Goal: Task Accomplishment & Management: Complete application form

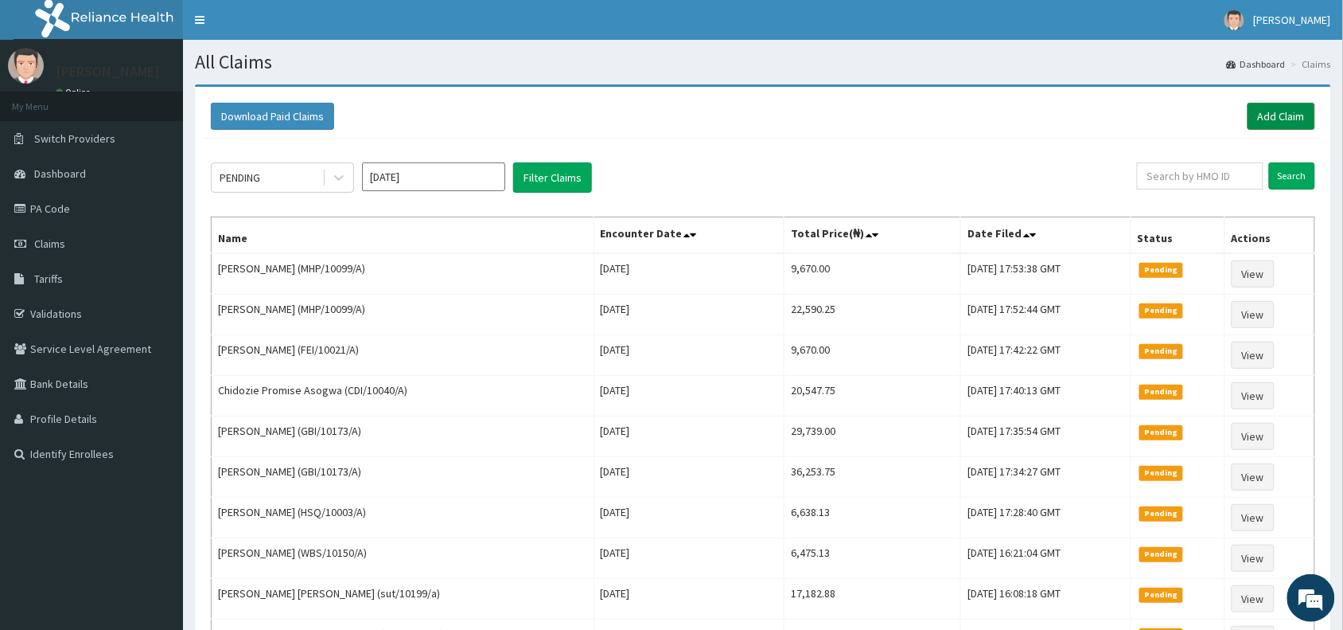
click at [1260, 117] on link "Add Claim" at bounding box center [1282, 116] width 68 height 27
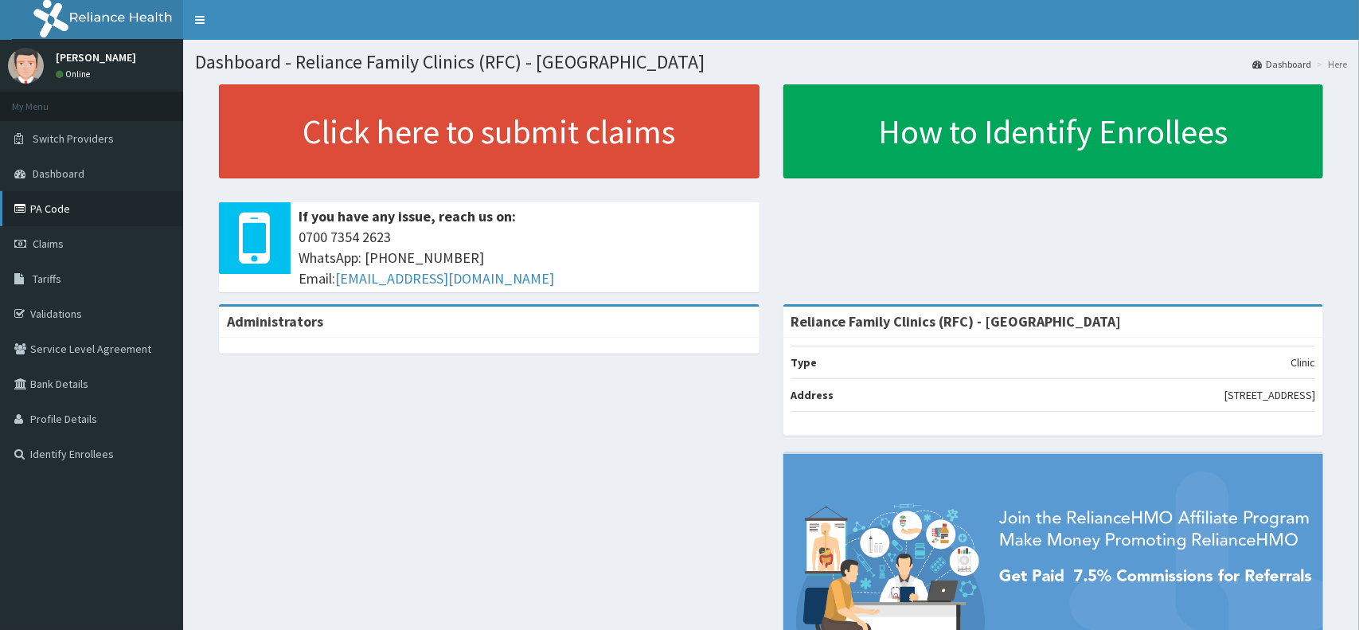
click at [108, 203] on link "PA Code" at bounding box center [91, 208] width 183 height 35
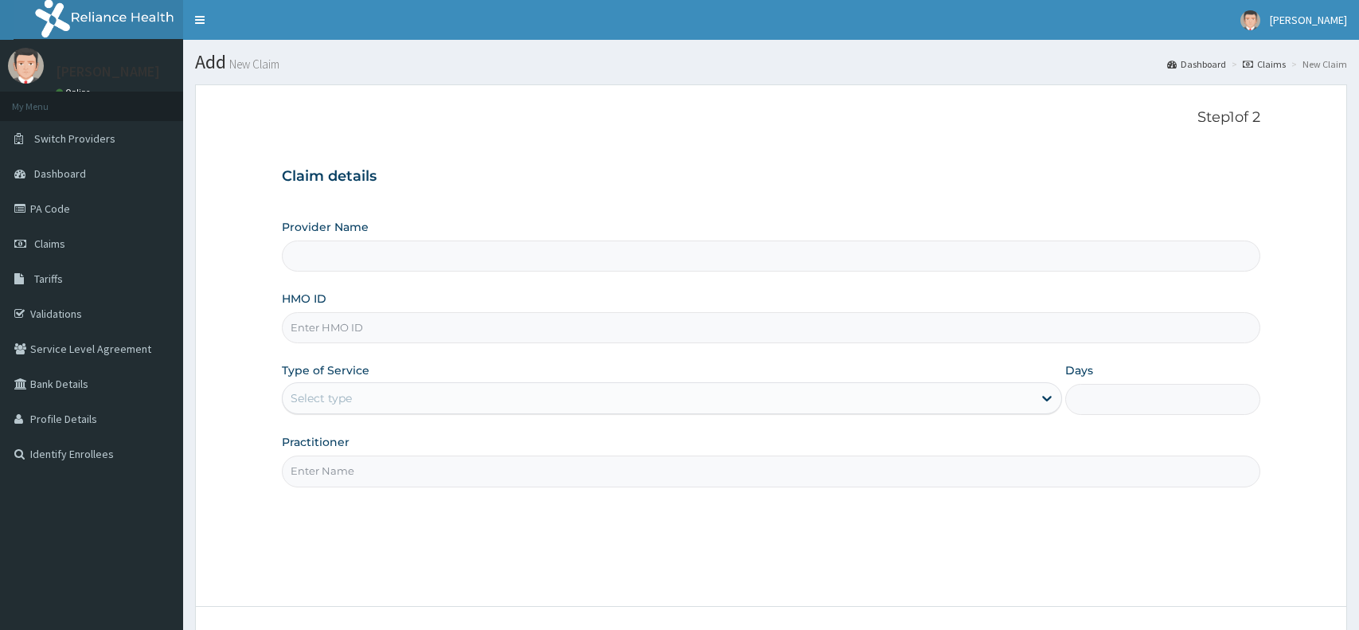
type input "Reliance Family Clinics (RFC) - [GEOGRAPHIC_DATA]"
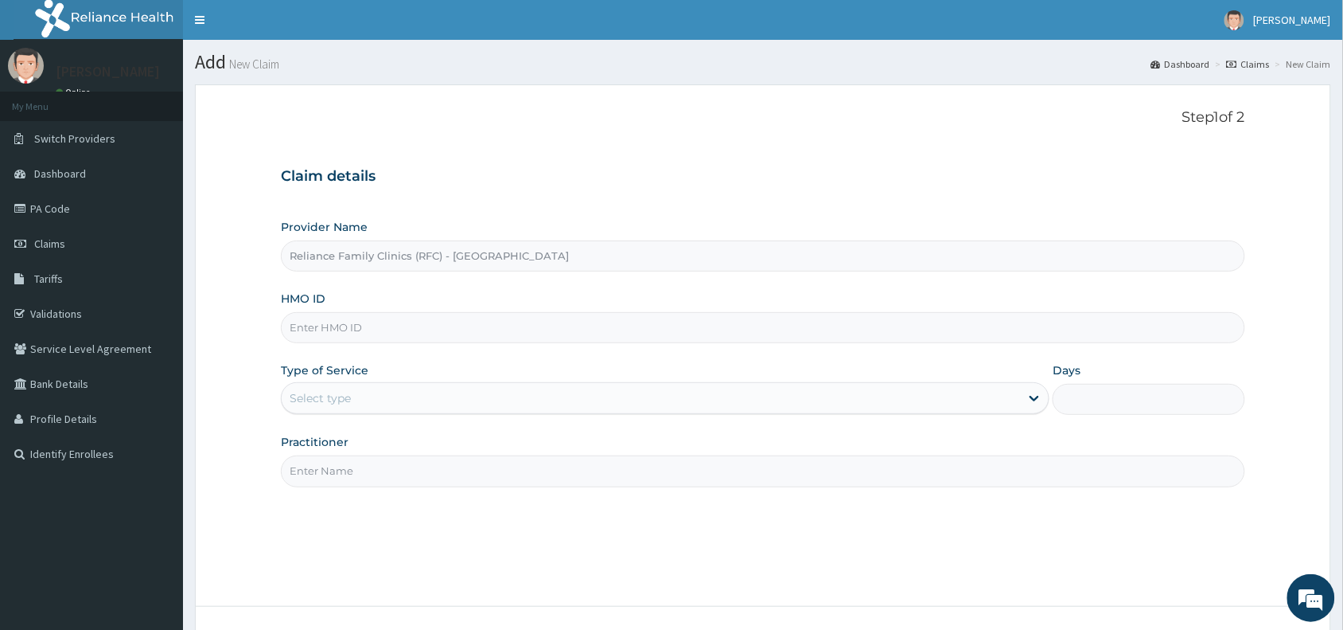
click at [505, 313] on input "HMO ID" at bounding box center [763, 327] width 965 height 31
paste input "MHP/10099/A"
type input "MHP/10099/A"
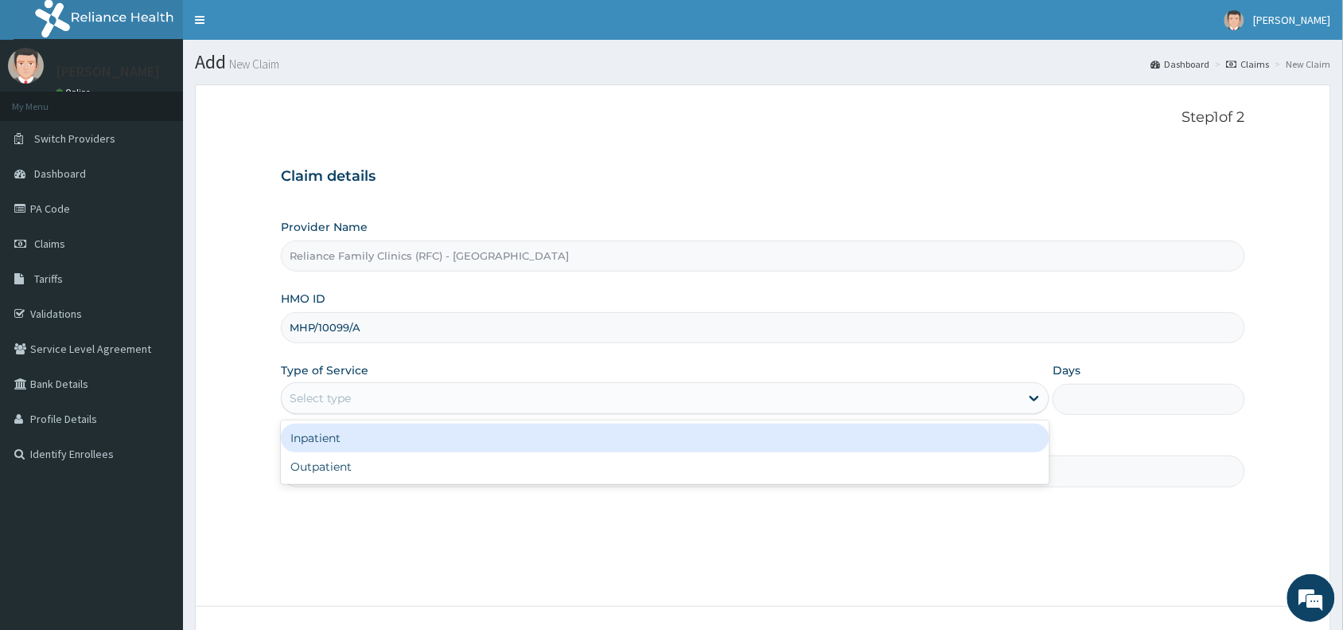
click at [422, 404] on div "Select type" at bounding box center [651, 397] width 739 height 25
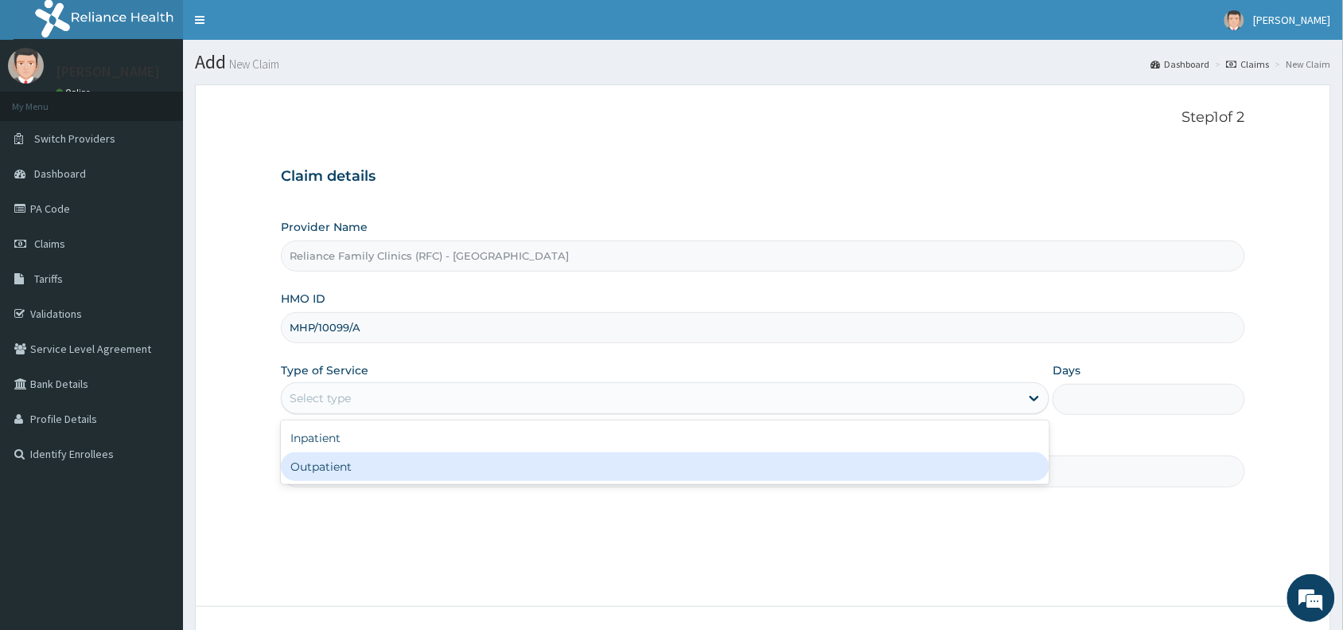
click at [428, 456] on div "Outpatient" at bounding box center [665, 466] width 769 height 29
type input "1"
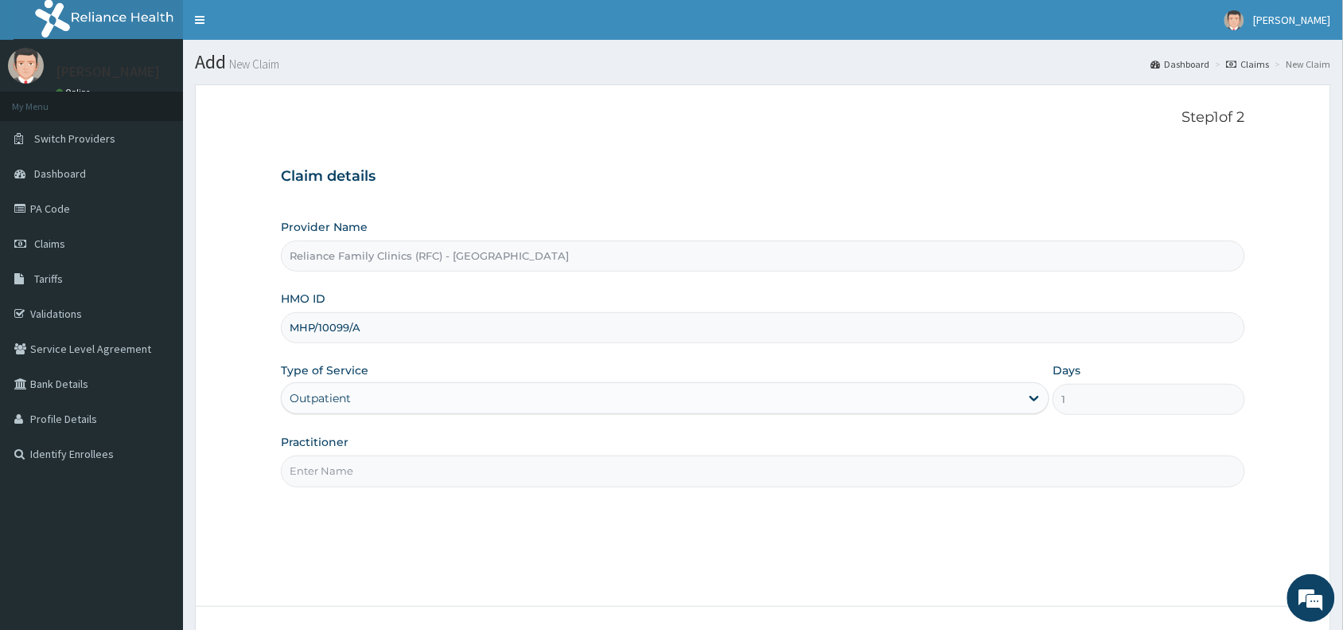
click at [428, 458] on input "Practitioner" at bounding box center [763, 470] width 965 height 31
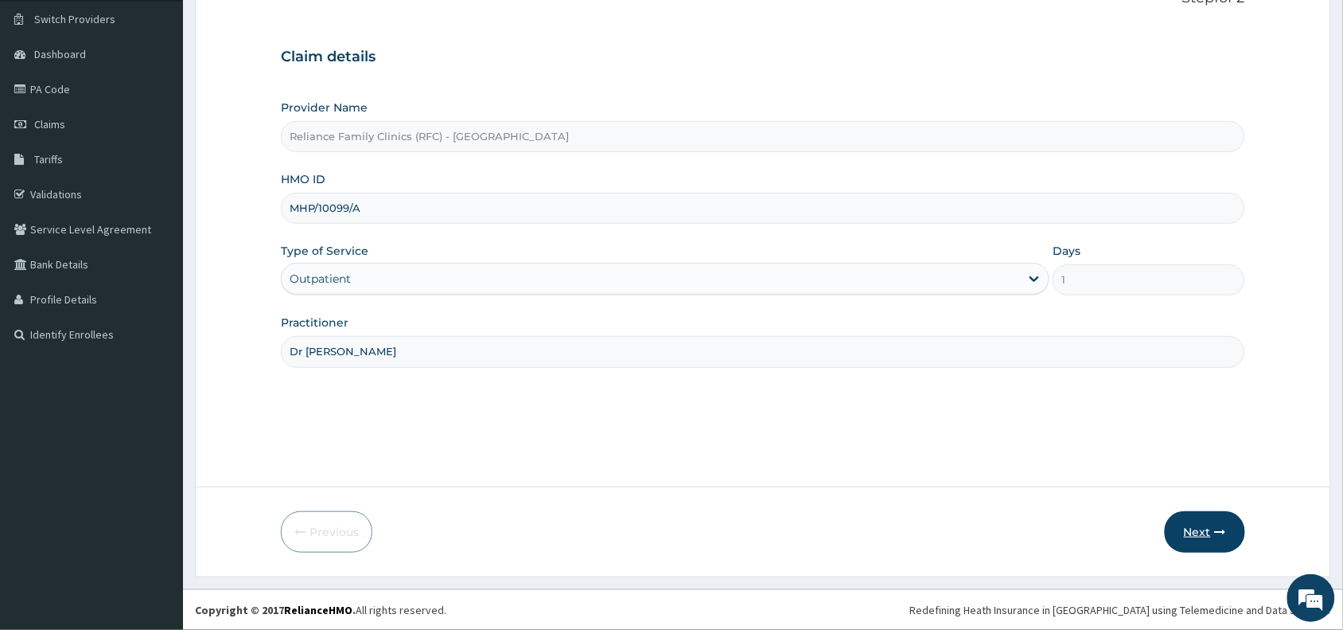
type input "Dr Wini"
click at [1182, 538] on button "Next" at bounding box center [1205, 531] width 80 height 41
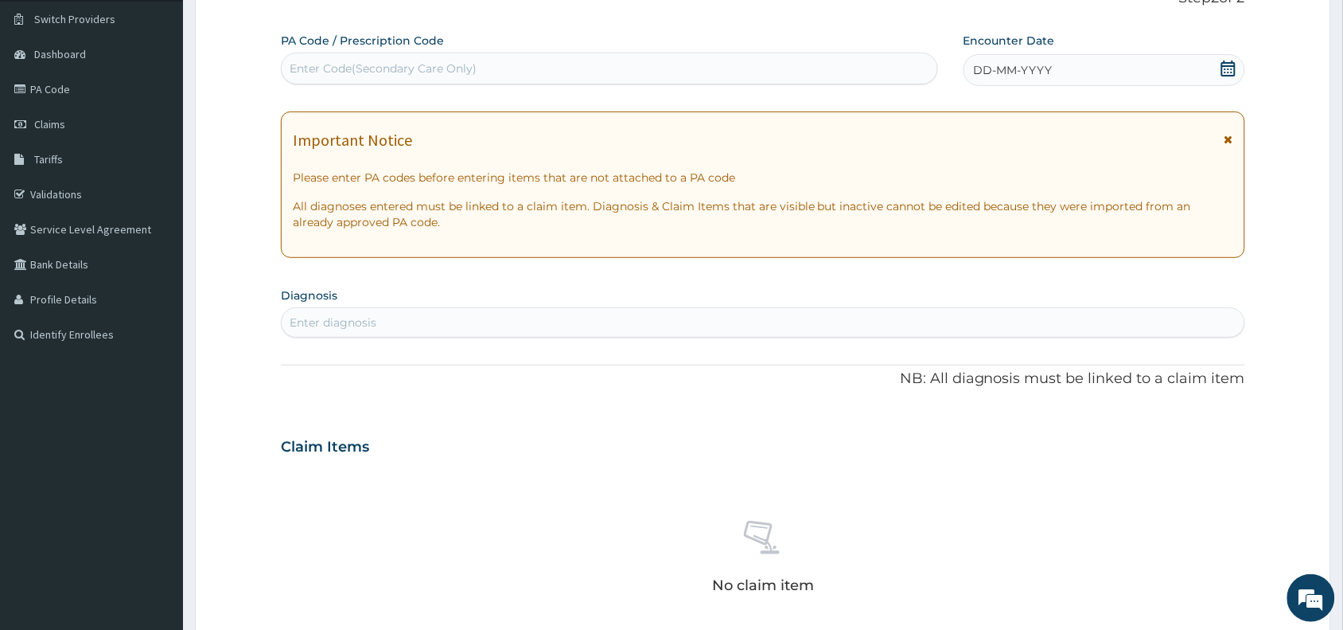
scroll to position [0, 0]
click at [439, 60] on div "Enter Code(Secondary Care Only)" at bounding box center [610, 68] width 656 height 25
paste input "PA/7F1095"
type input "PA/7F1095"
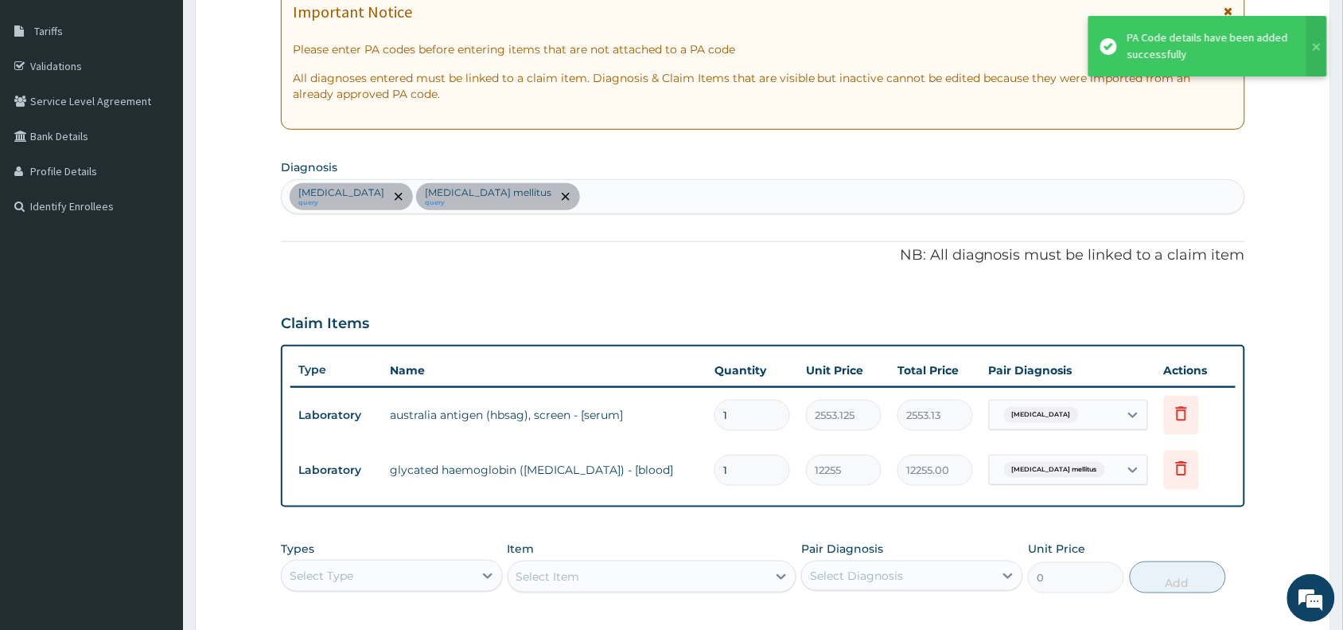
scroll to position [315, 0]
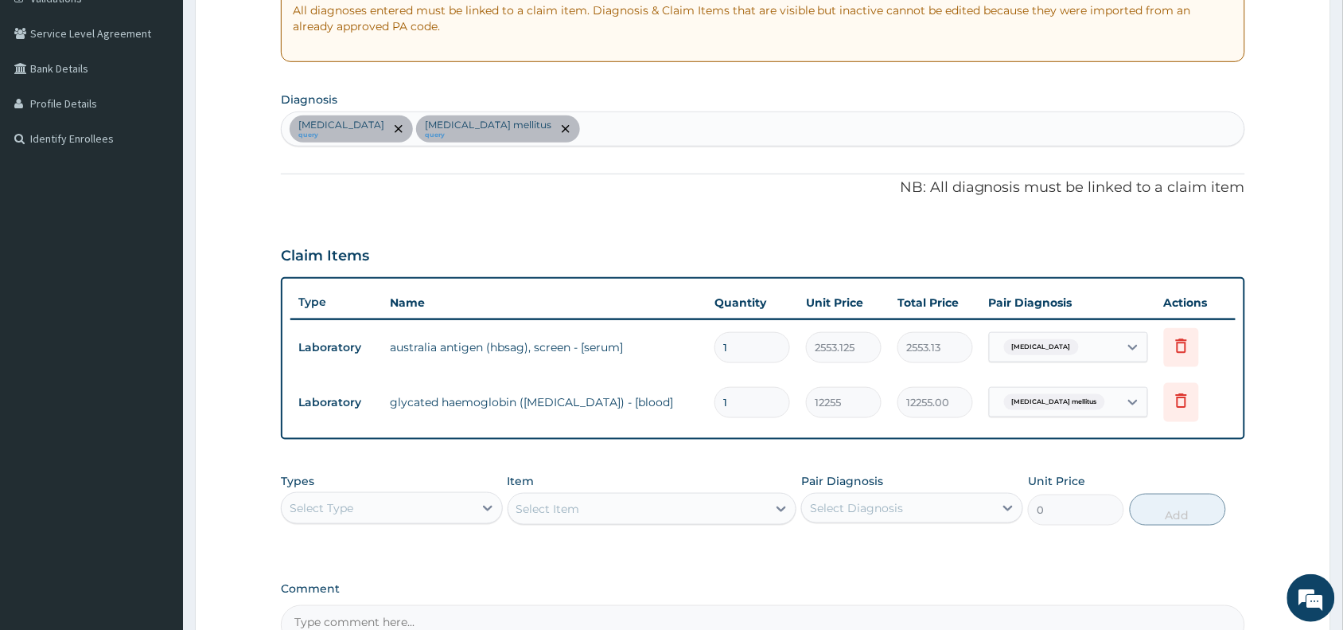
click at [595, 126] on div "Viral hepatitis query Diabetes mellitus query" at bounding box center [763, 128] width 963 height 33
type input "malaria"
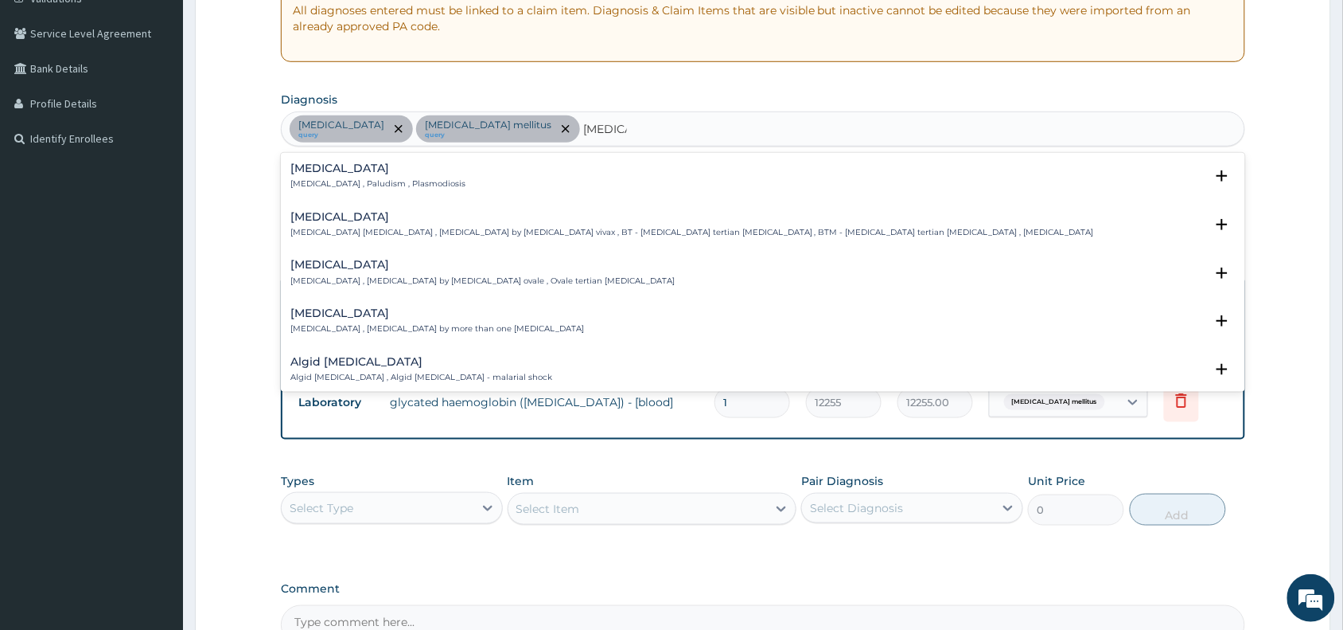
click at [294, 184] on p "Malaria , Paludism , Plasmodiosis" at bounding box center [377, 183] width 175 height 11
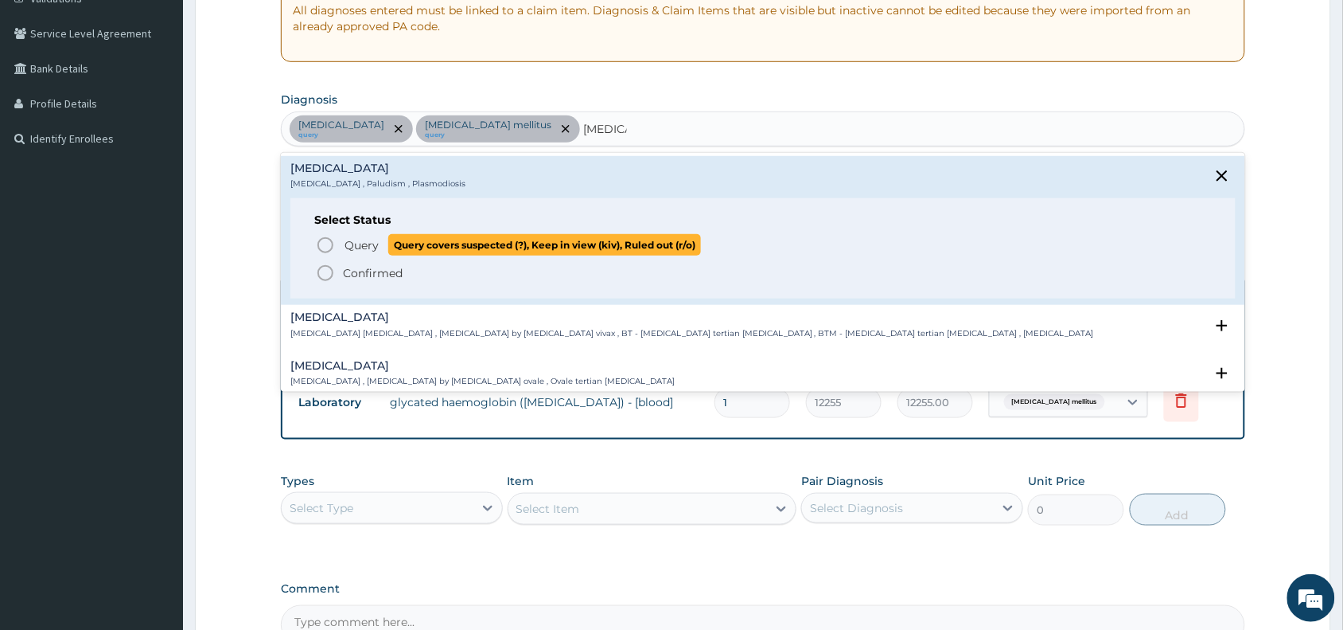
click at [376, 244] on span "Query" at bounding box center [362, 245] width 34 height 16
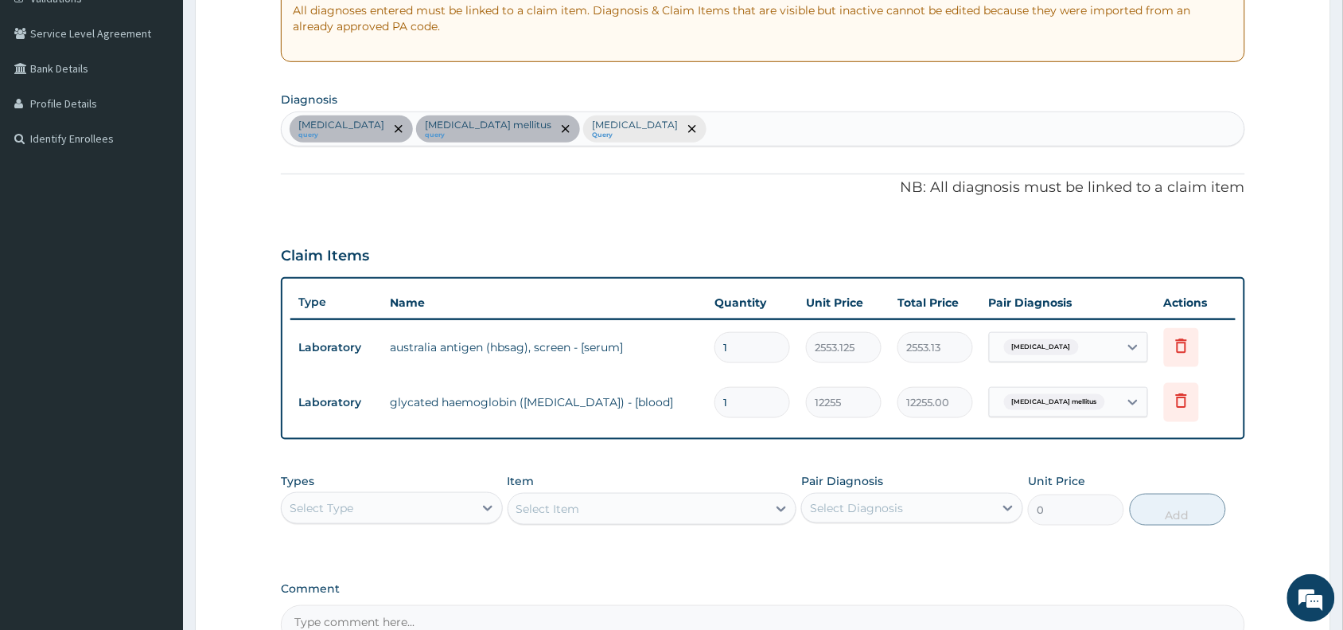
scroll to position [496, 0]
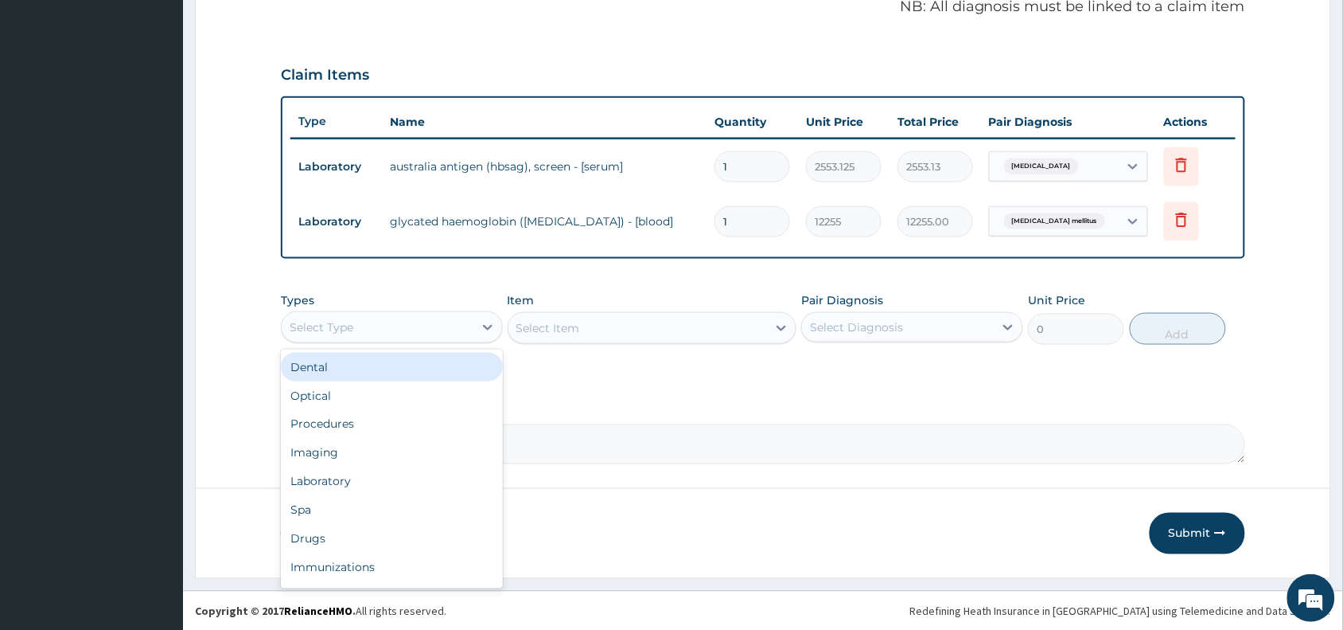
click at [395, 320] on div "Select Type" at bounding box center [378, 326] width 192 height 25
type input "la"
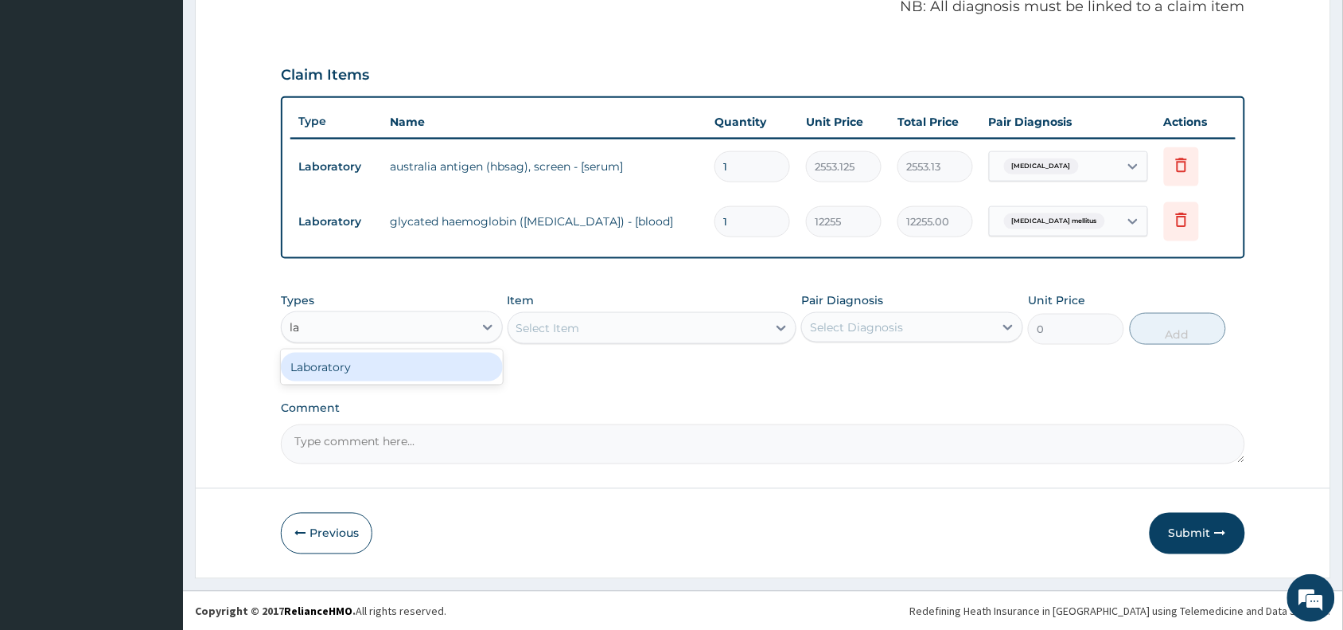
click at [436, 368] on div "Laboratory" at bounding box center [392, 367] width 222 height 29
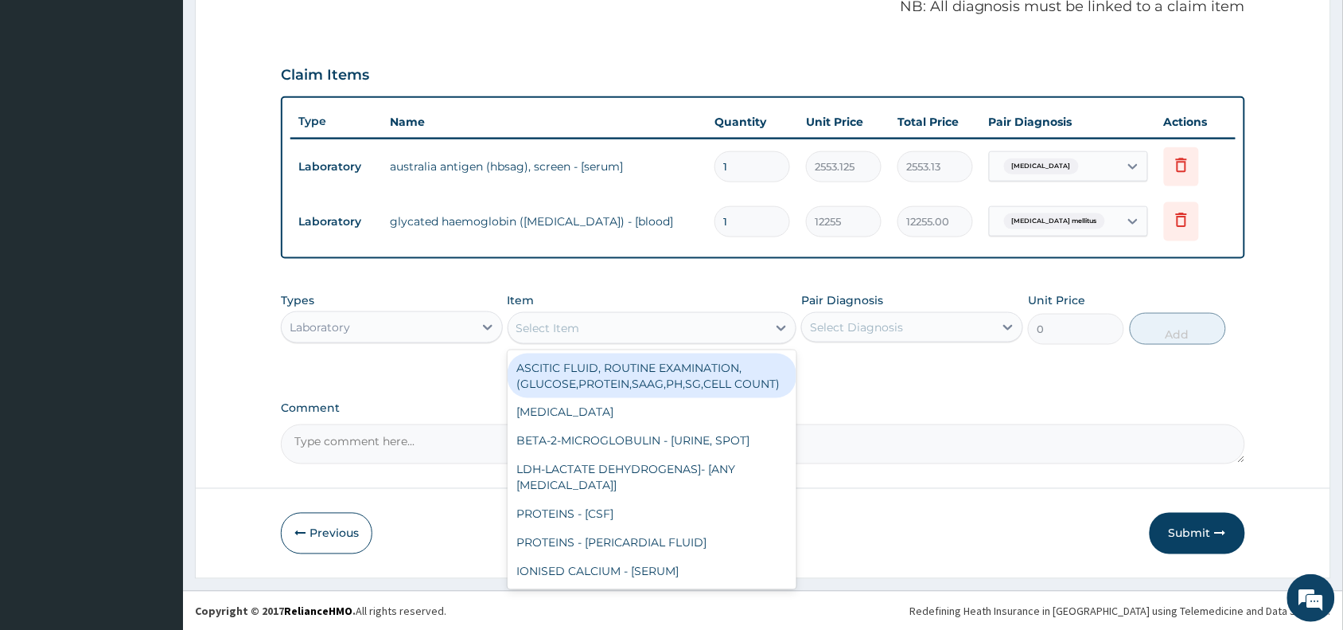
click at [646, 325] on div "Select Item" at bounding box center [638, 327] width 259 height 25
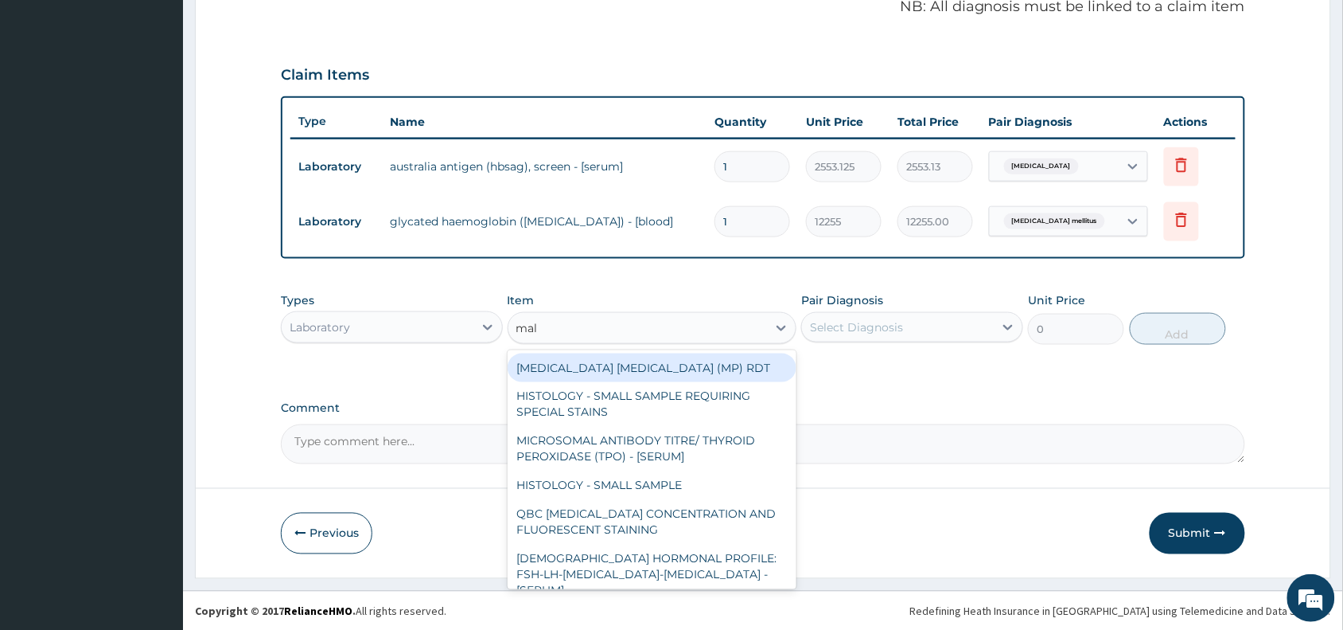
type input "mala"
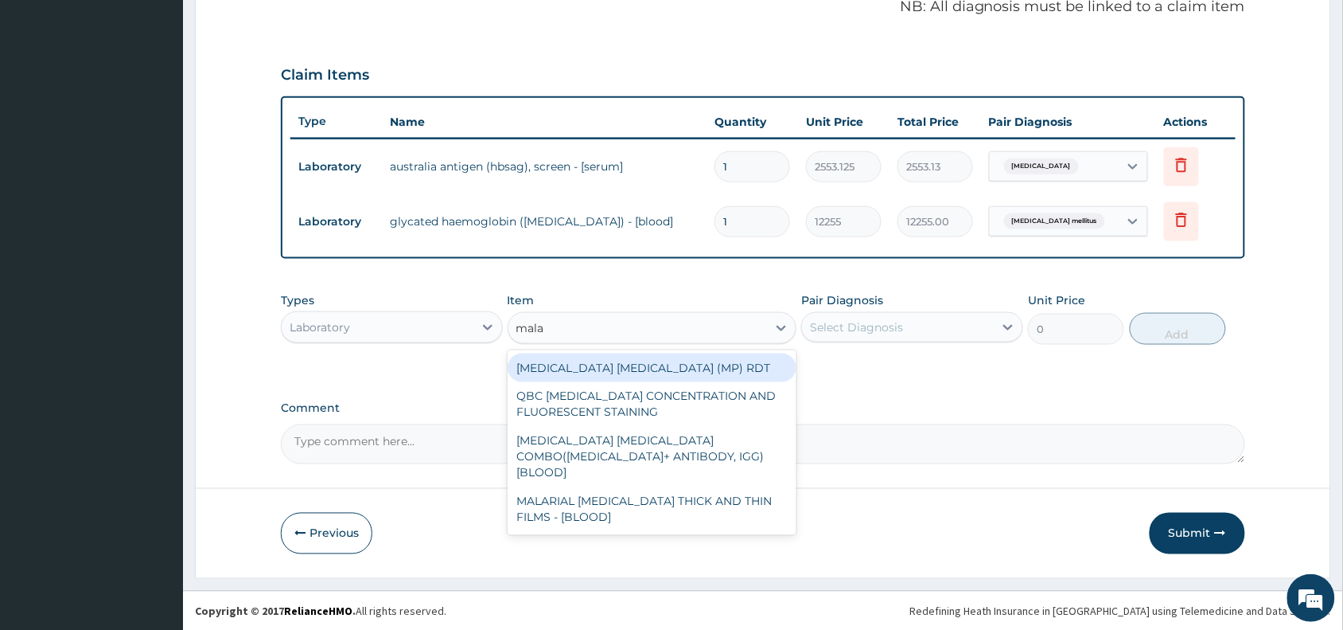
click at [683, 364] on div "MALARIA PARASITE (MP) RDT" at bounding box center [653, 367] width 290 height 29
type input "1531.875"
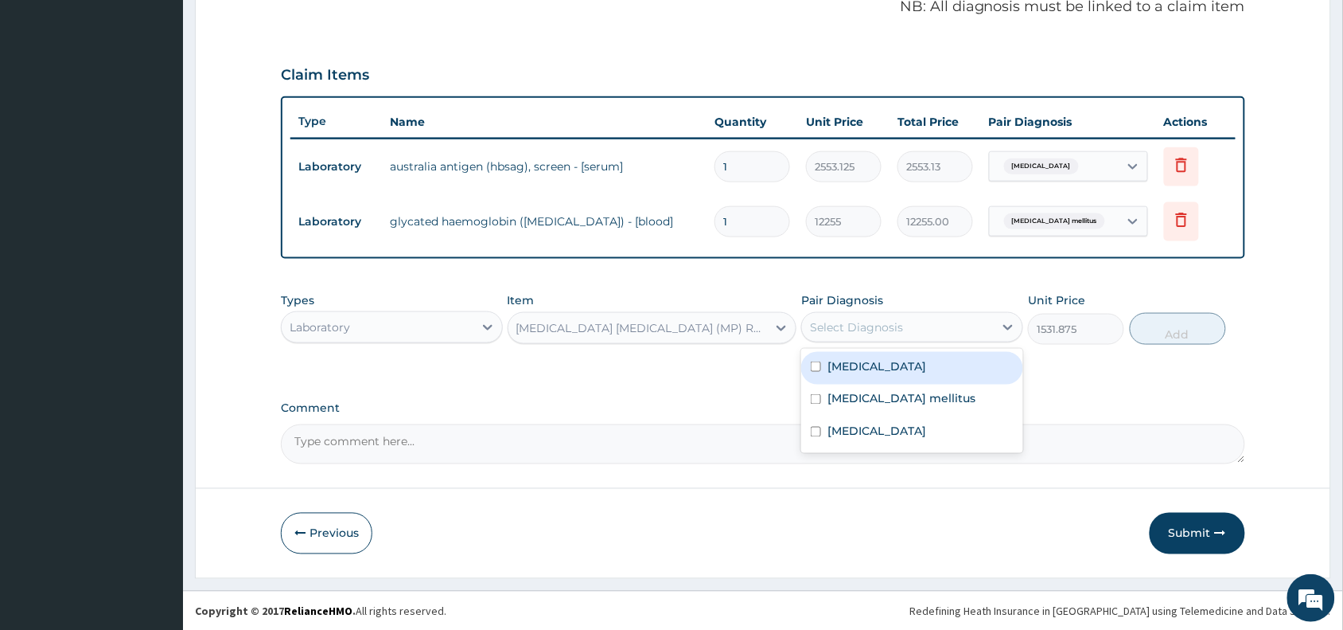
click at [942, 318] on div "Select Diagnosis" at bounding box center [898, 326] width 192 height 25
click at [940, 368] on div "Viral hepatitis" at bounding box center [912, 368] width 222 height 33
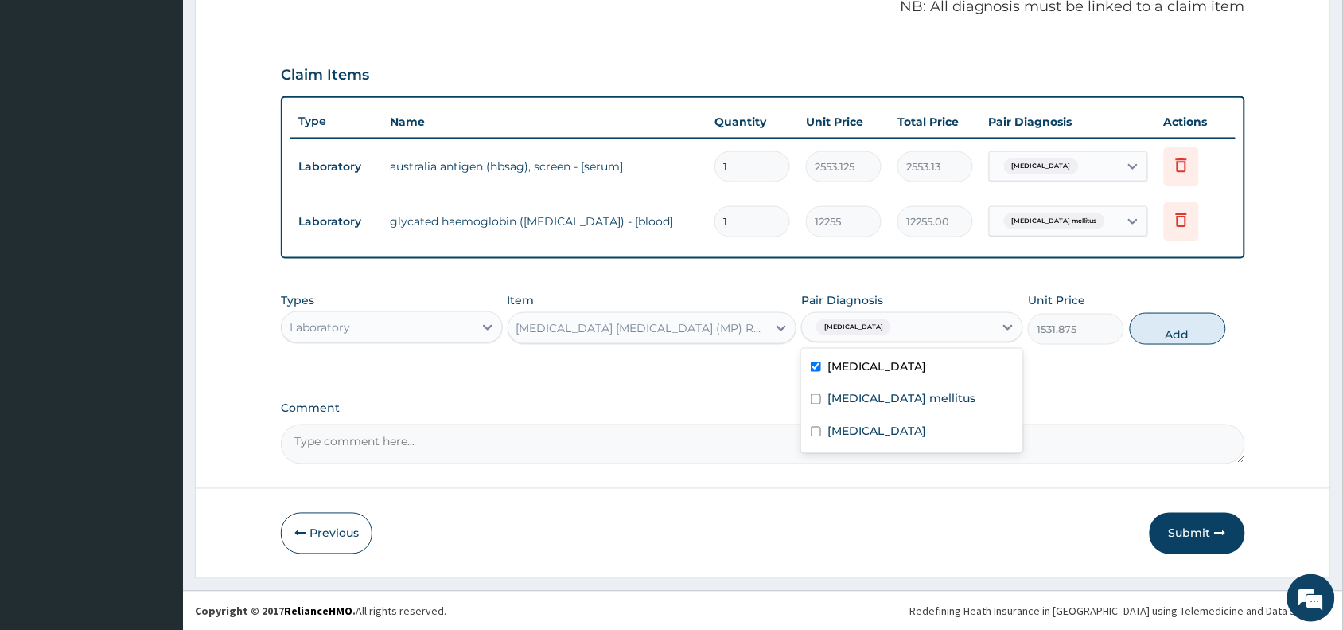
click at [932, 372] on div "Viral hepatitis" at bounding box center [912, 368] width 222 height 33
checkbox input "false"
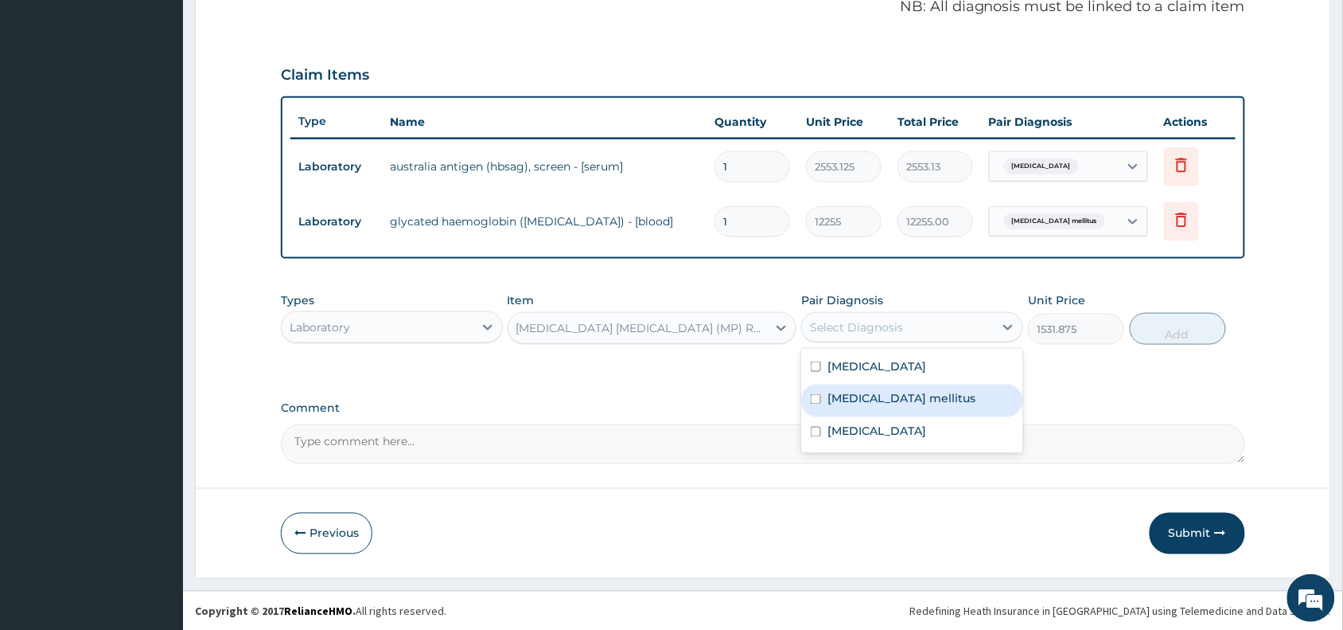
click at [911, 422] on div "Malaria" at bounding box center [912, 433] width 222 height 33
checkbox input "true"
click at [1187, 332] on button "Add" at bounding box center [1178, 329] width 96 height 32
type input "0"
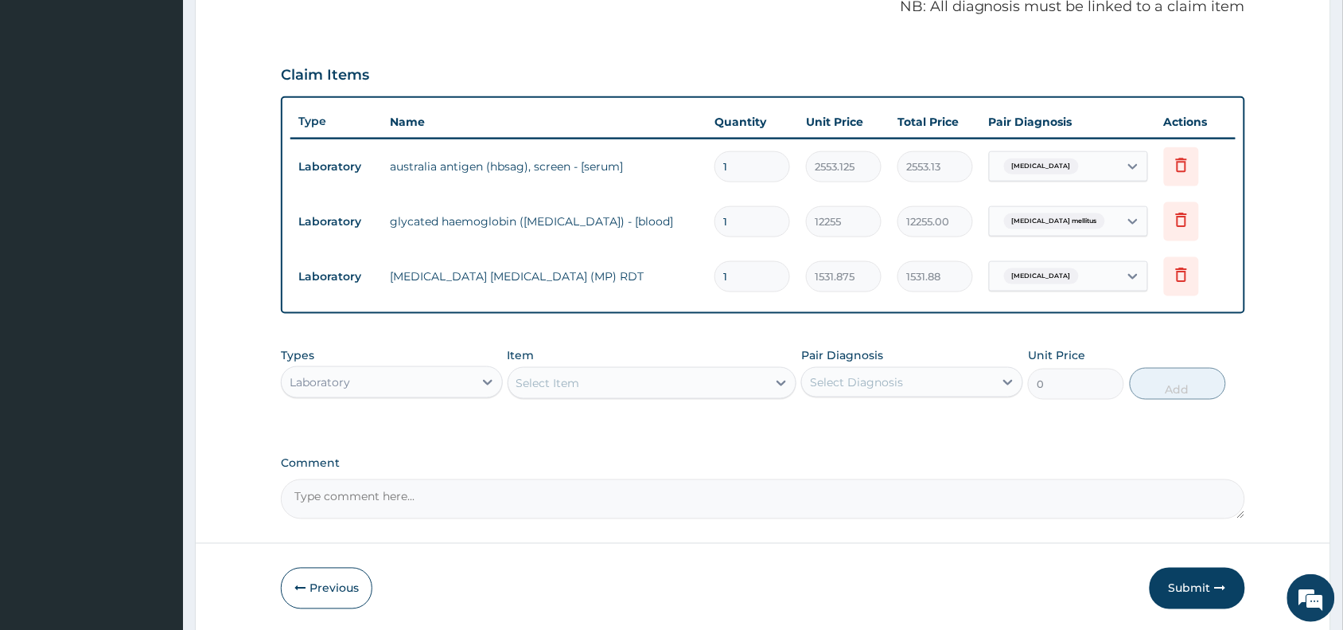
click at [673, 376] on div "Select Item" at bounding box center [638, 382] width 259 height 25
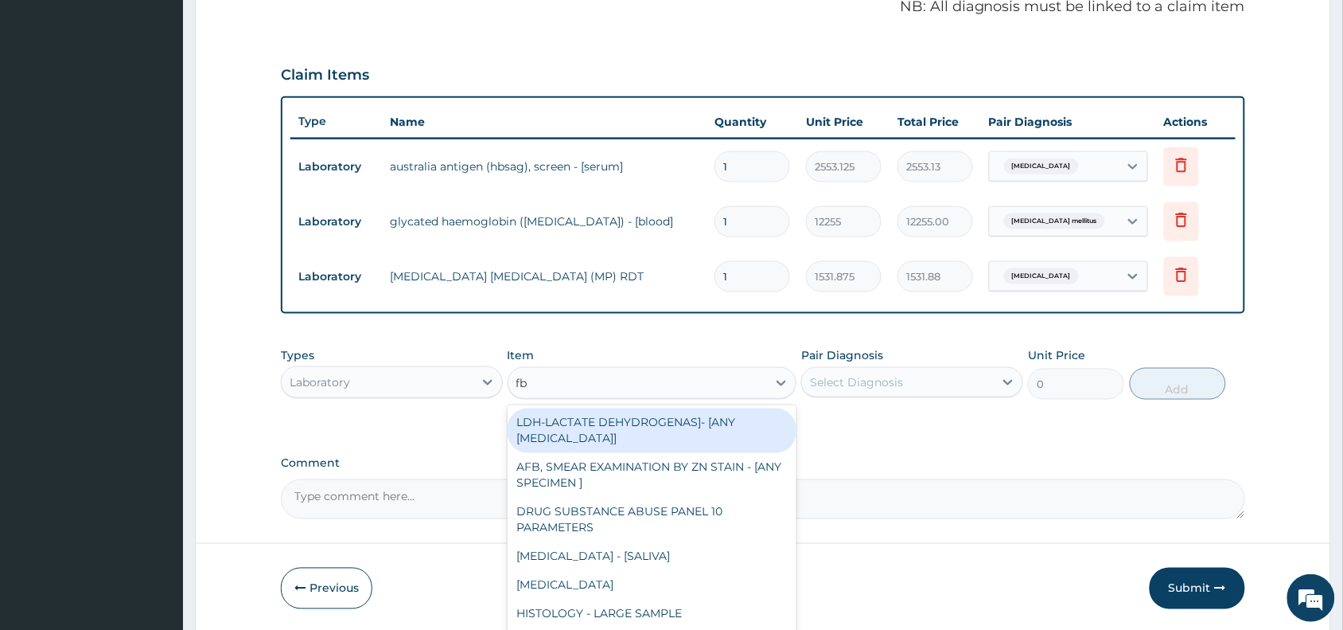
type input "fbc"
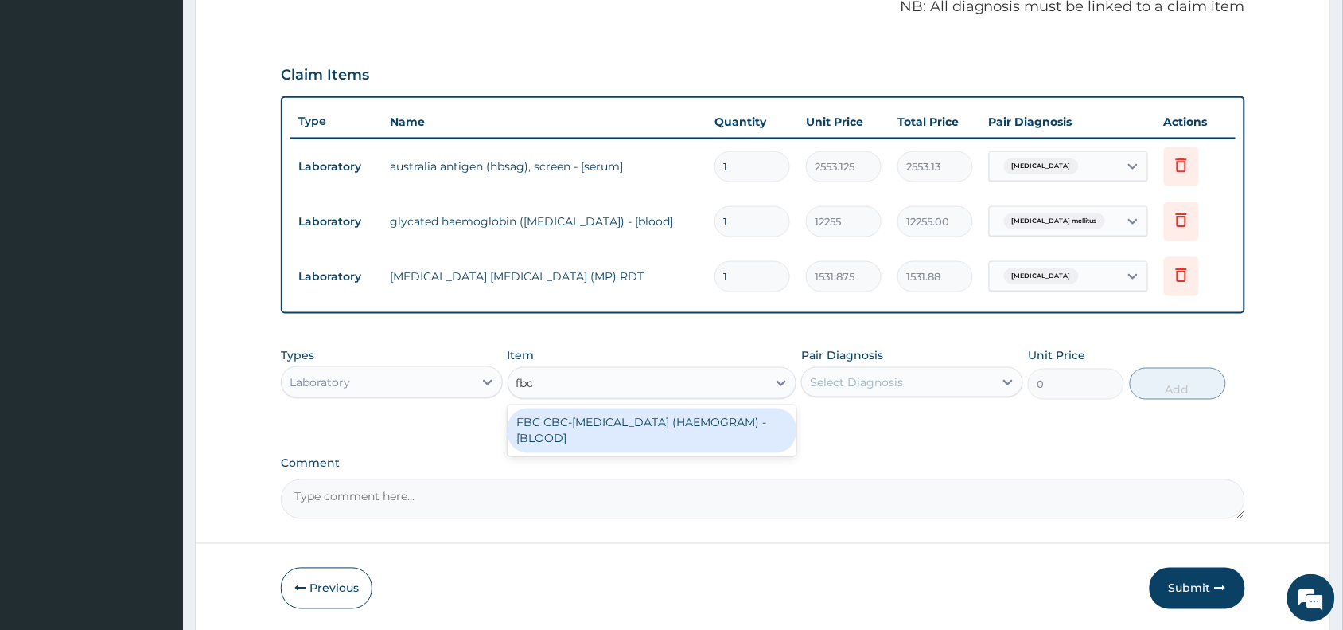
click at [694, 415] on div "FBC CBC-COMPLETE BLOOD COUNT (HAEMOGRAM) - [BLOOD]" at bounding box center [653, 430] width 290 height 45
type input "4085"
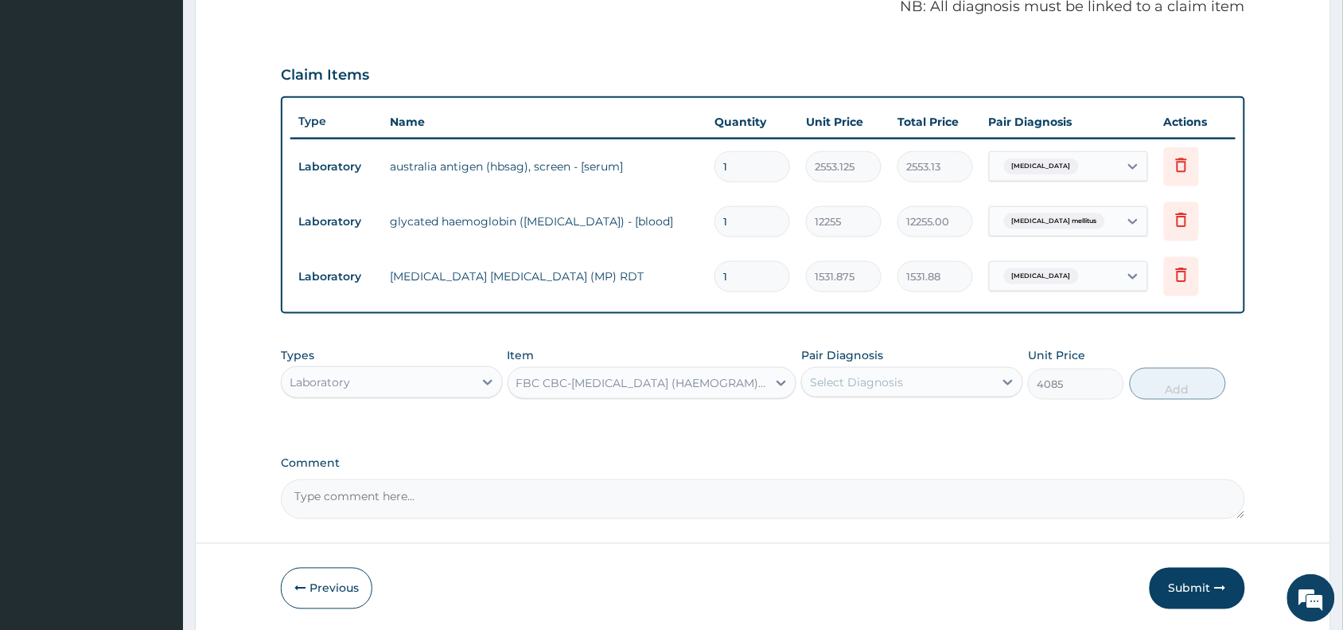
click at [878, 396] on div "Pair Diagnosis Select Diagnosis" at bounding box center [912, 373] width 222 height 53
click at [879, 392] on div "Select Diagnosis" at bounding box center [912, 382] width 222 height 30
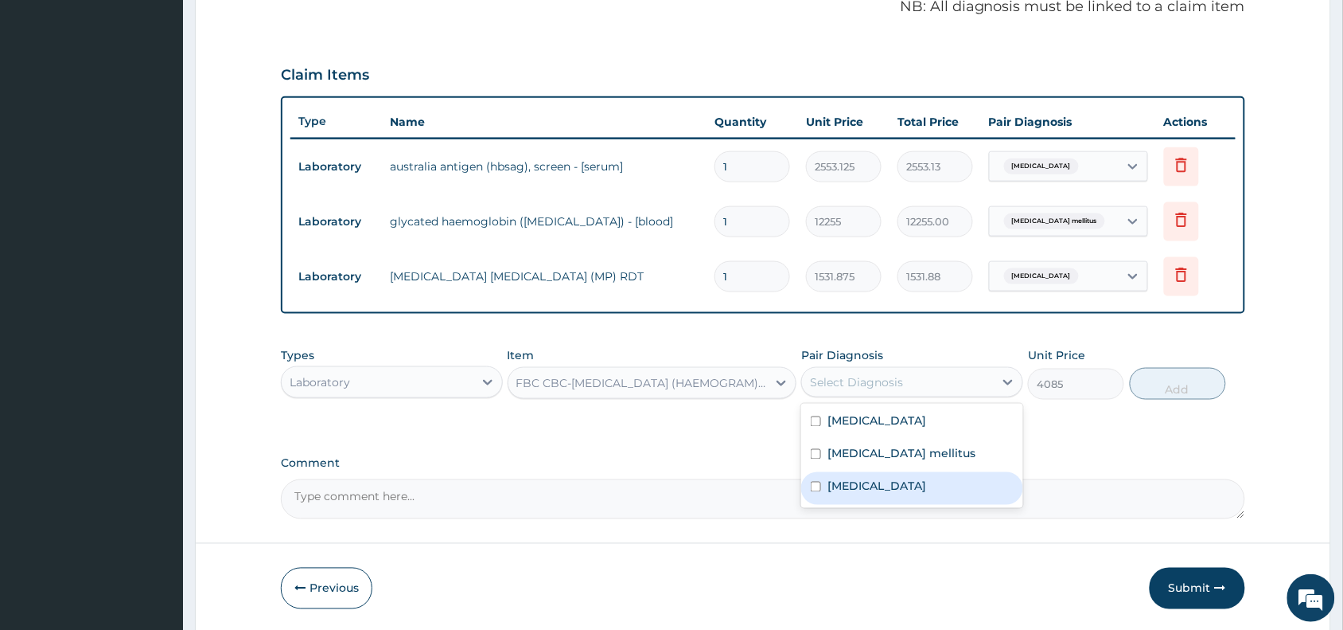
click at [887, 478] on div "Malaria" at bounding box center [912, 488] width 222 height 33
checkbox input "true"
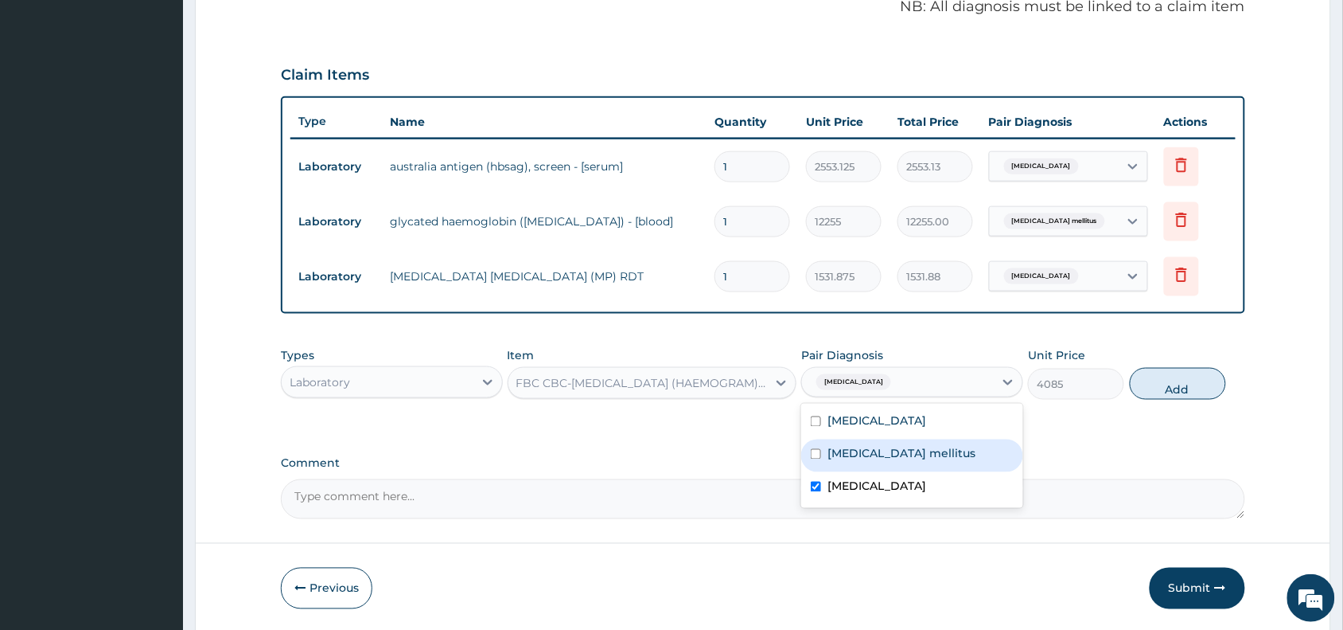
click at [1180, 392] on button "Add" at bounding box center [1178, 384] width 96 height 32
type input "0"
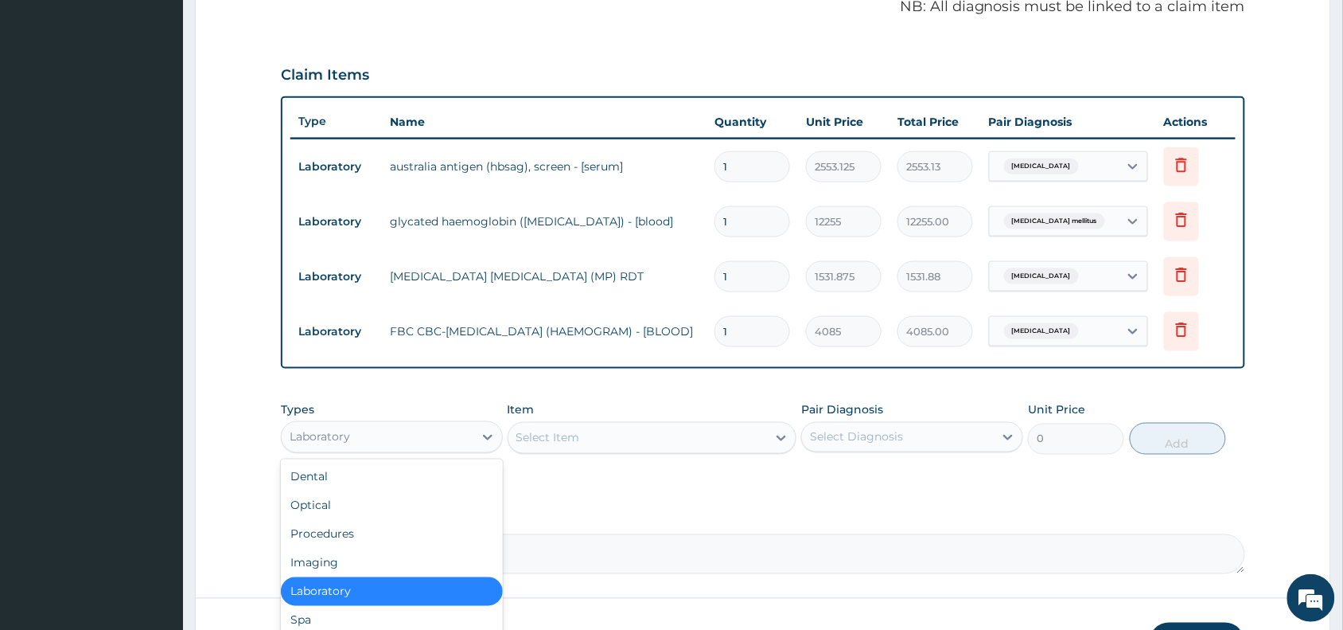
click at [439, 427] on div "Laboratory" at bounding box center [378, 436] width 192 height 25
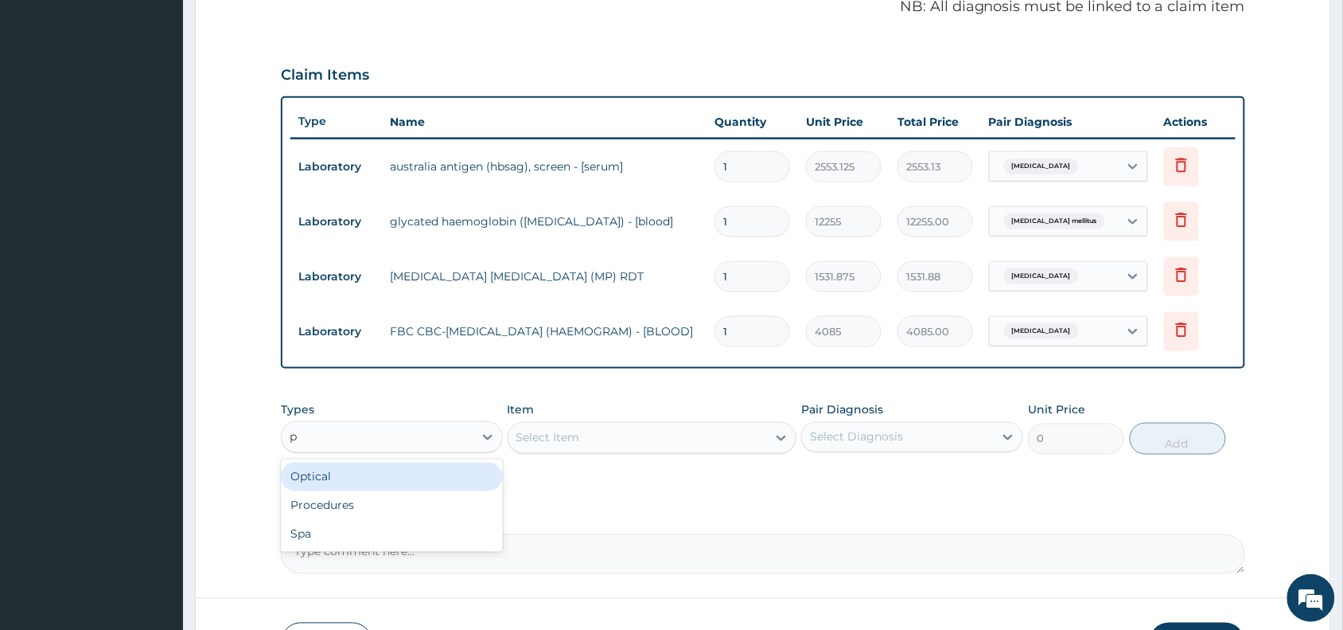
type input "pr"
click at [452, 471] on div "Procedures" at bounding box center [392, 476] width 222 height 29
click at [708, 438] on div "Select Item" at bounding box center [653, 438] width 290 height 32
click at [708, 438] on div "Select Item" at bounding box center [638, 437] width 259 height 25
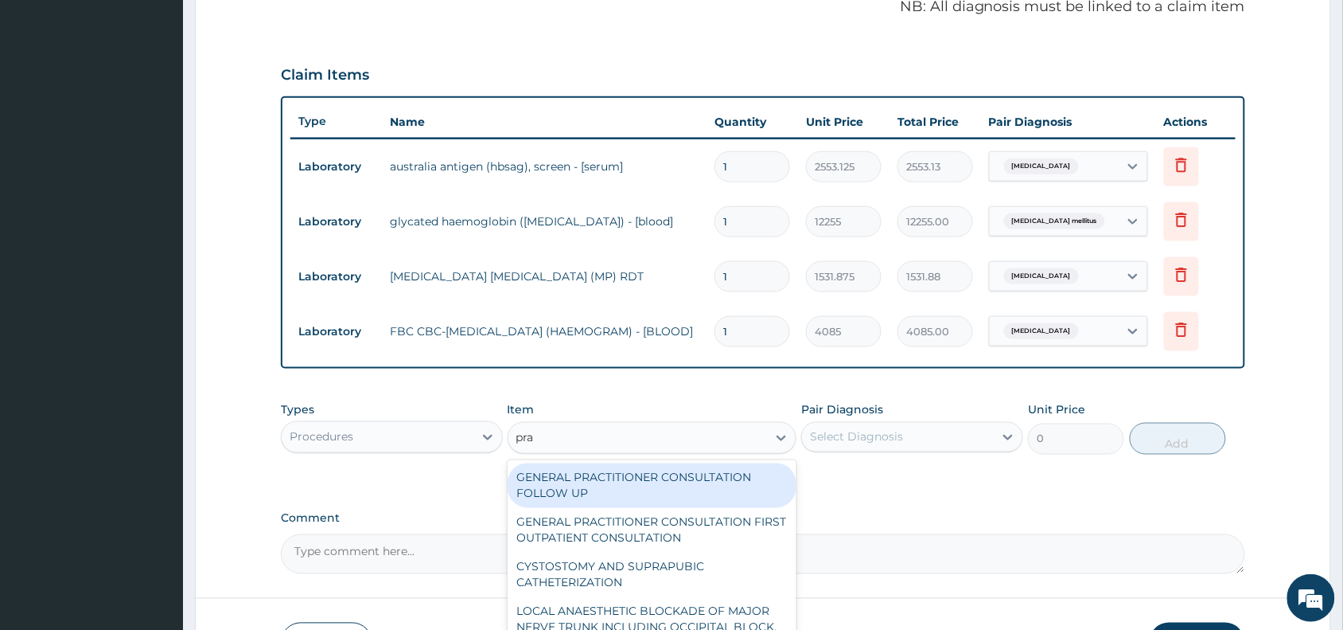
type input "prac"
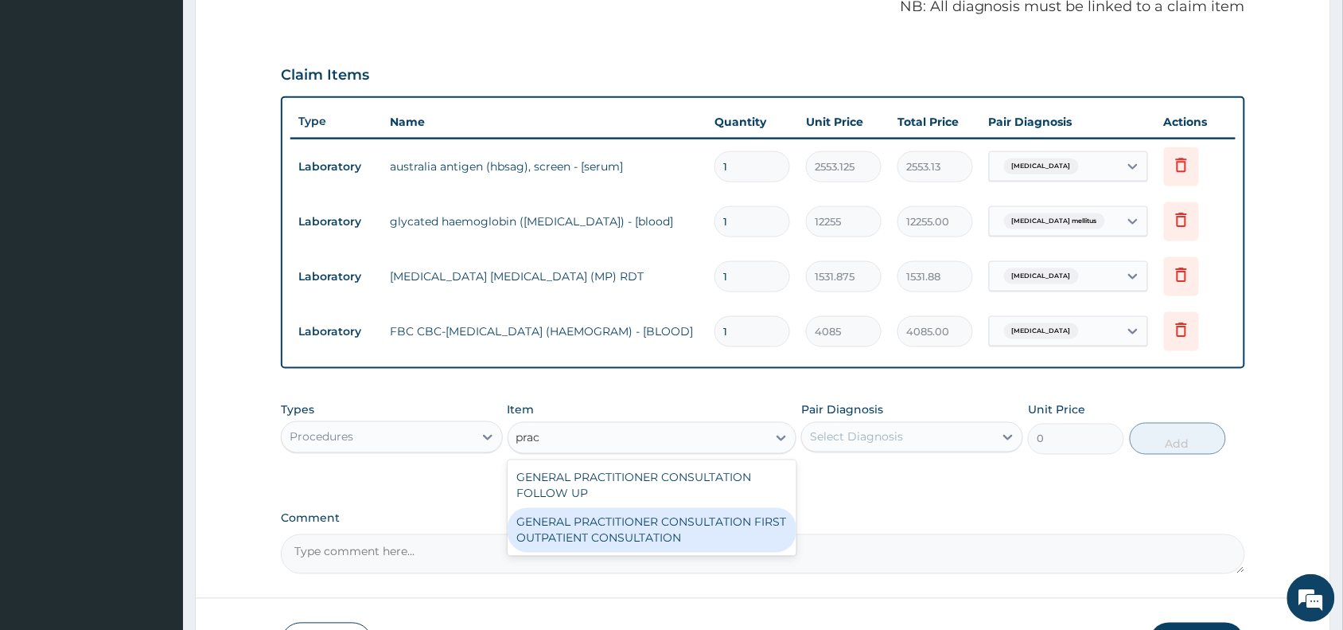
click at [715, 538] on div "GENERAL PRACTITIONER CONSULTATION FIRST OUTPATIENT CONSULTATION" at bounding box center [653, 530] width 290 height 45
type input "3370.125"
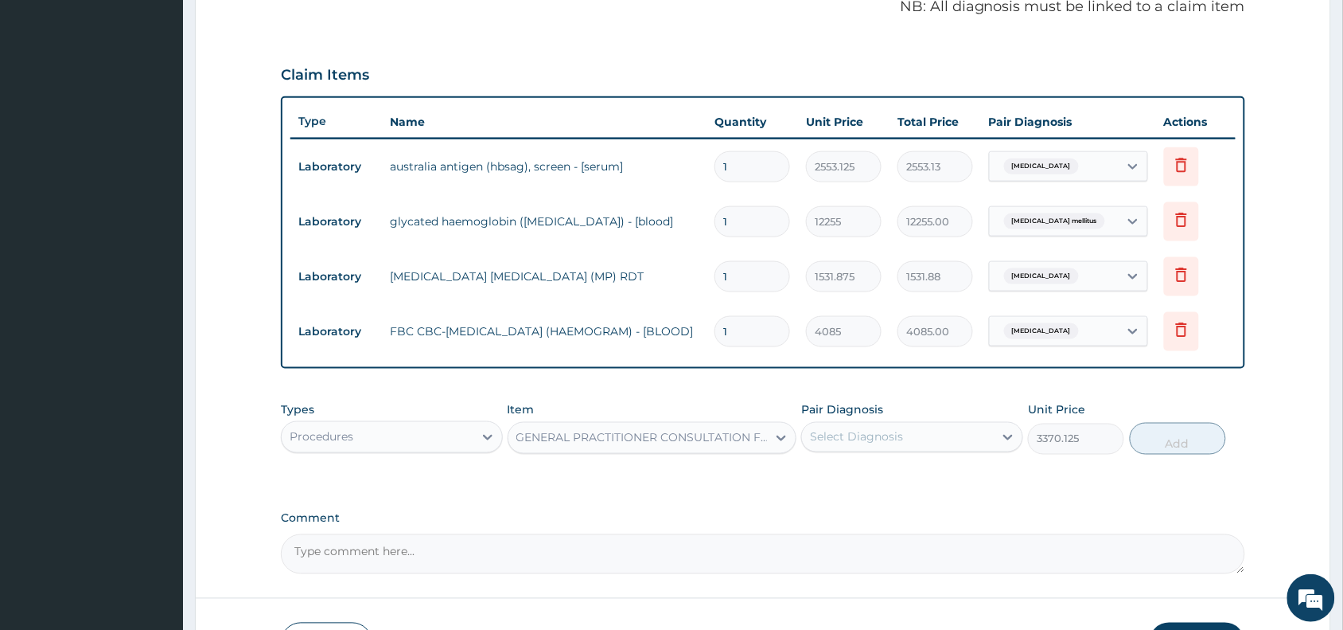
drag, startPoint x: 893, startPoint y: 450, endPoint x: 914, endPoint y: 466, distance: 25.6
click at [894, 450] on div "Pair Diagnosis Select Diagnosis" at bounding box center [912, 428] width 222 height 53
click at [913, 439] on div "Select Diagnosis" at bounding box center [898, 436] width 192 height 25
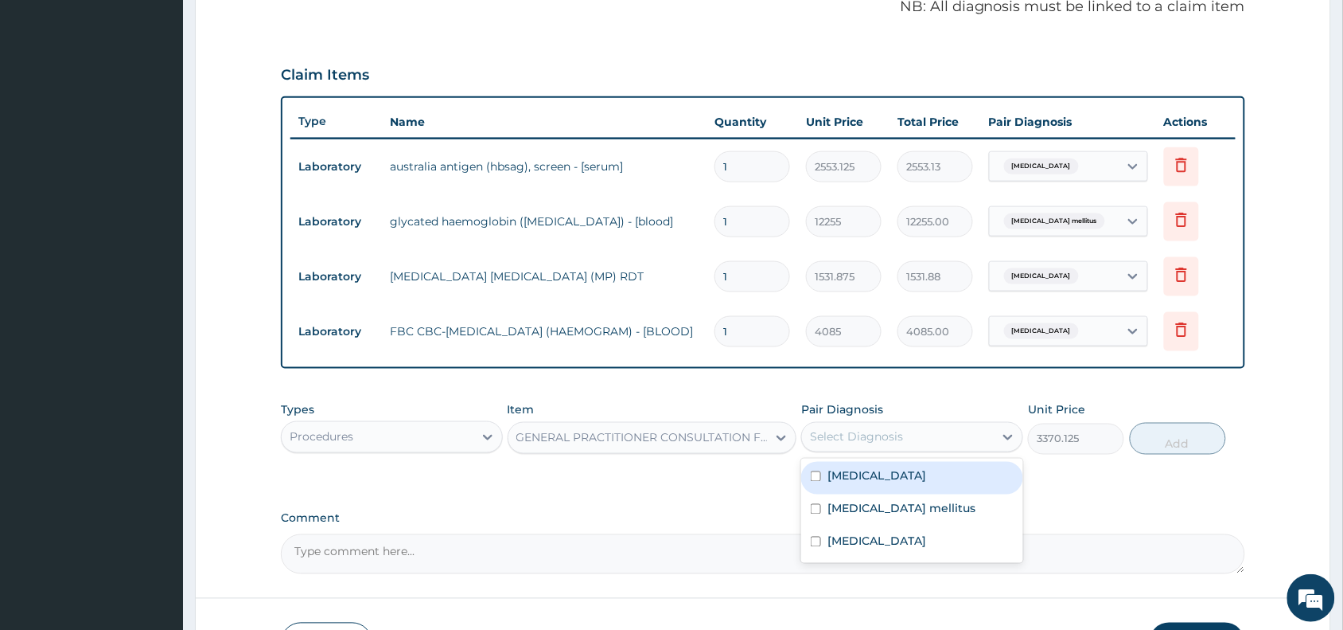
click at [922, 472] on div "Viral hepatitis" at bounding box center [912, 478] width 222 height 33
checkbox input "true"
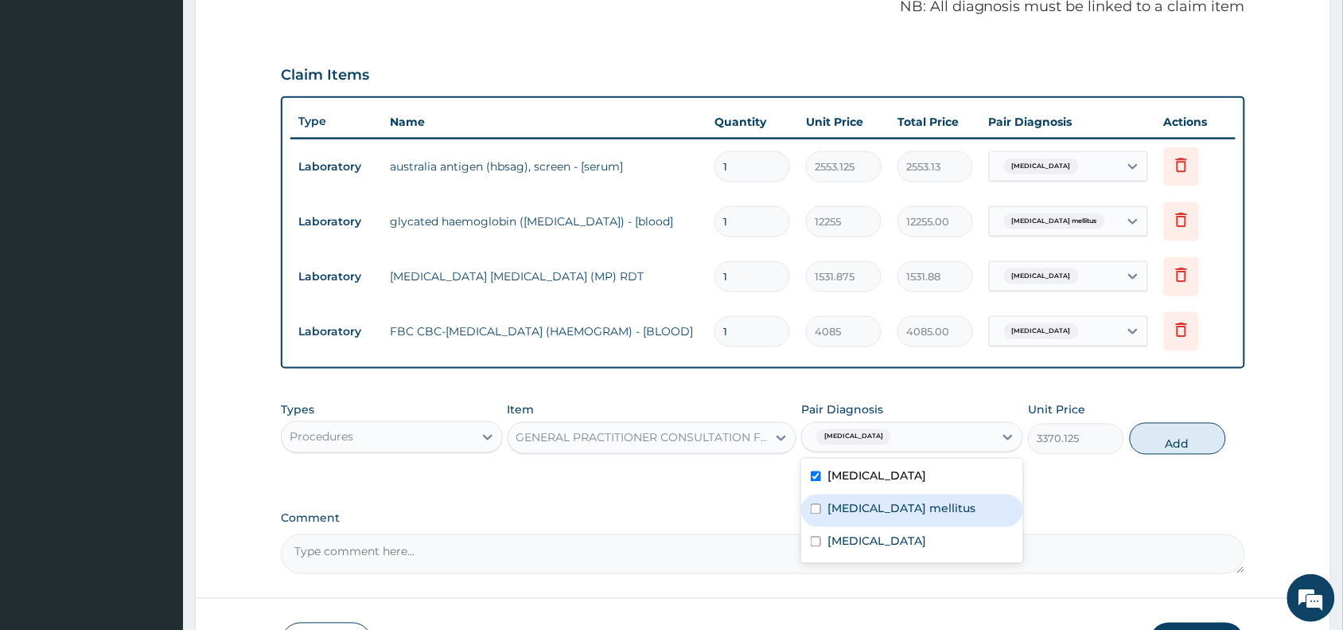
click at [917, 501] on label "Diabetes mellitus" at bounding box center [902, 509] width 148 height 16
checkbox input "true"
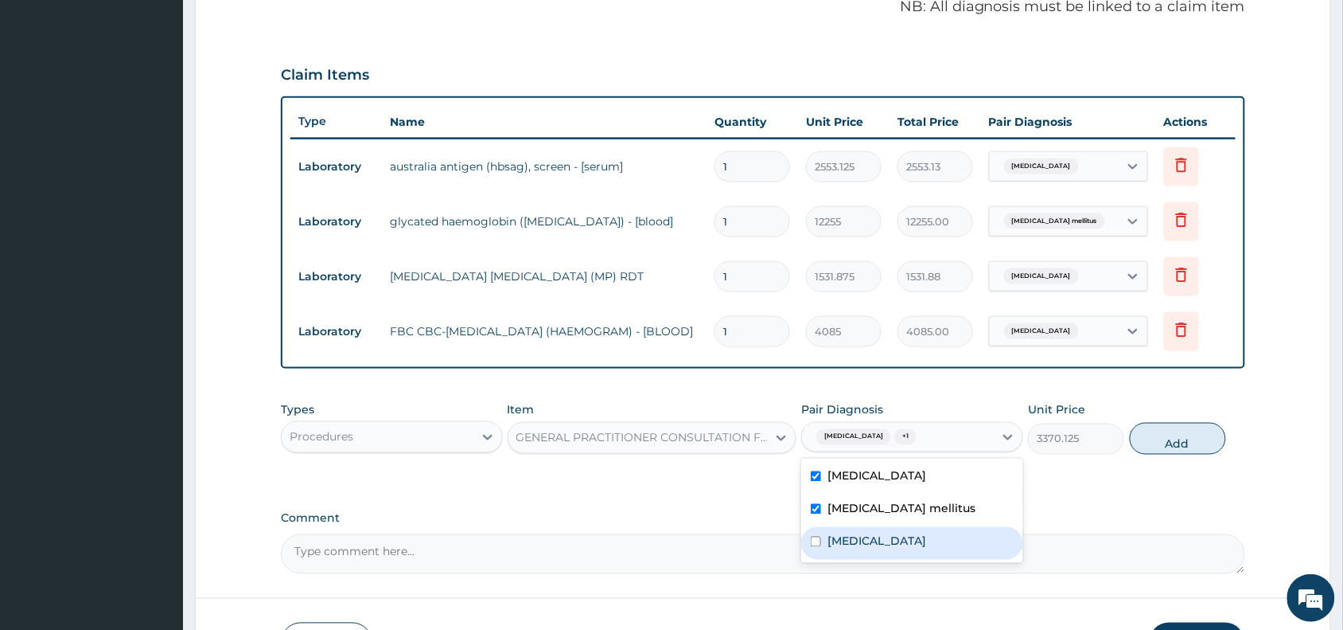
click at [910, 527] on div "Malaria" at bounding box center [912, 543] width 222 height 33
checkbox input "true"
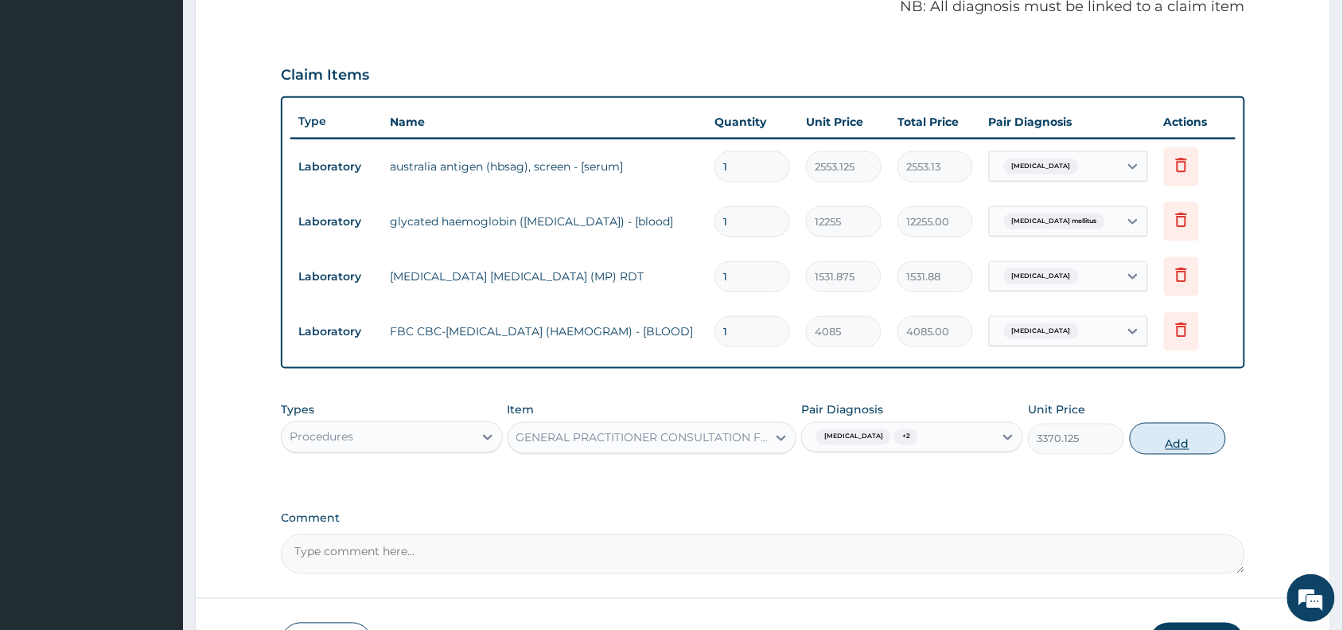
click at [1204, 446] on button "Add" at bounding box center [1178, 439] width 96 height 32
type input "0"
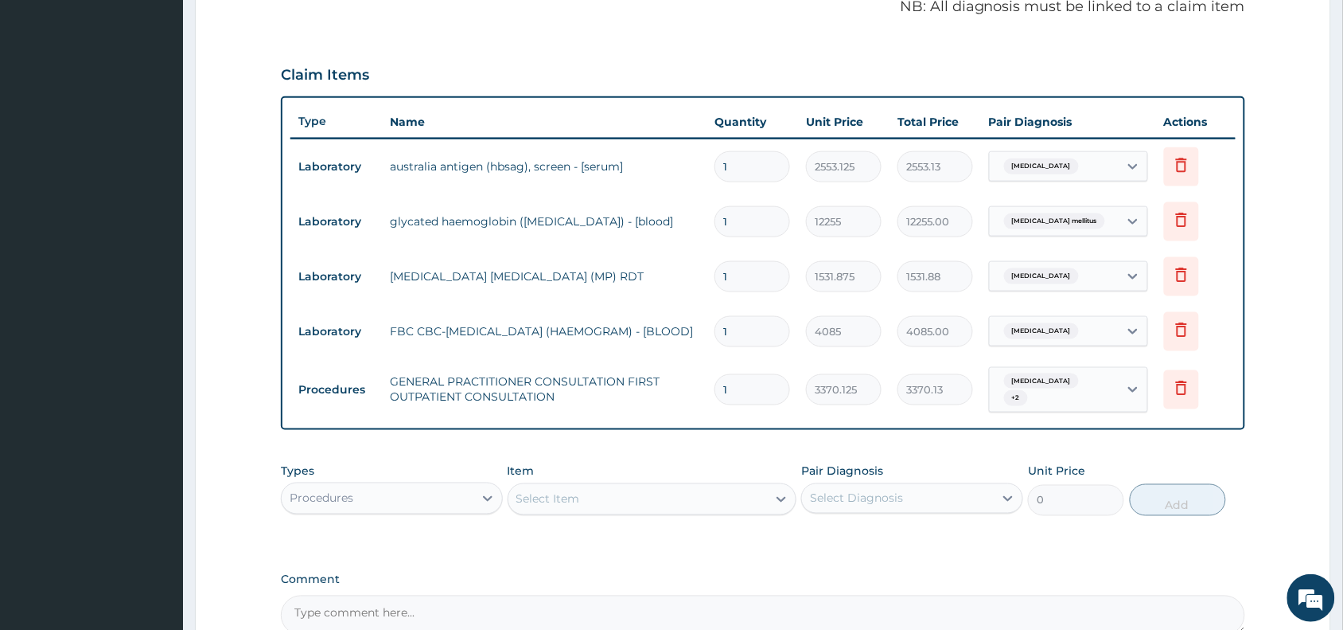
click at [363, 488] on div "Procedures" at bounding box center [378, 497] width 192 height 25
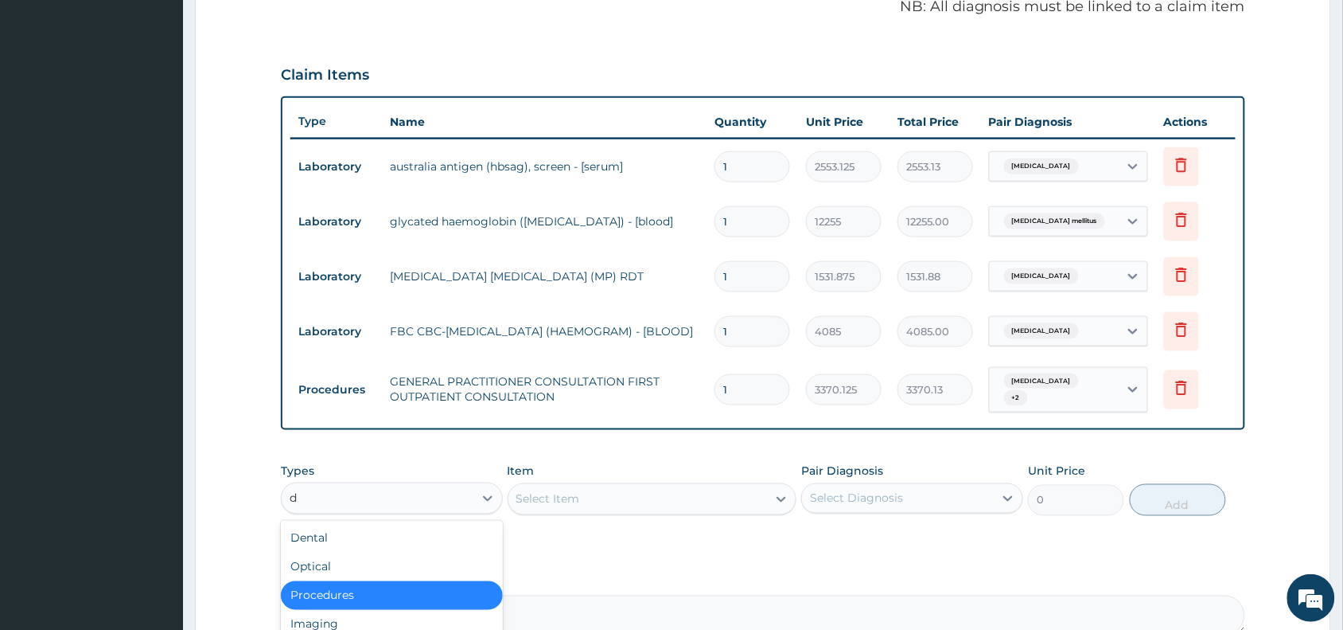
type input "dr"
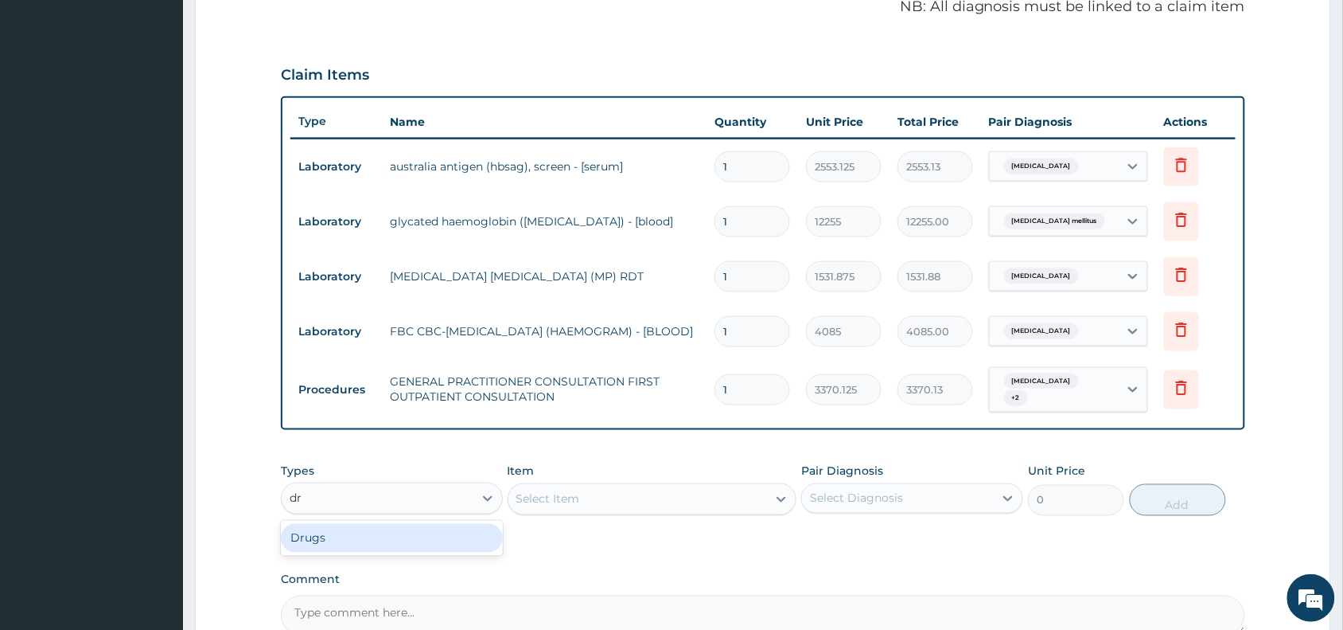
click at [368, 525] on div "Drugs" at bounding box center [392, 538] width 222 height 29
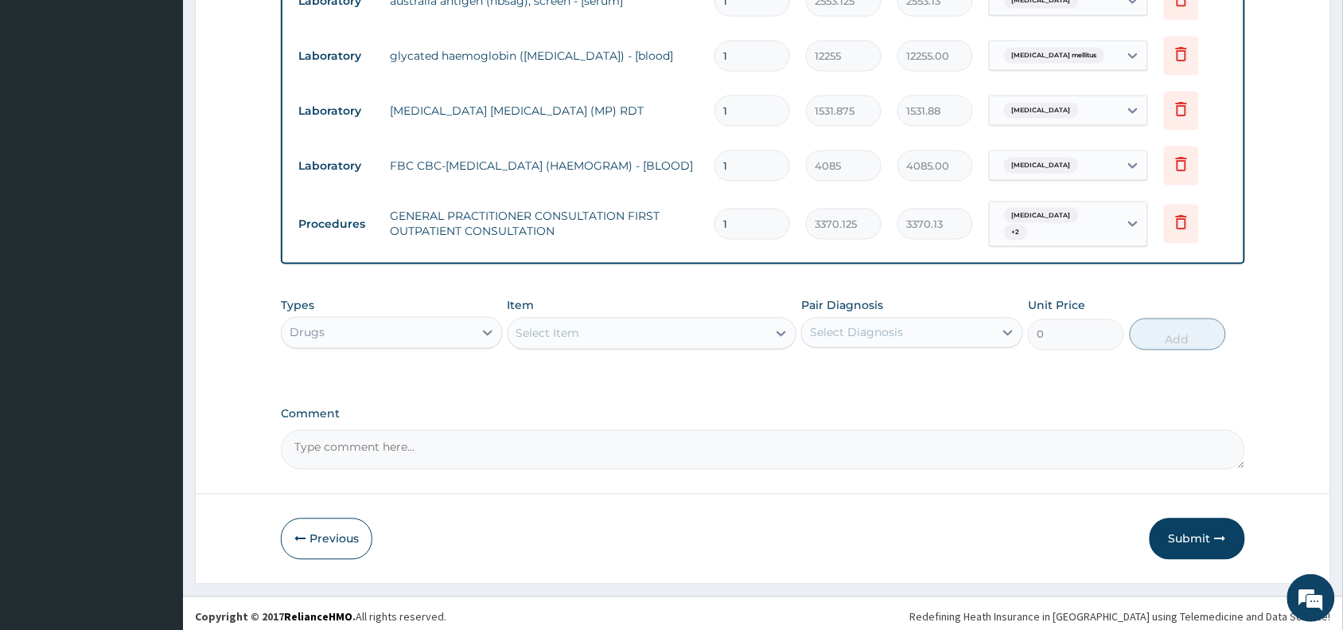
click at [697, 325] on div "Select Item" at bounding box center [638, 333] width 259 height 25
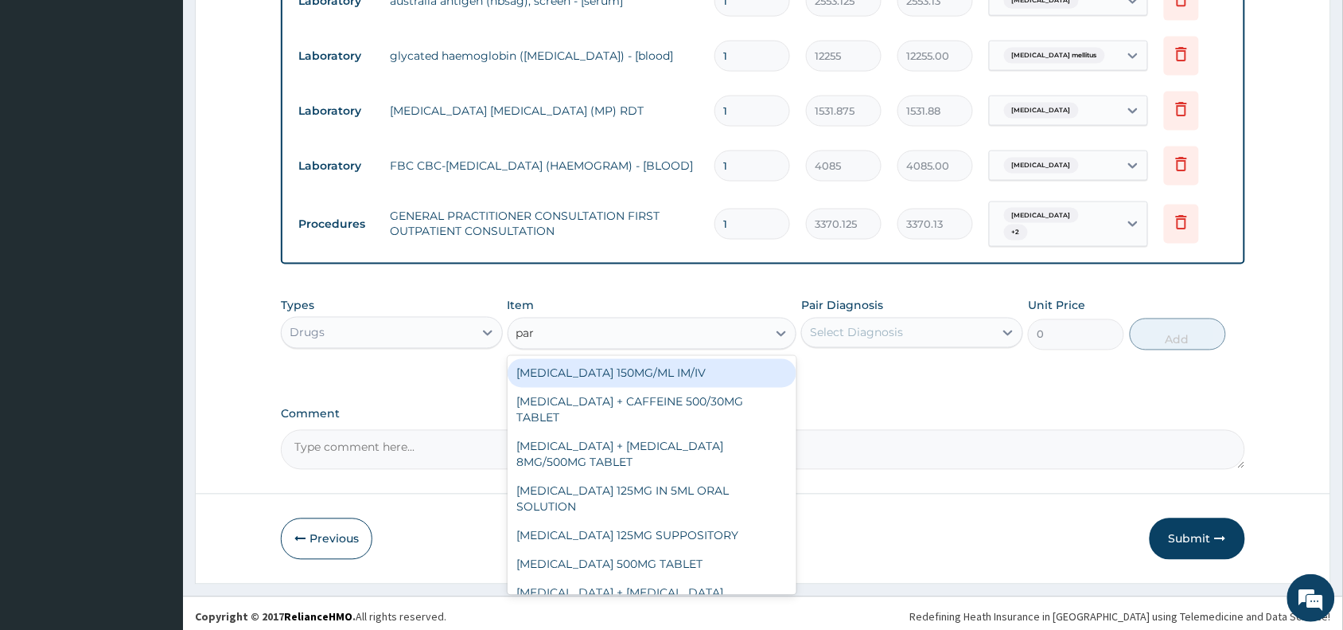
type input "para"
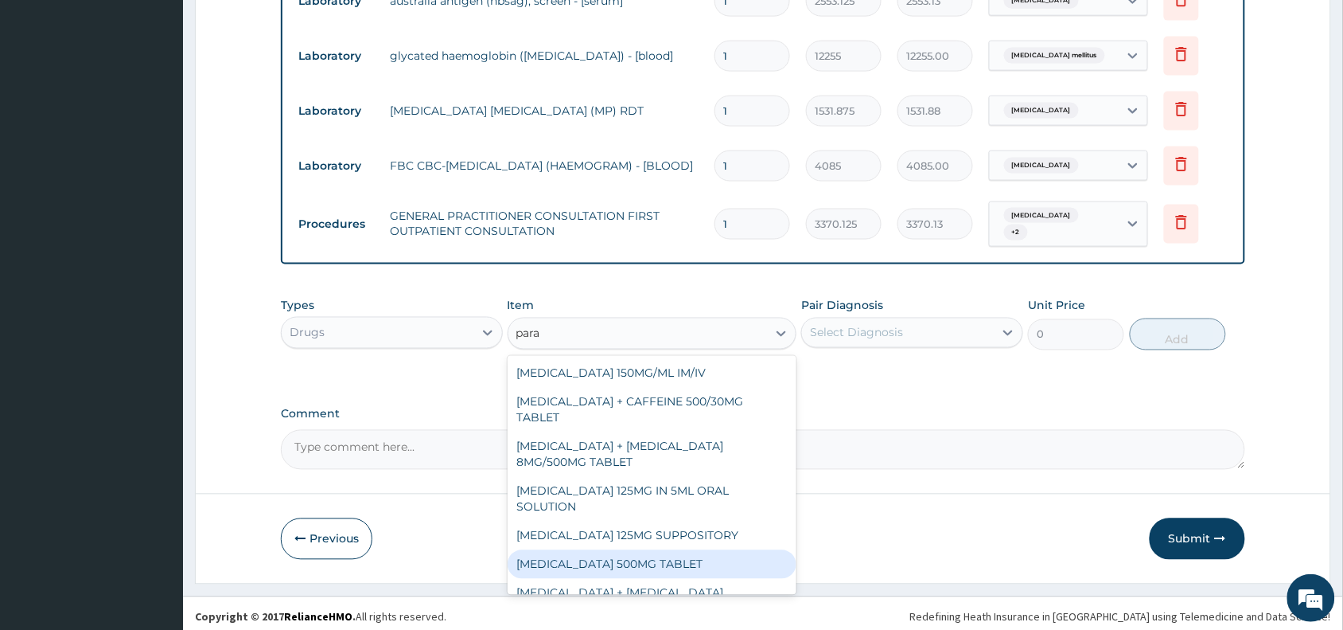
click at [721, 550] on div "PARACETAMOL 500MG TABLET" at bounding box center [653, 564] width 290 height 29
type input "30"
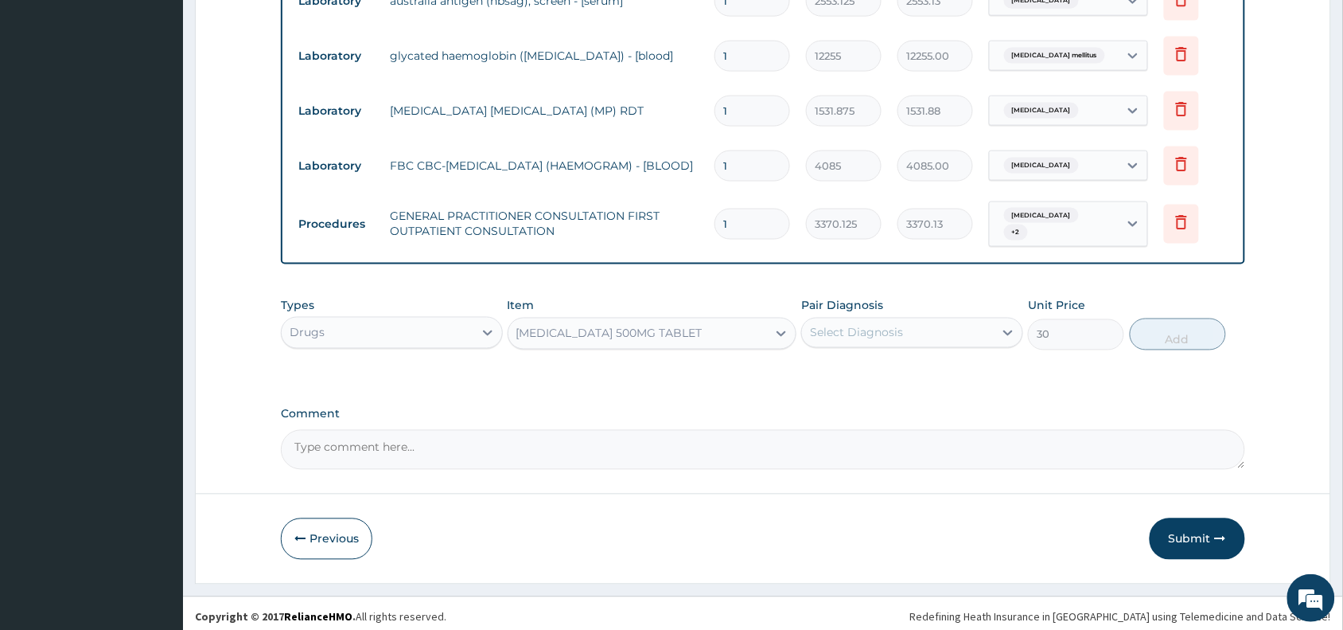
click at [865, 335] on div "Select Diagnosis" at bounding box center [898, 332] width 192 height 25
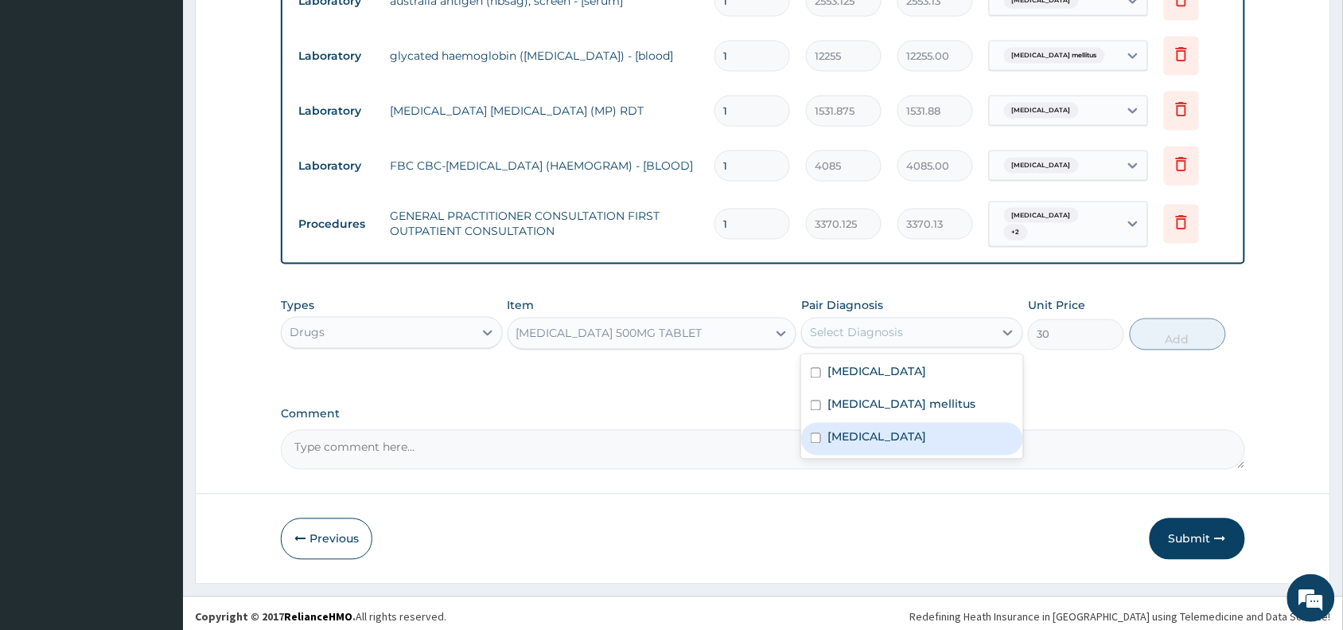
click at [894, 423] on div "Malaria" at bounding box center [912, 439] width 222 height 33
checkbox input "true"
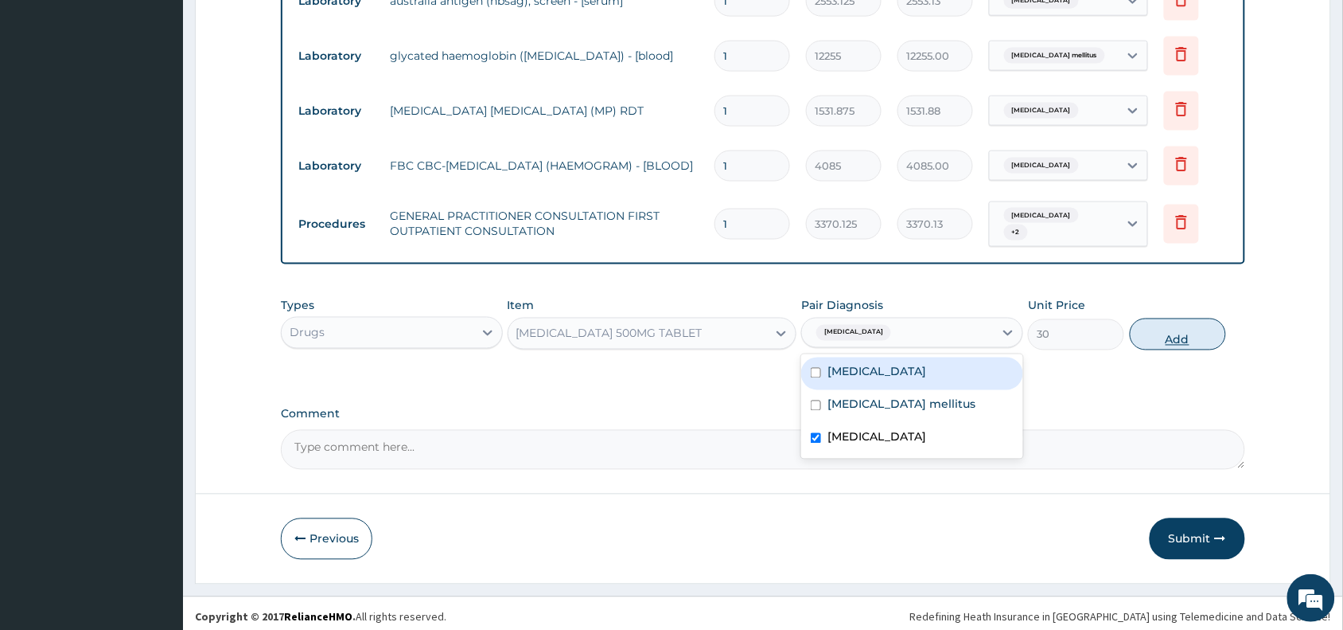
click at [1167, 335] on button "Add" at bounding box center [1178, 334] width 96 height 32
type input "0"
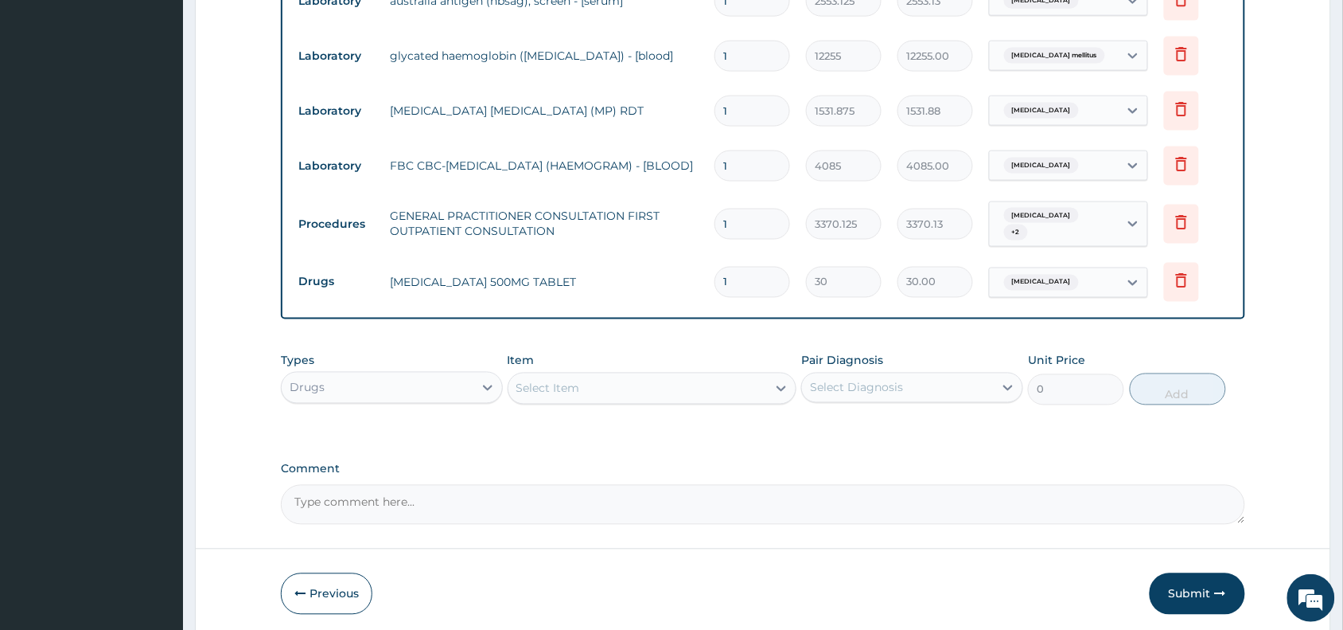
type input "18"
type input "540.00"
type input "18"
click at [734, 379] on div "Select Item" at bounding box center [638, 388] width 259 height 25
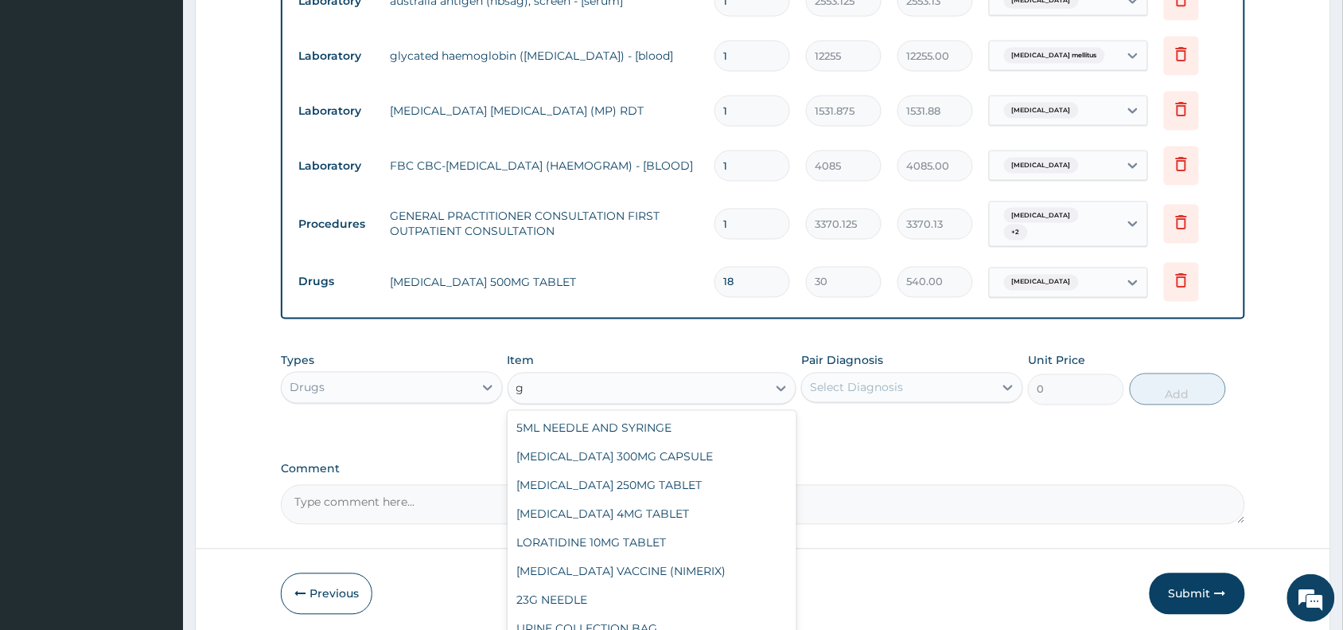
type input "g"
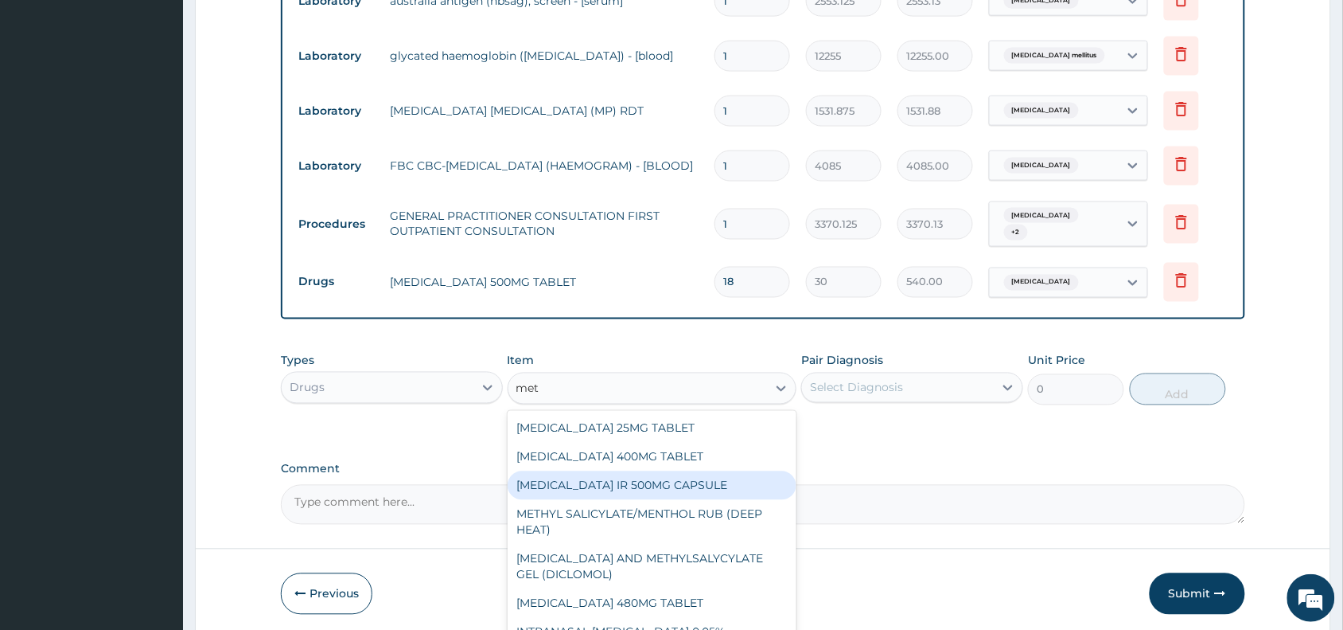
type input "metf"
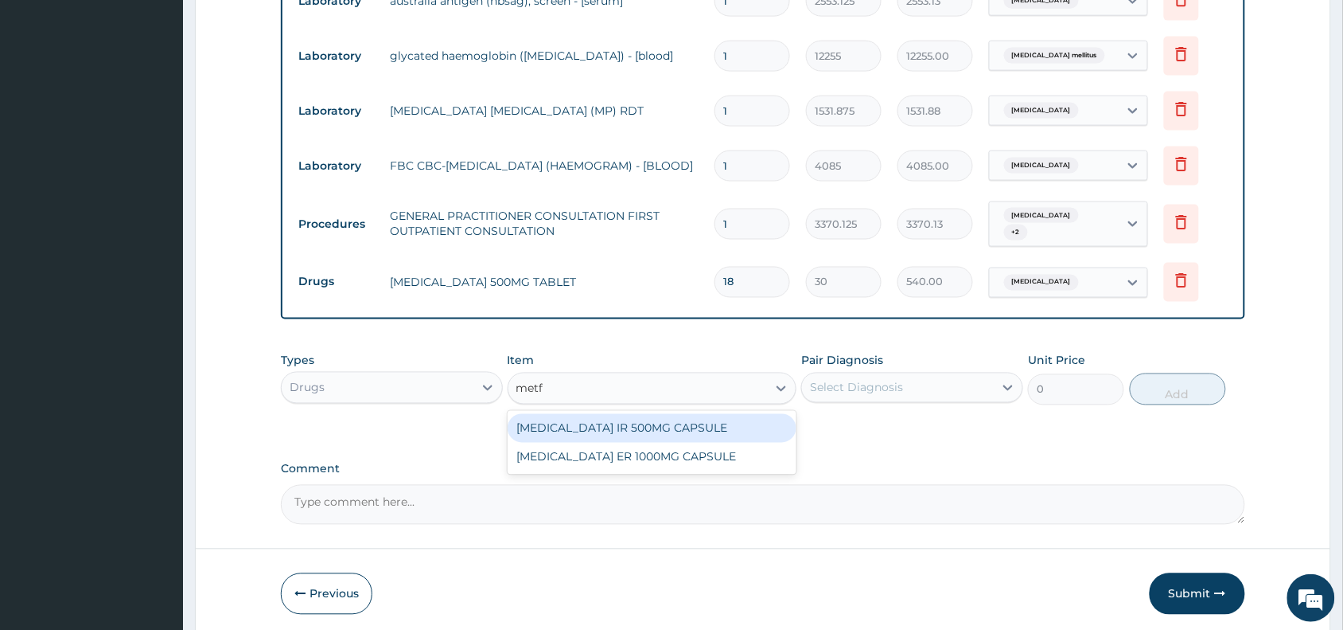
click at [746, 418] on div "METFORMIN HYDROCHLORIDE IR 500MG CAPSULE" at bounding box center [653, 428] width 290 height 29
type input "250"
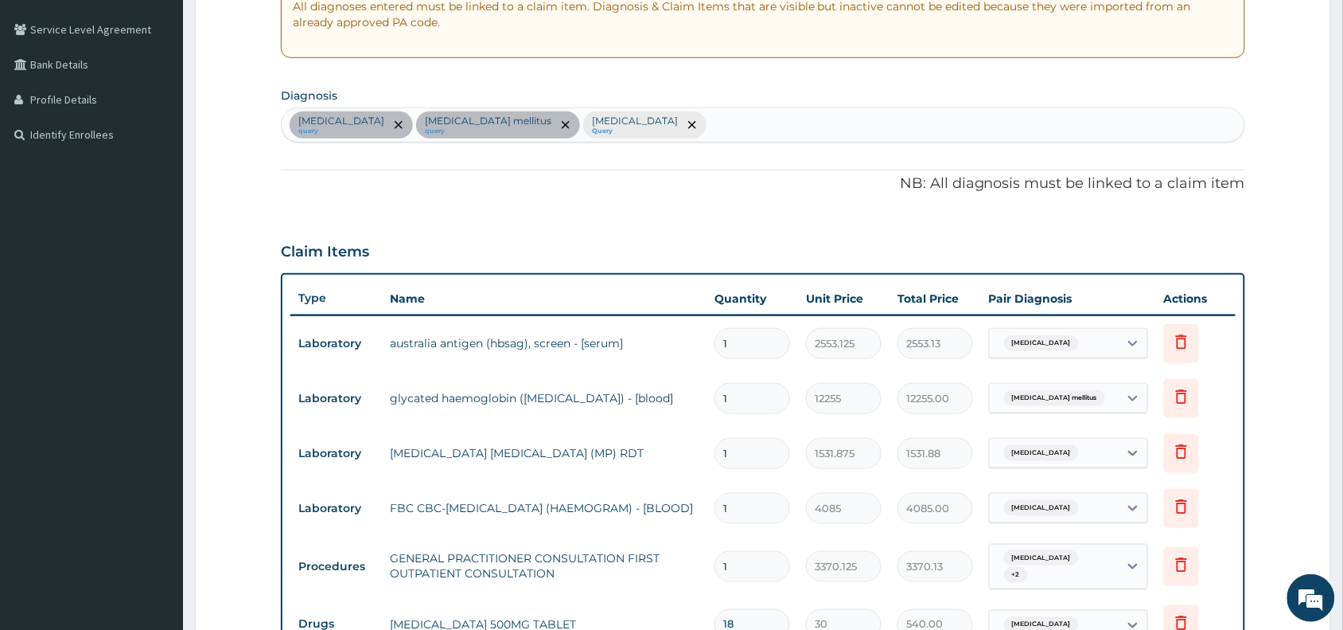
scroll to position [118, 0]
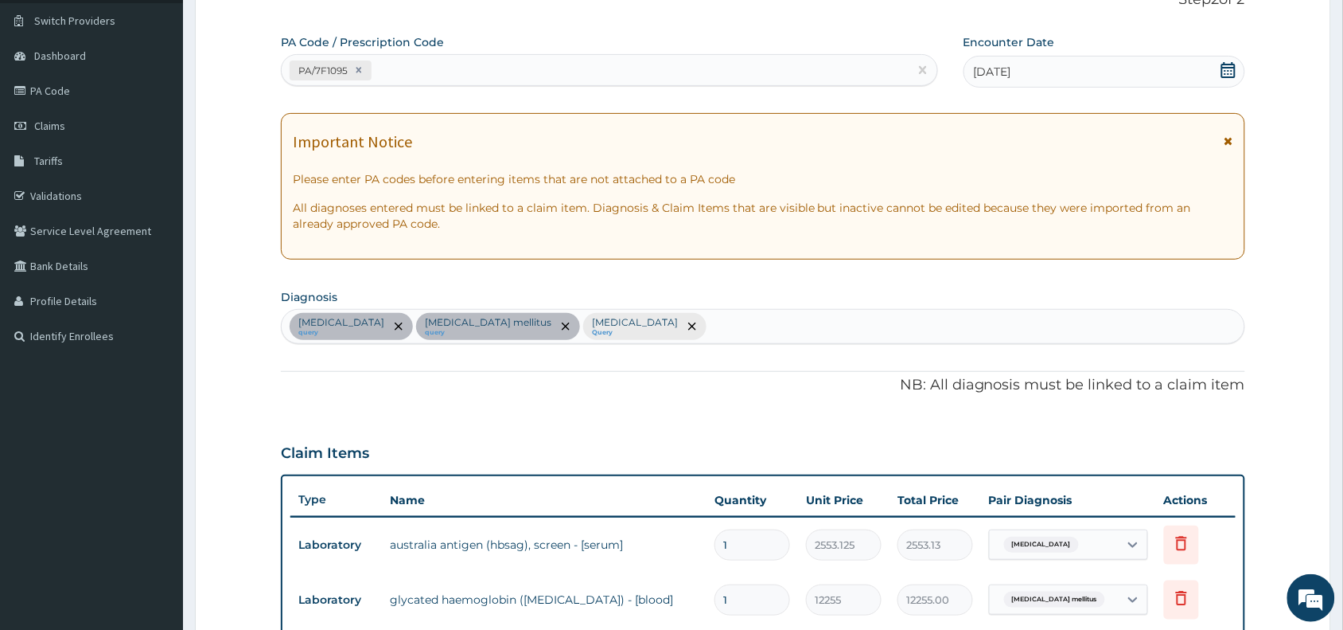
click at [718, 324] on div "Viral hepatitis query Diabetes mellitus query Malaria Query" at bounding box center [763, 326] width 963 height 33
type input "upper resp"
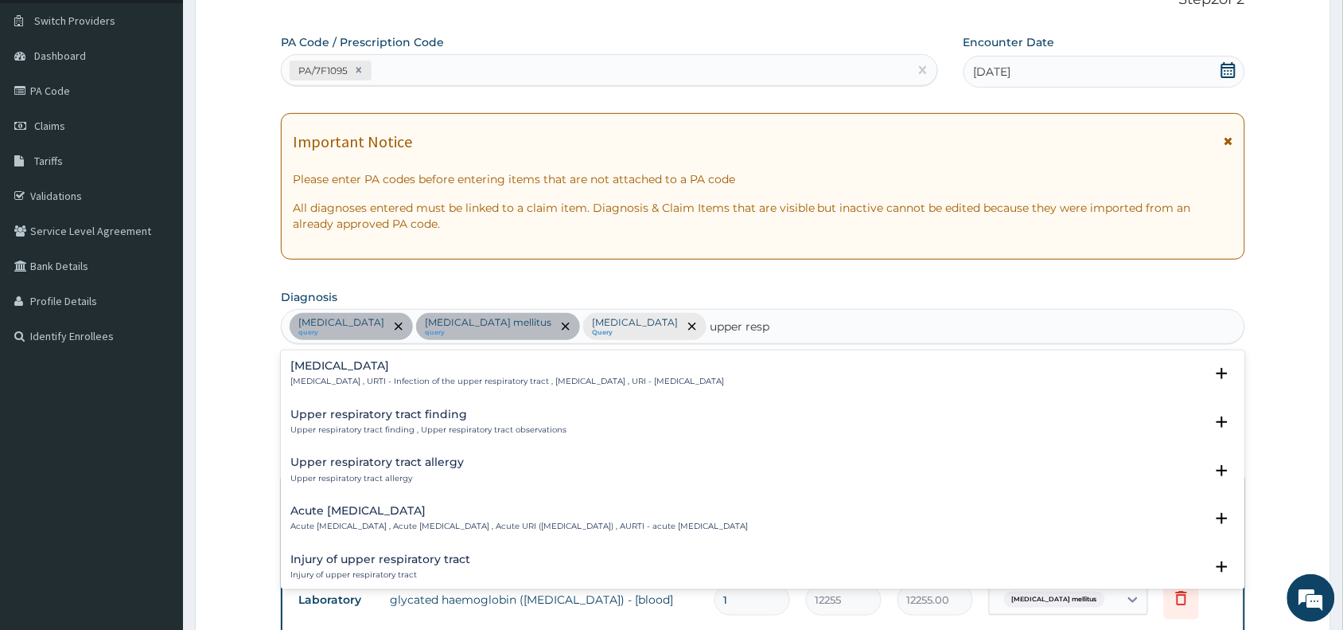
click at [408, 370] on h4 "Upper respiratory infection" at bounding box center [507, 366] width 434 height 12
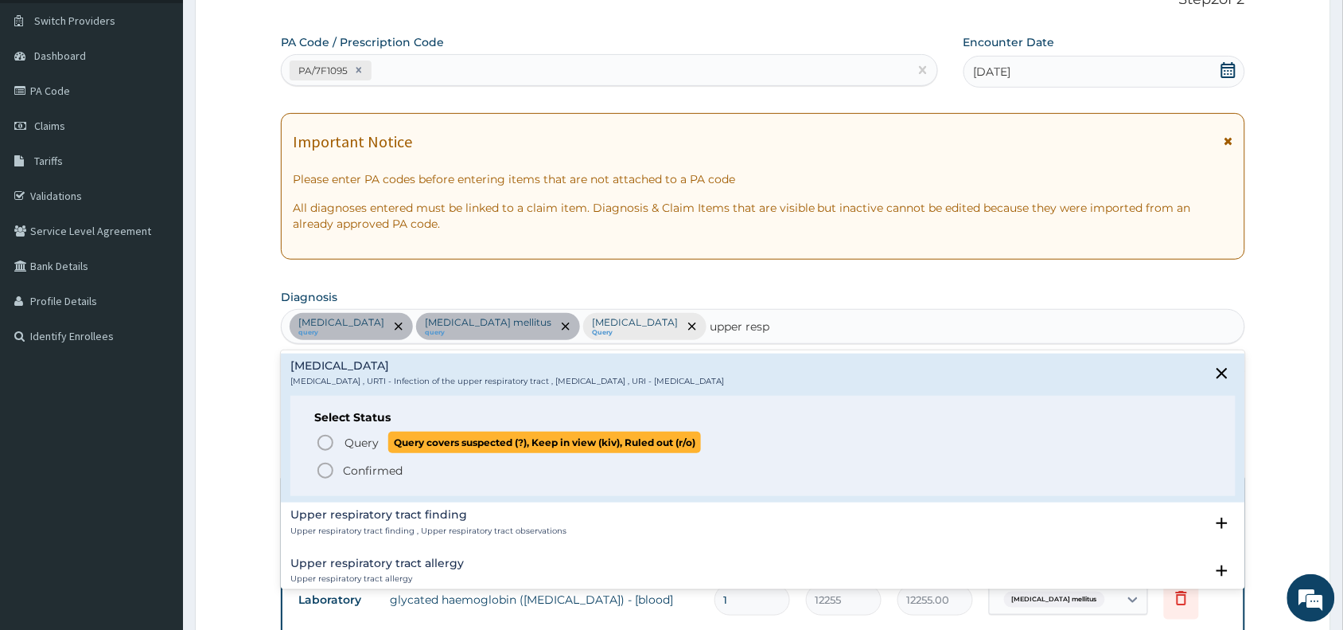
click at [379, 446] on p "Query Query covers suspected (?), Keep in view (kiv), Ruled out (r/o)" at bounding box center [522, 441] width 358 height 21
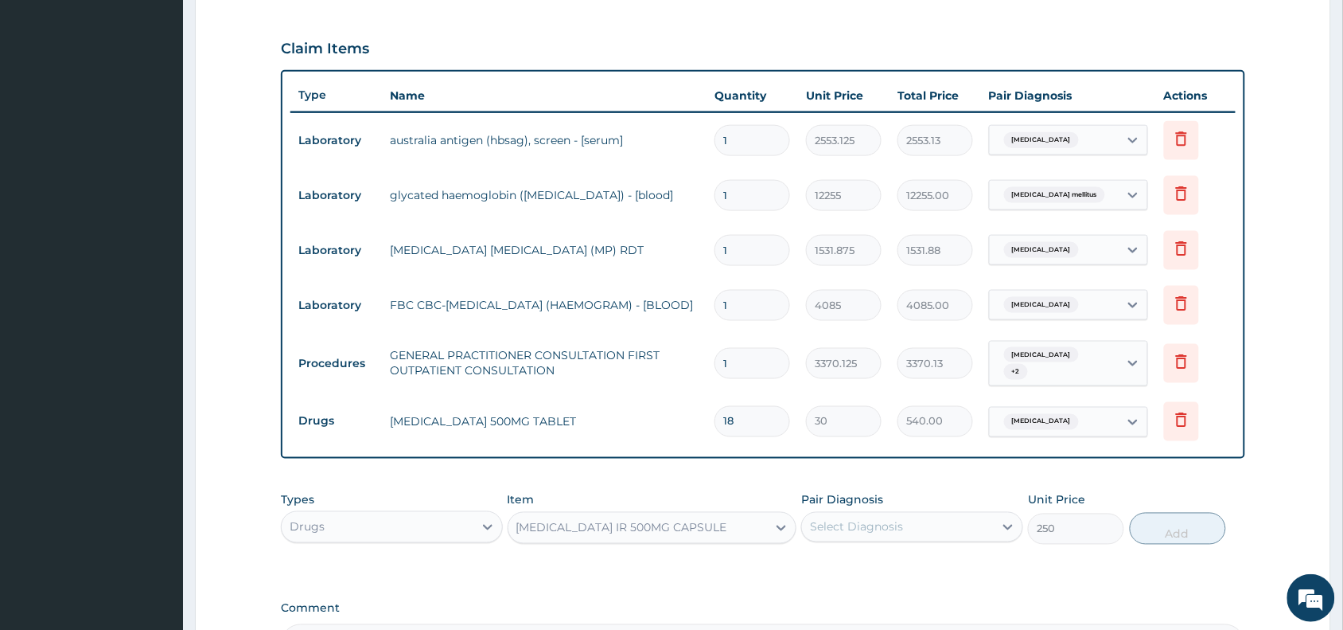
scroll to position [526, 0]
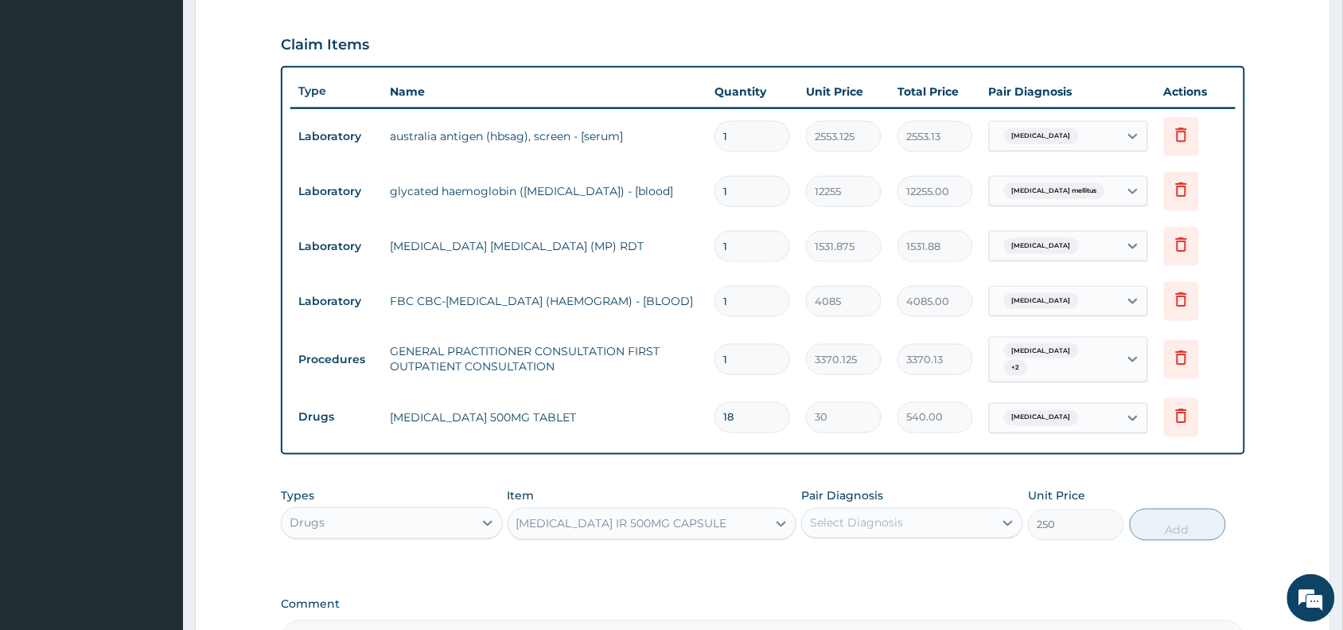
click at [1115, 359] on div "Viral hepatitis + 2" at bounding box center [1054, 359] width 129 height 45
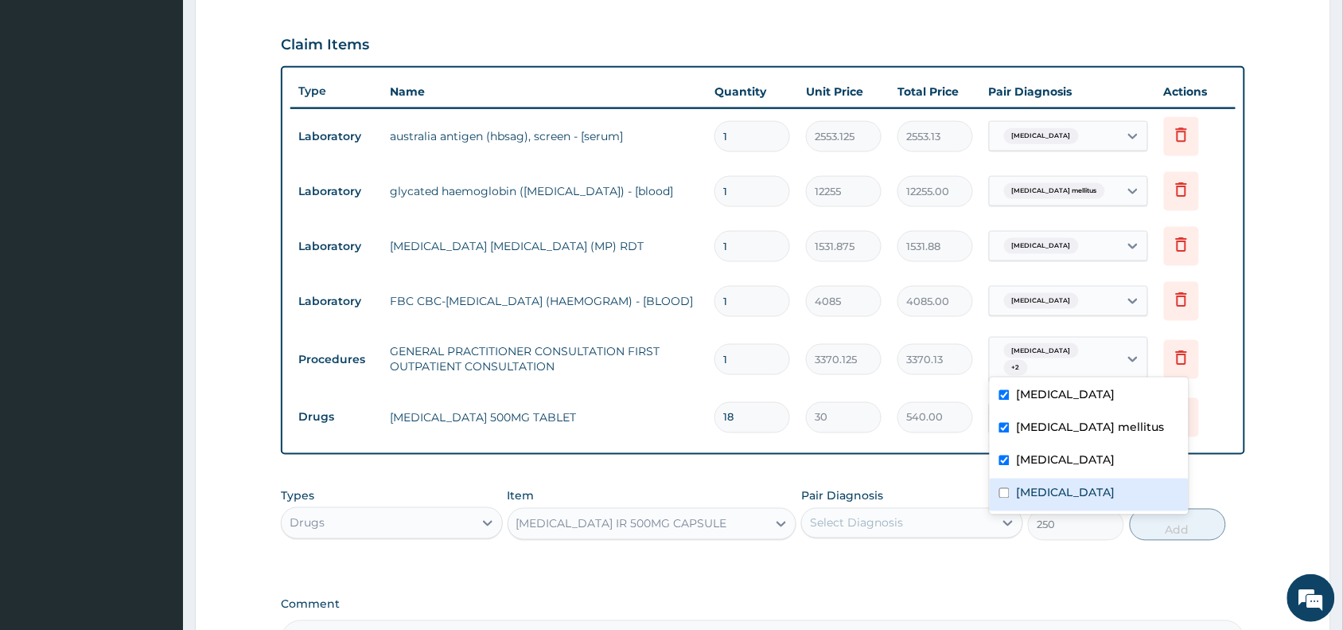
click at [1064, 491] on label "Upper respiratory infection" at bounding box center [1065, 493] width 99 height 16
checkbox input "true"
click at [1013, 553] on div "Types Drugs Item METFORMIN HYDROCHLORIDE IR 500MG CAPSULE Pair Diagnosis Select…" at bounding box center [763, 526] width 965 height 92
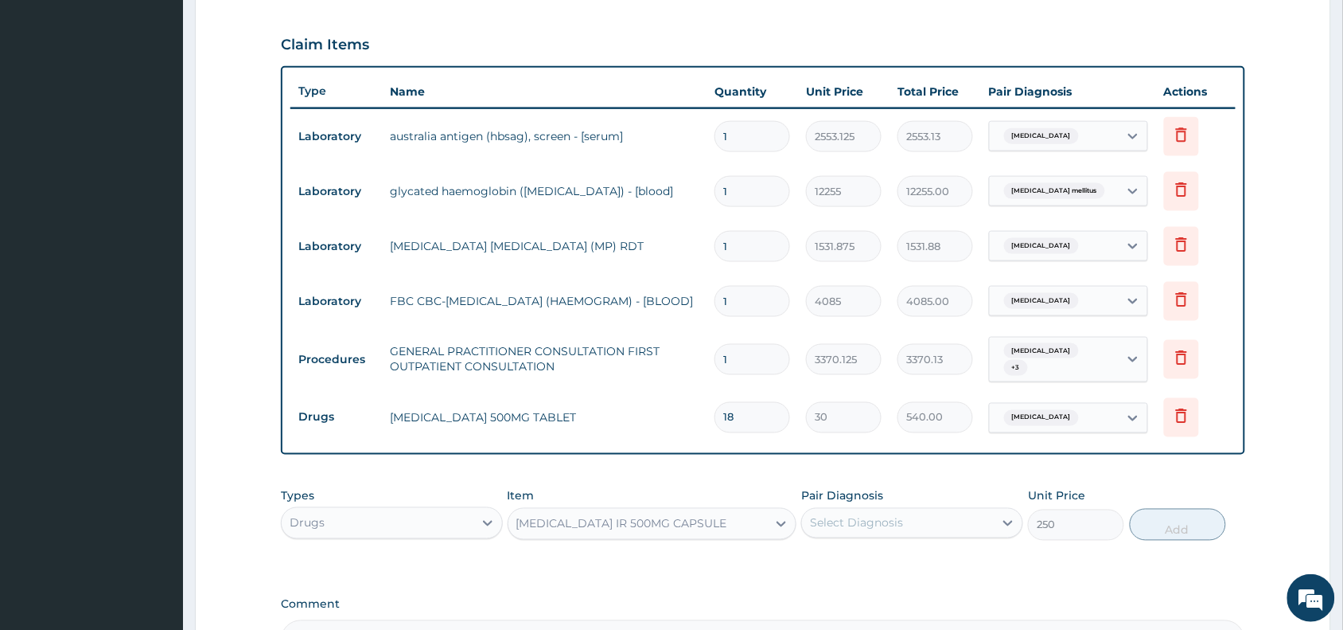
scroll to position [716, 0]
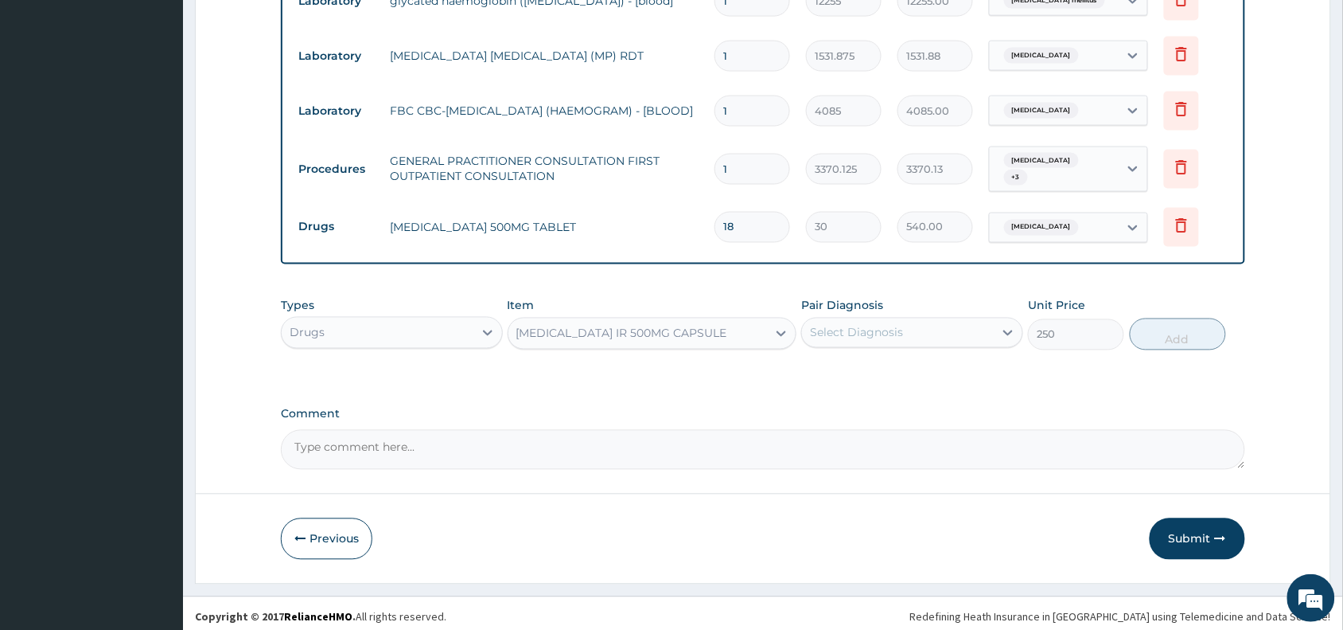
click at [925, 320] on div "Select Diagnosis" at bounding box center [898, 332] width 192 height 25
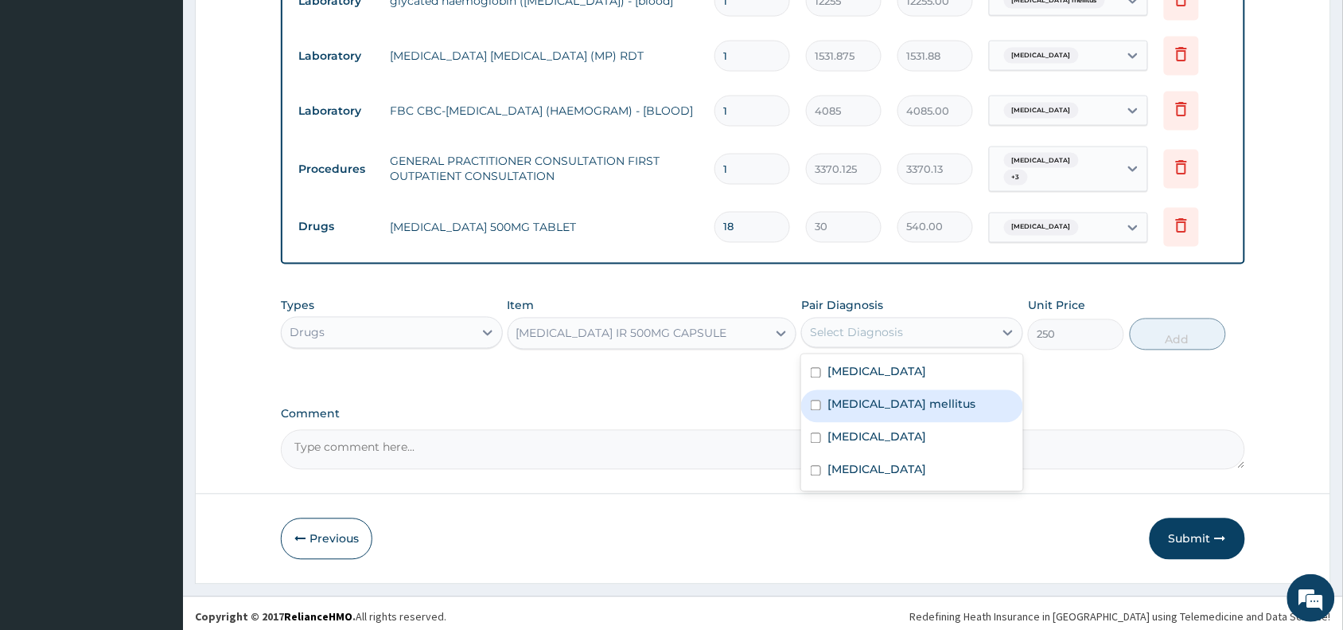
click at [920, 396] on label "Diabetes mellitus" at bounding box center [902, 404] width 148 height 16
checkbox input "true"
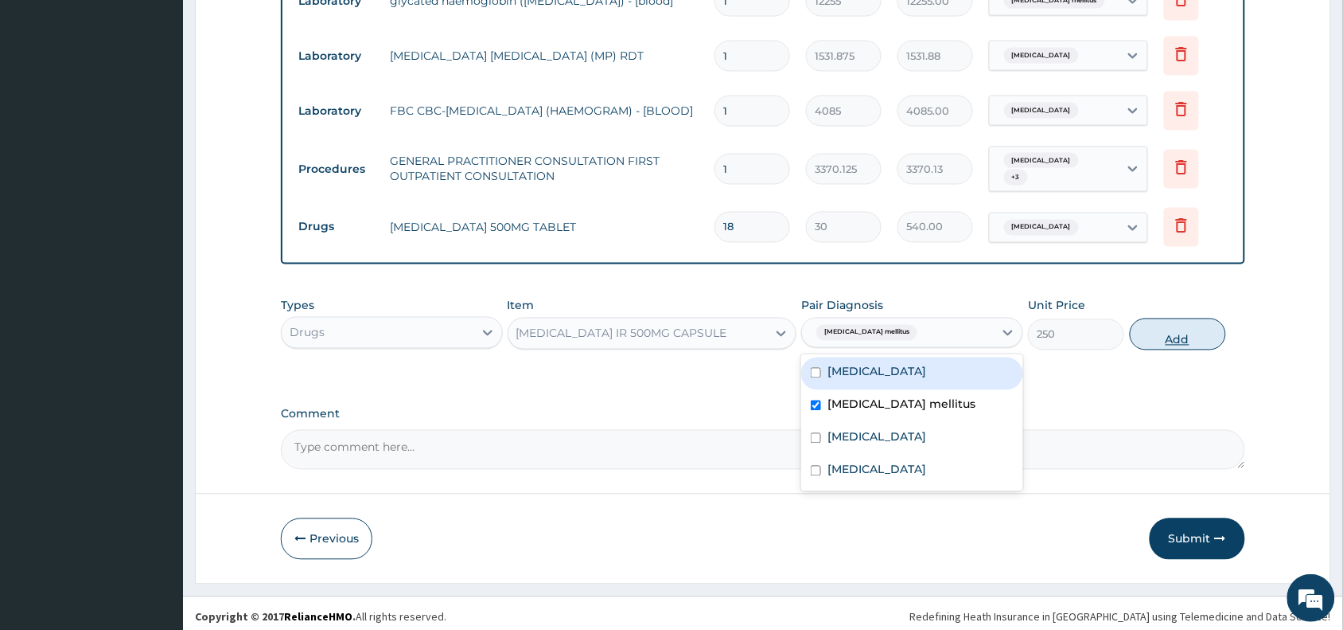
click at [1144, 329] on button "Add" at bounding box center [1178, 334] width 96 height 32
type input "0"
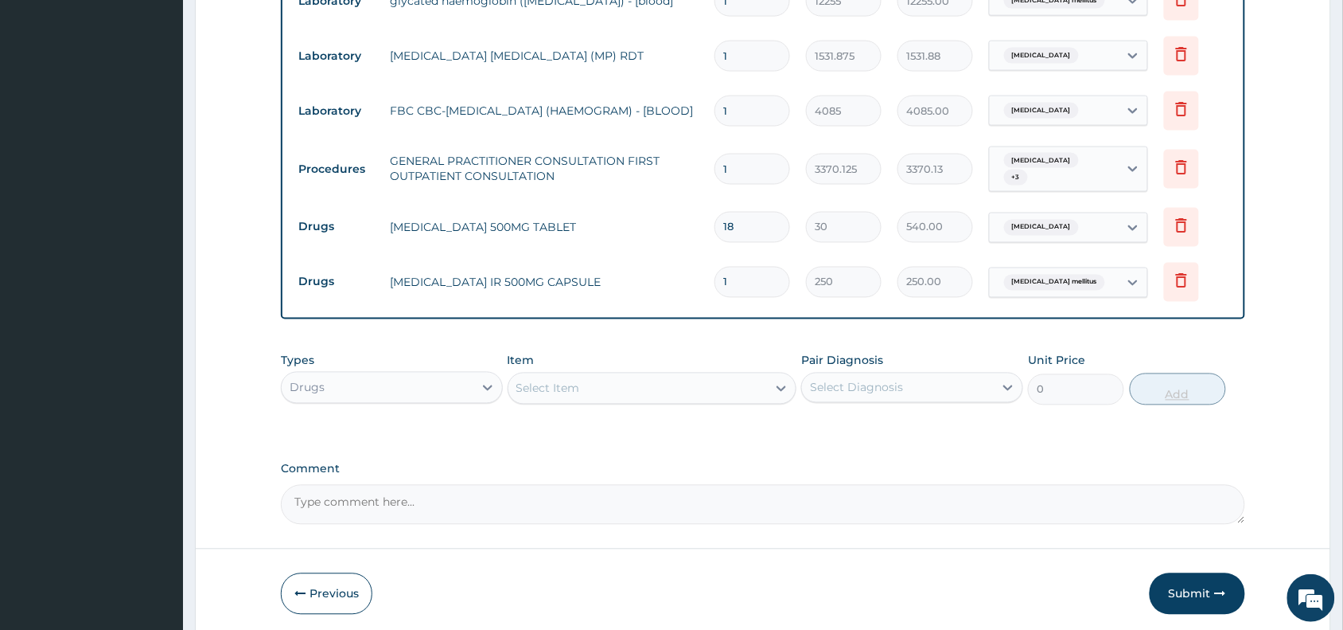
type input "10"
type input "2500.00"
type input "10"
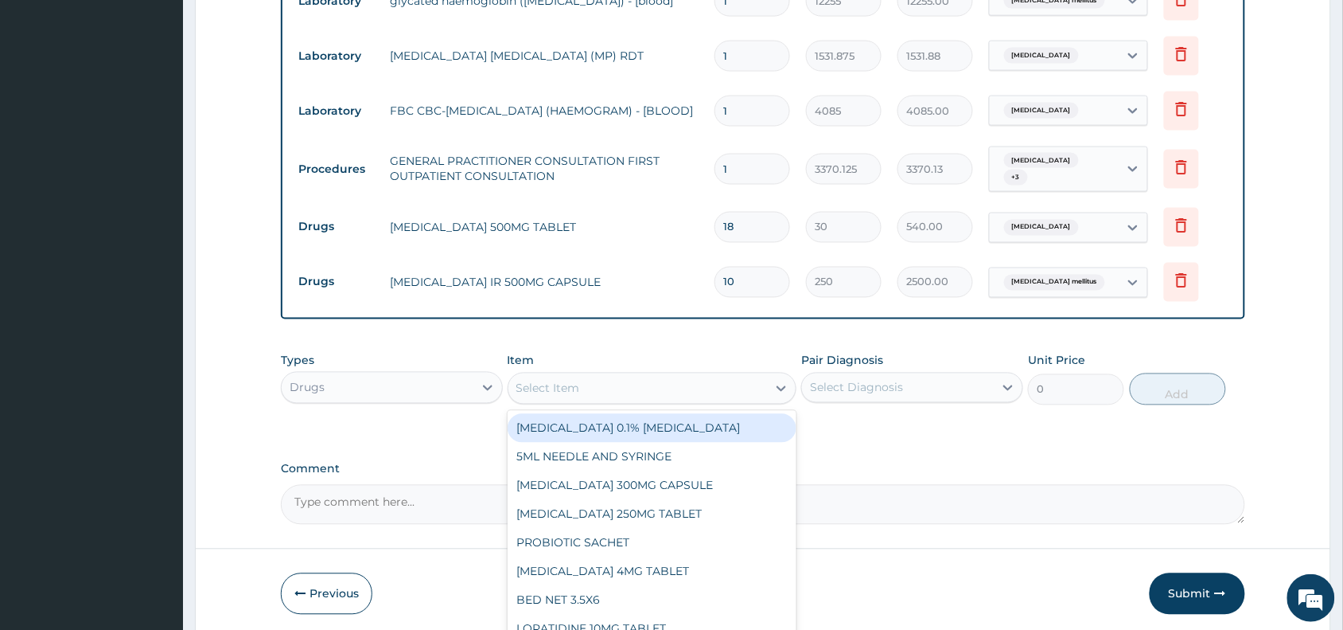
click at [630, 379] on div "Select Item" at bounding box center [638, 388] width 259 height 25
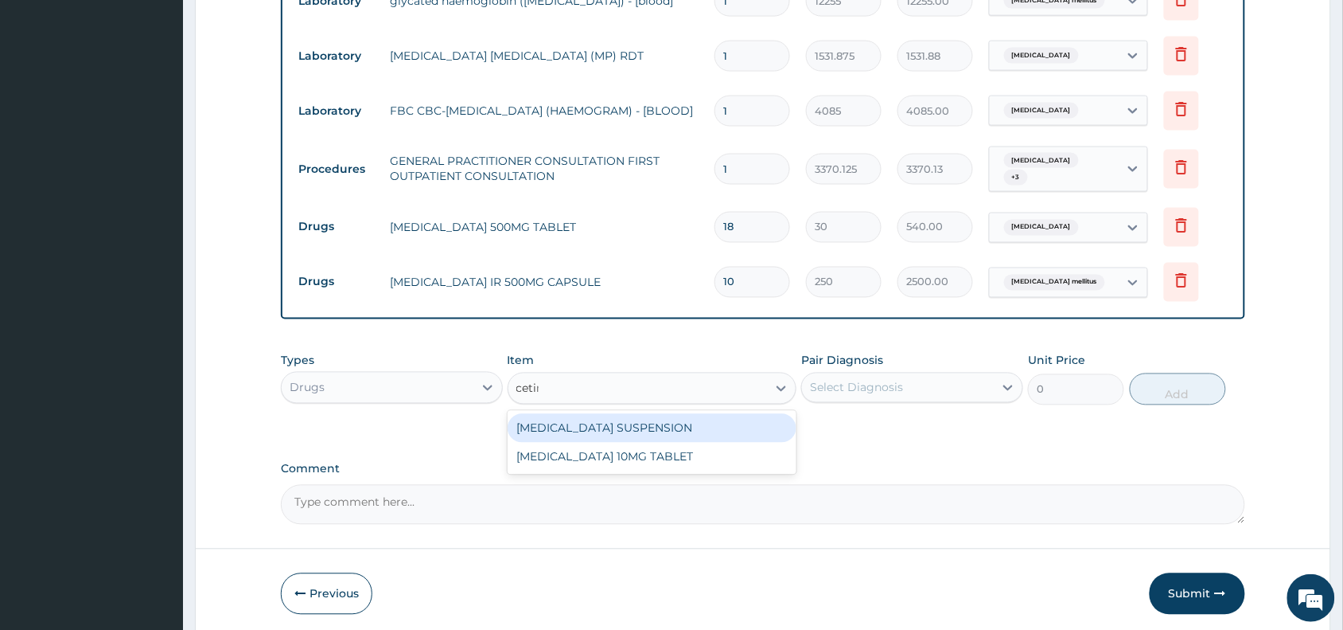
type input "cetiri"
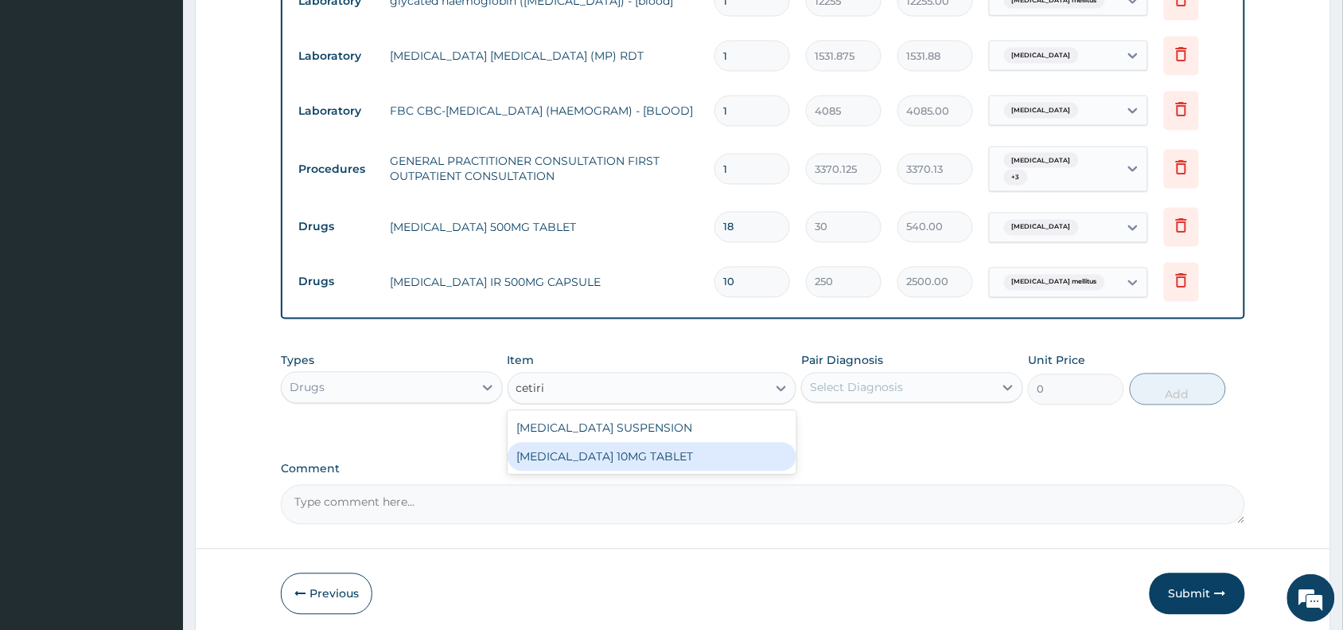
click at [653, 450] on div "CETIRIZINE 10MG TABLET" at bounding box center [653, 457] width 290 height 29
type input "115"
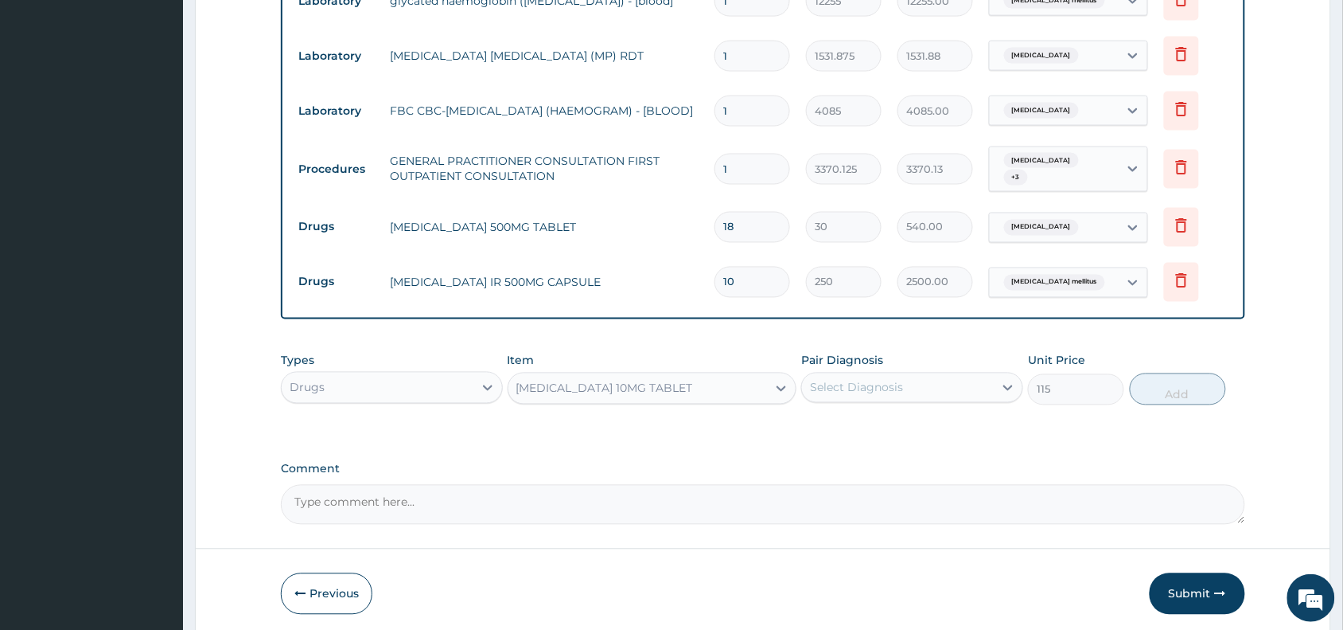
click at [957, 376] on div "Select Diagnosis" at bounding box center [898, 387] width 192 height 25
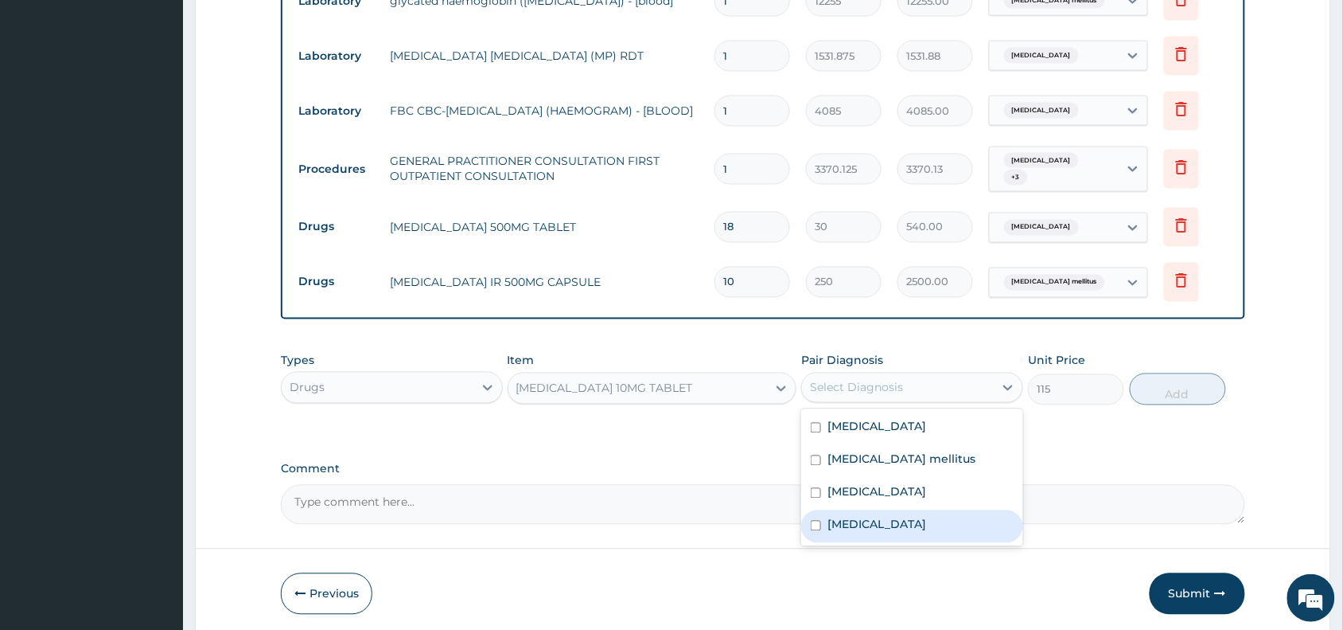
click at [916, 527] on div "Upper respiratory infection" at bounding box center [912, 526] width 222 height 33
checkbox input "true"
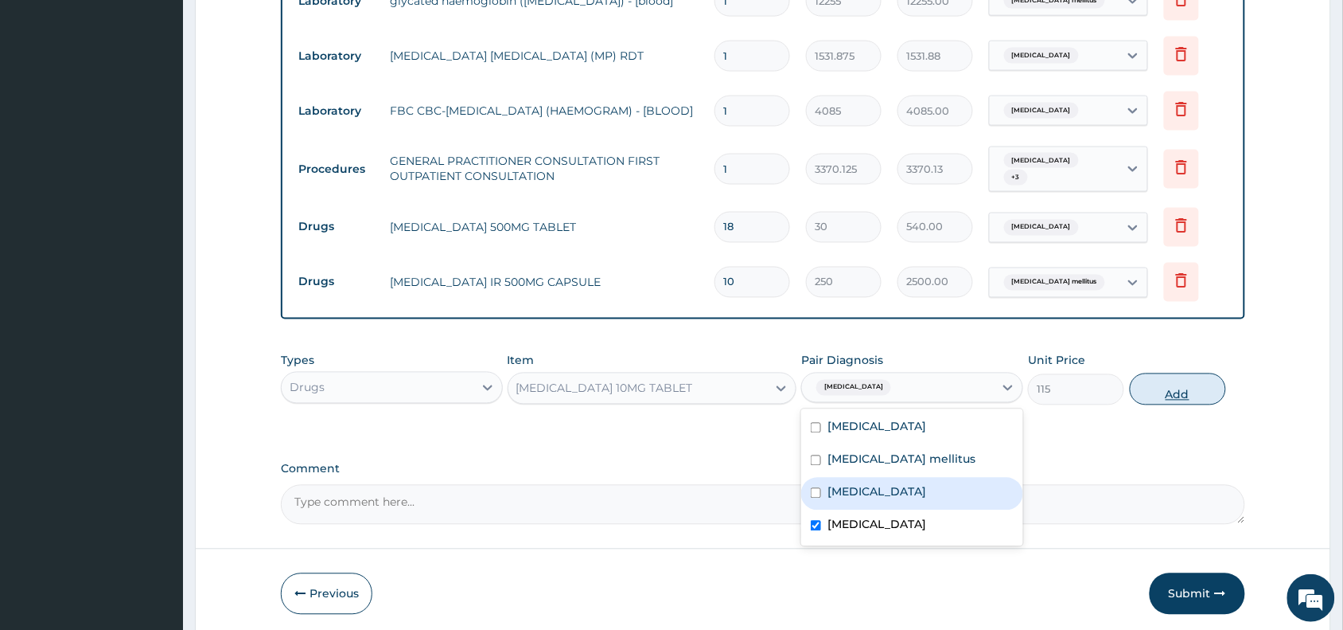
click at [1148, 394] on button "Add" at bounding box center [1178, 389] width 96 height 32
type input "0"
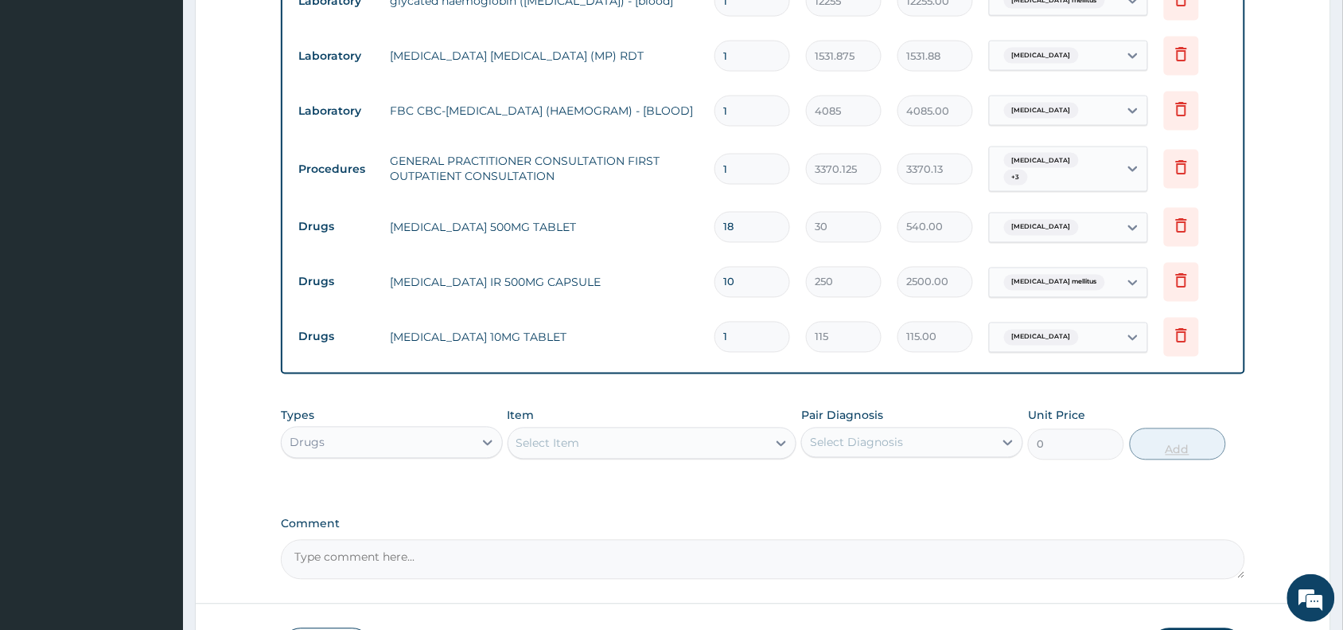
type input "0.00"
type input "5"
type input "575.00"
type input "5"
click at [703, 431] on div "Select Item" at bounding box center [638, 443] width 259 height 25
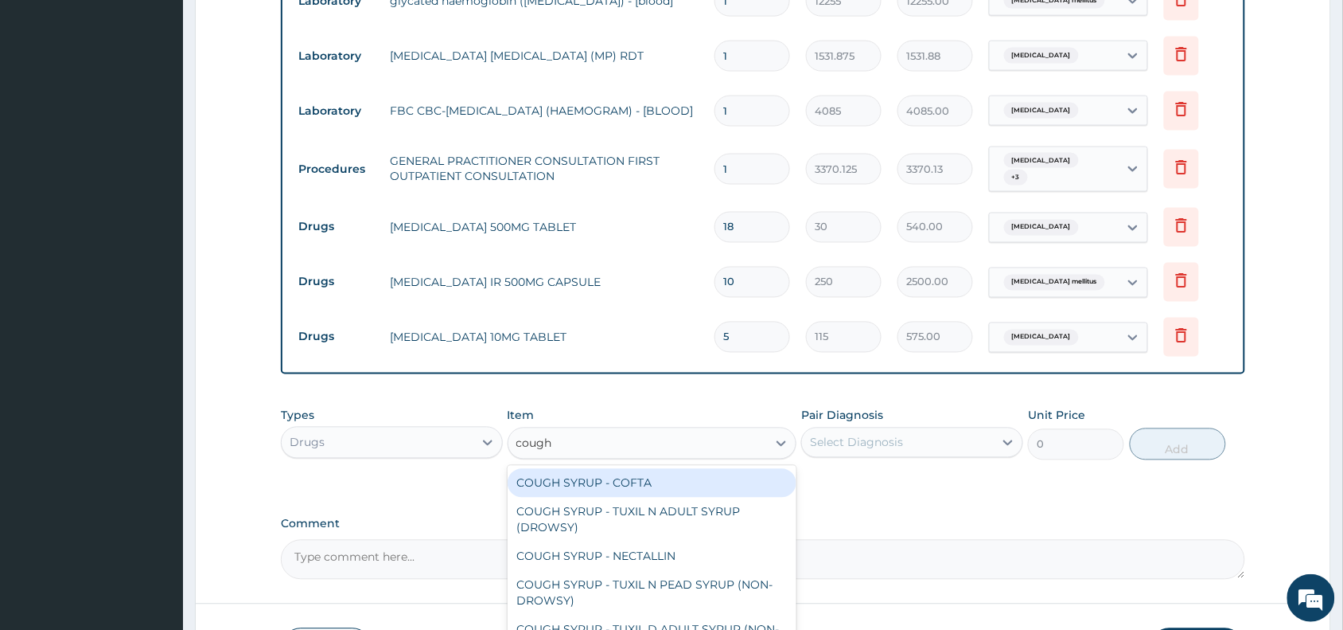
type input "cough s"
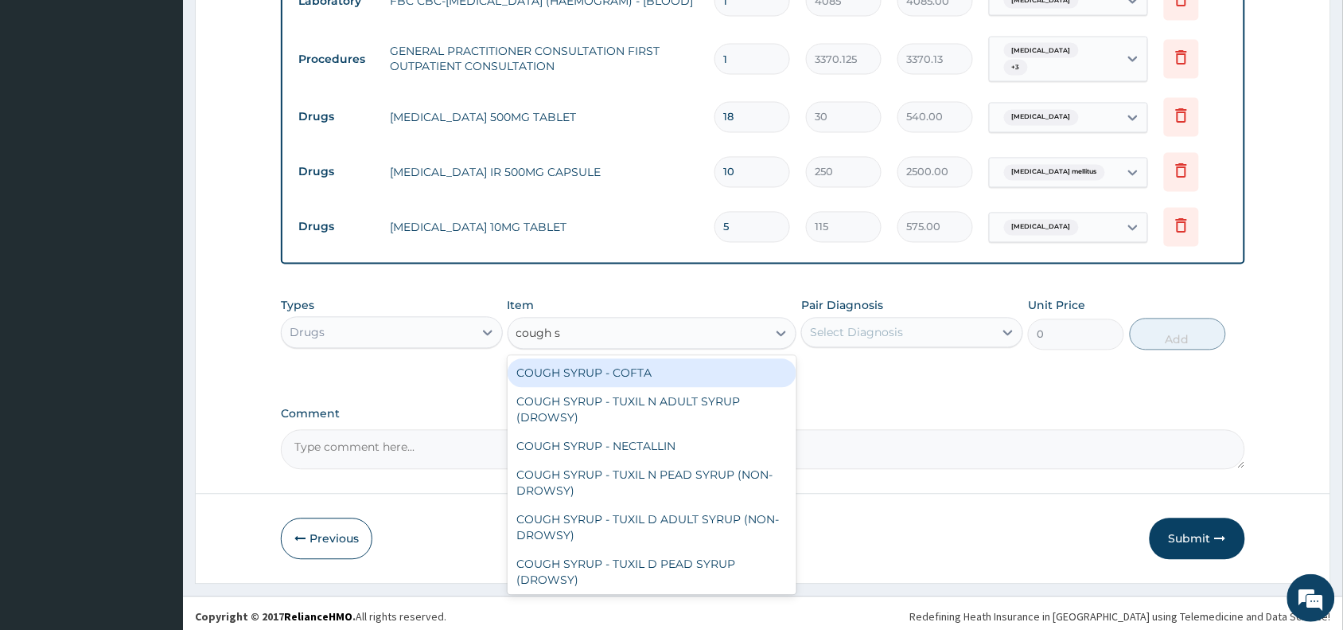
scroll to position [32, 0]
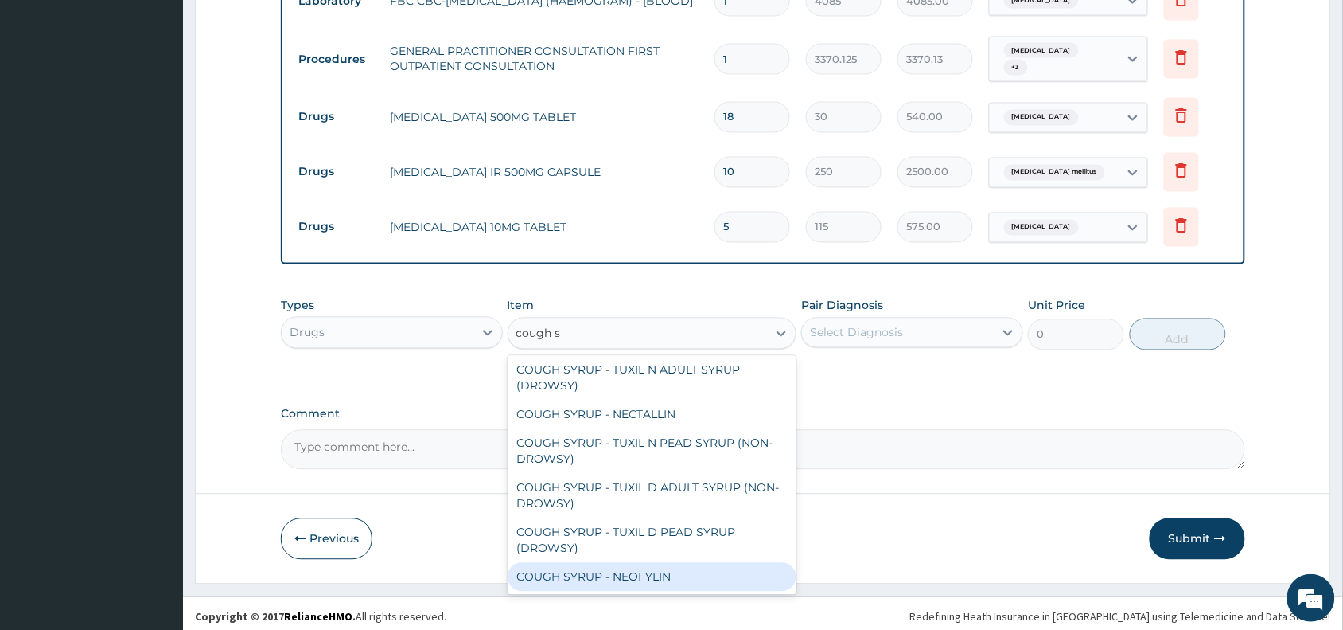
click at [674, 574] on div "COUGH SYRUP - NEOFYLIN" at bounding box center [653, 577] width 290 height 29
type input "2000"
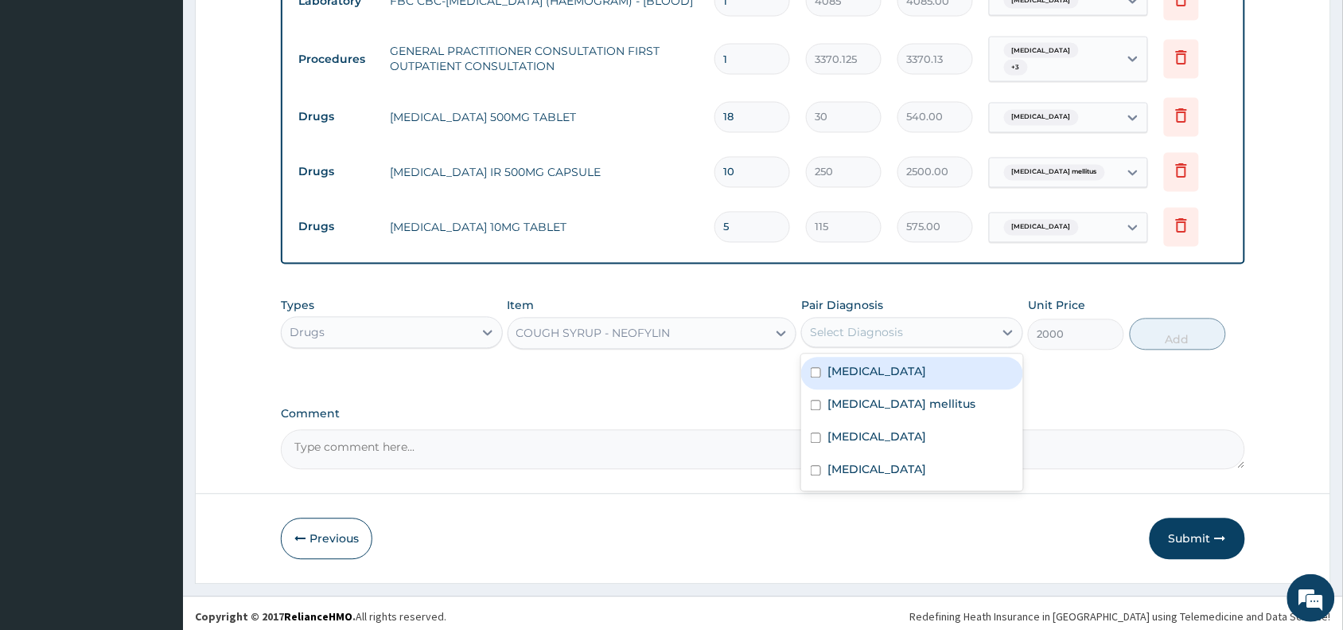
click at [923, 336] on div "Select Diagnosis" at bounding box center [898, 332] width 192 height 25
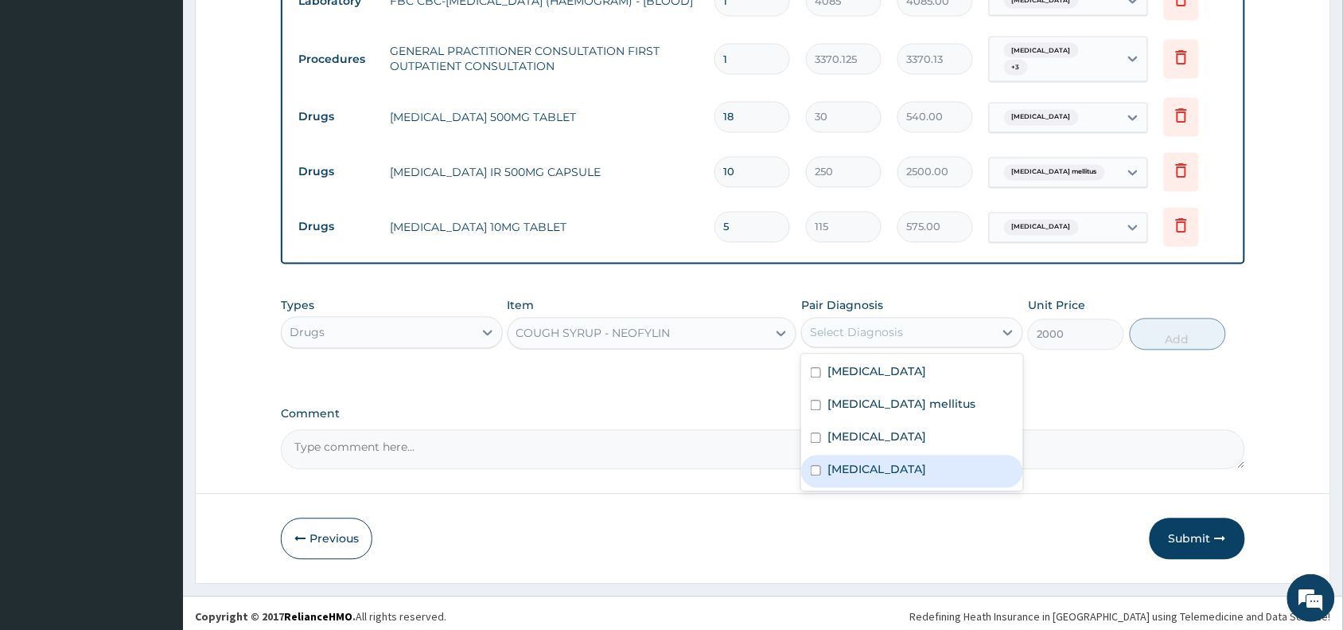
click at [926, 462] on label "Upper respiratory infection" at bounding box center [877, 470] width 99 height 16
checkbox input "true"
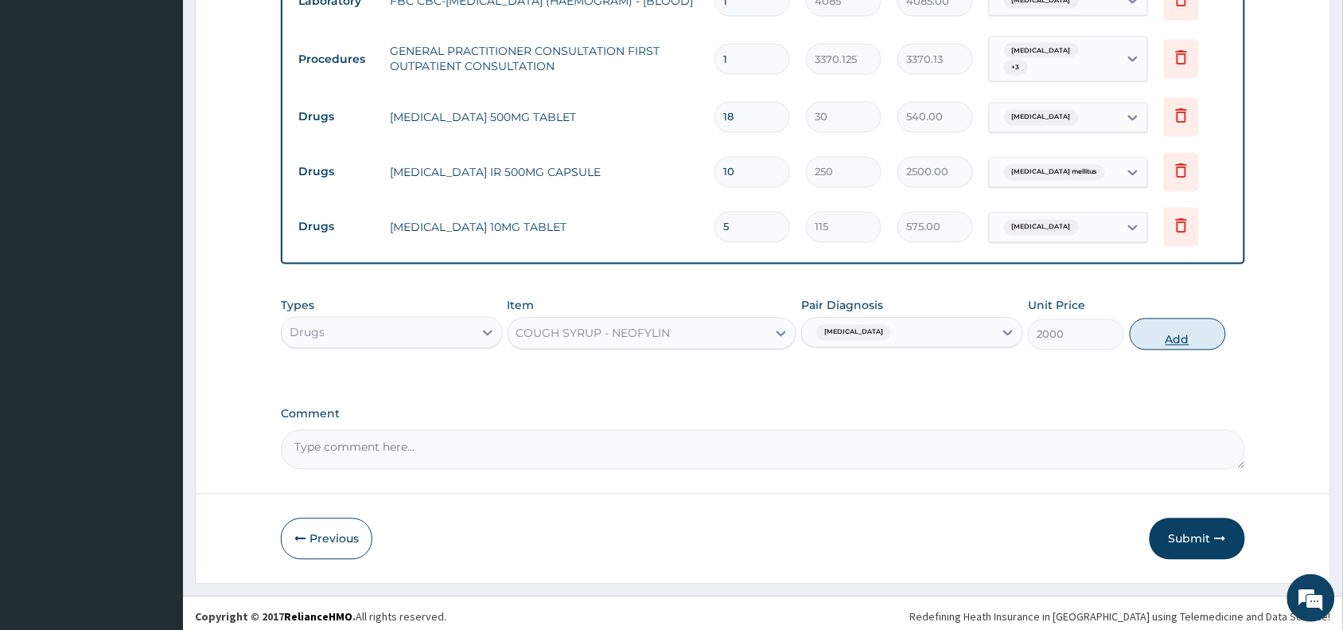
click at [1164, 330] on button "Add" at bounding box center [1178, 334] width 96 height 32
type input "0"
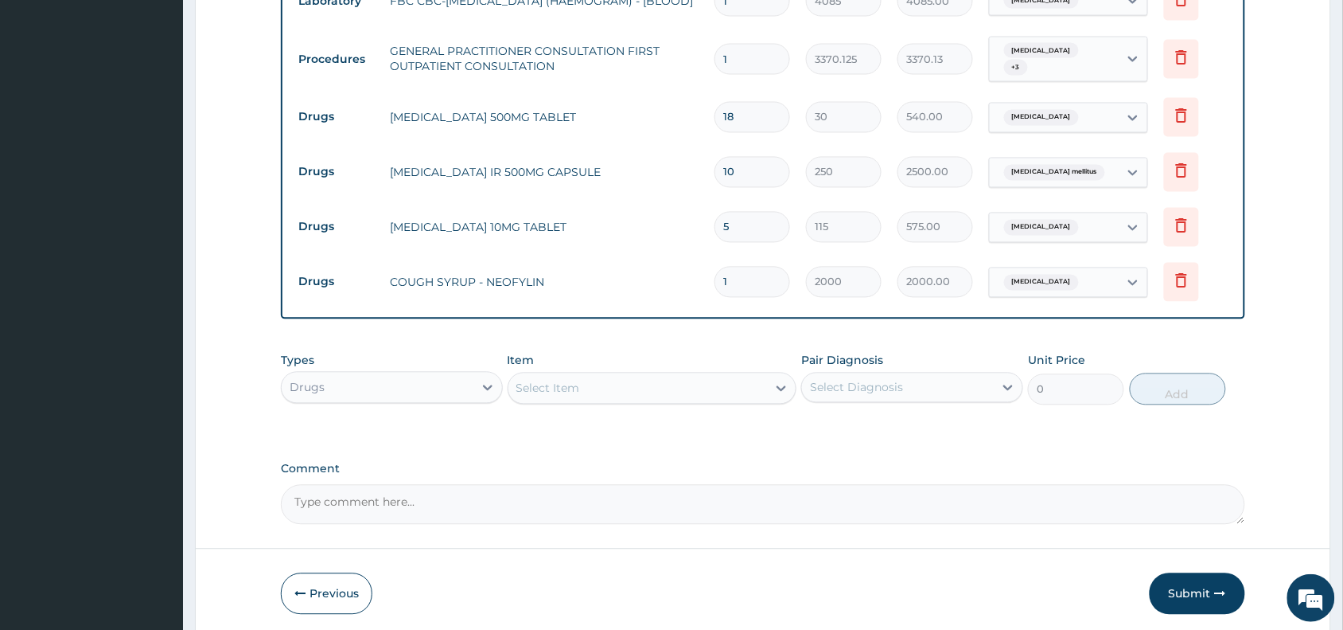
scroll to position [881, 0]
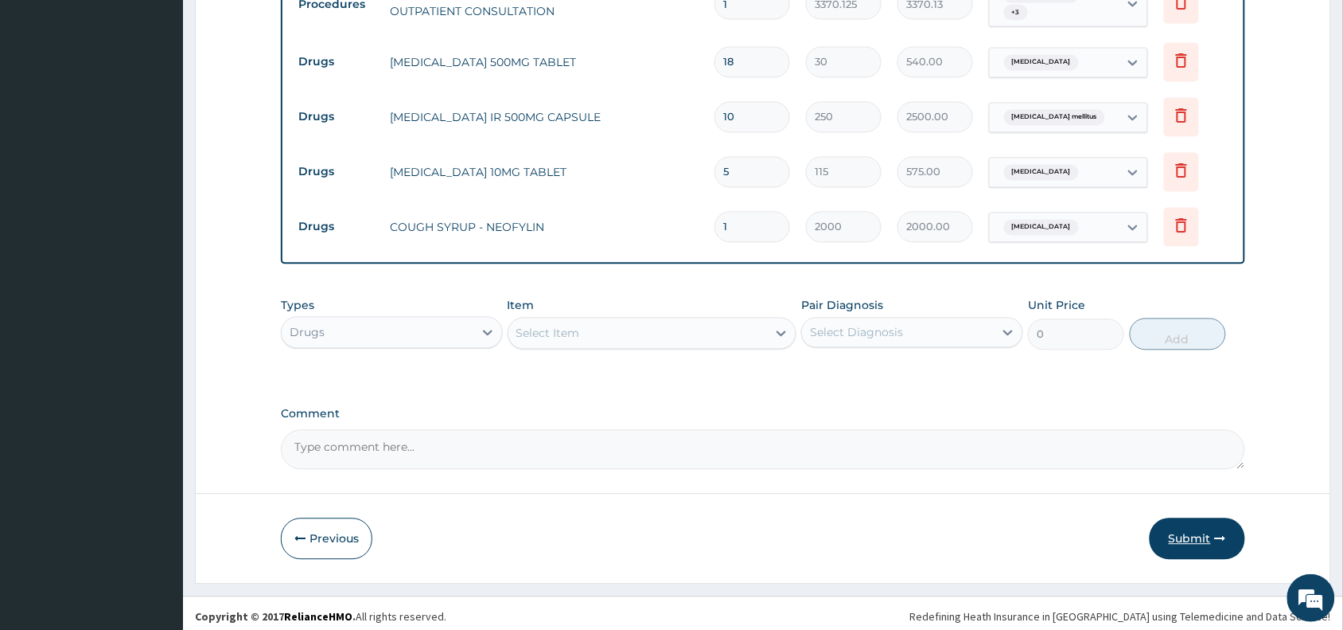
click at [1188, 525] on button "Submit" at bounding box center [1198, 538] width 96 height 41
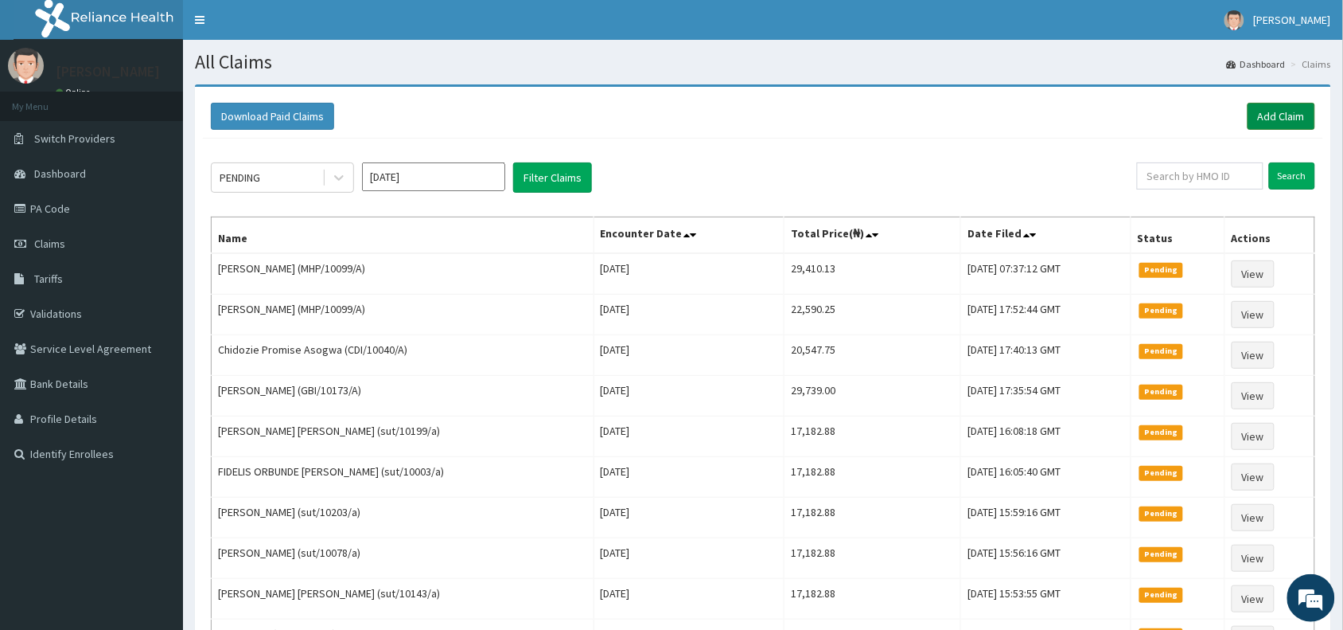
click at [1295, 114] on link "Add Claim" at bounding box center [1282, 116] width 68 height 27
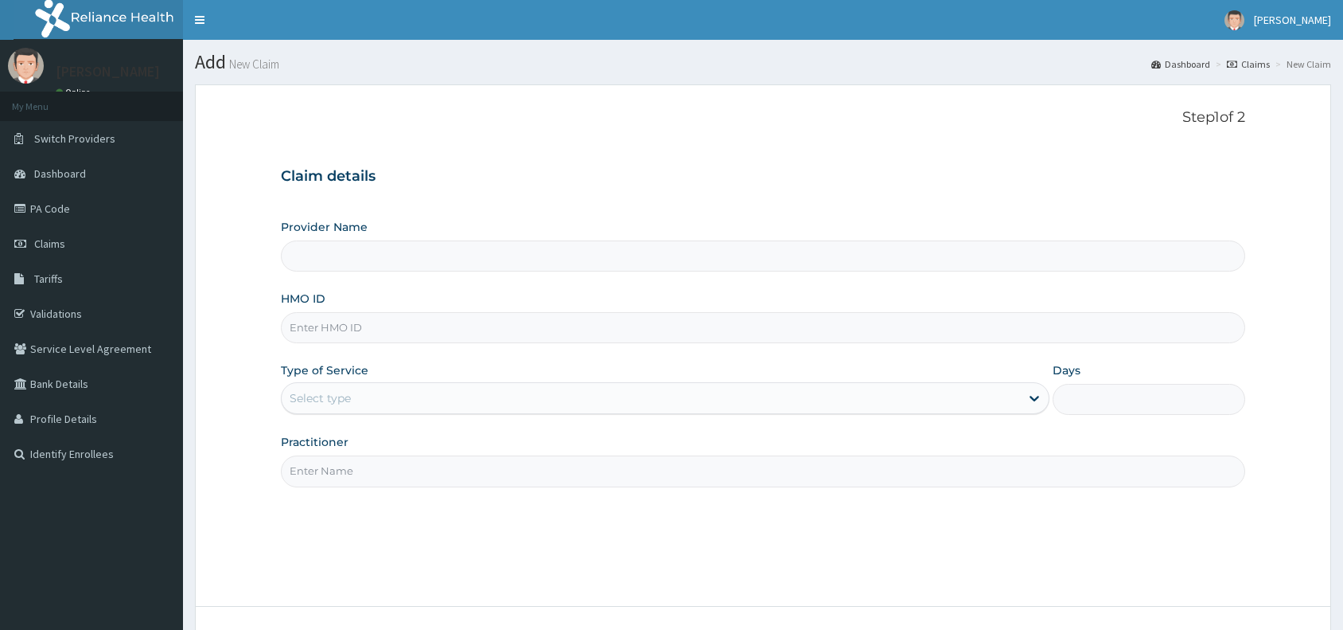
type input "Reliance Family Clinics (RFC) - [GEOGRAPHIC_DATA]"
click at [439, 327] on input "HMO ID" at bounding box center [763, 327] width 965 height 31
paste input "HUM/10037/A"
type input "HUM/10037/A"
click at [332, 392] on div "Select type" at bounding box center [320, 398] width 61 height 16
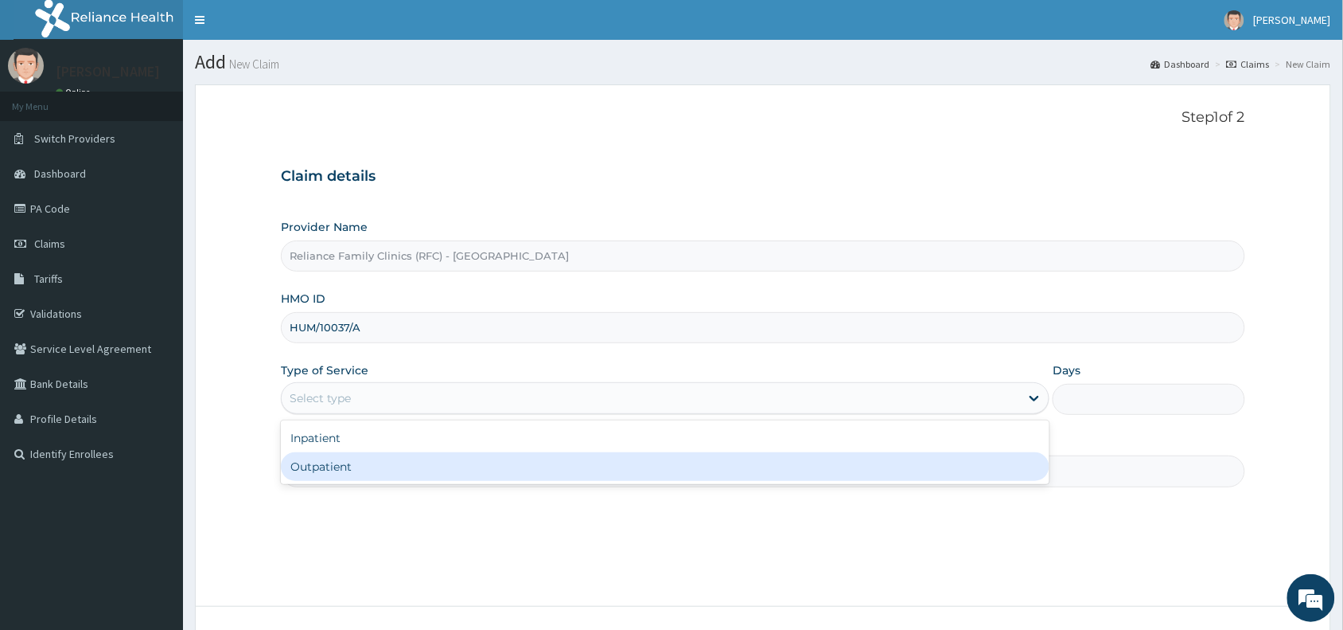
click at [364, 462] on div "Outpatient" at bounding box center [665, 466] width 769 height 29
type input "1"
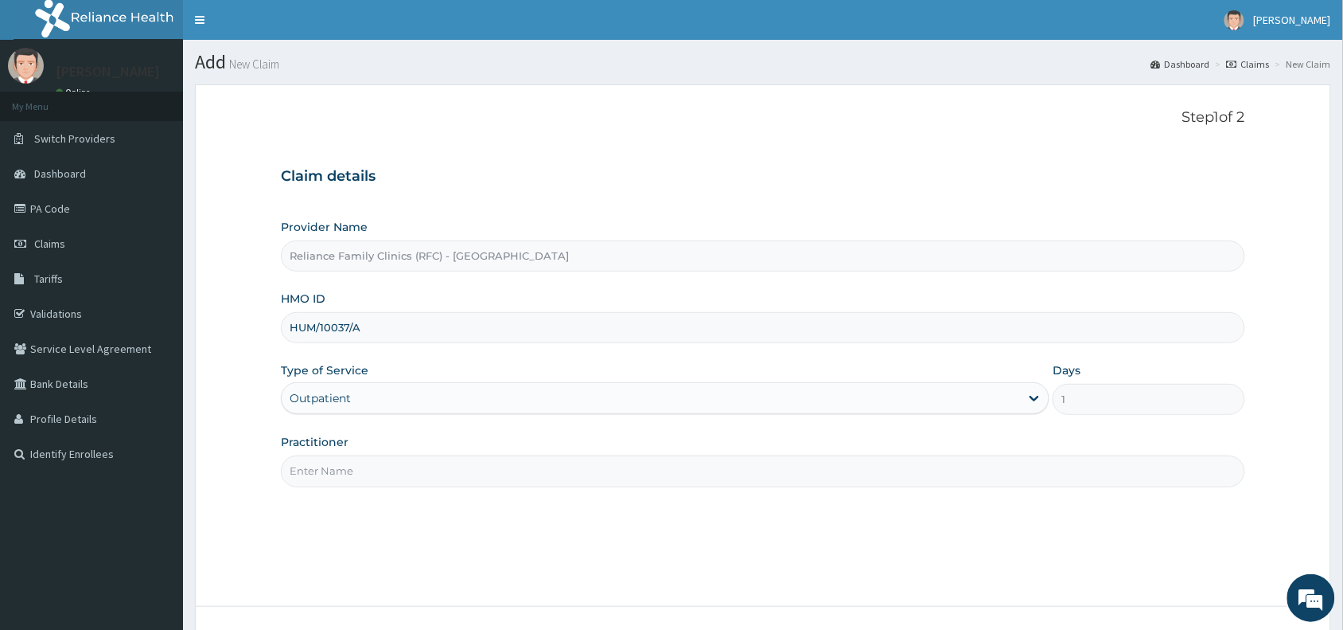
click at [364, 462] on input "Practitioner" at bounding box center [763, 470] width 965 height 31
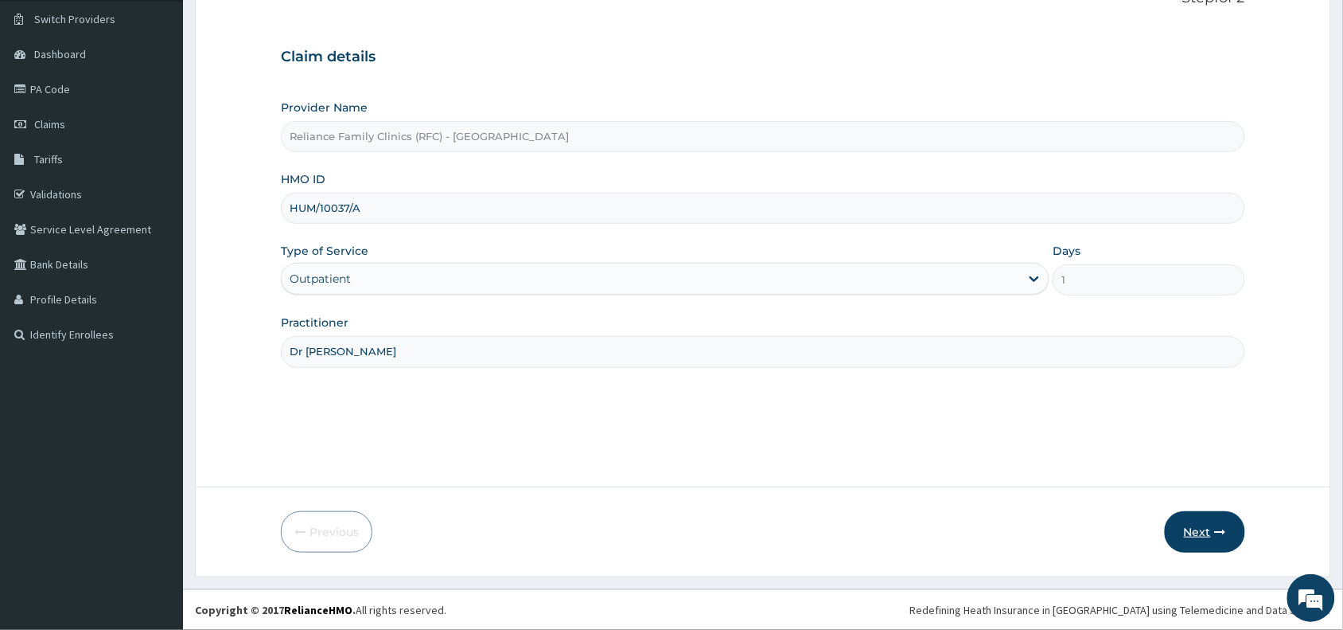
type input "Dr [PERSON_NAME]"
click at [1207, 517] on button "Next" at bounding box center [1205, 531] width 80 height 41
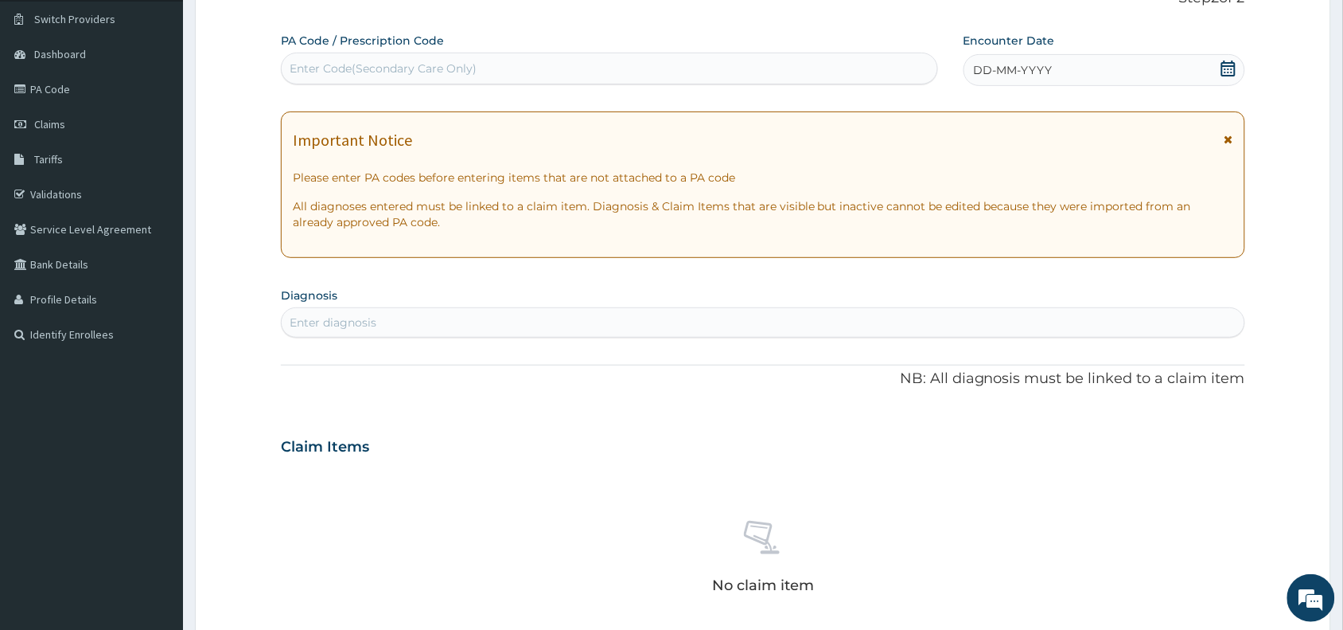
scroll to position [0, 0]
click at [593, 80] on div "Enter Code(Secondary Care Only)" at bounding box center [610, 68] width 656 height 25
paste input "PA/D45D93"
type input "PA/D45D93"
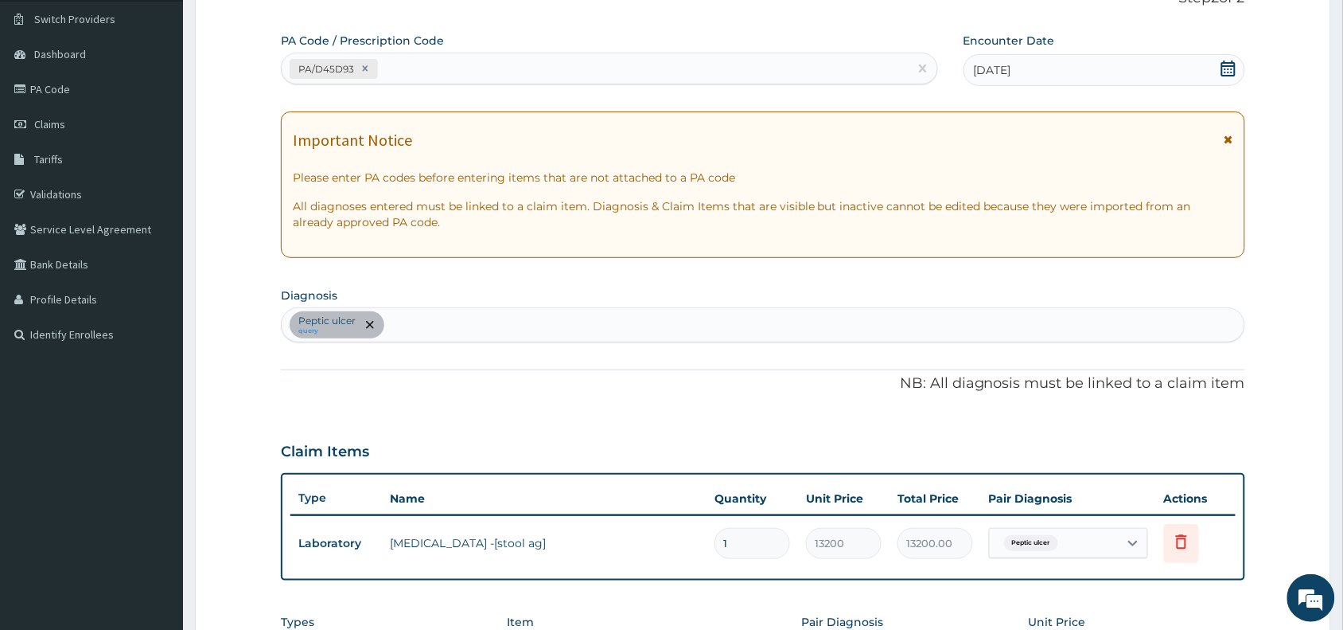
click at [618, 320] on div "Peptic ulcer query" at bounding box center [763, 324] width 963 height 33
type input "mala"
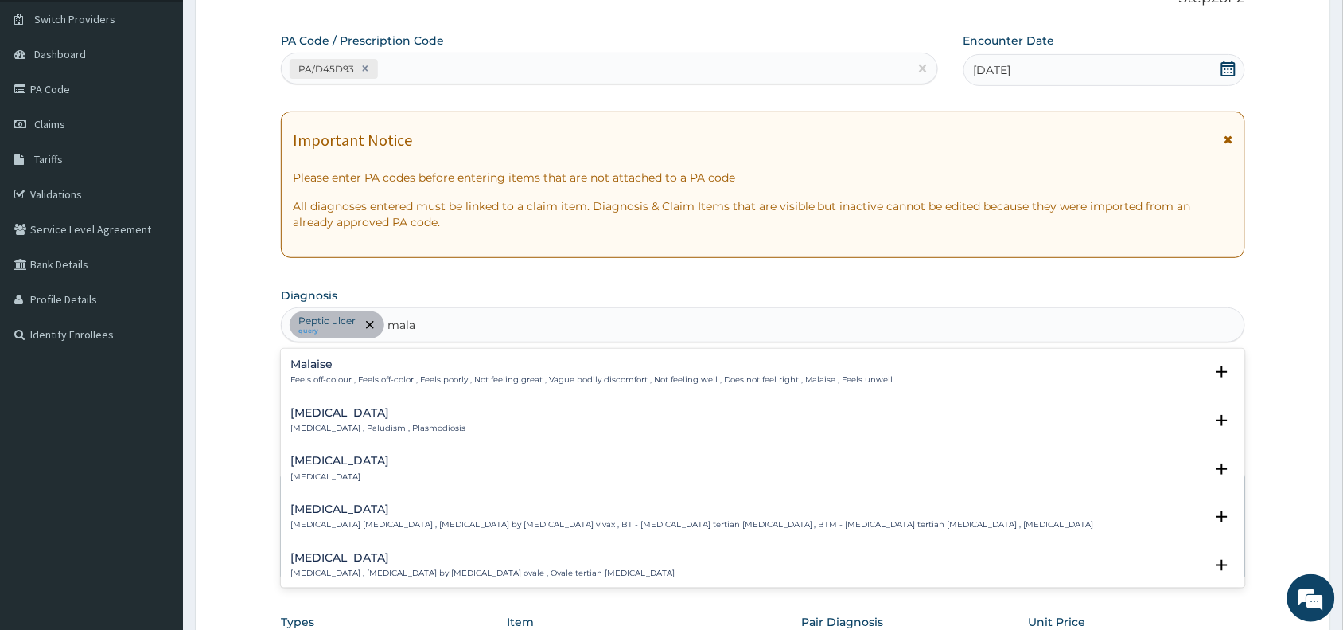
click at [314, 423] on p "Malaria , Paludism , Plasmodiosis" at bounding box center [377, 428] width 175 height 11
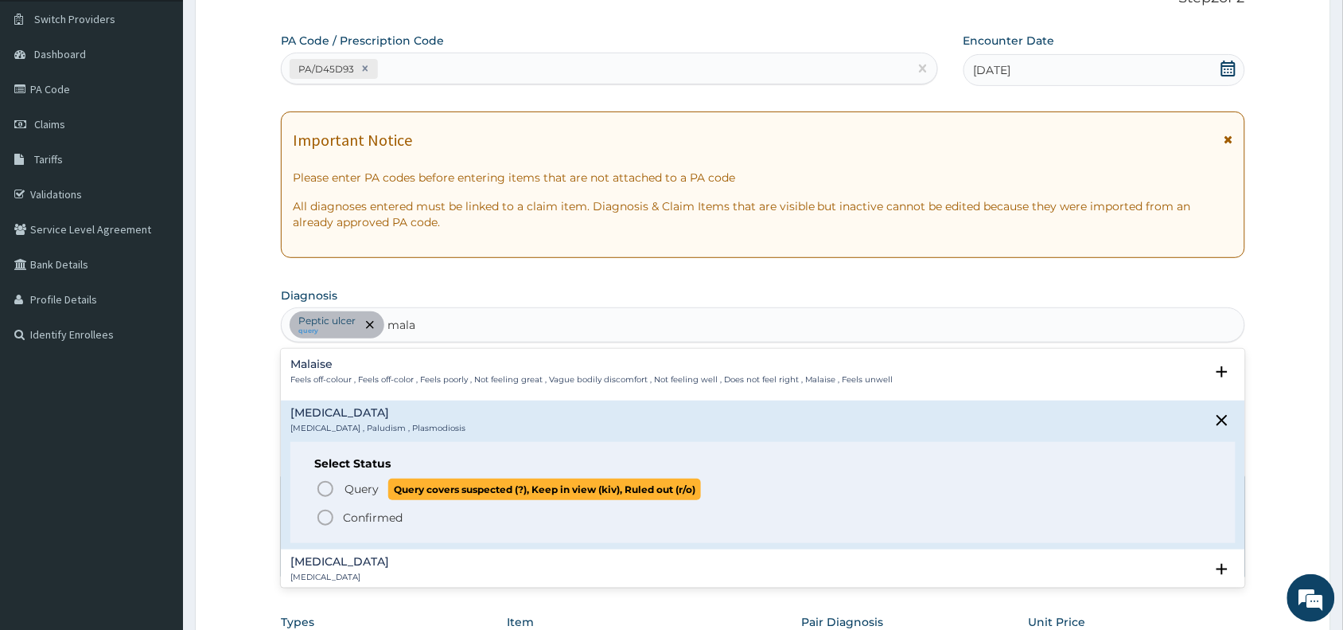
click at [332, 479] on icon "status option query" at bounding box center [325, 488] width 19 height 19
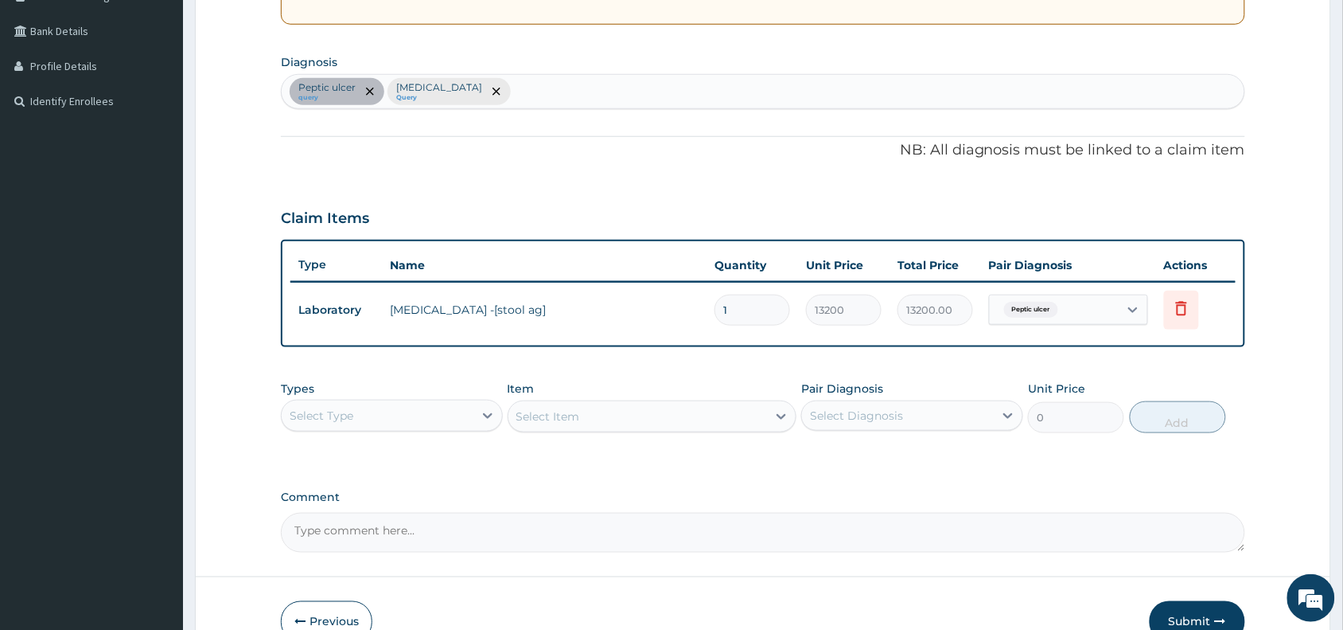
scroll to position [442, 0]
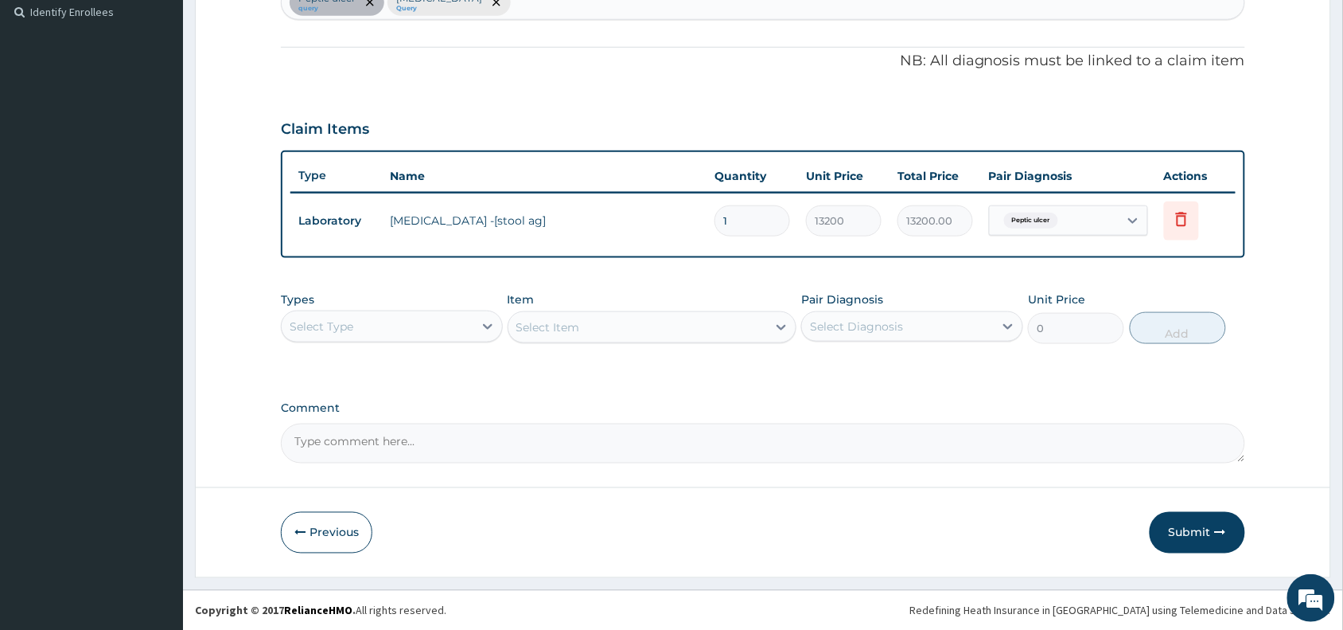
click at [471, 327] on div "Select Type" at bounding box center [378, 326] width 192 height 25
type input "la"
click at [463, 371] on div "Laboratory" at bounding box center [392, 366] width 222 height 29
click at [653, 333] on div "Select Item" at bounding box center [638, 326] width 259 height 25
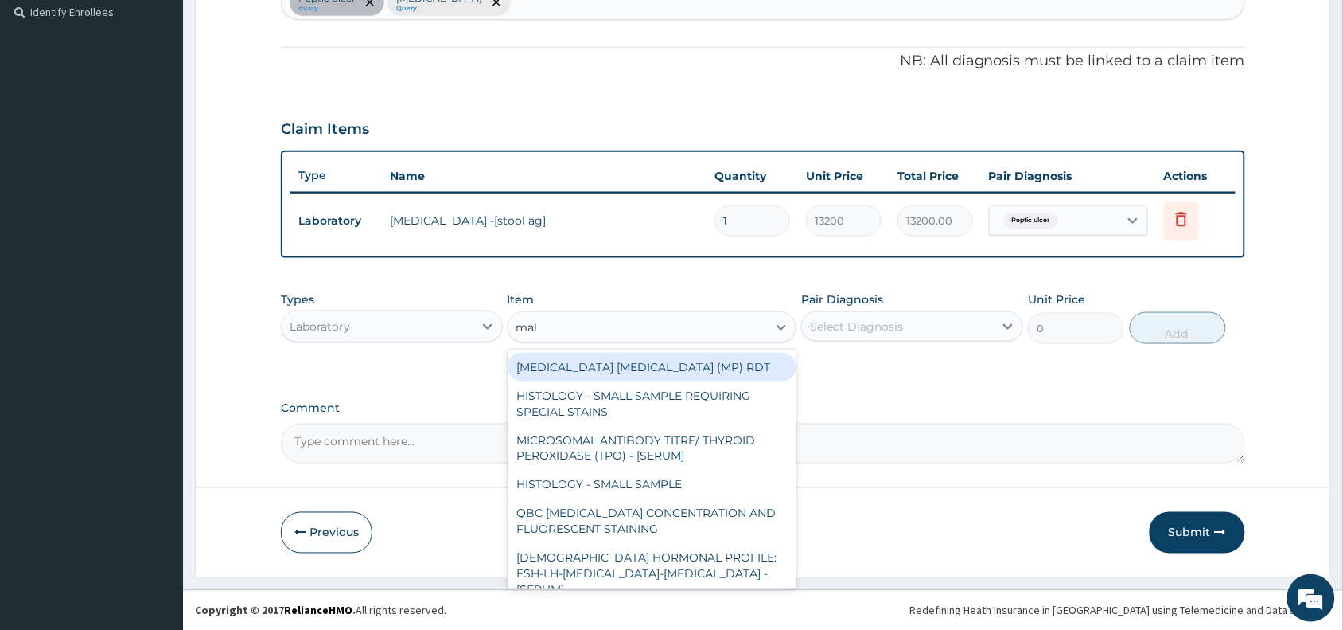
type input "mala"
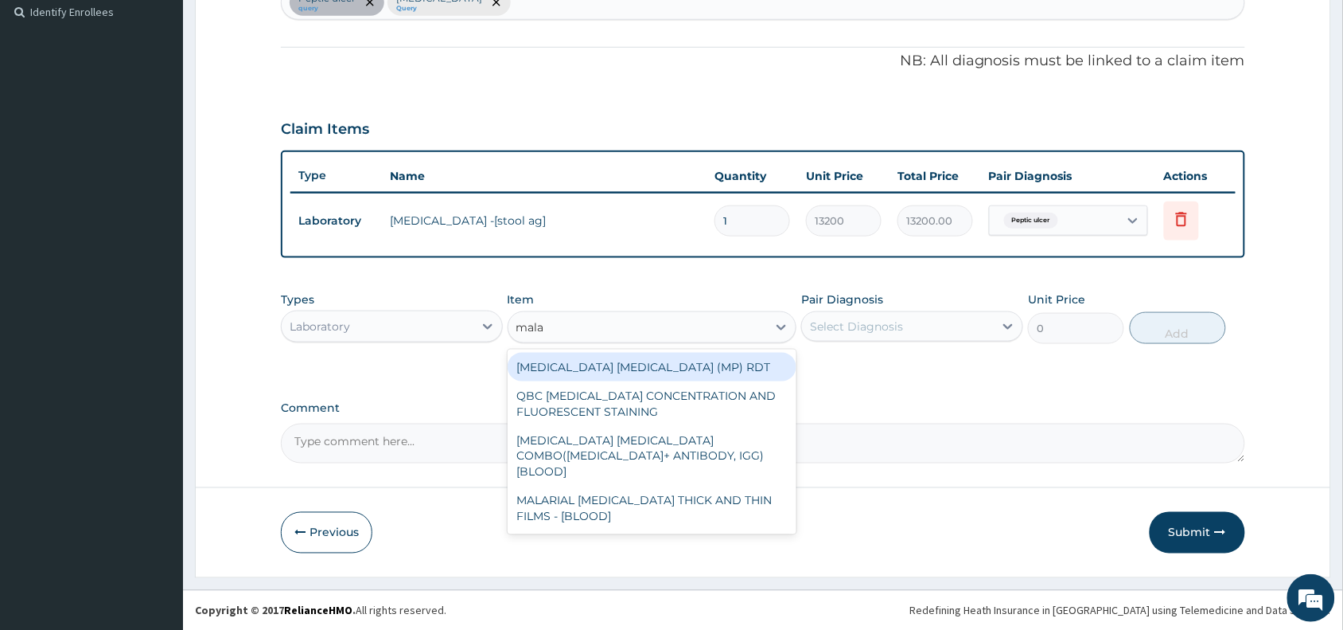
click at [686, 370] on div "MALARIA PARASITE (MP) RDT" at bounding box center [653, 367] width 290 height 29
type input "1531.875"
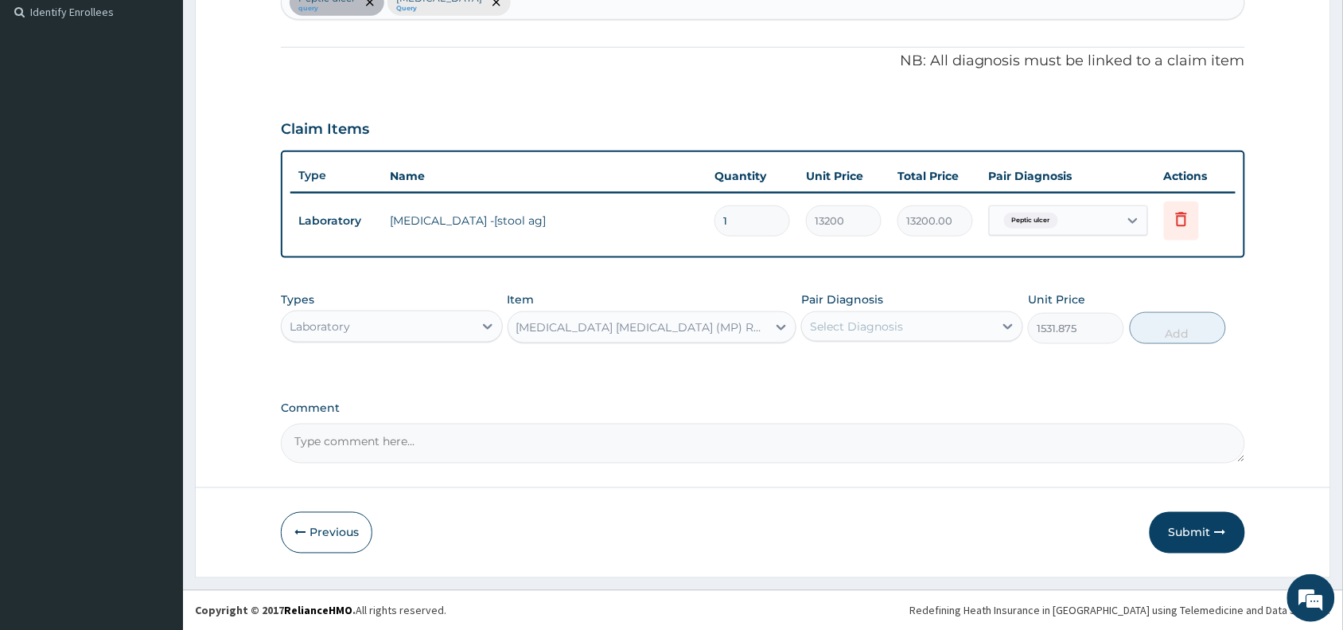
click at [956, 319] on div "Select Diagnosis" at bounding box center [898, 326] width 192 height 25
click at [922, 408] on div "Malaria" at bounding box center [912, 400] width 222 height 33
checkbox input "true"
click at [1155, 332] on button "Add" at bounding box center [1178, 328] width 96 height 32
type input "0"
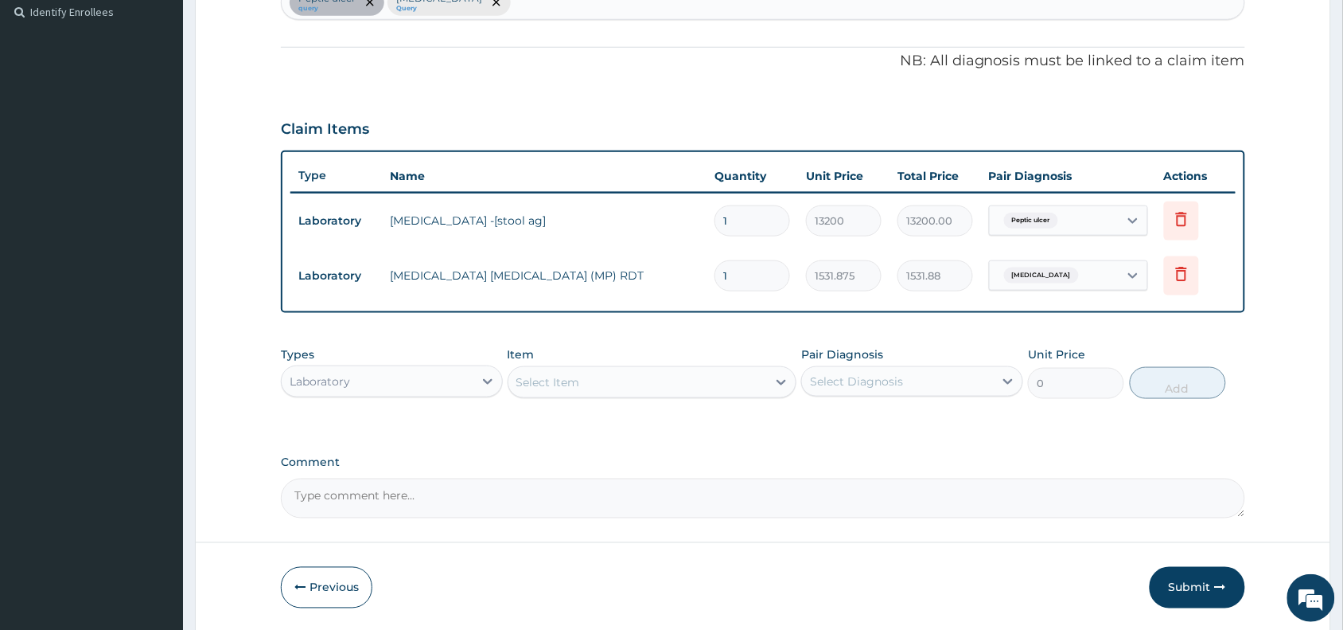
click at [642, 380] on div "Select Item" at bounding box center [638, 381] width 259 height 25
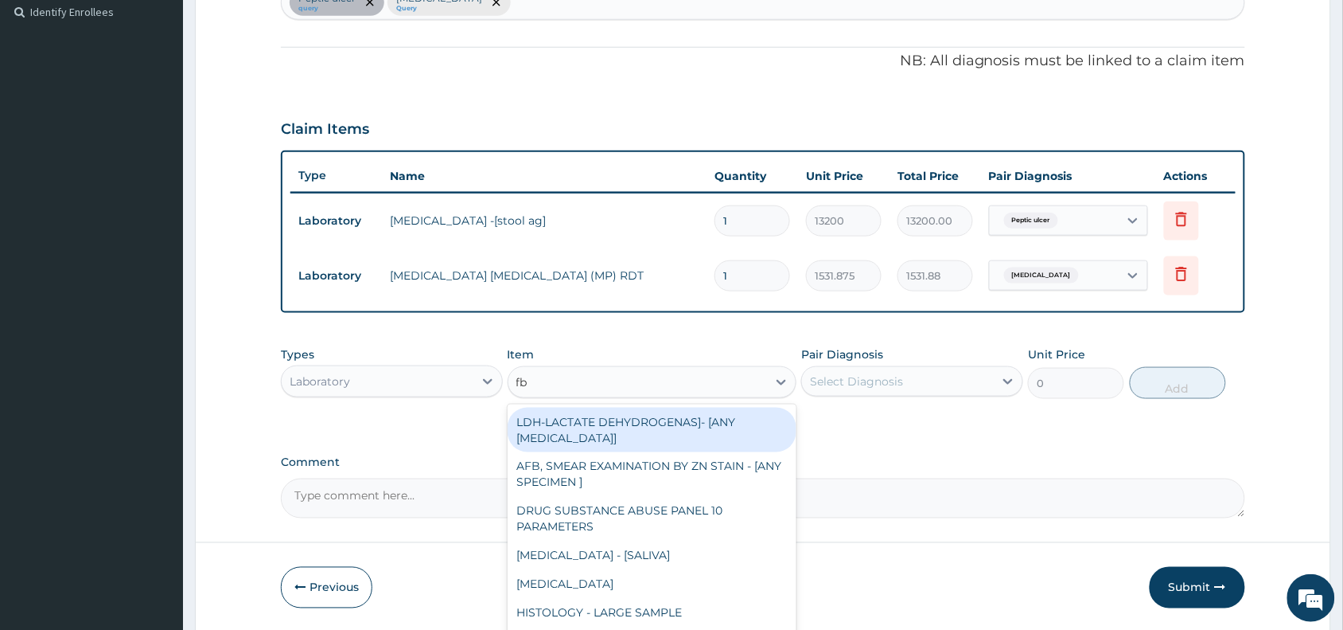
type input "fbc"
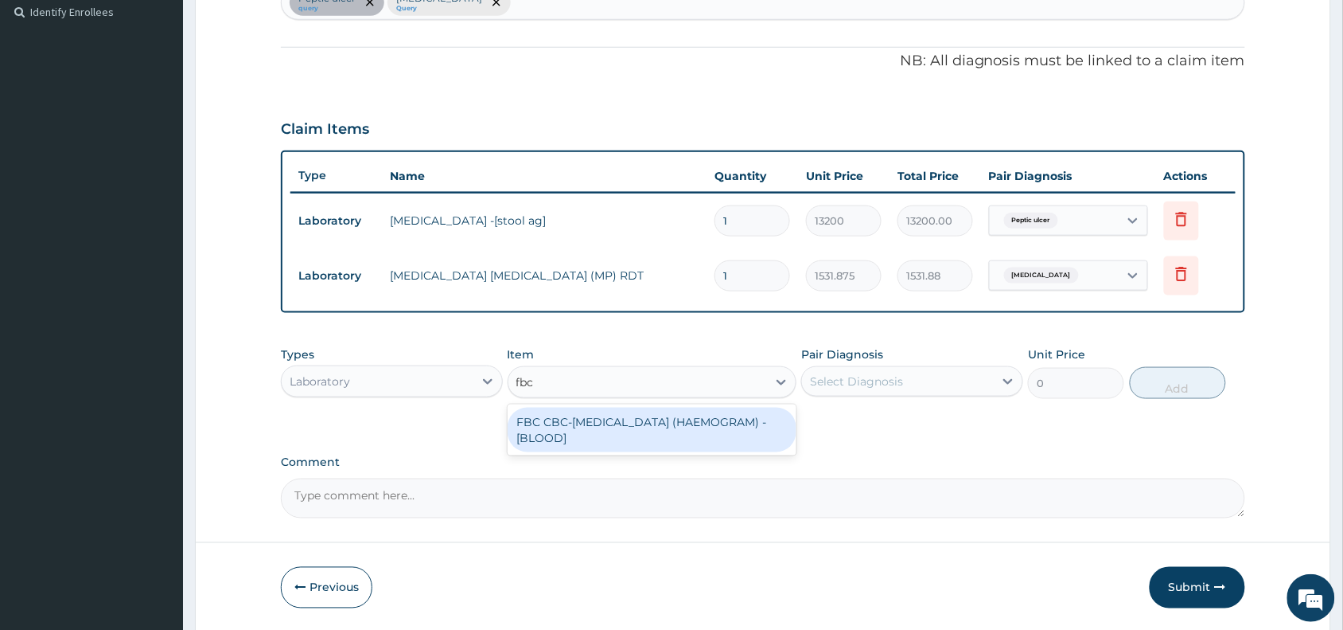
click at [649, 416] on div "FBC CBC-COMPLETE BLOOD COUNT (HAEMOGRAM) - [BLOOD]" at bounding box center [653, 429] width 290 height 45
type input "4085"
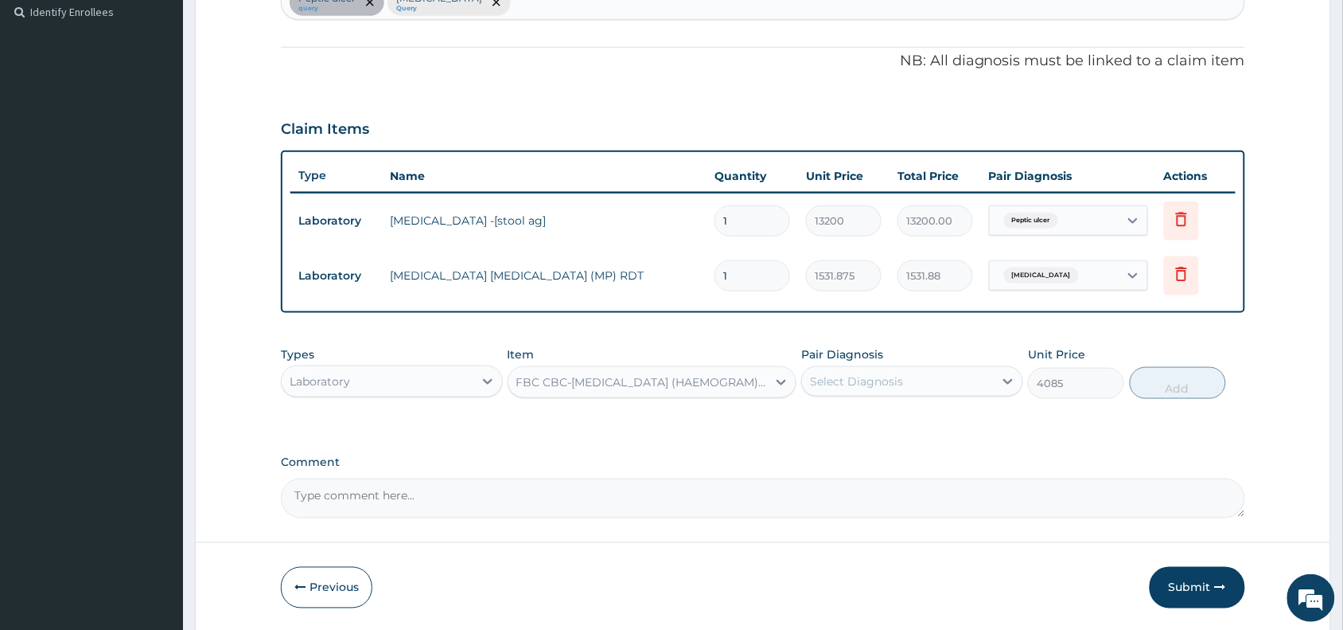
click at [860, 384] on div "Select Diagnosis" at bounding box center [856, 381] width 93 height 16
click at [878, 450] on div "Malaria" at bounding box center [912, 455] width 222 height 33
checkbox input "true"
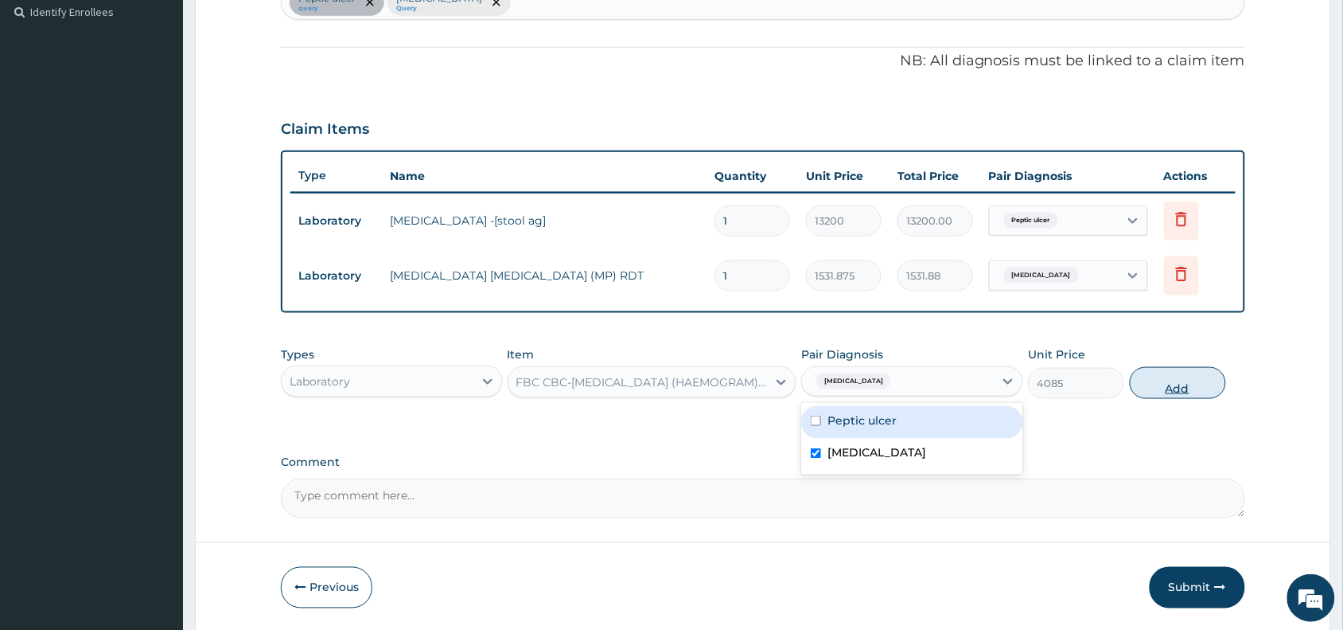
click at [1168, 384] on button "Add" at bounding box center [1178, 383] width 96 height 32
type input "0"
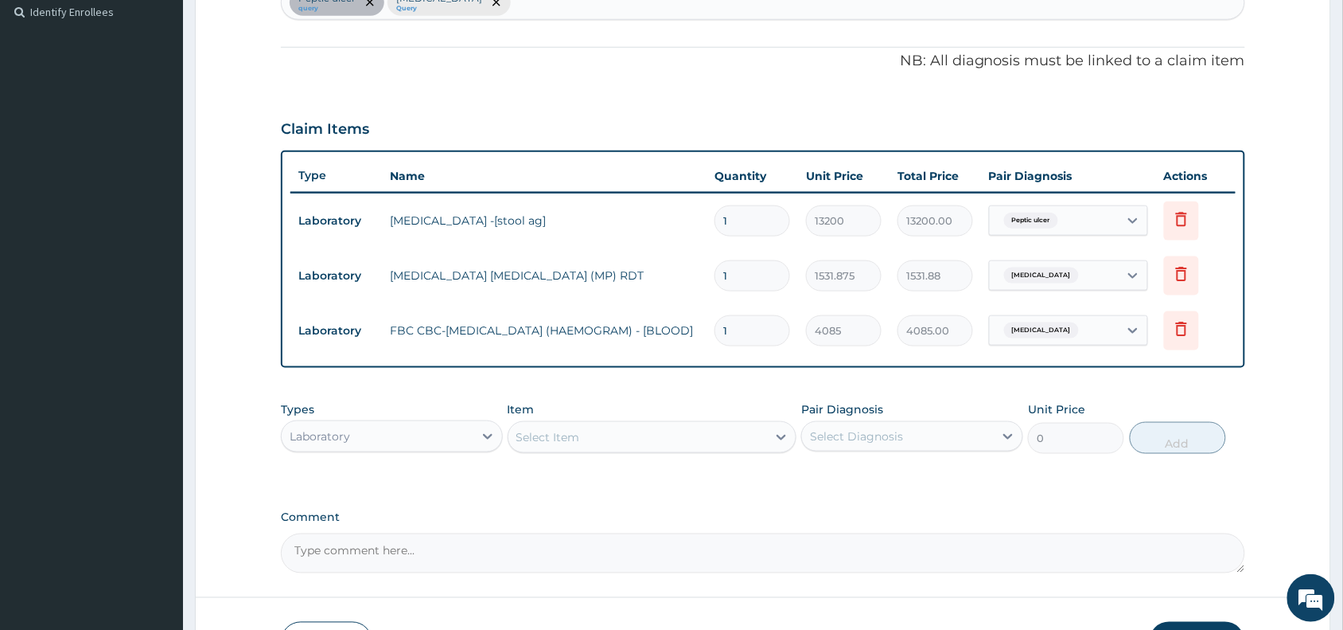
click at [444, 440] on div "Laboratory" at bounding box center [378, 435] width 192 height 25
type input "pr"
click at [443, 464] on div "Procedures" at bounding box center [392, 476] width 222 height 29
click at [714, 424] on div "Select Item" at bounding box center [638, 436] width 259 height 25
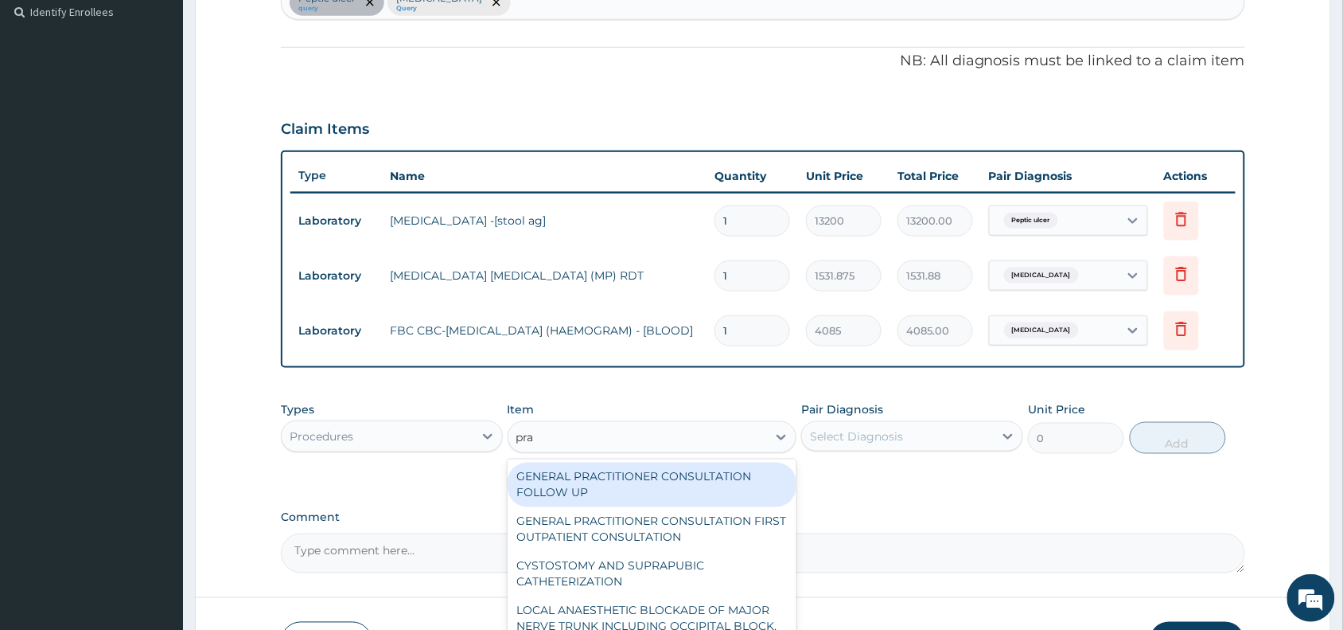
type input "prac"
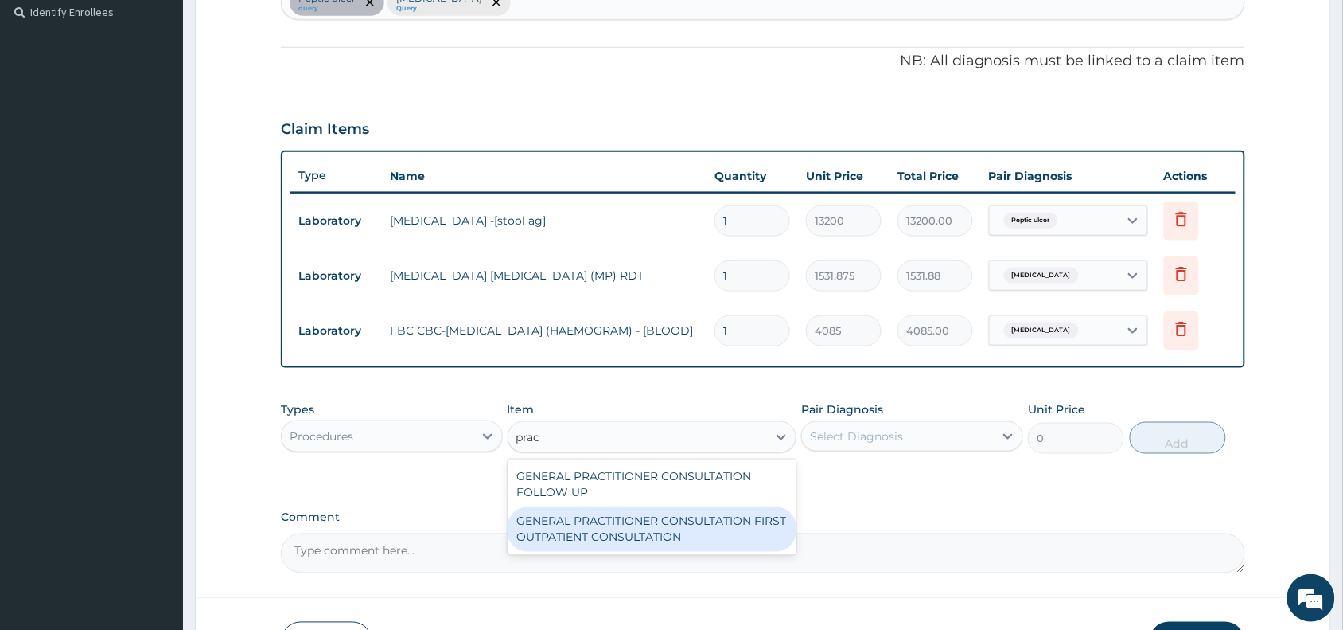
click at [712, 530] on div "GENERAL PRACTITIONER CONSULTATION FIRST OUTPATIENT CONSULTATION" at bounding box center [653, 529] width 290 height 45
type input "3370.125"
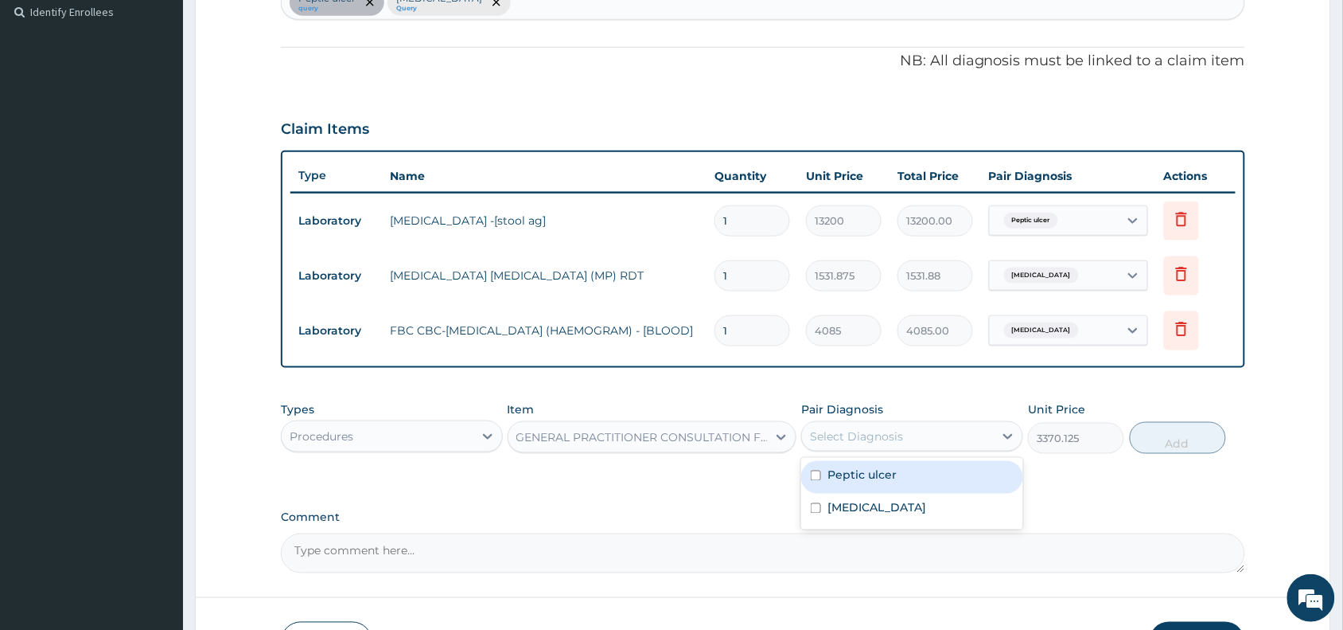
click at [897, 431] on div "Select Diagnosis" at bounding box center [856, 436] width 93 height 16
click at [912, 509] on div "Malaria" at bounding box center [912, 509] width 222 height 33
checkbox input "true"
click at [921, 482] on div "Peptic ulcer" at bounding box center [912, 477] width 222 height 33
checkbox input "true"
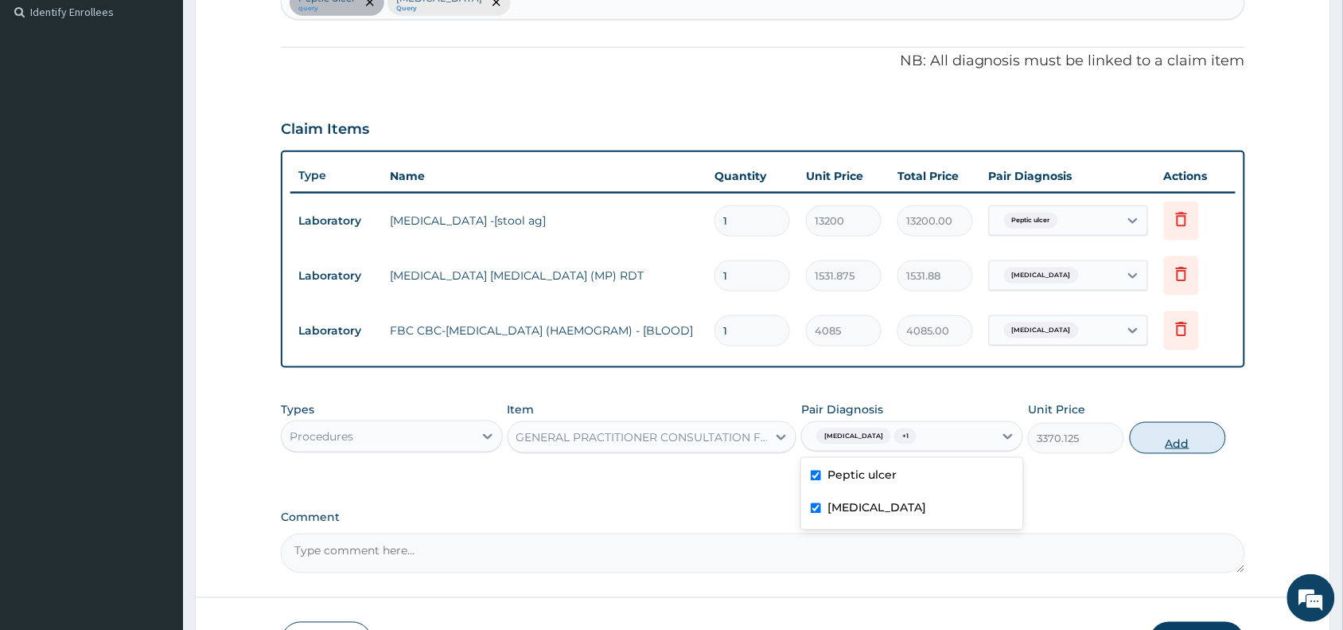
click at [1182, 447] on button "Add" at bounding box center [1178, 438] width 96 height 32
type input "0"
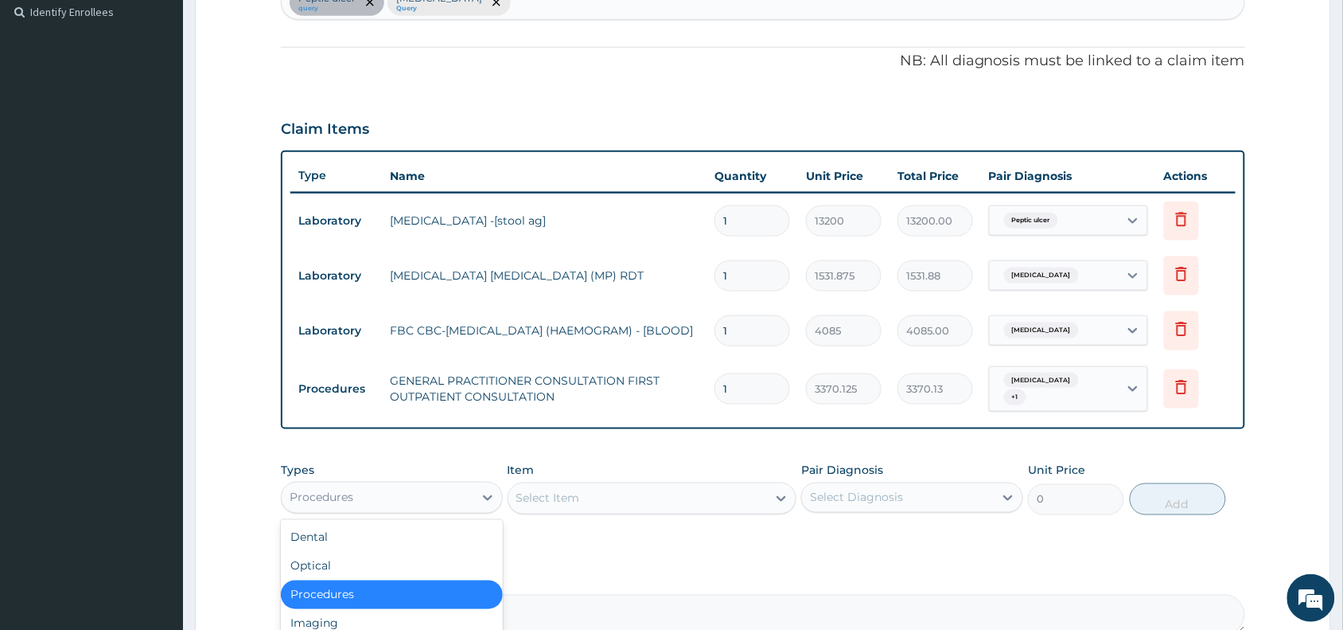
click at [407, 488] on div "Procedures" at bounding box center [378, 497] width 192 height 25
type input "dr"
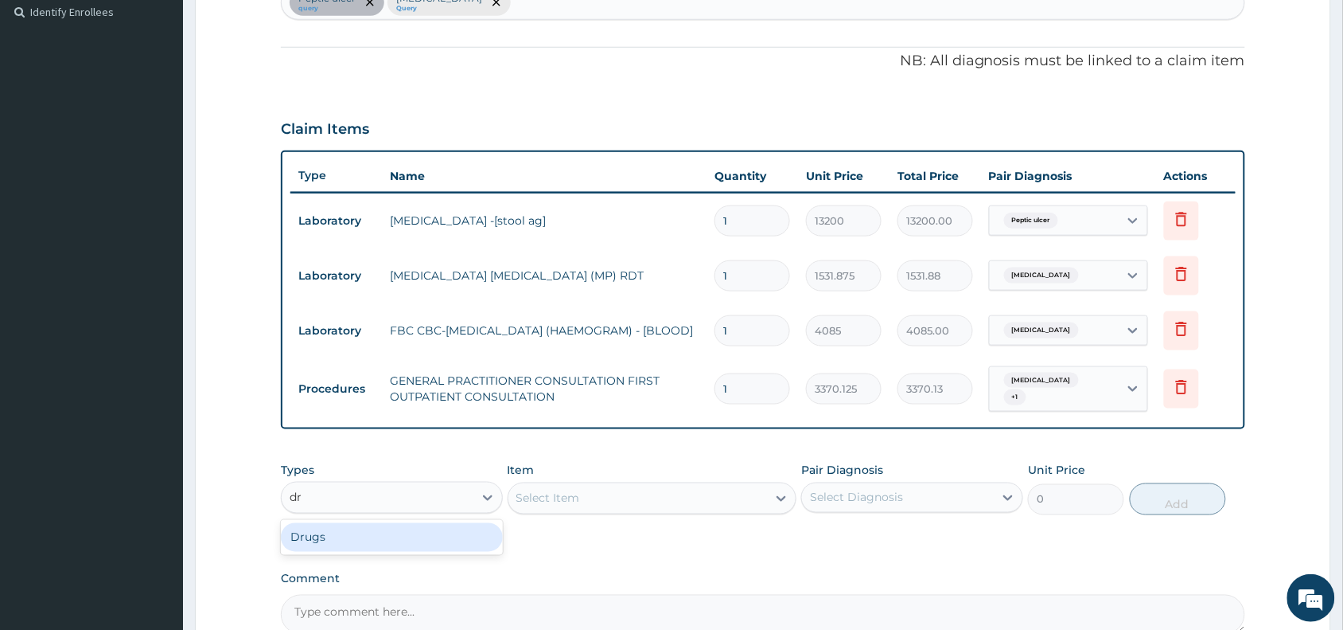
click at [383, 530] on div "Drugs" at bounding box center [392, 537] width 222 height 29
click at [697, 491] on div "Select Item" at bounding box center [653, 498] width 290 height 32
click at [697, 491] on div "Select Item" at bounding box center [638, 497] width 259 height 25
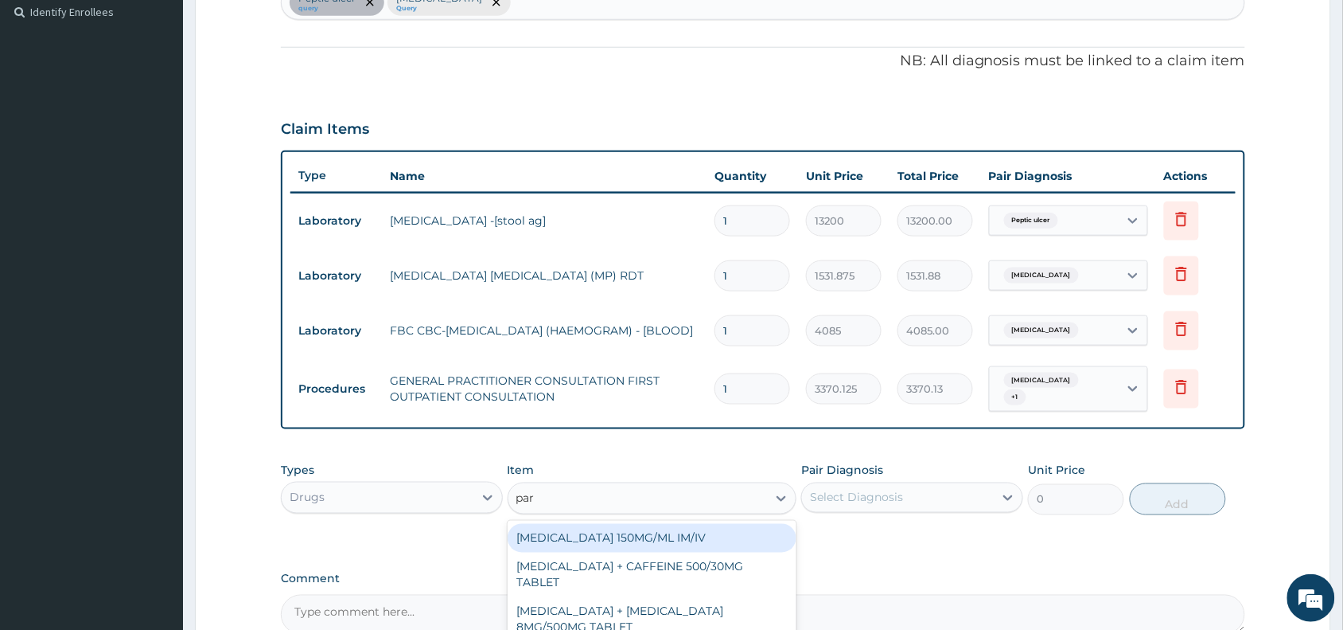
type input "para"
click at [698, 524] on div "PARACETAMOL 150MG/ML IM/IV" at bounding box center [653, 538] width 290 height 29
type input "300"
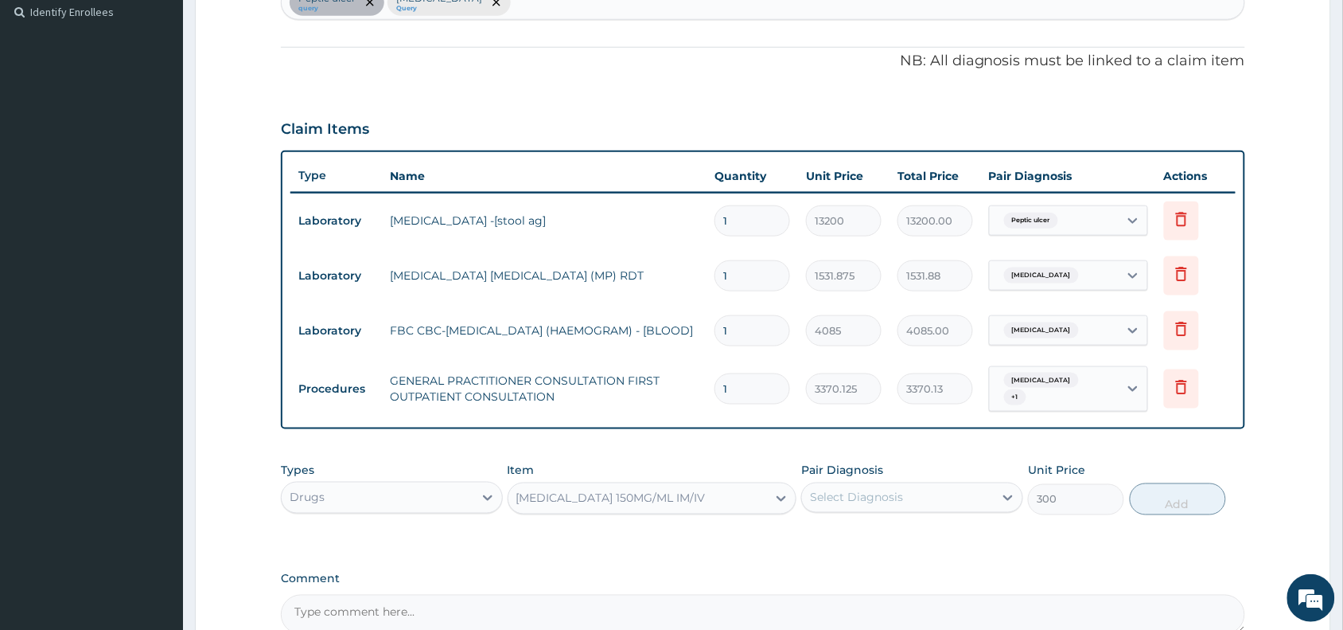
click at [856, 470] on label "Pair Diagnosis" at bounding box center [842, 470] width 82 height 16
click at [878, 496] on div "Select Diagnosis" at bounding box center [856, 497] width 93 height 16
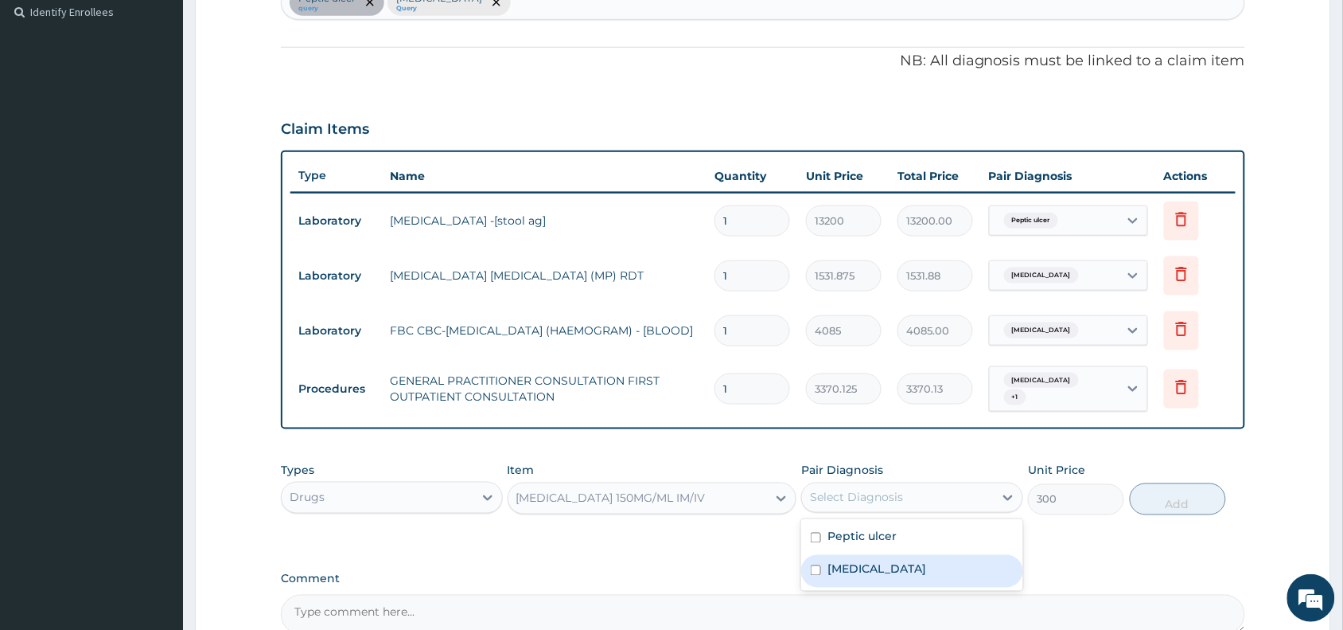
click at [889, 555] on div "Malaria" at bounding box center [912, 571] width 222 height 33
checkbox input "true"
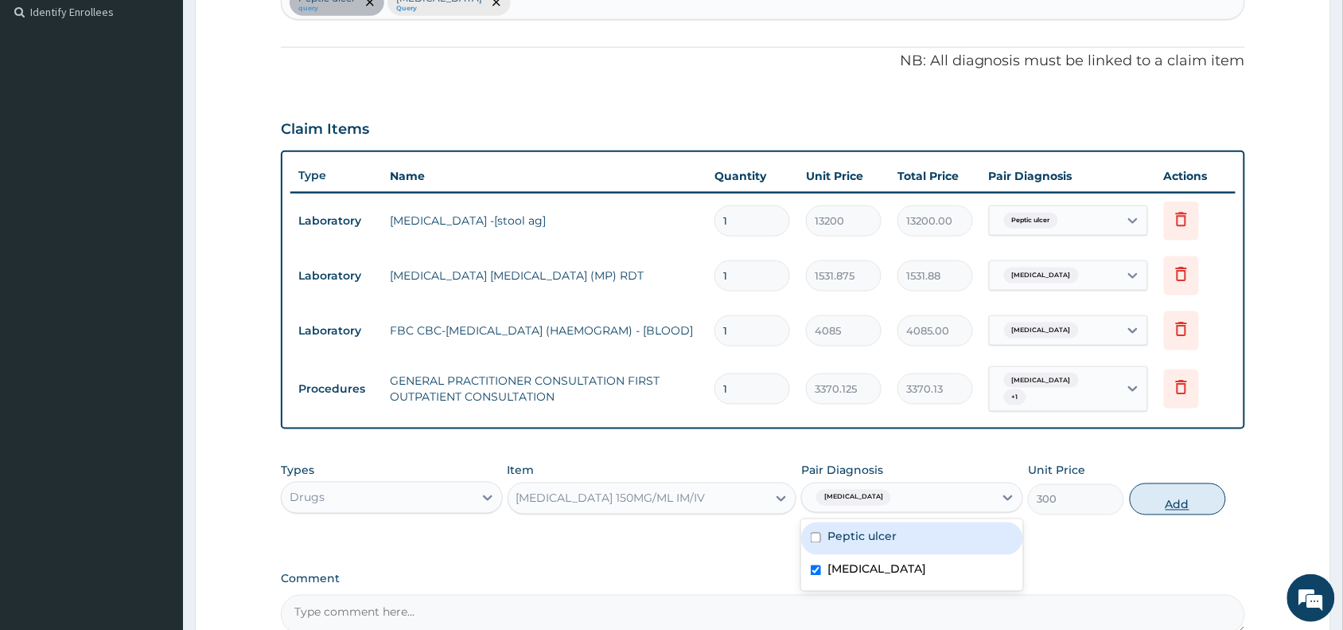
click at [1202, 491] on button "Add" at bounding box center [1178, 499] width 96 height 32
type input "0"
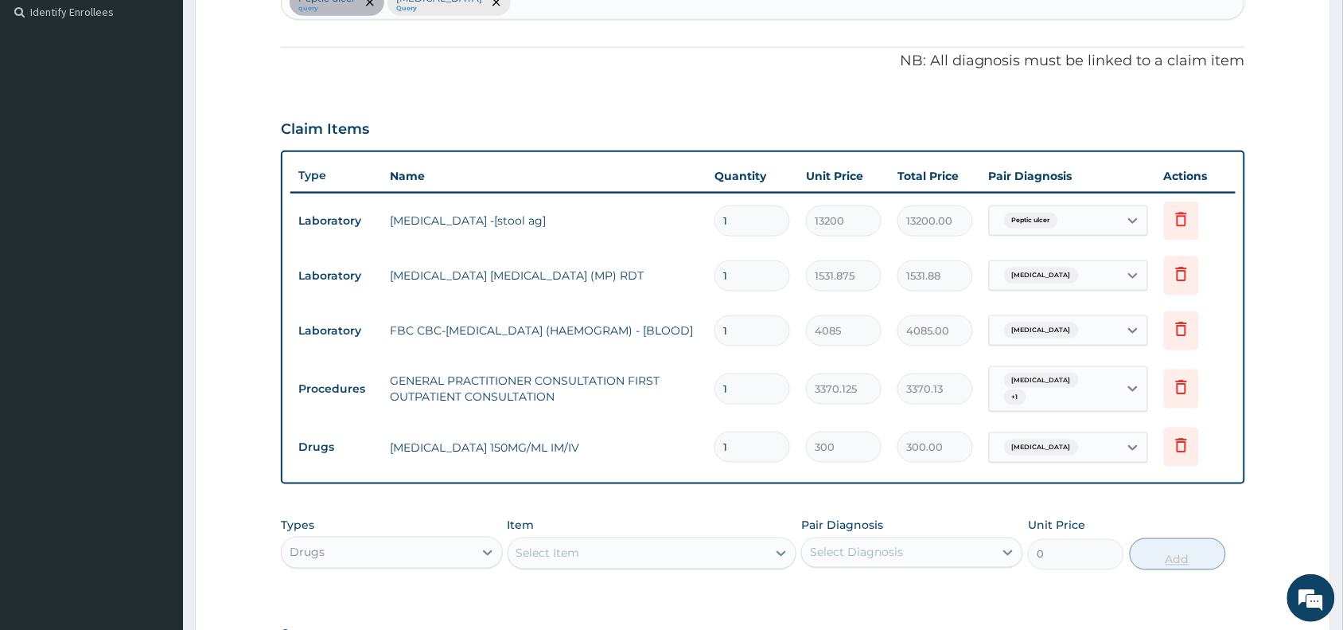
type input "0.00"
type input "4"
type input "1200.00"
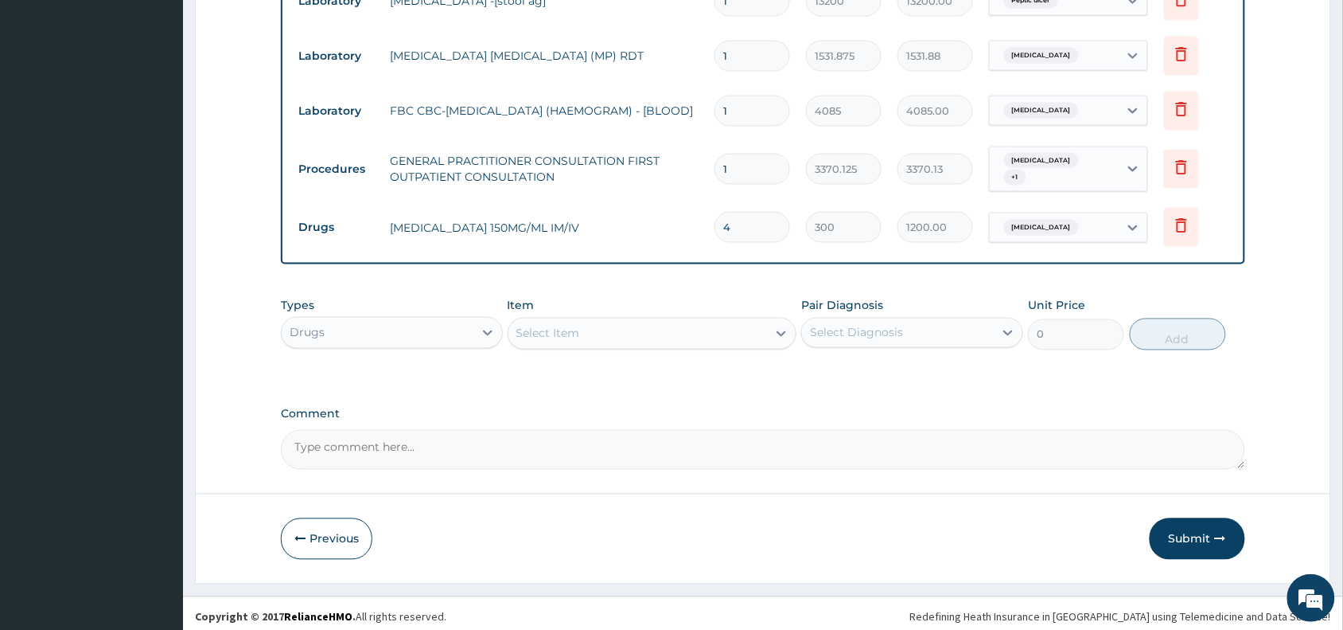
type input "4"
click at [728, 332] on div "Select Item" at bounding box center [638, 333] width 259 height 25
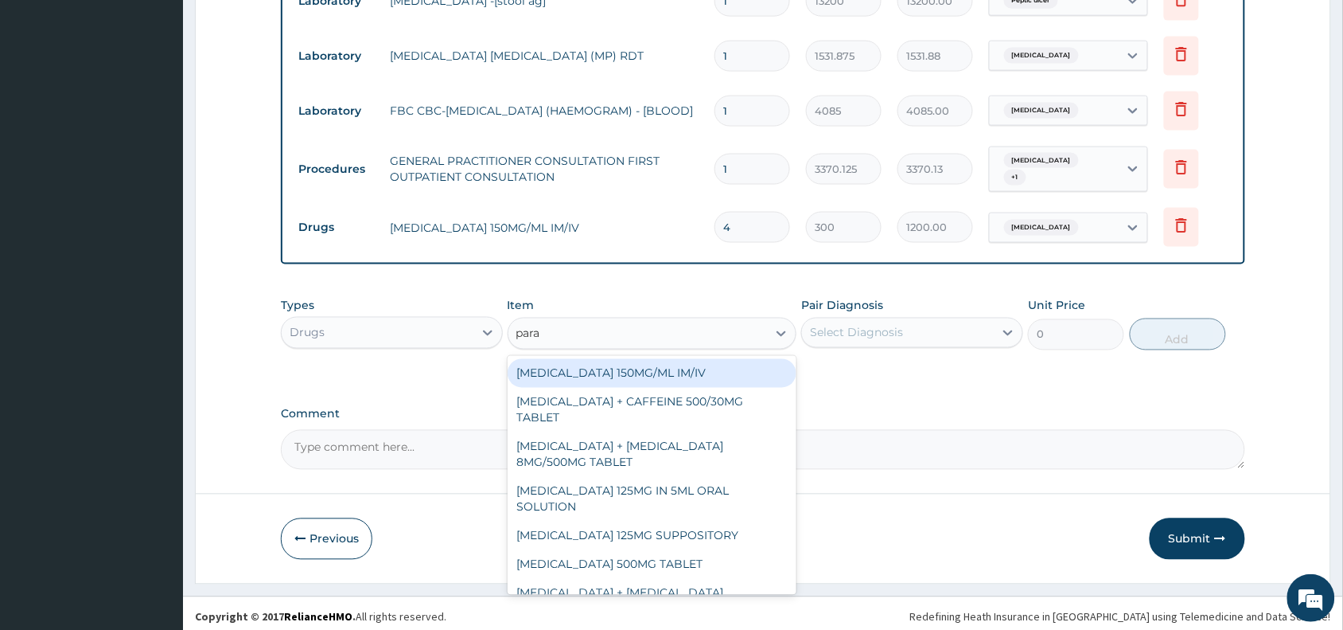
type input "parac"
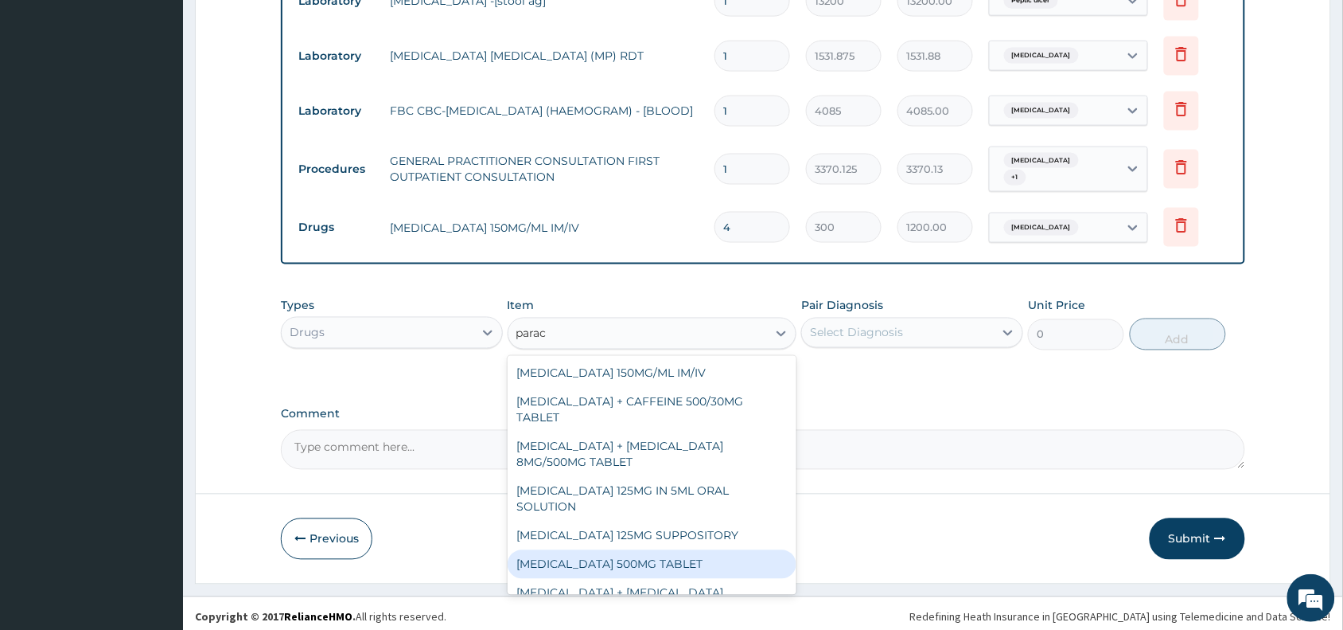
click at [751, 550] on div "PARACETAMOL 500MG TABLET" at bounding box center [653, 564] width 290 height 29
type input "30"
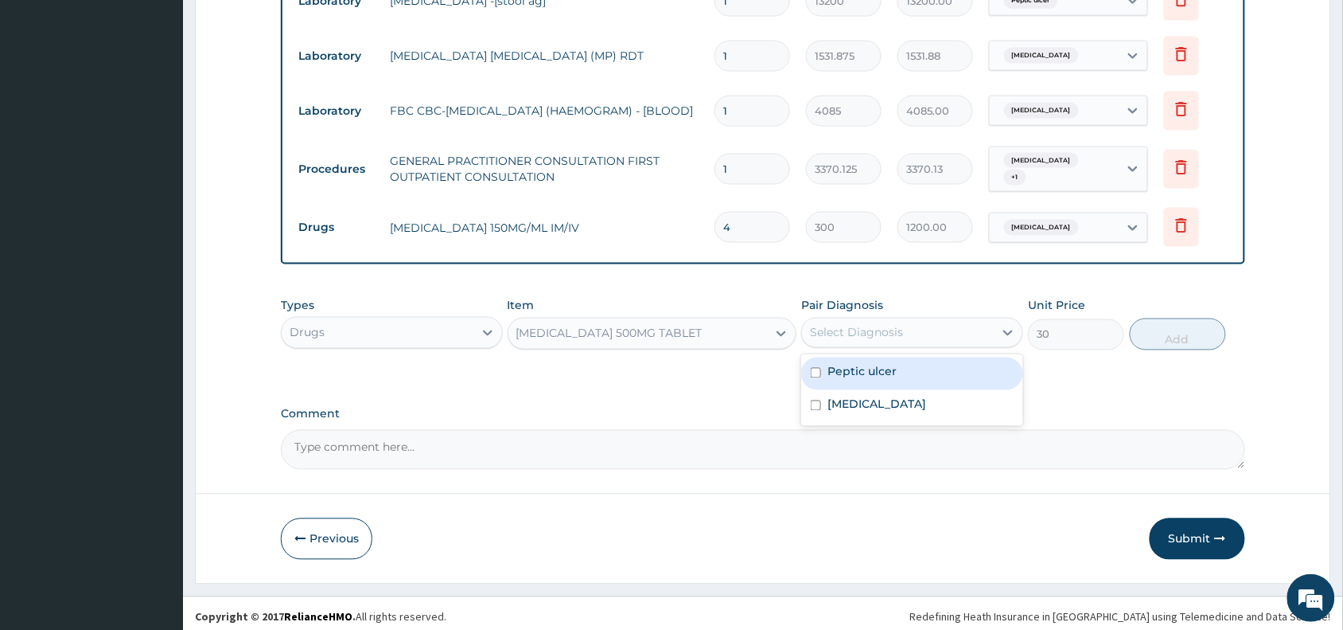
click at [906, 331] on div "Select Diagnosis" at bounding box center [898, 332] width 192 height 25
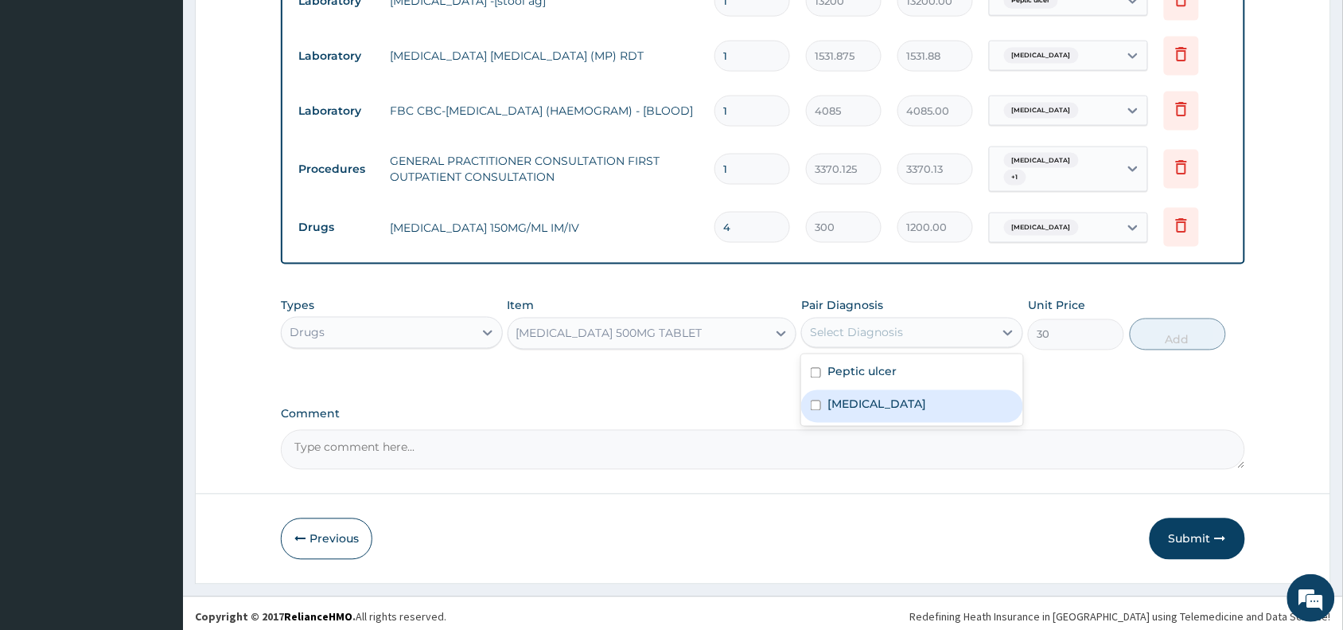
click at [920, 390] on div "Malaria" at bounding box center [912, 406] width 222 height 33
checkbox input "true"
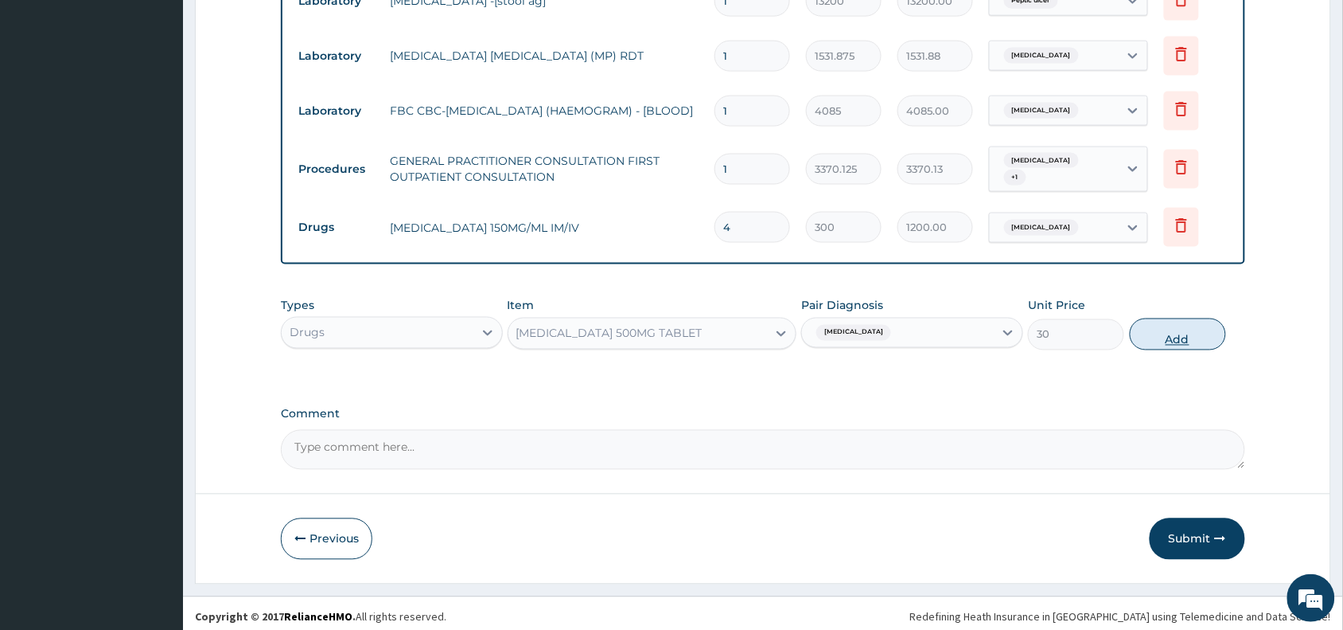
click at [1150, 334] on button "Add" at bounding box center [1178, 334] width 96 height 32
type input "0"
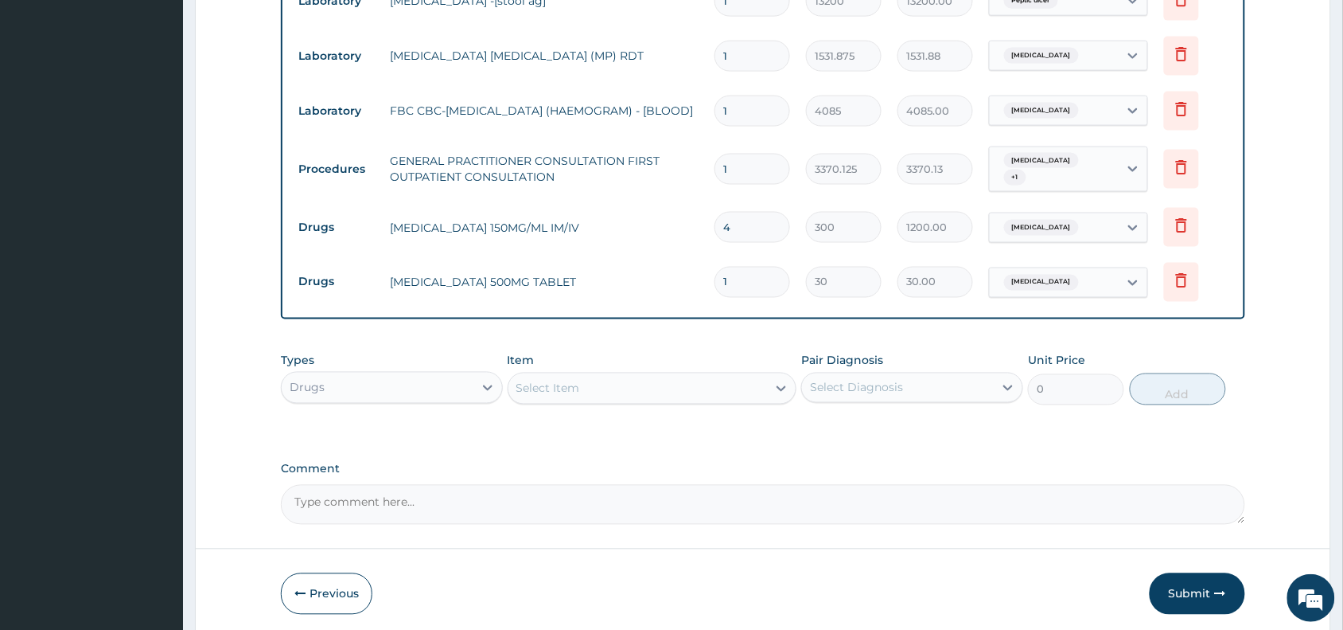
type input "18"
type input "540.00"
type input "18"
click at [687, 376] on div "Select Item" at bounding box center [638, 388] width 259 height 25
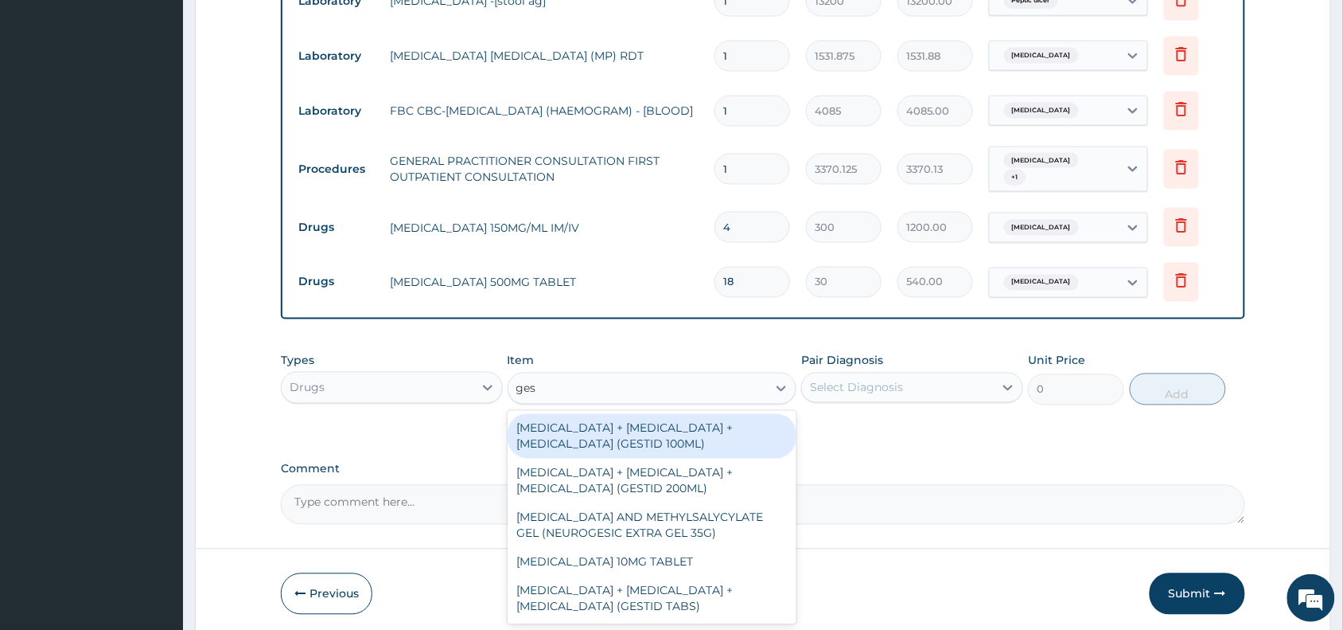
type input "gest"
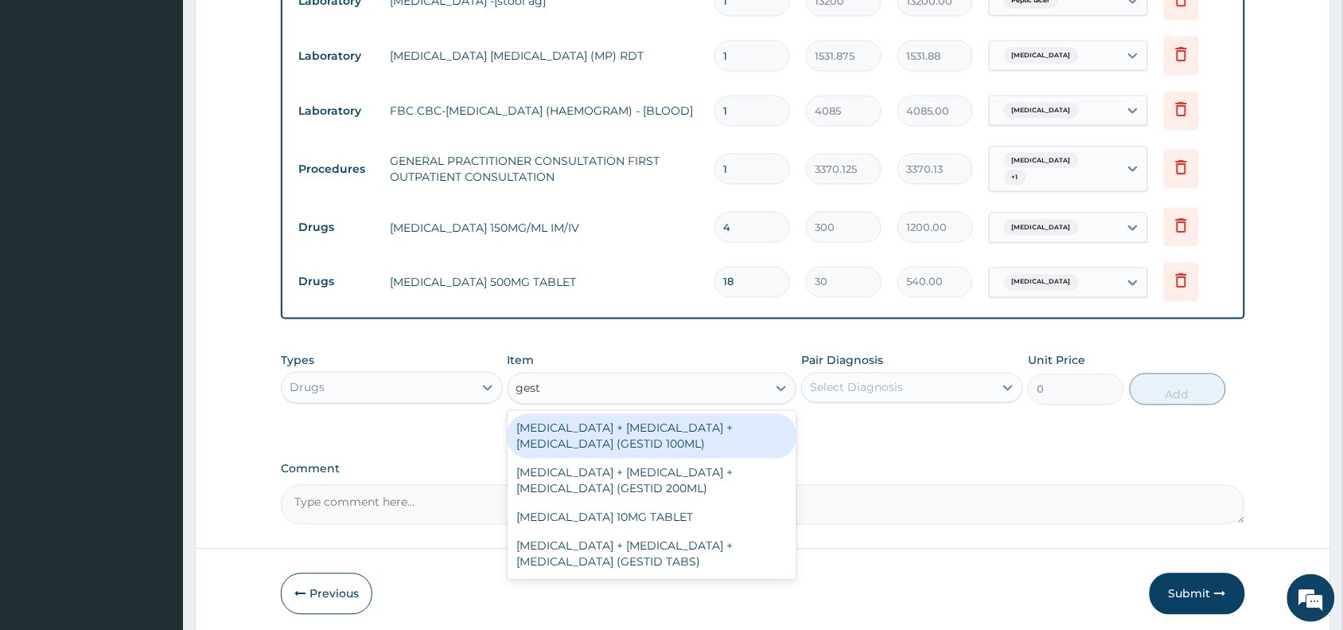
click at [706, 436] on div "ALUMINUM HYDROXIDE + MAGNESIUM HYDROXIDE + SIMETHICONE (GESTID 100ML)" at bounding box center [653, 436] width 290 height 45
type input "1536"
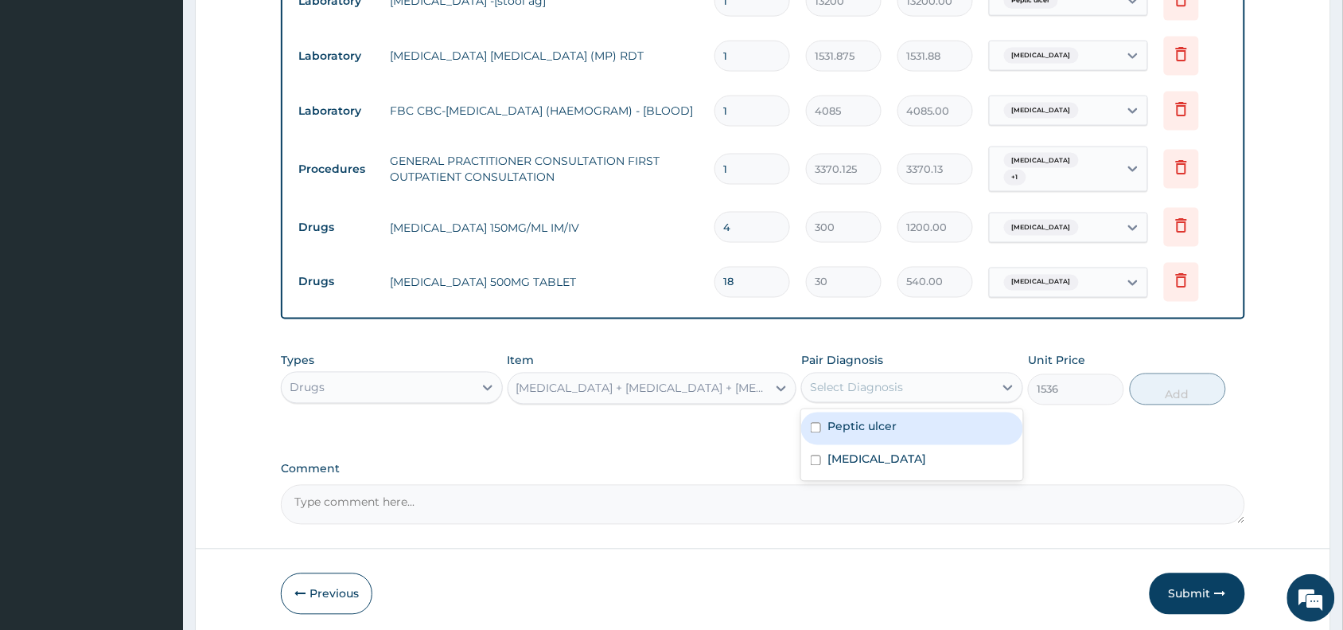
click at [886, 380] on div "Select Diagnosis" at bounding box center [856, 388] width 93 height 16
click at [908, 419] on div "Peptic ulcer" at bounding box center [912, 428] width 222 height 33
checkbox input "true"
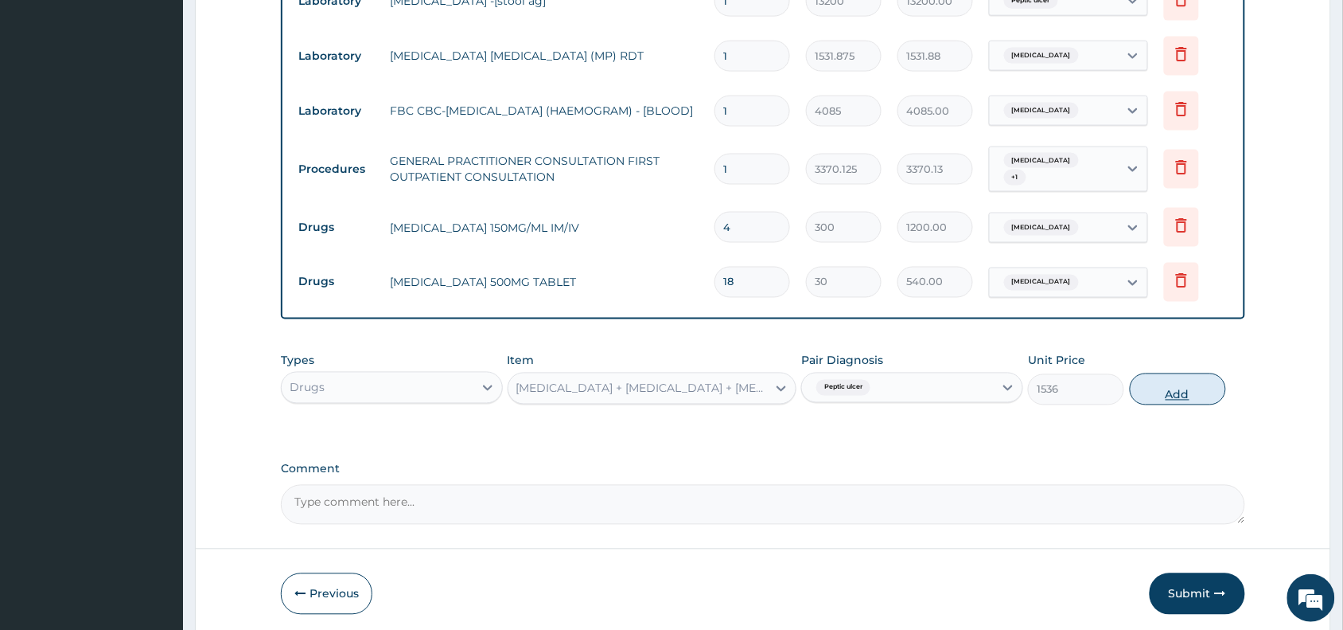
click at [1155, 390] on button "Add" at bounding box center [1178, 389] width 96 height 32
type input "0"
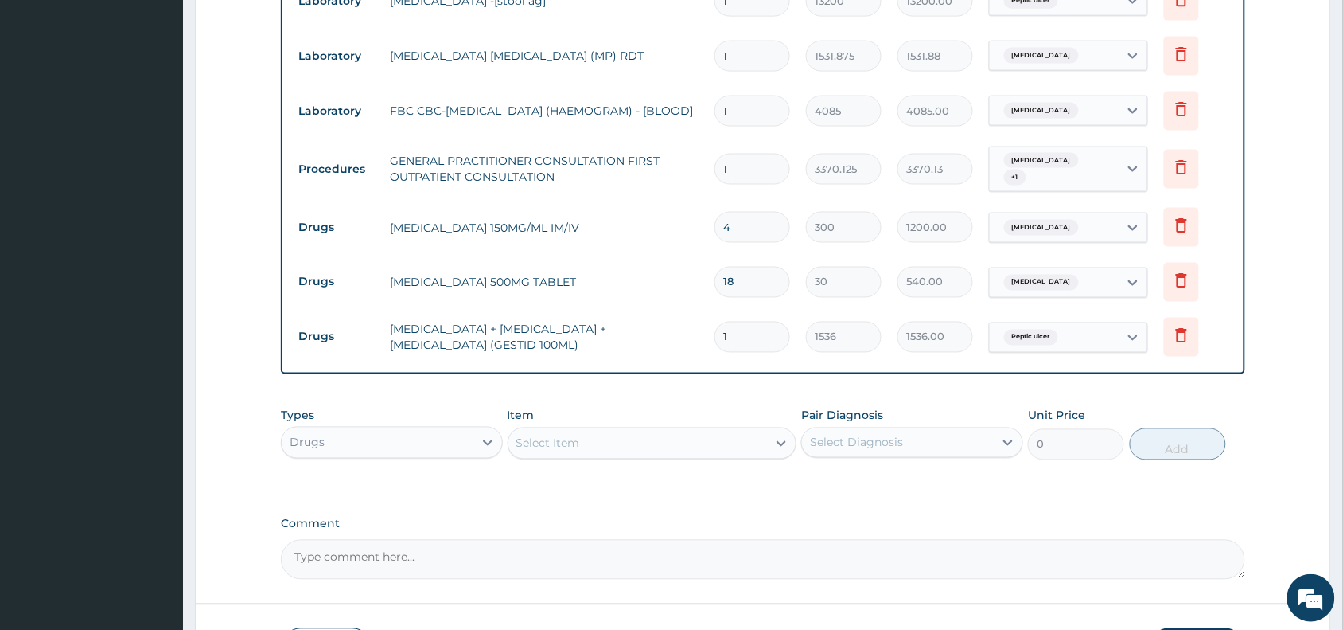
scroll to position [770, 0]
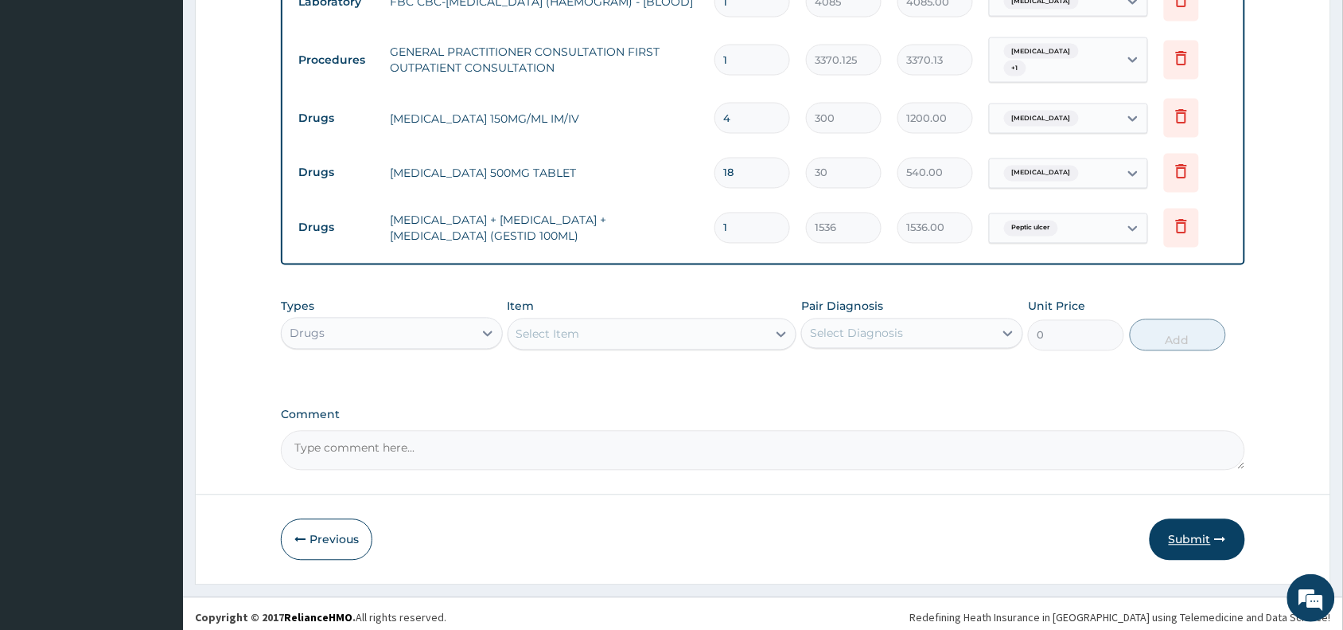
click at [1200, 523] on button "Submit" at bounding box center [1198, 539] width 96 height 41
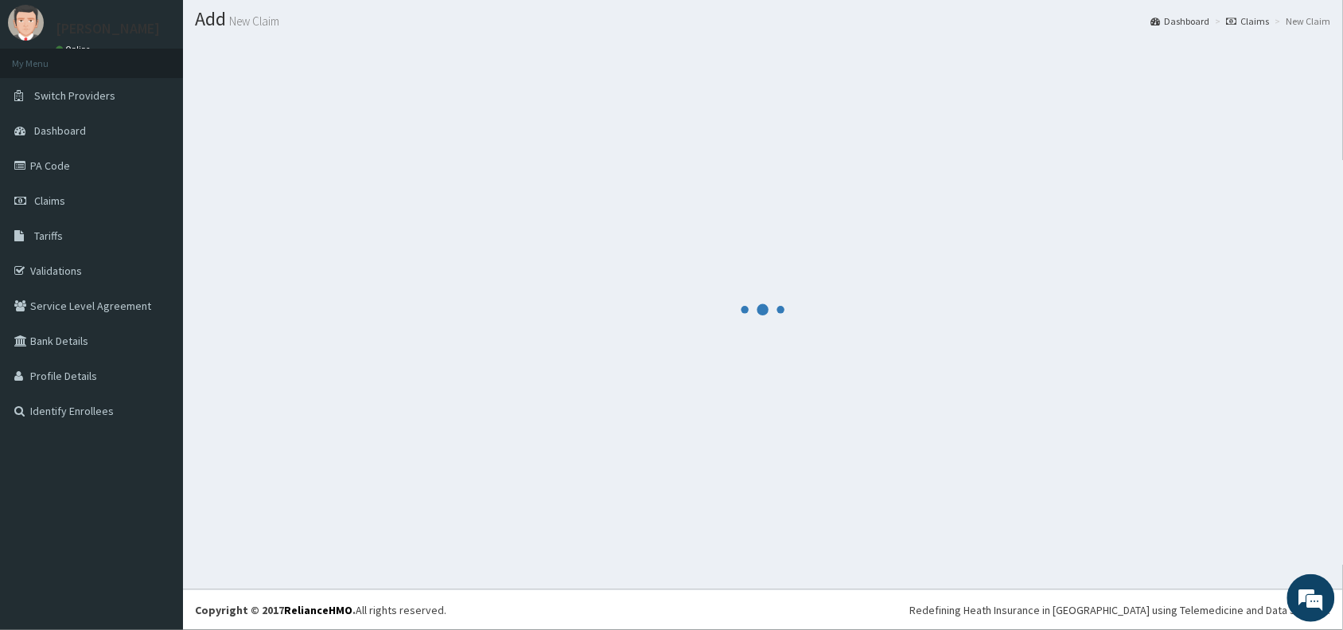
scroll to position [42, 0]
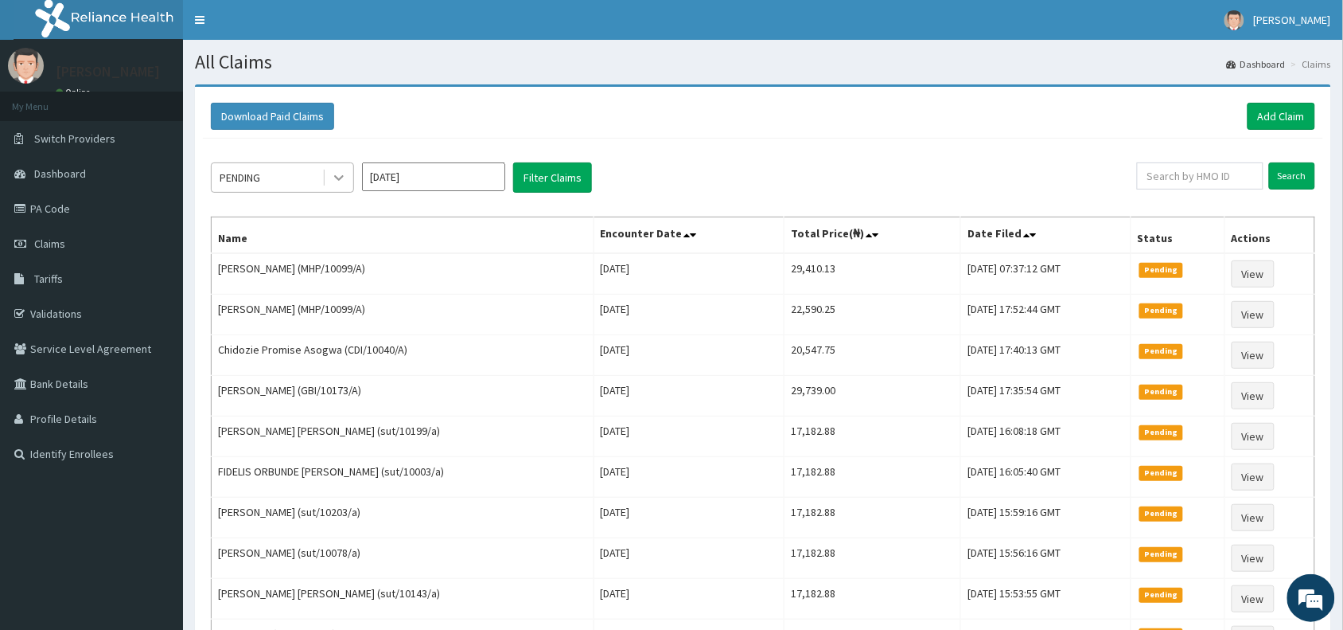
click at [341, 177] on icon at bounding box center [339, 179] width 10 height 6
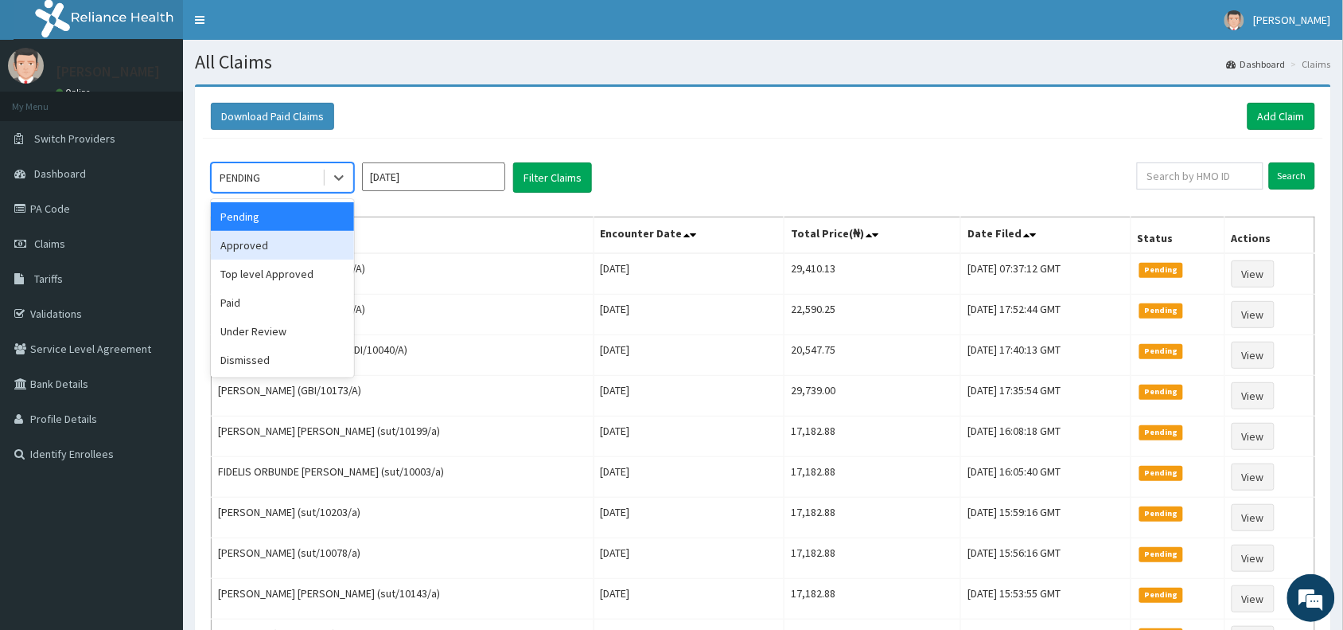
click at [279, 243] on div "Approved" at bounding box center [282, 245] width 143 height 29
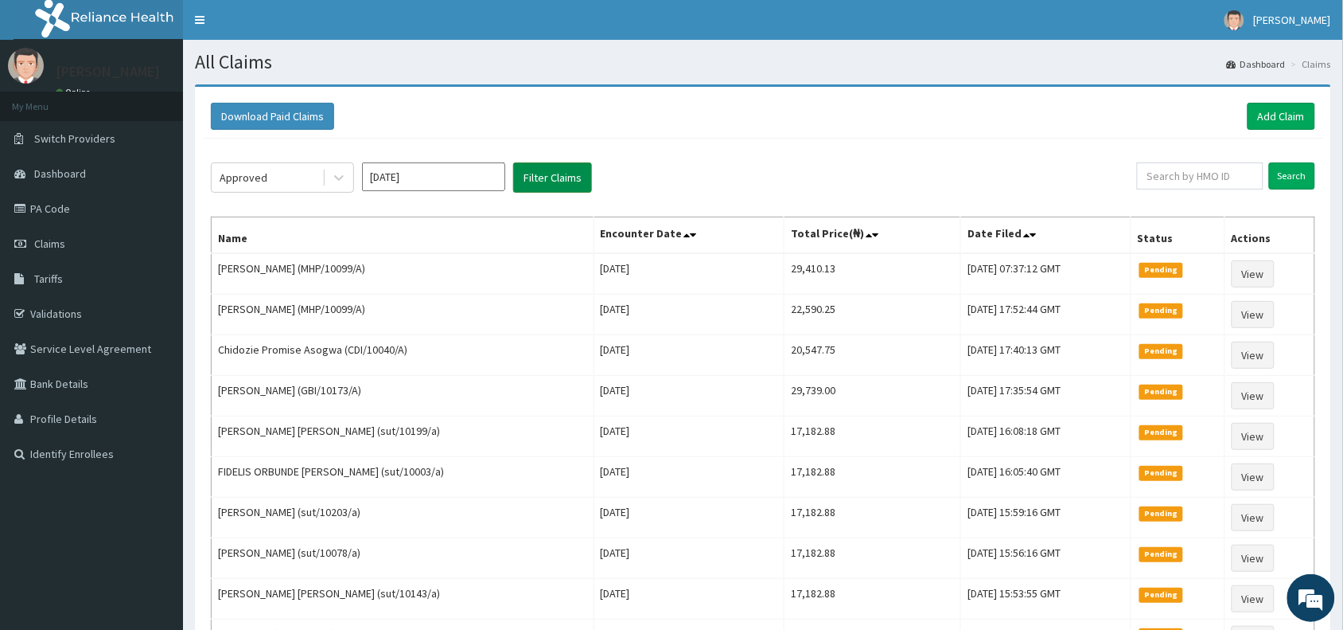
click at [545, 185] on button "Filter Claims" at bounding box center [552, 177] width 79 height 30
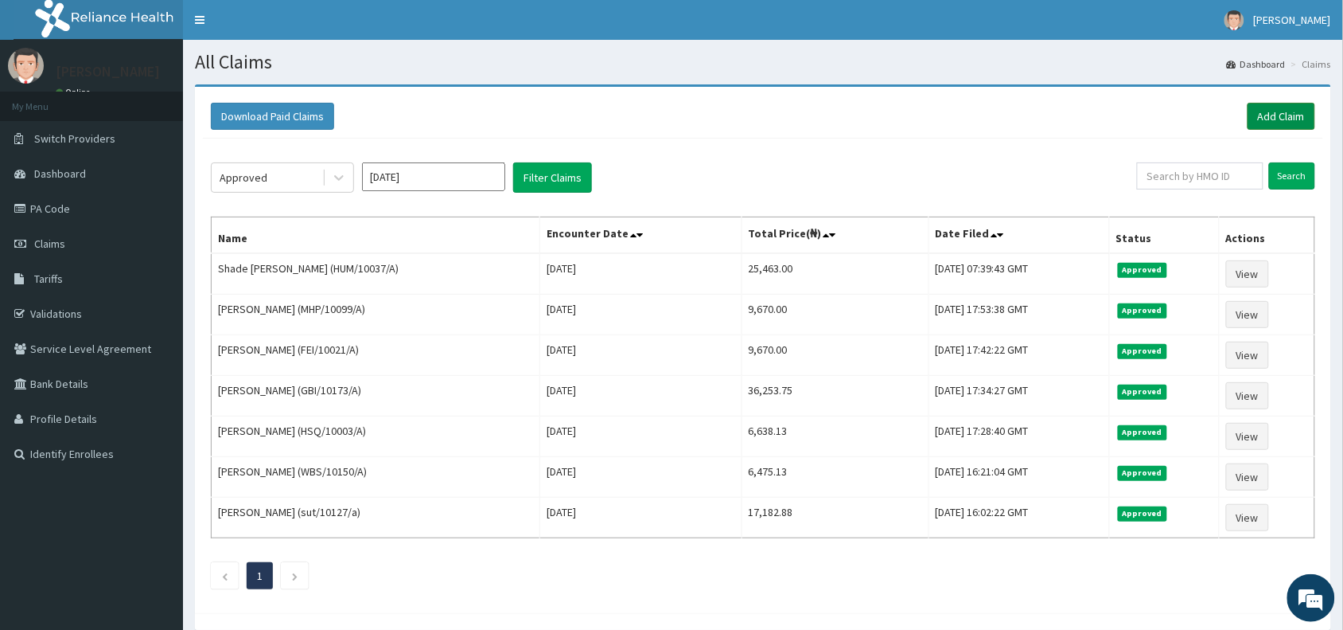
click at [1277, 111] on link "Add Claim" at bounding box center [1282, 116] width 68 height 27
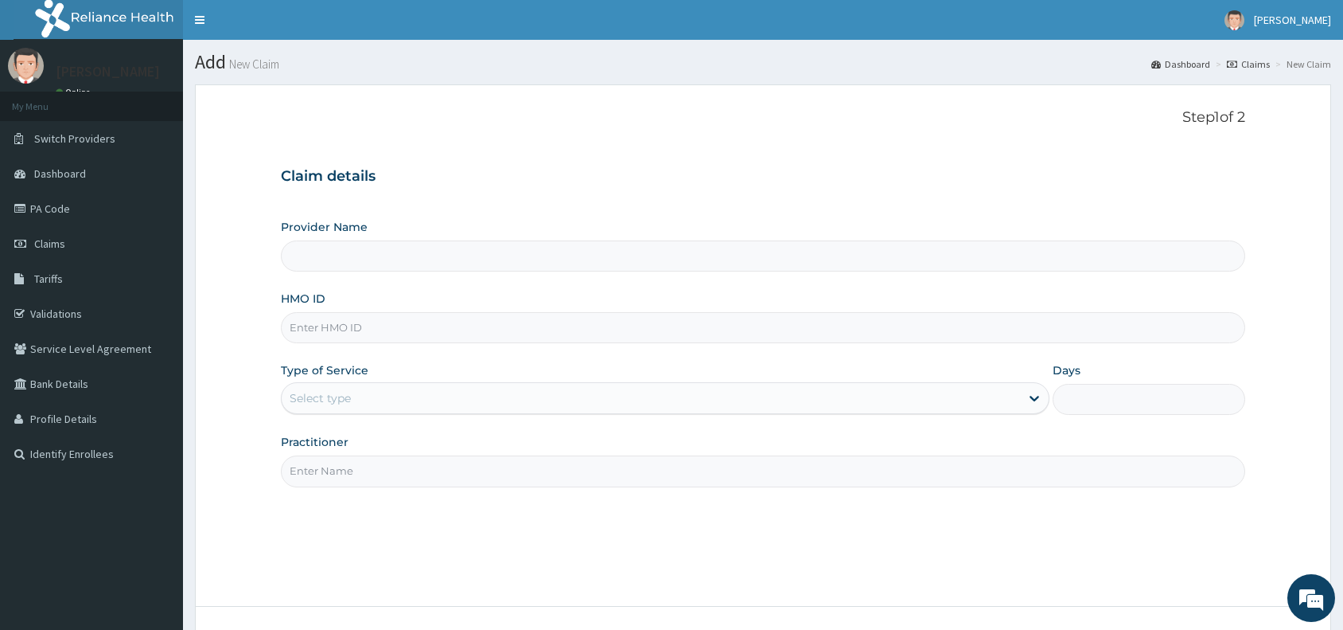
type input "Reliance Family Clinics (RFC) - [GEOGRAPHIC_DATA]"
click at [434, 335] on input "HMO ID" at bounding box center [763, 327] width 965 height 31
paste input "GBI/10124/A"
type input "GBI/10124/A"
click at [346, 392] on div "Select type" at bounding box center [320, 398] width 61 height 16
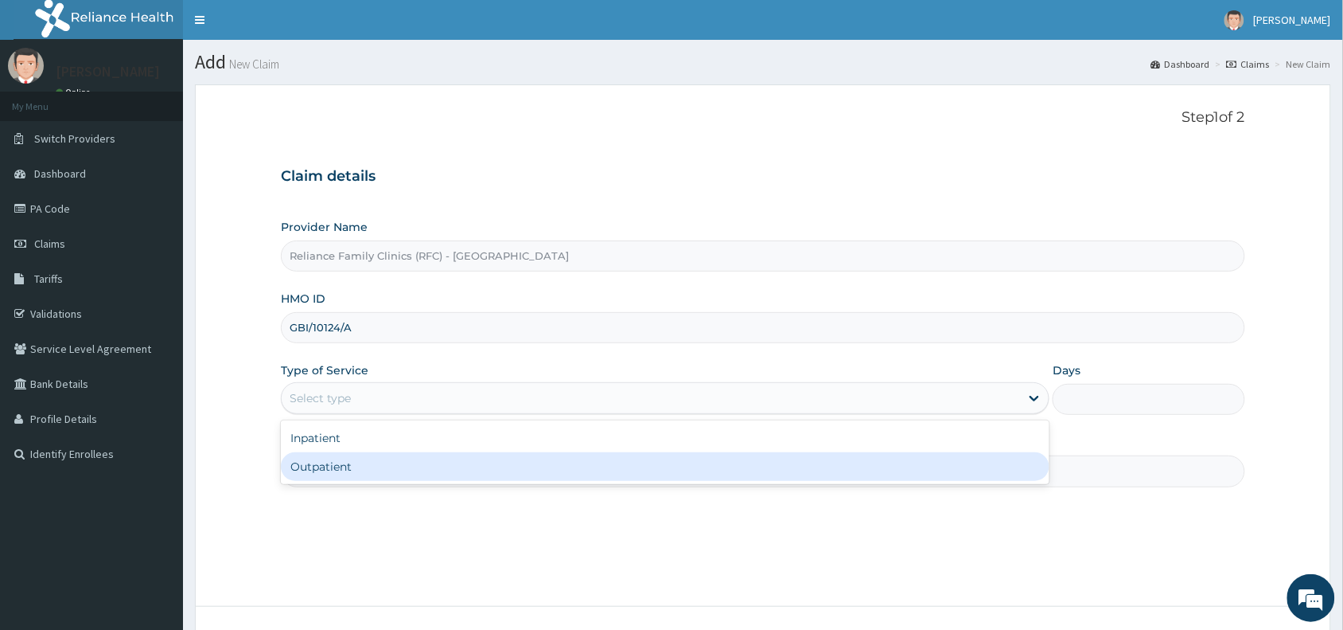
click at [380, 474] on div "Outpatient" at bounding box center [665, 466] width 769 height 29
type input "1"
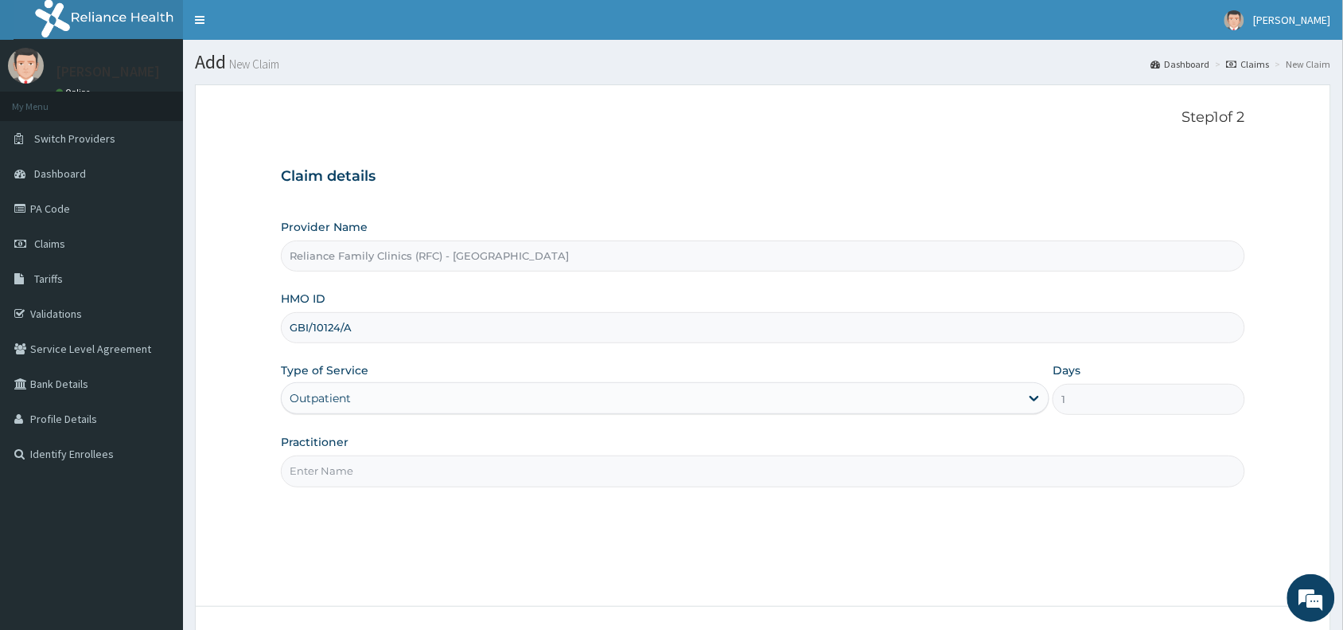
click at [380, 474] on input "Practitioner" at bounding box center [763, 470] width 965 height 31
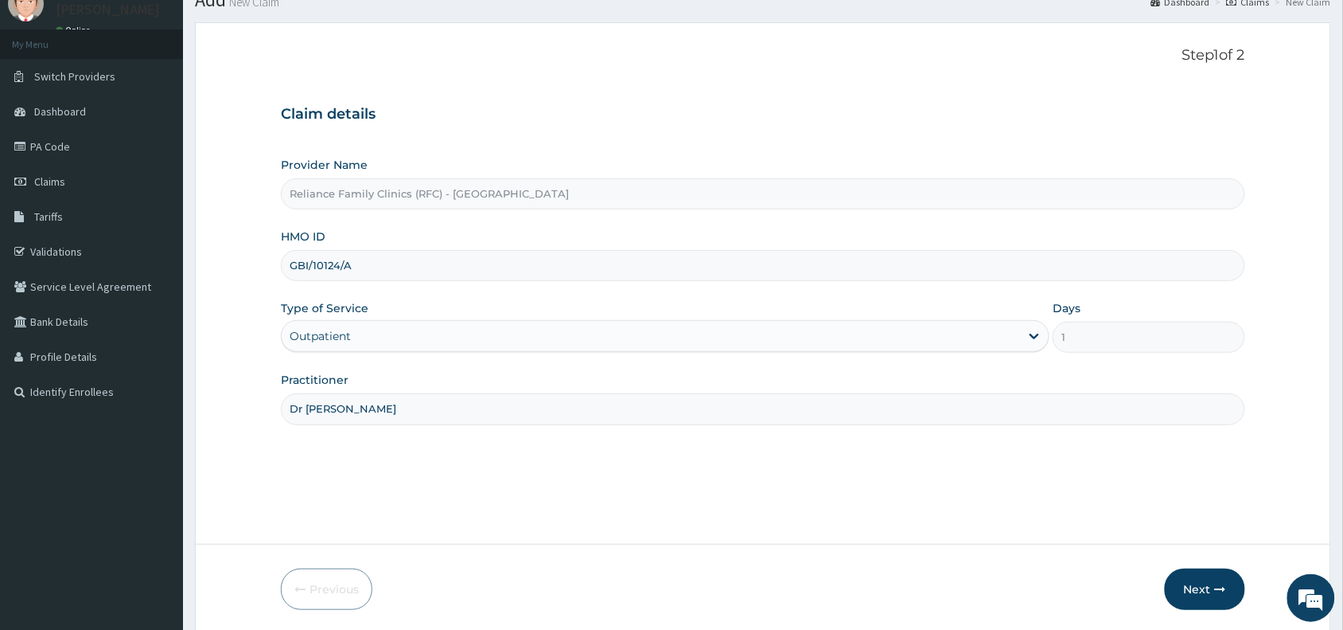
scroll to position [74, 0]
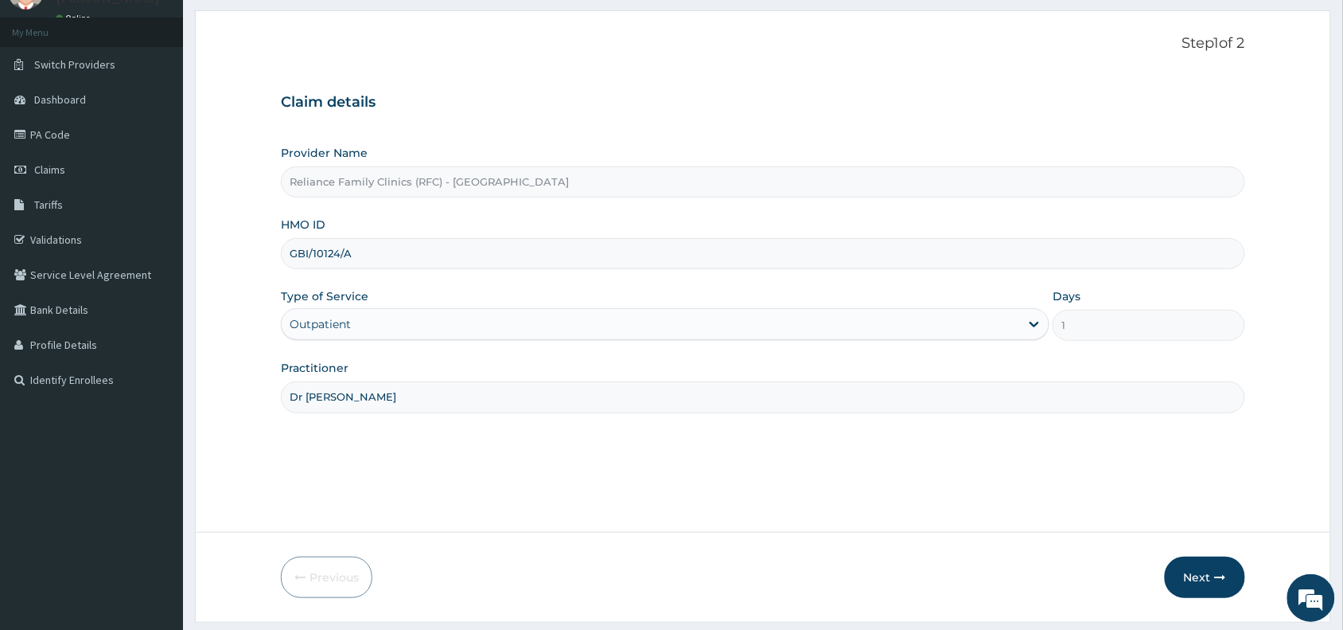
type input "Dr [PERSON_NAME]"
click at [1210, 554] on form "Step 1 of 2 Claim details Provider Name Reliance Family Clinics (RFC) - Abuja H…" at bounding box center [763, 315] width 1137 height 611
click at [1199, 569] on button "Next" at bounding box center [1205, 576] width 80 height 41
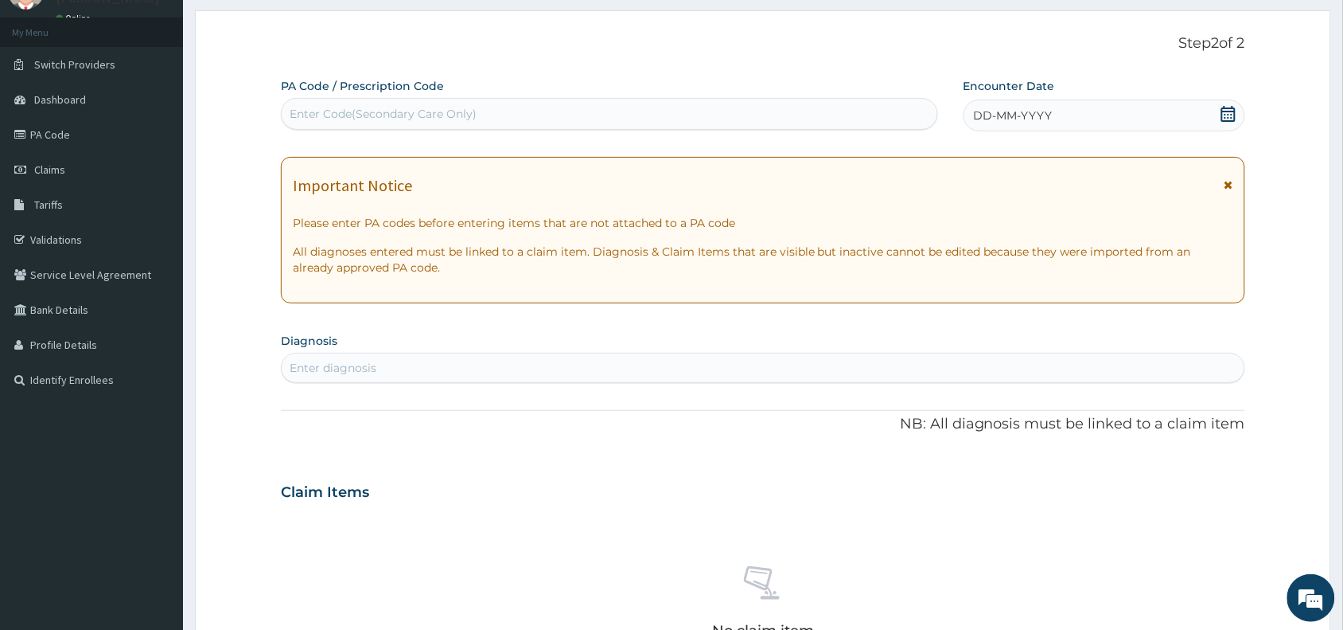
scroll to position [0, 0]
click at [661, 121] on div "Enter Code(Secondary Care Only)" at bounding box center [610, 113] width 656 height 25
paste input "PA/95E28B"
type input "PA/95E28B"
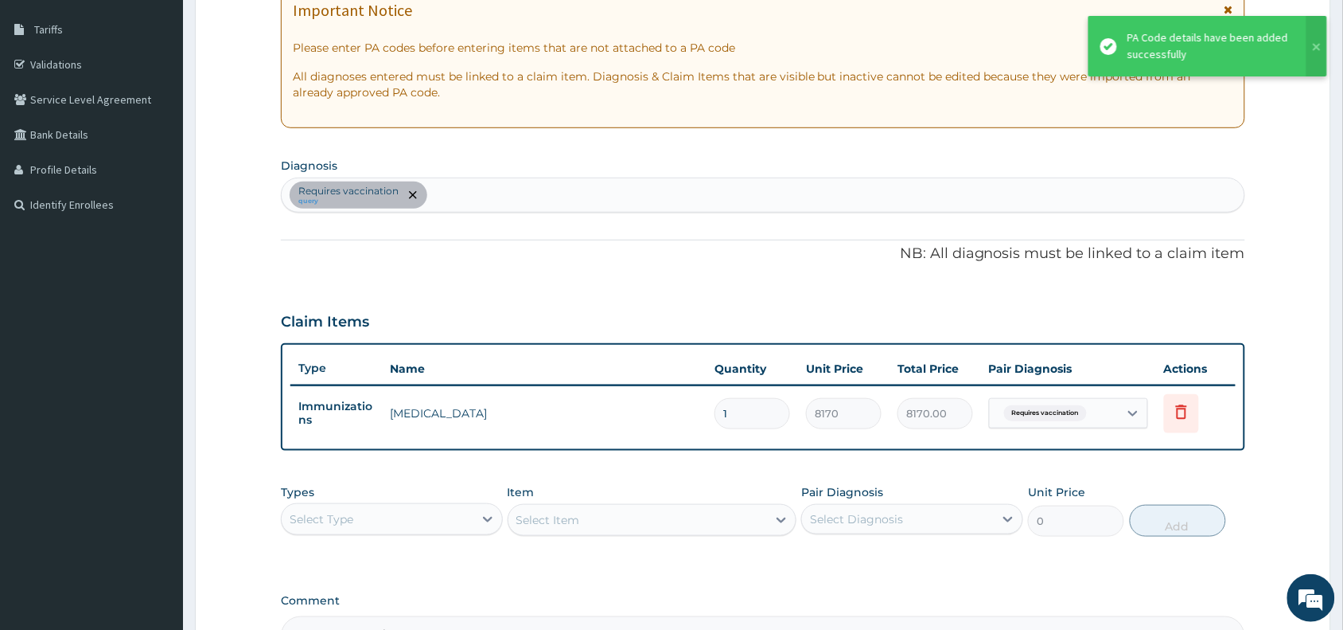
scroll to position [255, 0]
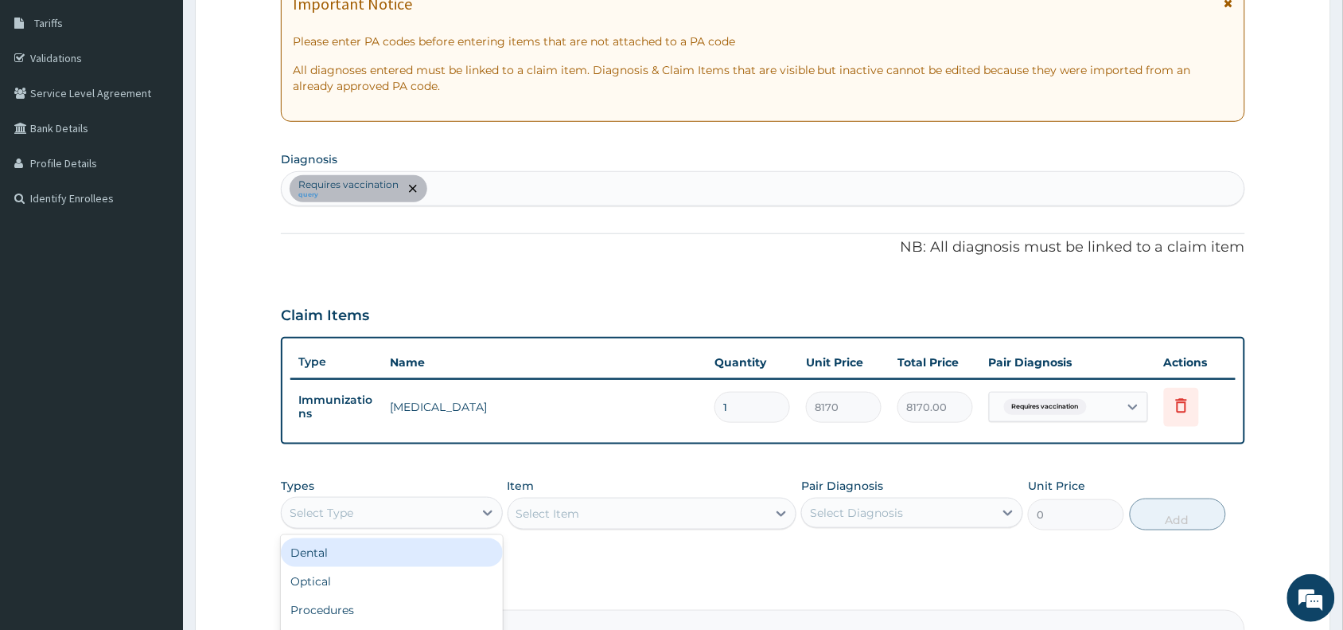
click at [415, 515] on div "Select Type" at bounding box center [378, 512] width 192 height 25
type input "pr"
click at [450, 562] on div "Procedures" at bounding box center [392, 552] width 222 height 29
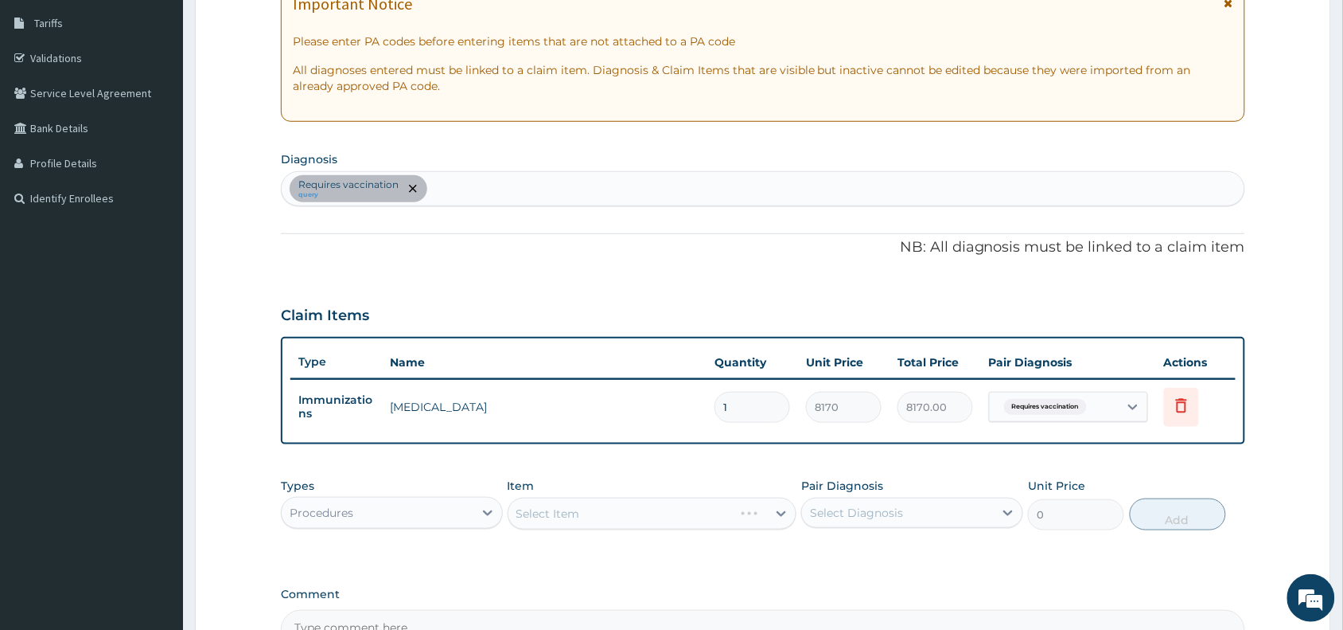
scroll to position [442, 0]
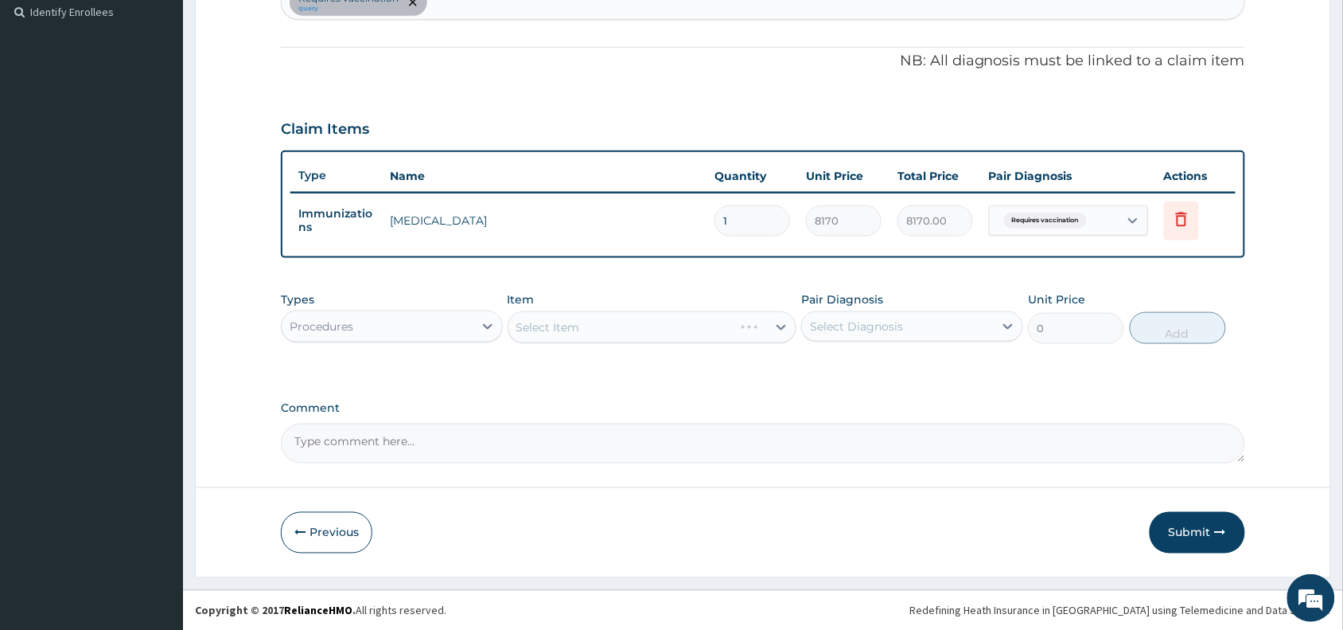
click at [742, 325] on div "Select Item" at bounding box center [653, 327] width 290 height 32
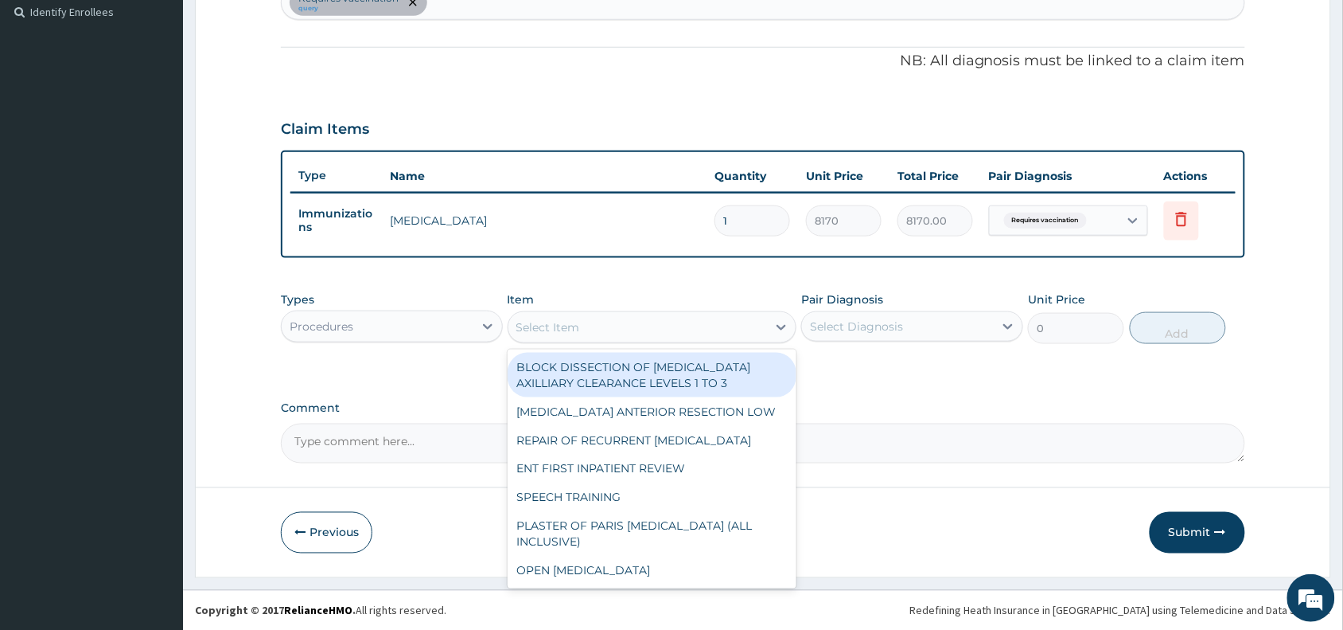
click at [711, 332] on div "Select Item" at bounding box center [638, 326] width 259 height 25
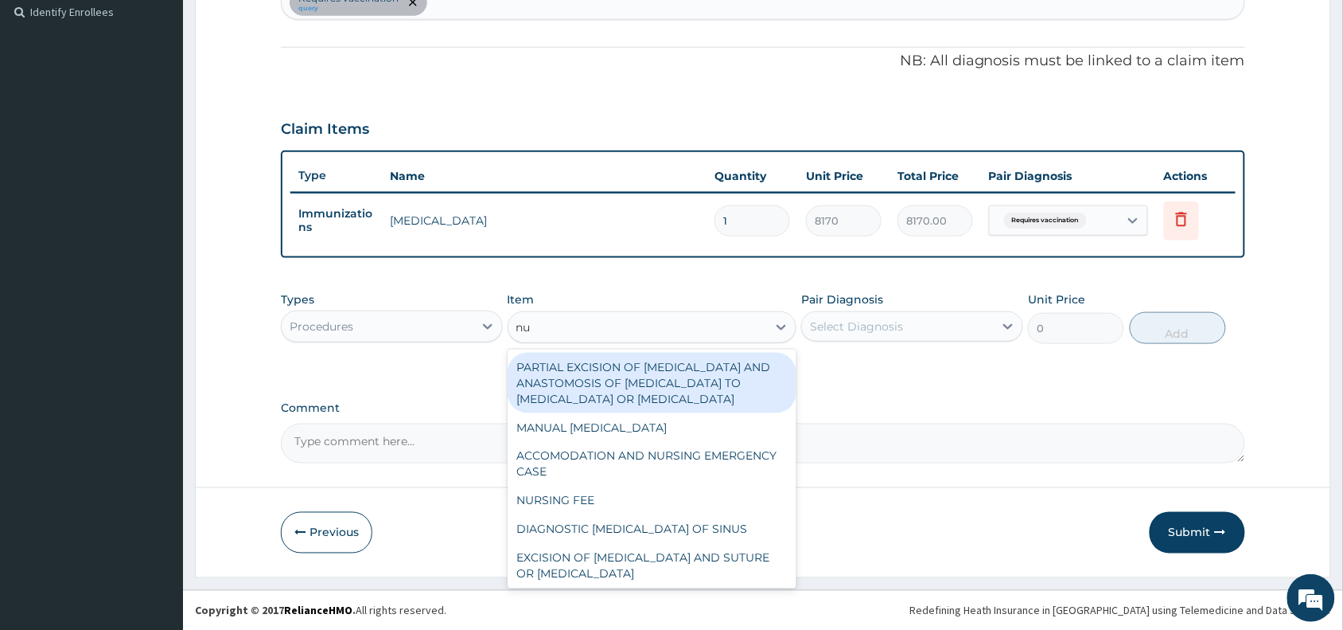
type input "nur"
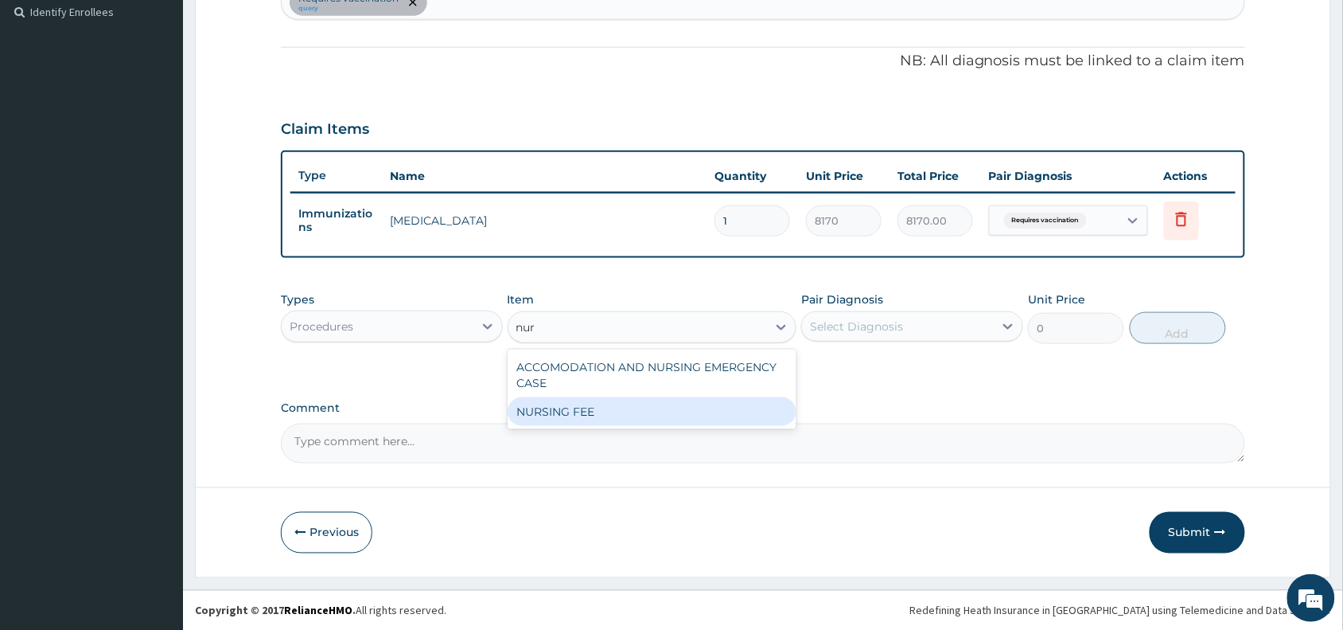
click at [669, 422] on div "NURSING FEE" at bounding box center [653, 411] width 290 height 29
type input "1500"
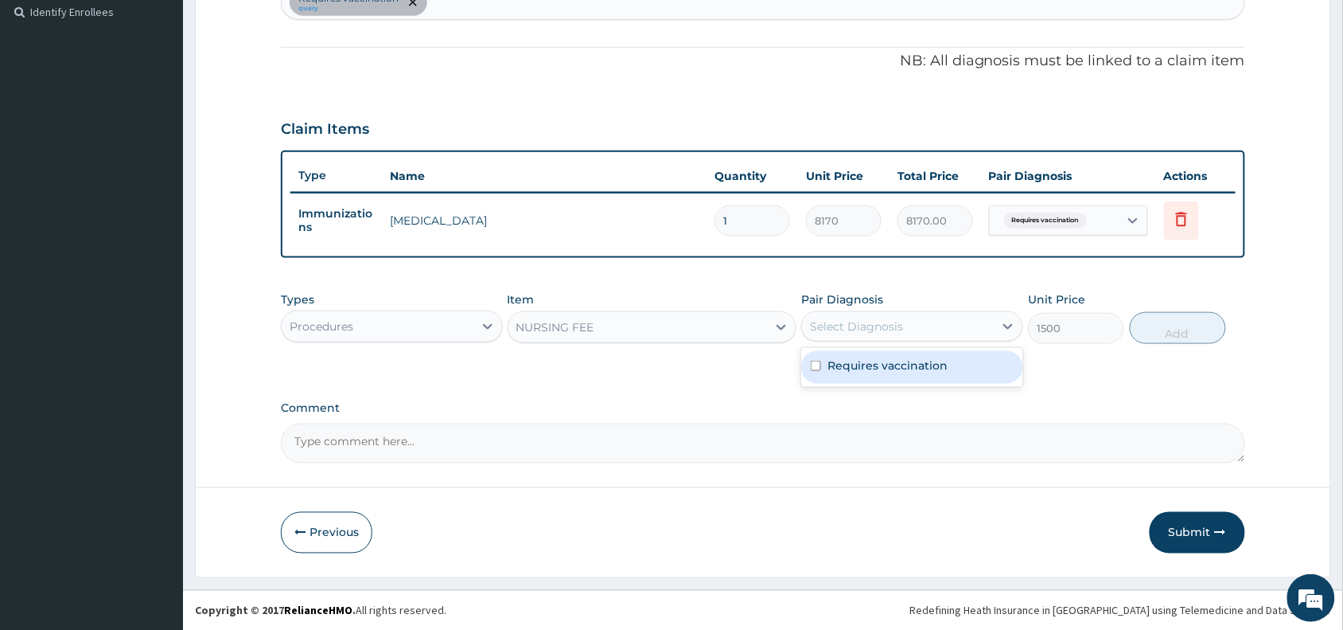
click at [925, 327] on div "Select Diagnosis" at bounding box center [898, 326] width 192 height 25
click at [940, 363] on label "Requires vaccination" at bounding box center [888, 365] width 120 height 16
checkbox input "true"
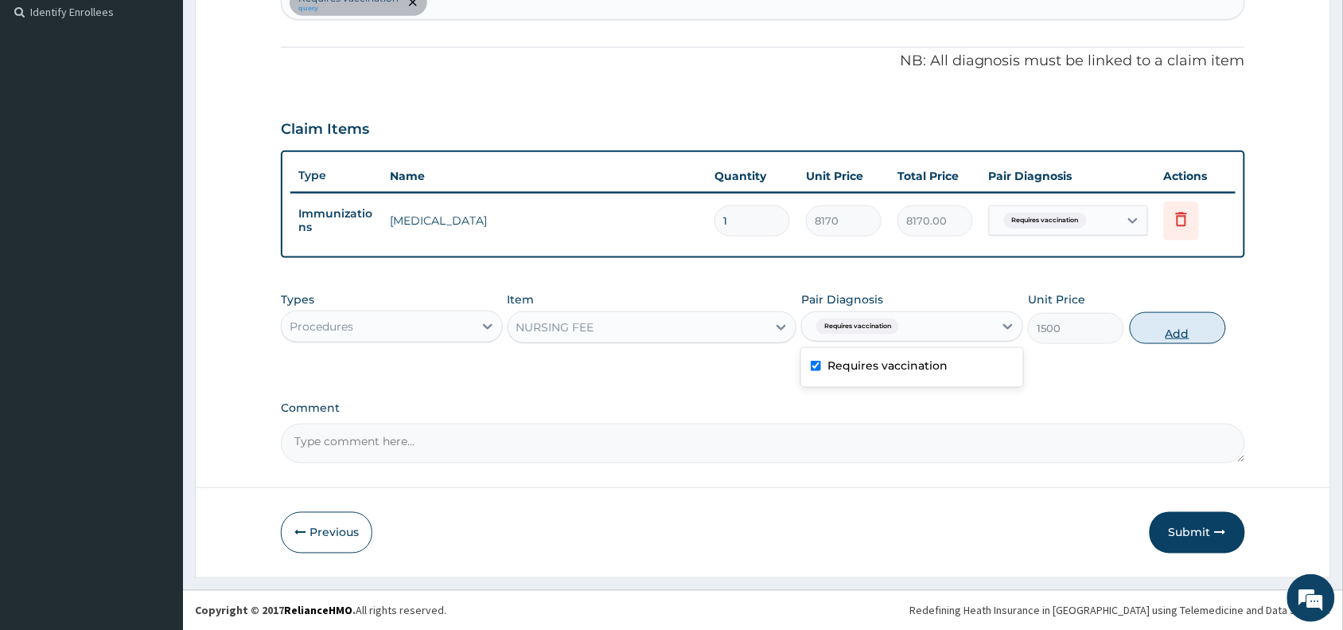
click at [1170, 329] on button "Add" at bounding box center [1178, 328] width 96 height 32
type input "0"
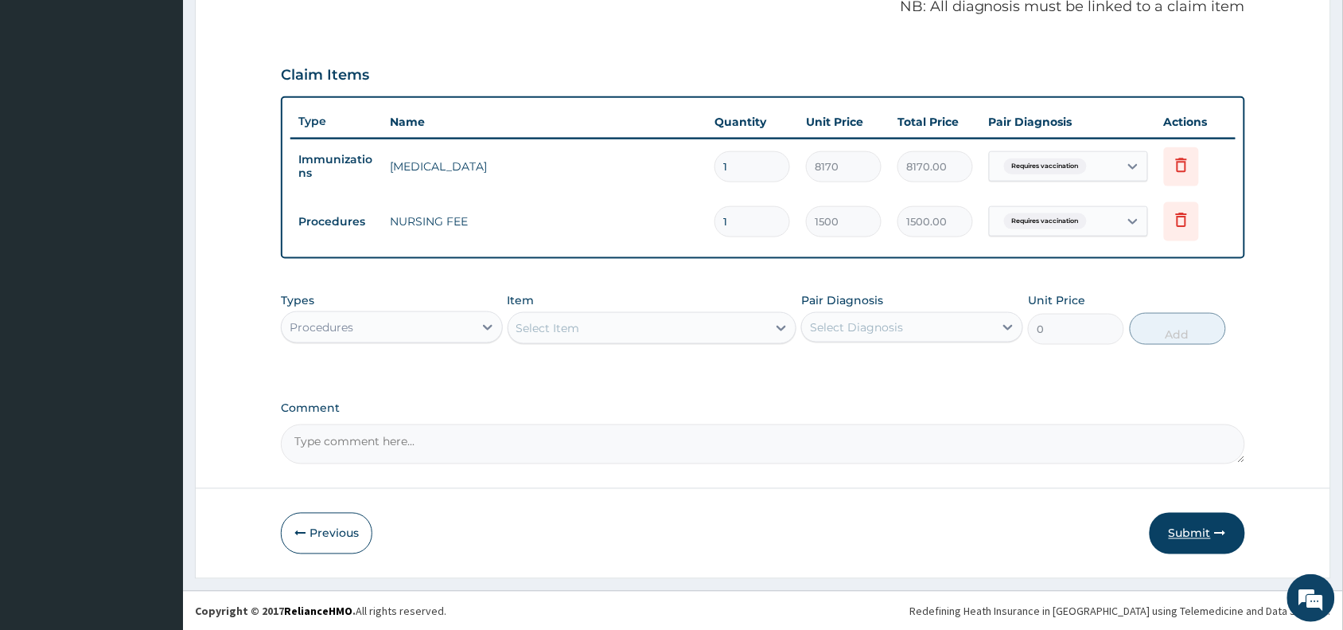
click at [1184, 533] on button "Submit" at bounding box center [1198, 533] width 96 height 41
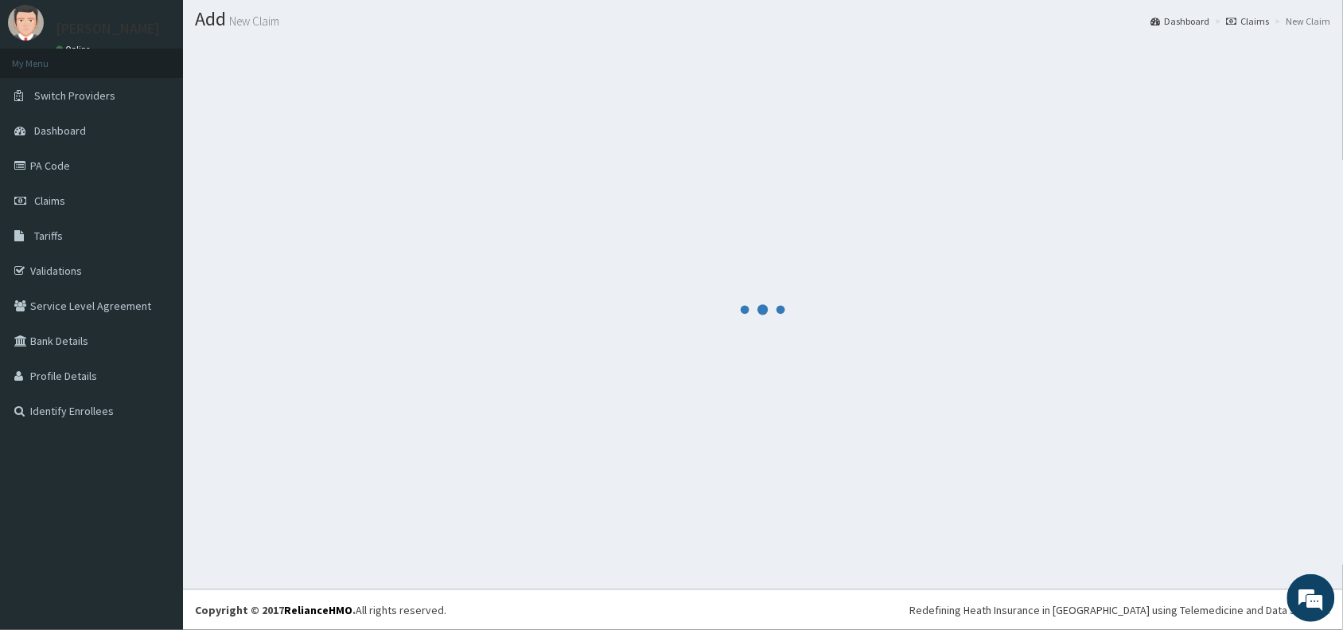
scroll to position [42, 0]
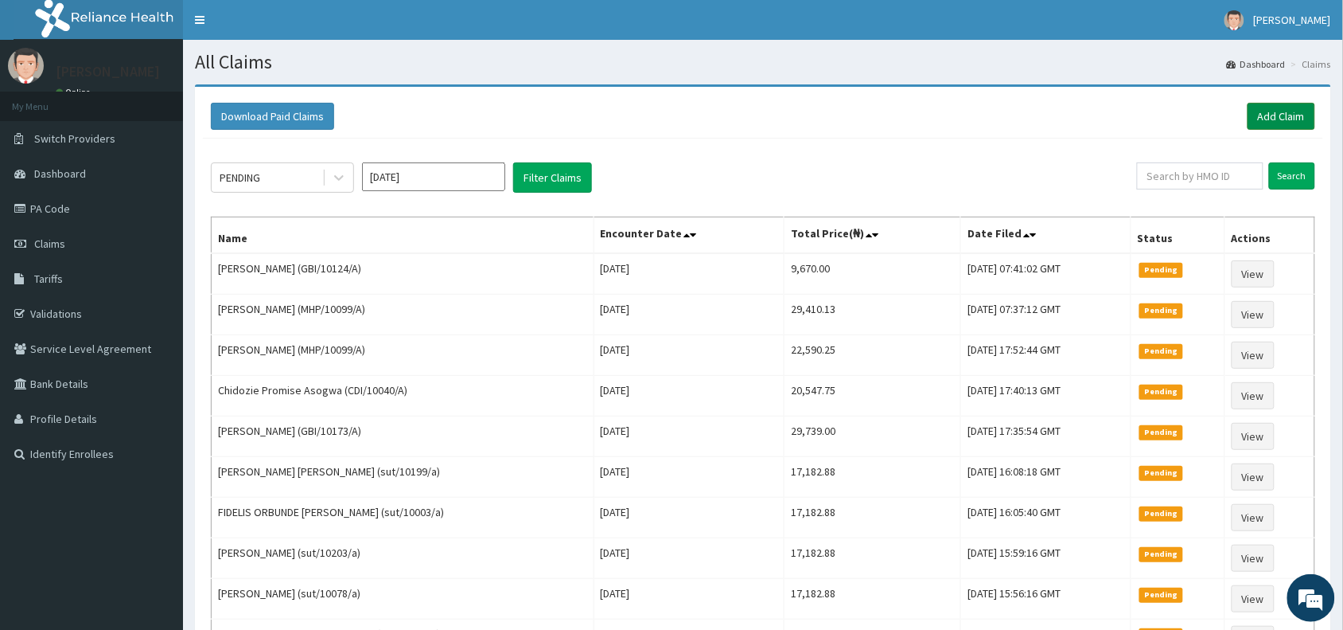
click at [1268, 110] on link "Add Claim" at bounding box center [1282, 116] width 68 height 27
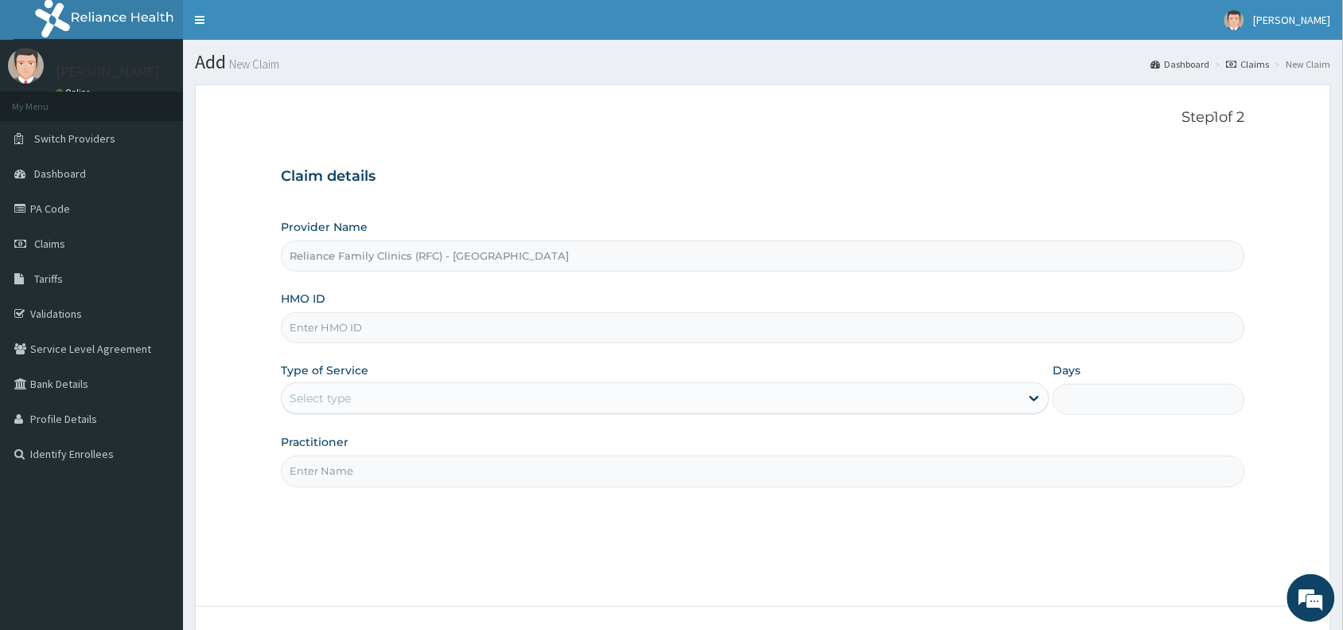
click at [496, 319] on input "HMO ID" at bounding box center [763, 327] width 965 height 31
paste input "SWG/10233/D"
type input "SWG/10233/D"
click at [371, 398] on div "Select type" at bounding box center [651, 397] width 739 height 25
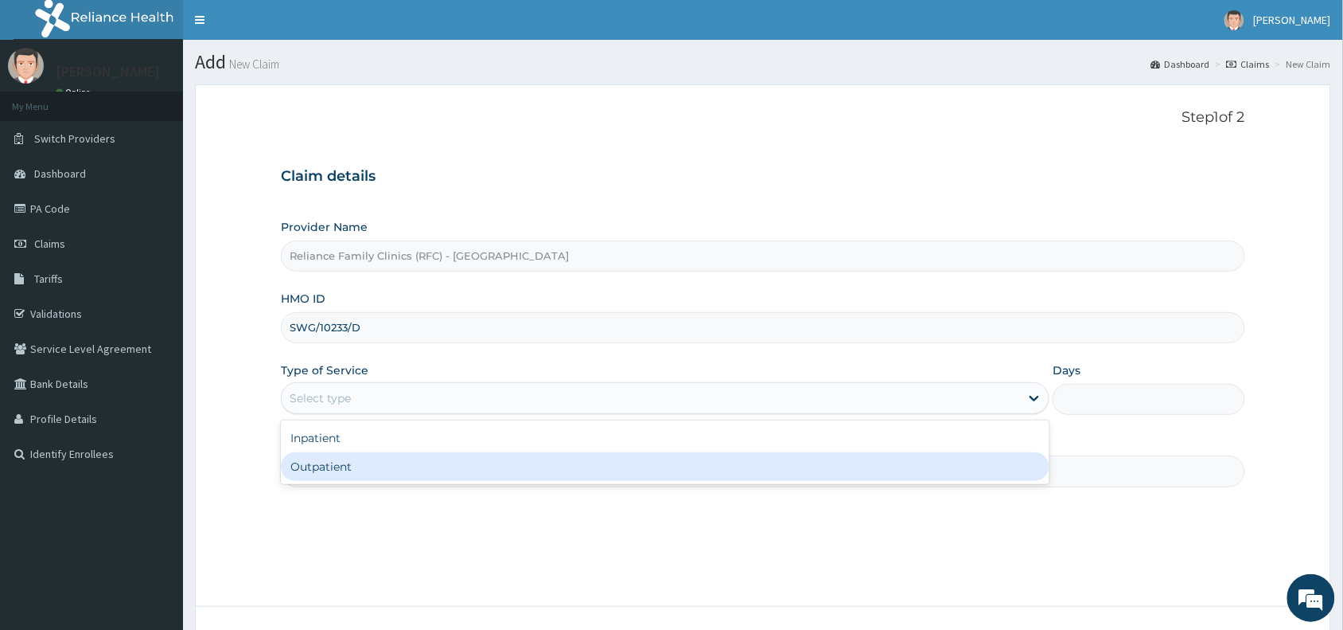
click at [376, 470] on div "Outpatient" at bounding box center [665, 466] width 769 height 29
type input "1"
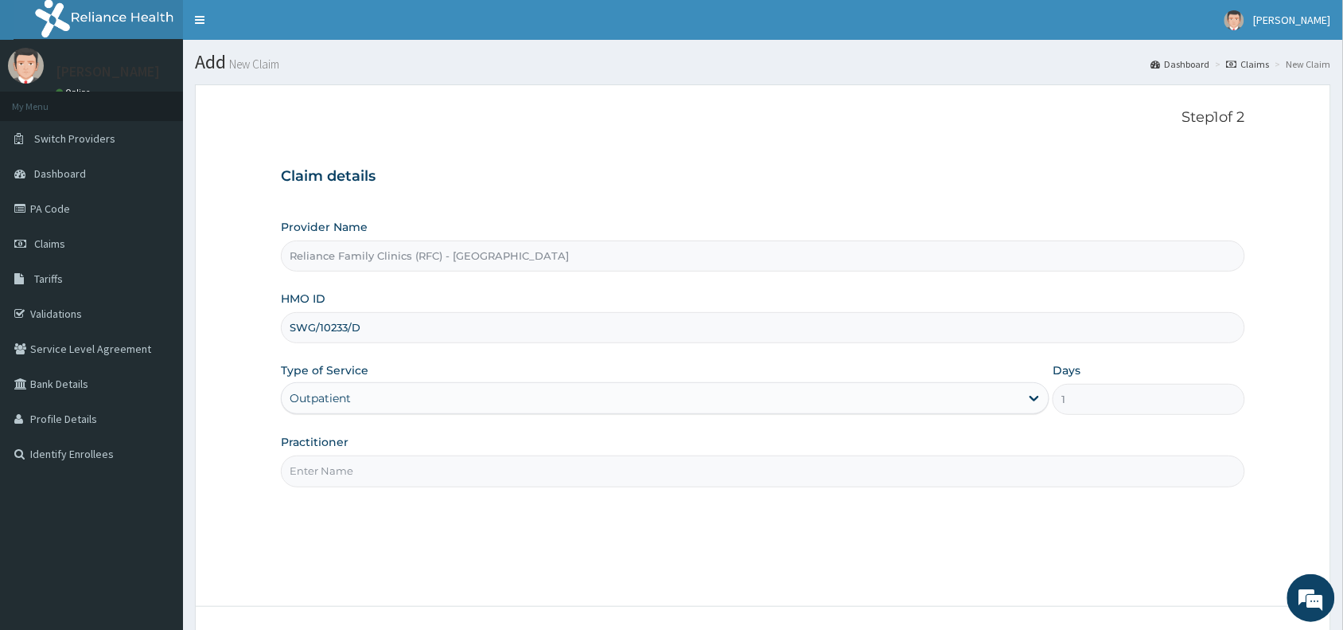
click at [376, 472] on input "Practitioner" at bounding box center [763, 470] width 965 height 31
type input "D"
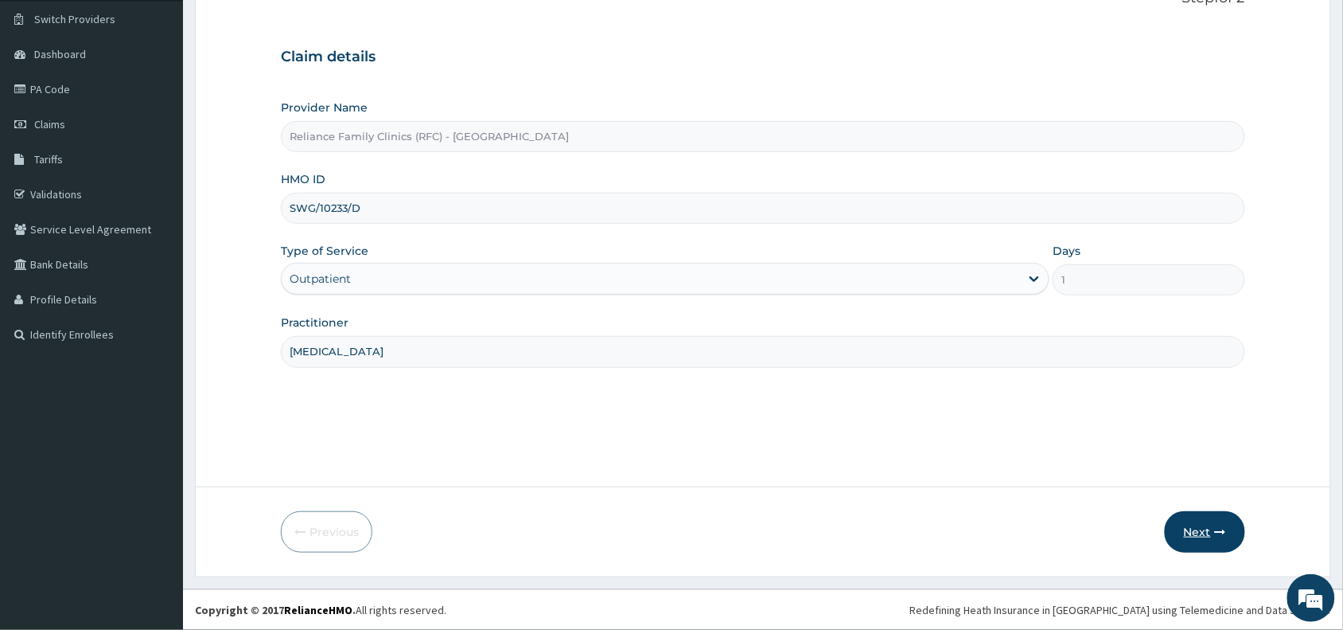
type input "Pediatrician"
click at [1194, 538] on button "Next" at bounding box center [1205, 531] width 80 height 41
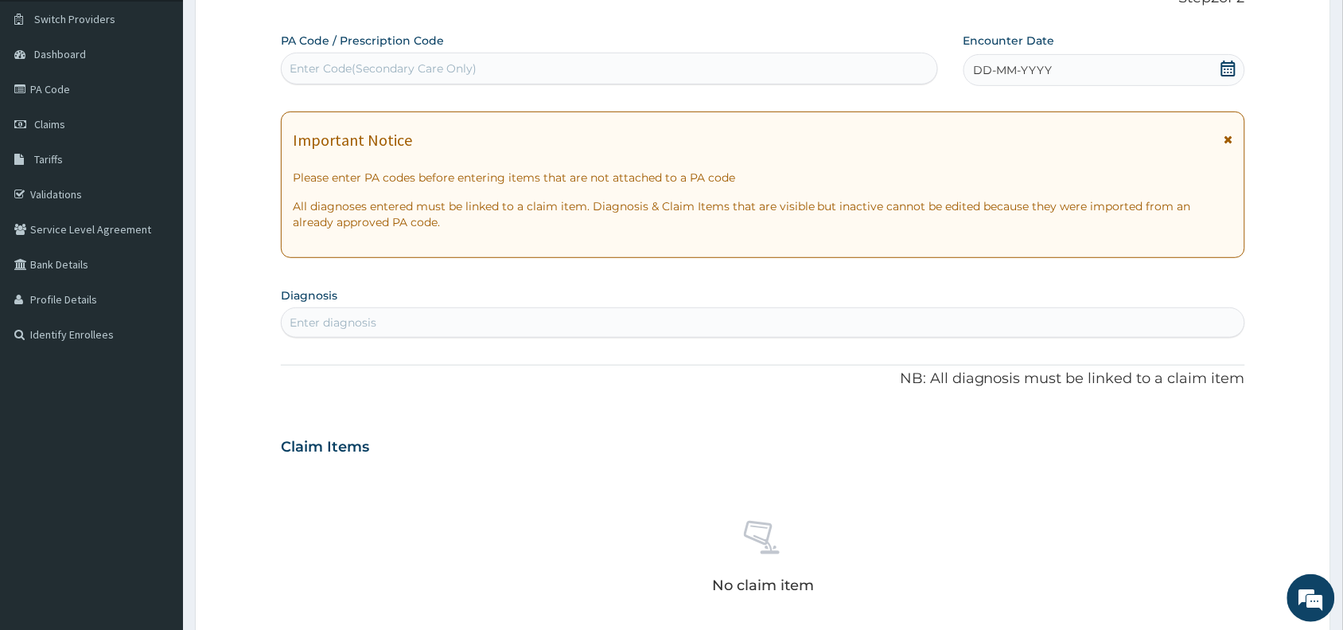
click at [606, 80] on div "Enter Code(Secondary Care Only)" at bounding box center [610, 68] width 656 height 25
paste input "PA/19F18E"
type input "PA/19F18E"
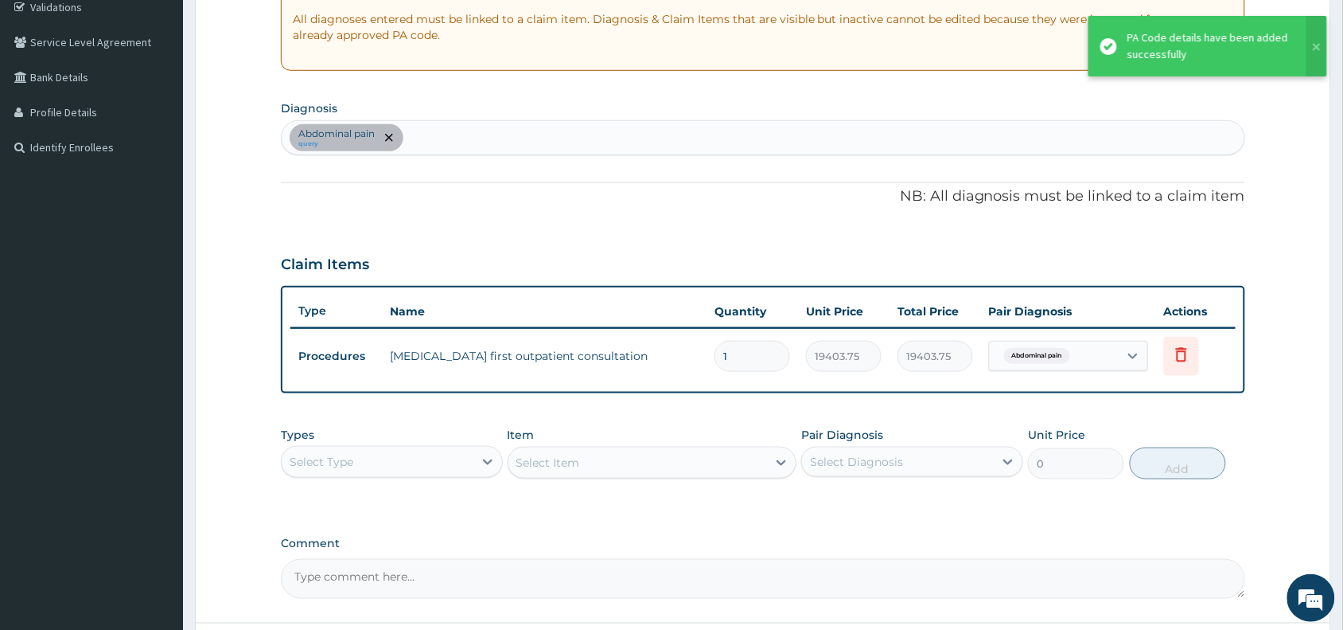
scroll to position [396, 0]
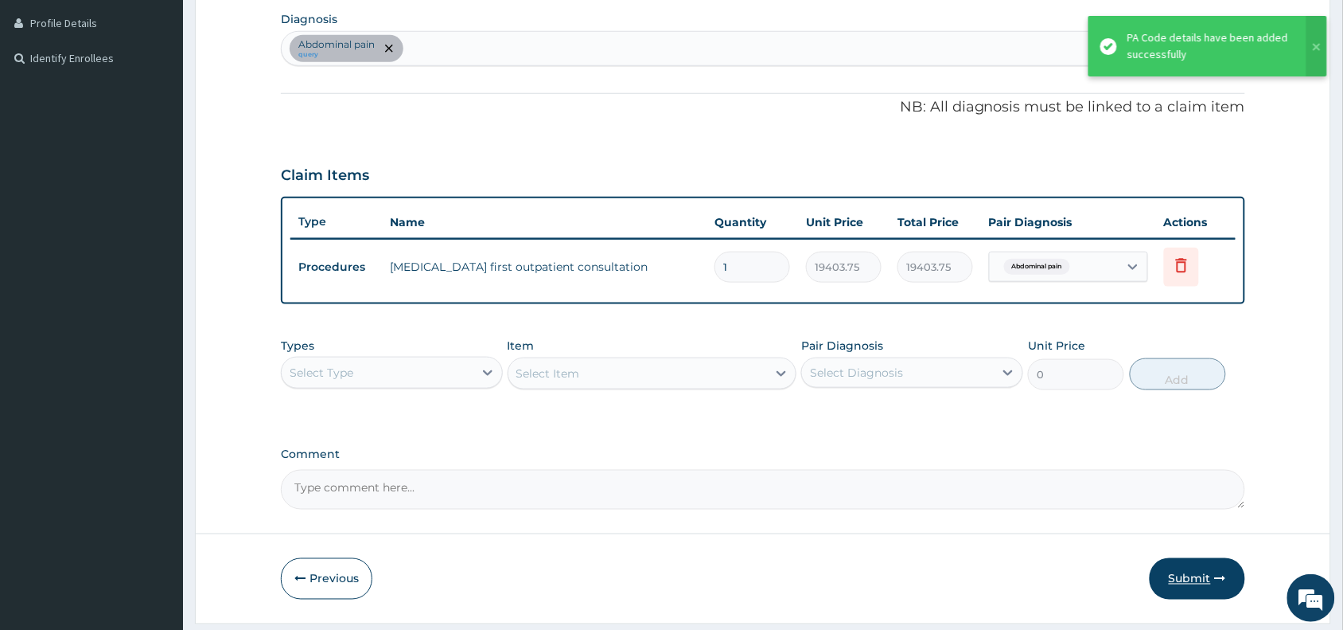
click at [1163, 567] on button "Submit" at bounding box center [1198, 578] width 96 height 41
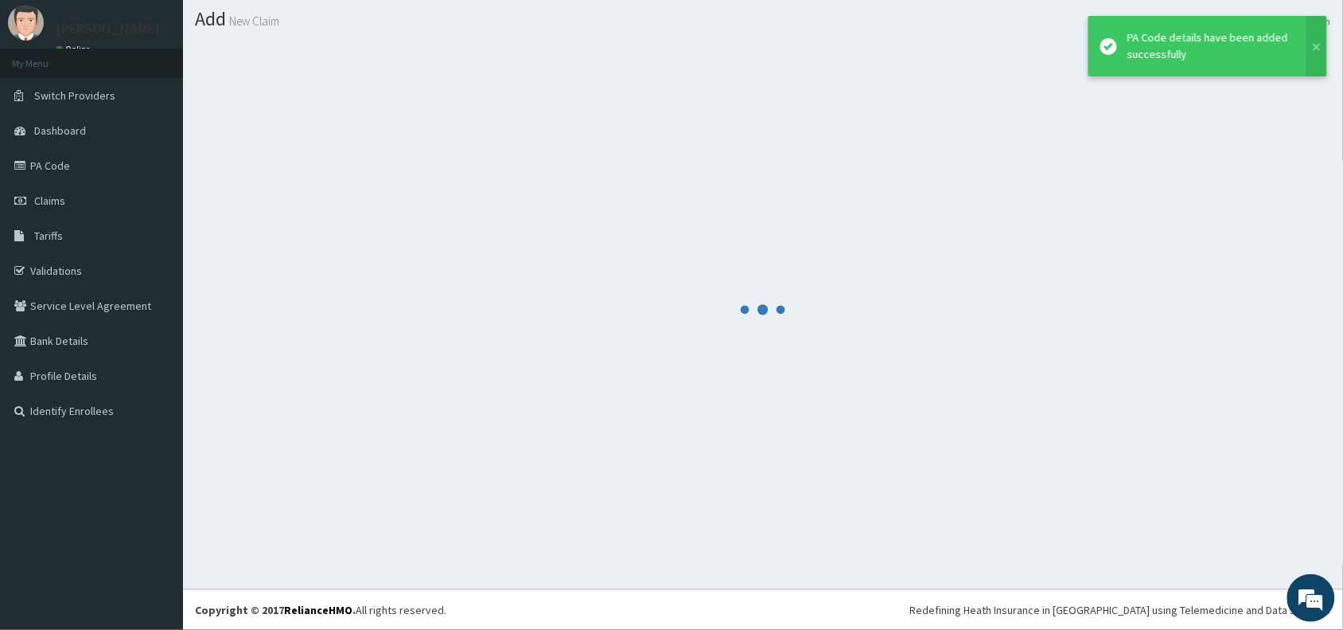
scroll to position [42, 0]
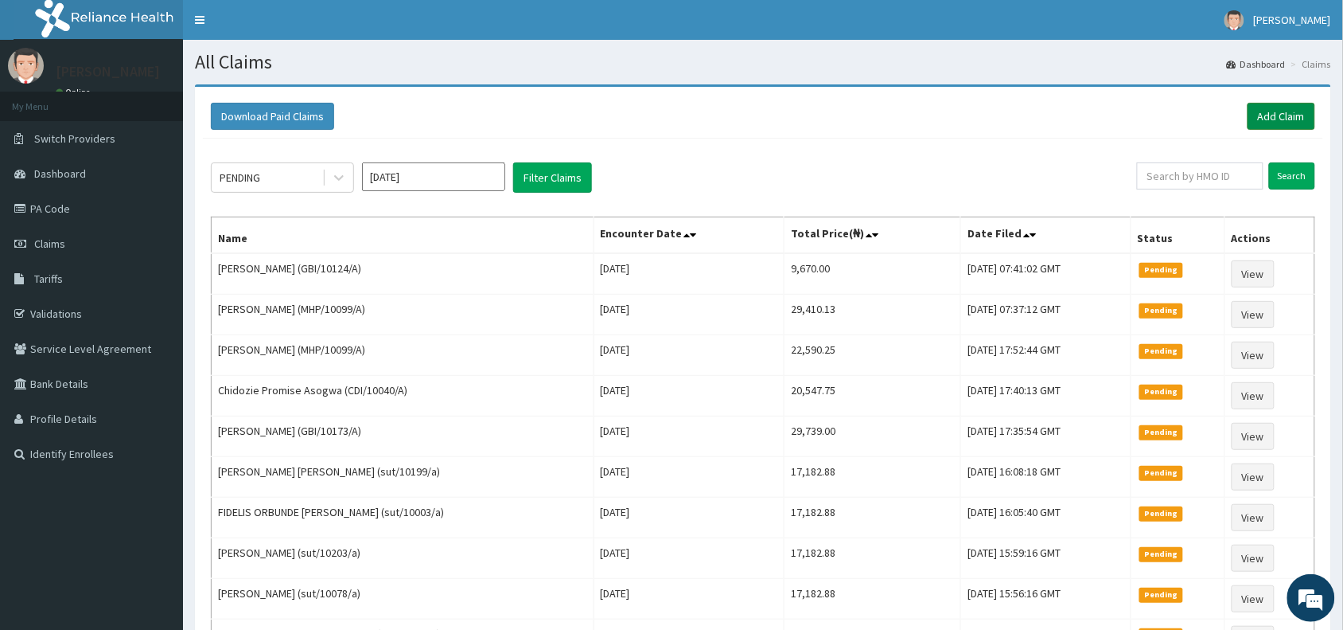
click at [1282, 119] on link "Add Claim" at bounding box center [1282, 116] width 68 height 27
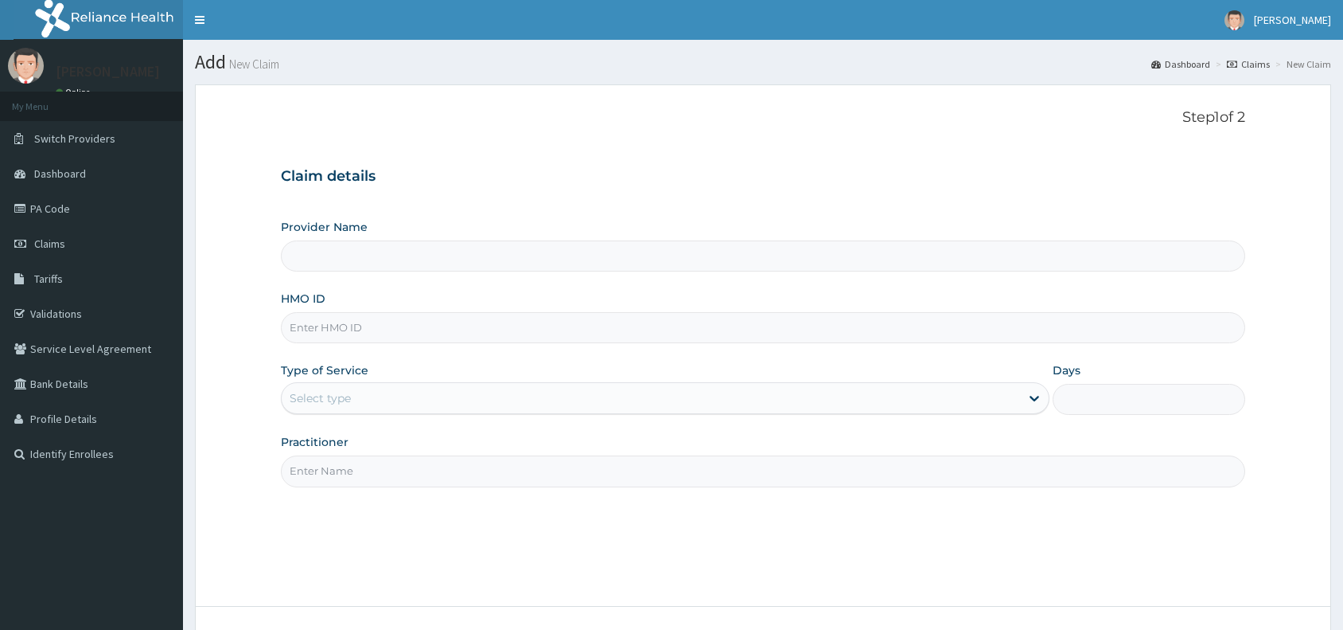
type input "Reliance Family Clinics (RFC) - [GEOGRAPHIC_DATA]"
click at [563, 332] on input "HMO ID" at bounding box center [763, 327] width 965 height 31
paste input "HPY/10122/A"
type input "HPY/10122/A"
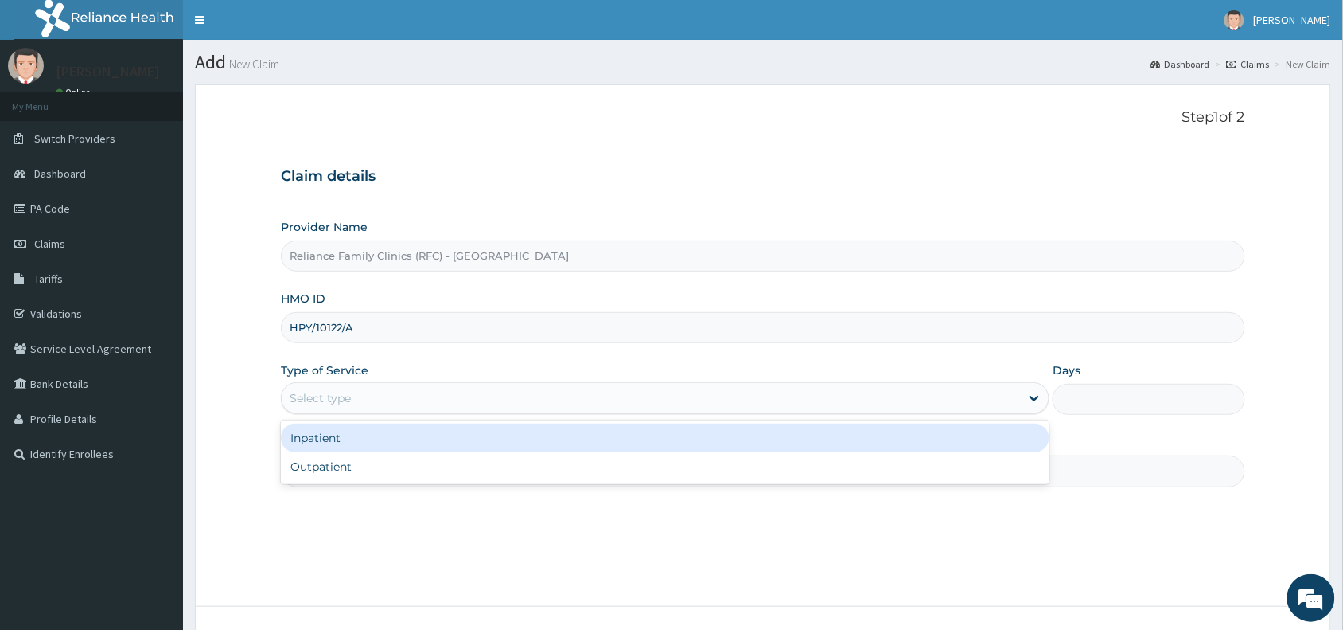
click at [388, 404] on div "Select type" at bounding box center [651, 397] width 739 height 25
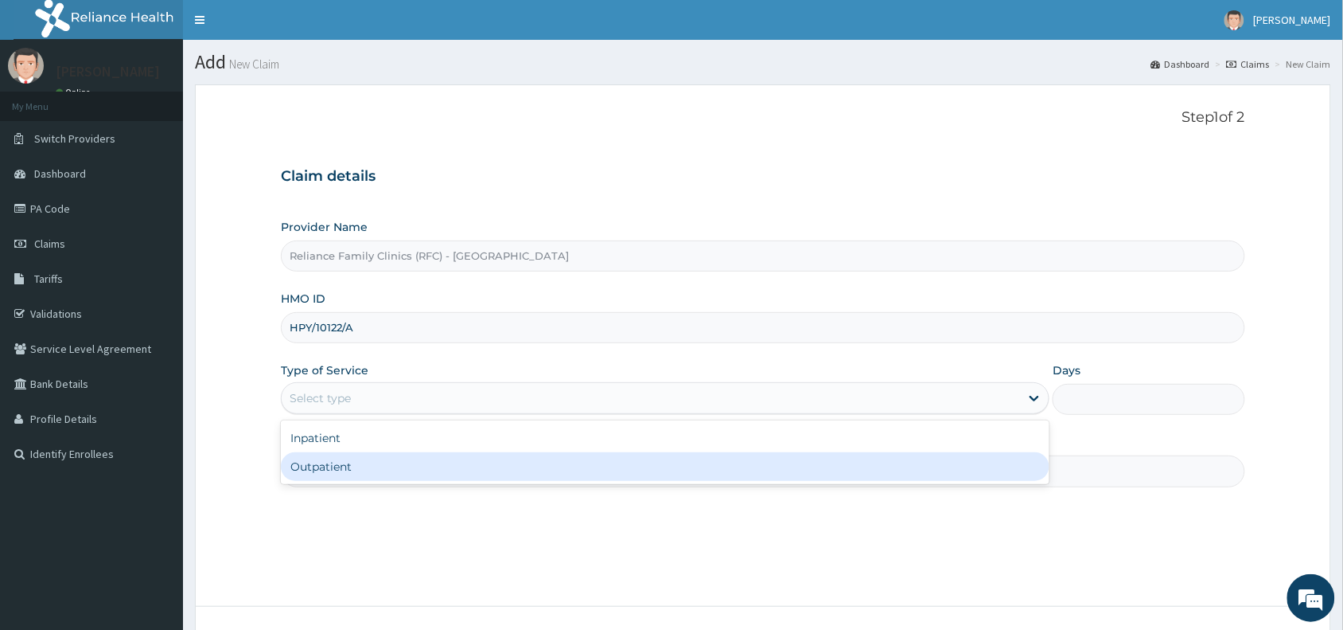
click at [410, 462] on div "Outpatient" at bounding box center [665, 466] width 769 height 29
type input "1"
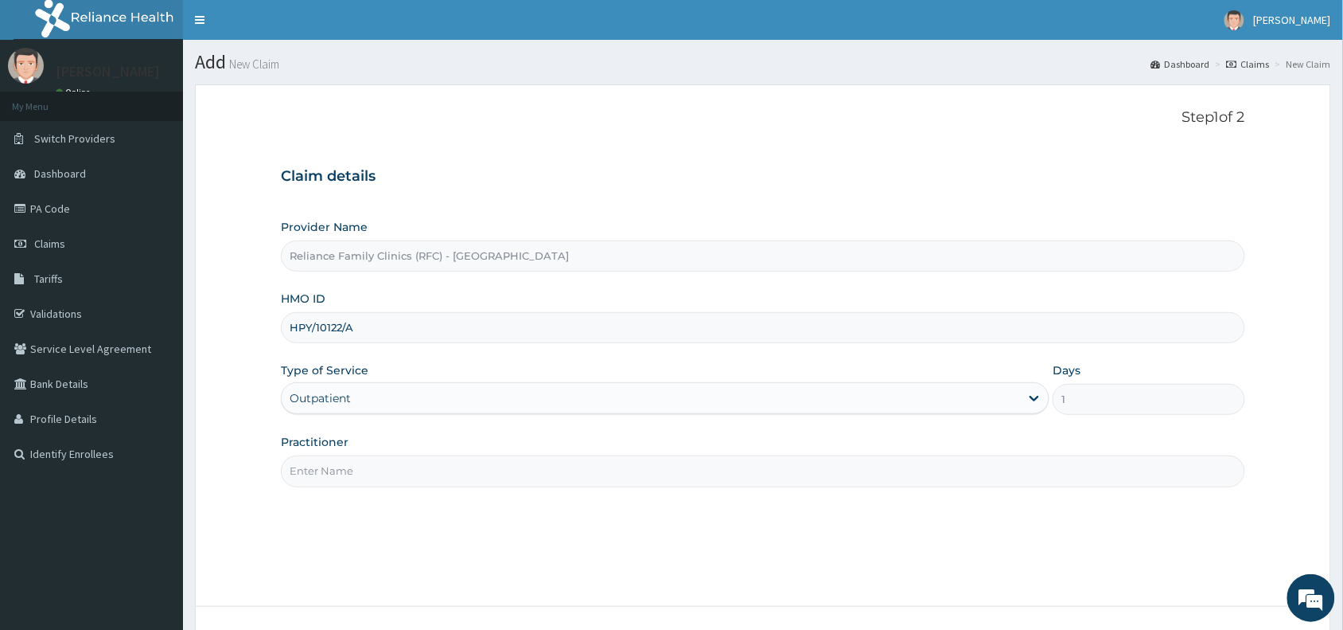
click at [410, 462] on input "Practitioner" at bounding box center [763, 470] width 965 height 31
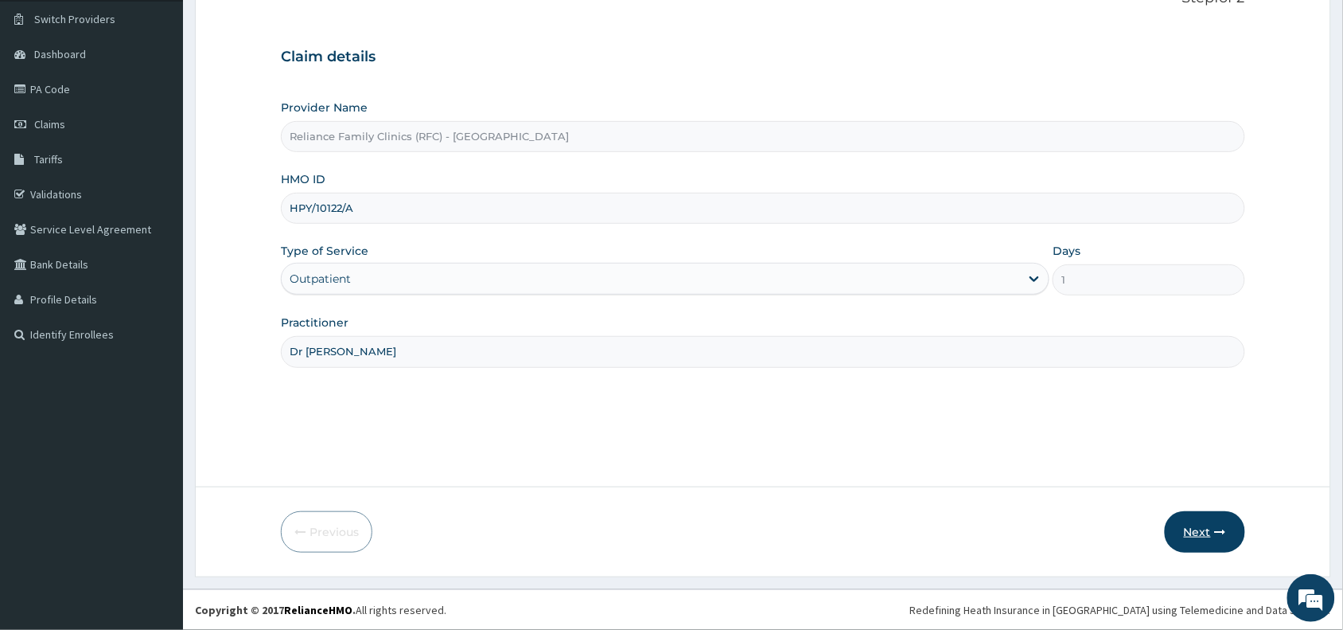
type input "Dr Wini"
click at [1195, 526] on button "Next" at bounding box center [1205, 531] width 80 height 41
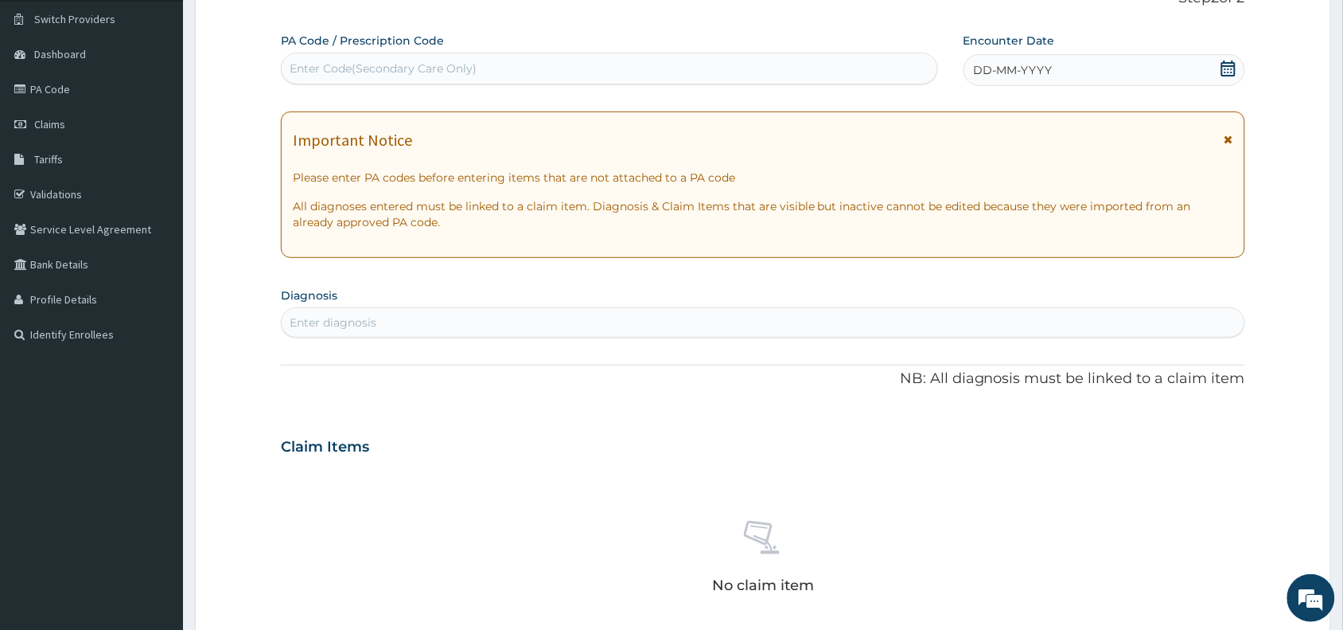
click at [696, 66] on div "Enter Code(Secondary Care Only)" at bounding box center [610, 68] width 656 height 25
paste input "PA/B8CD10"
type input "PA/B8CD10"
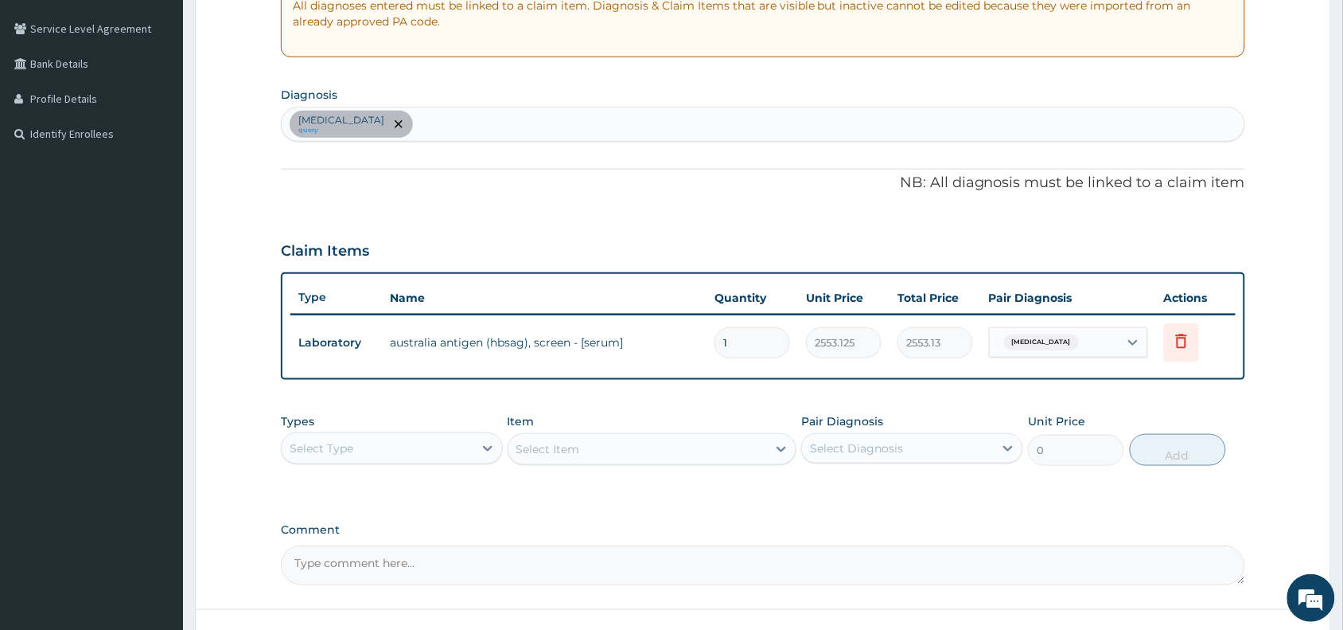
scroll to position [376, 0]
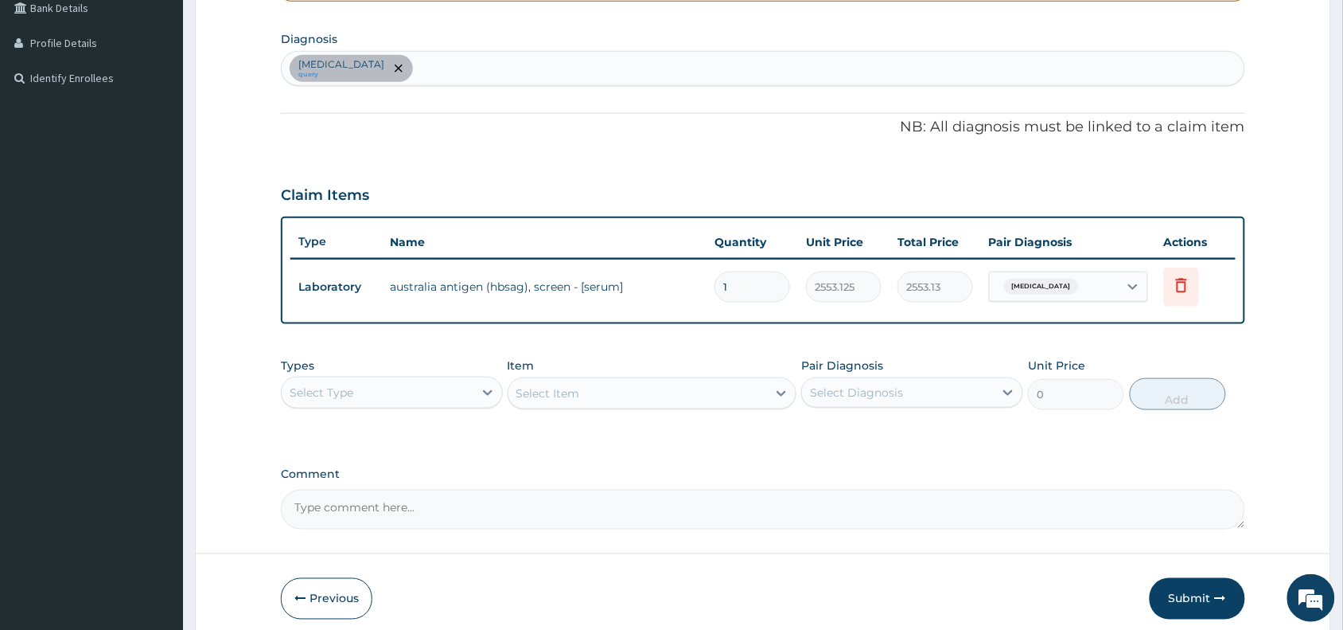
click at [431, 391] on div "Select Type" at bounding box center [378, 392] width 192 height 25
type input "pr"
click at [454, 426] on div "Procedures" at bounding box center [392, 432] width 222 height 29
click at [649, 388] on div "Select Item" at bounding box center [638, 392] width 259 height 25
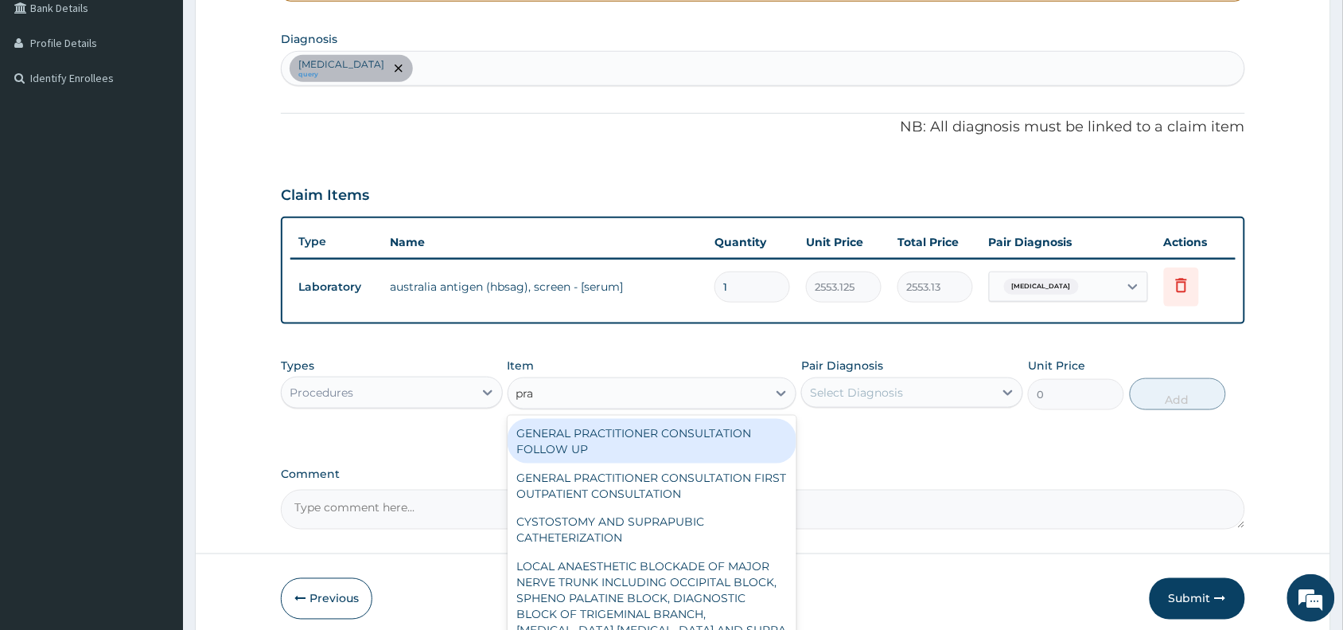
type input "prac"
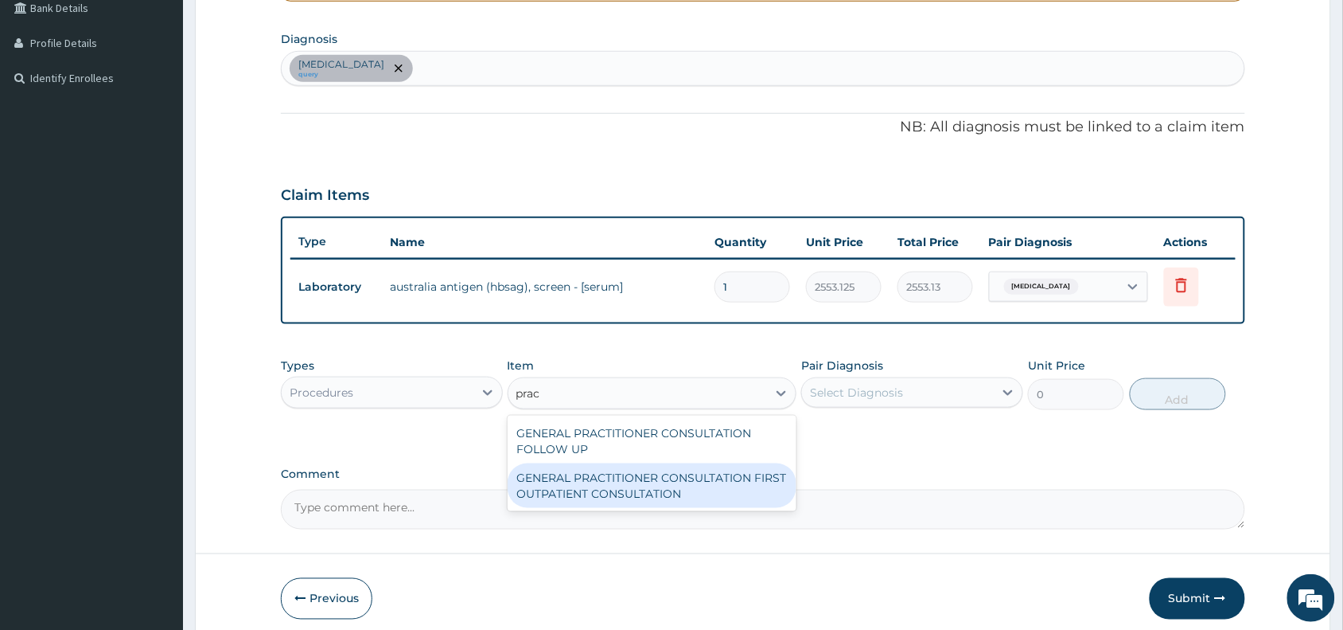
click at [705, 476] on div "GENERAL PRACTITIONER CONSULTATION FIRST OUTPATIENT CONSULTATION" at bounding box center [653, 485] width 290 height 45
type input "3370.125"
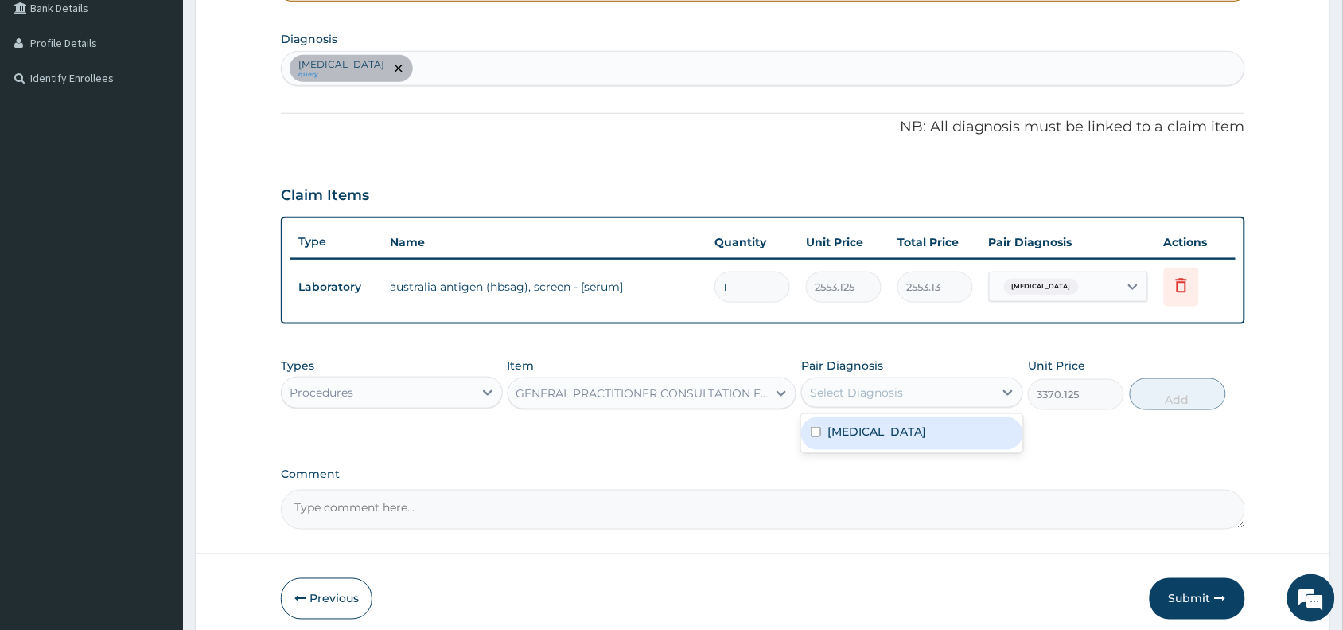
click at [965, 377] on div "Select Diagnosis" at bounding box center [912, 392] width 222 height 30
click at [963, 422] on div "Viral hepatitis" at bounding box center [912, 433] width 222 height 33
checkbox input "true"
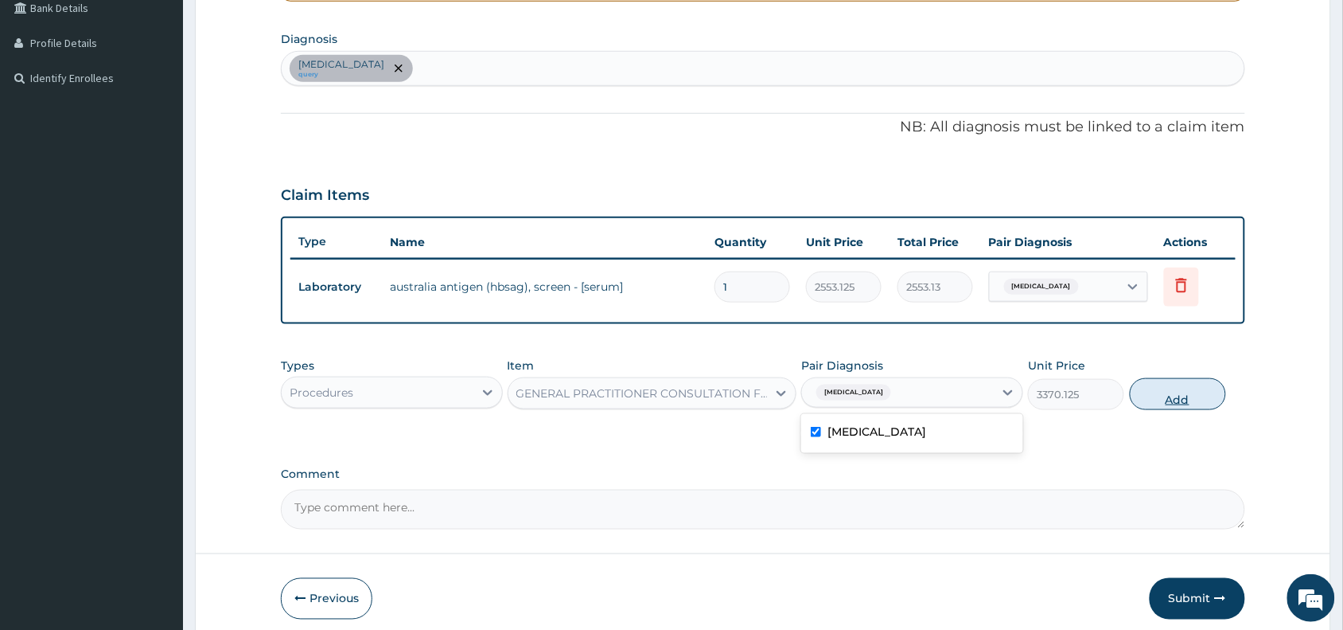
click at [1215, 386] on button "Add" at bounding box center [1178, 394] width 96 height 32
type input "0"
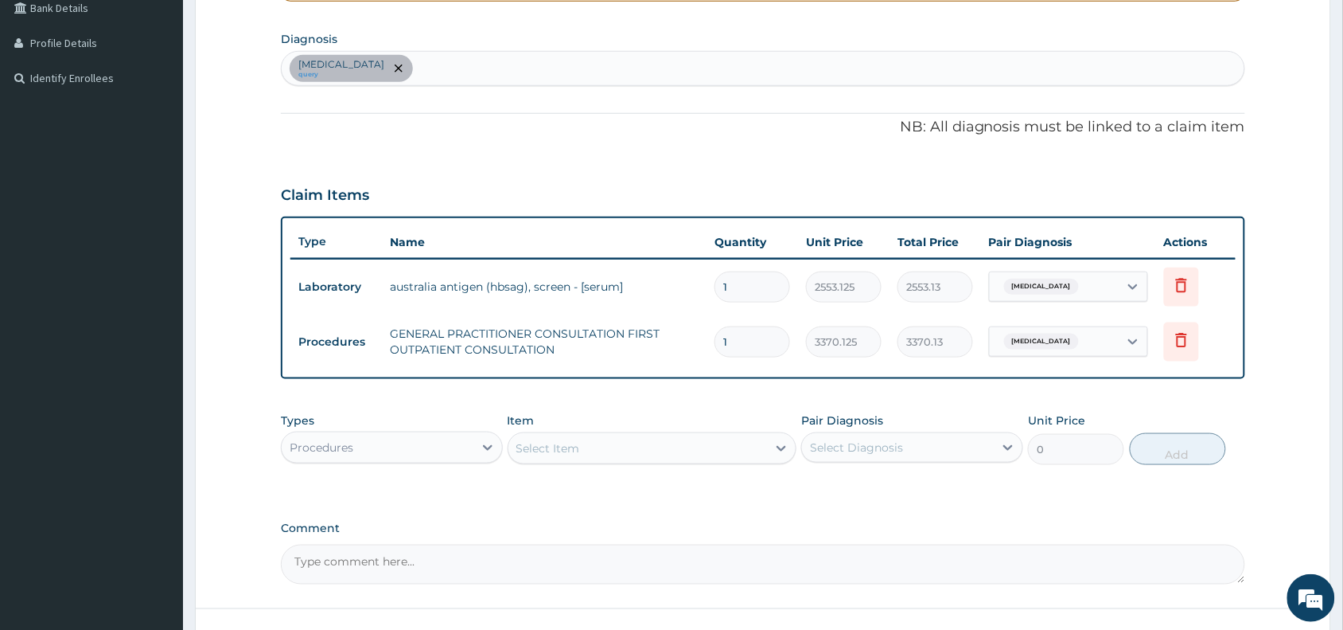
click at [764, 454] on div "Select Item" at bounding box center [638, 447] width 259 height 25
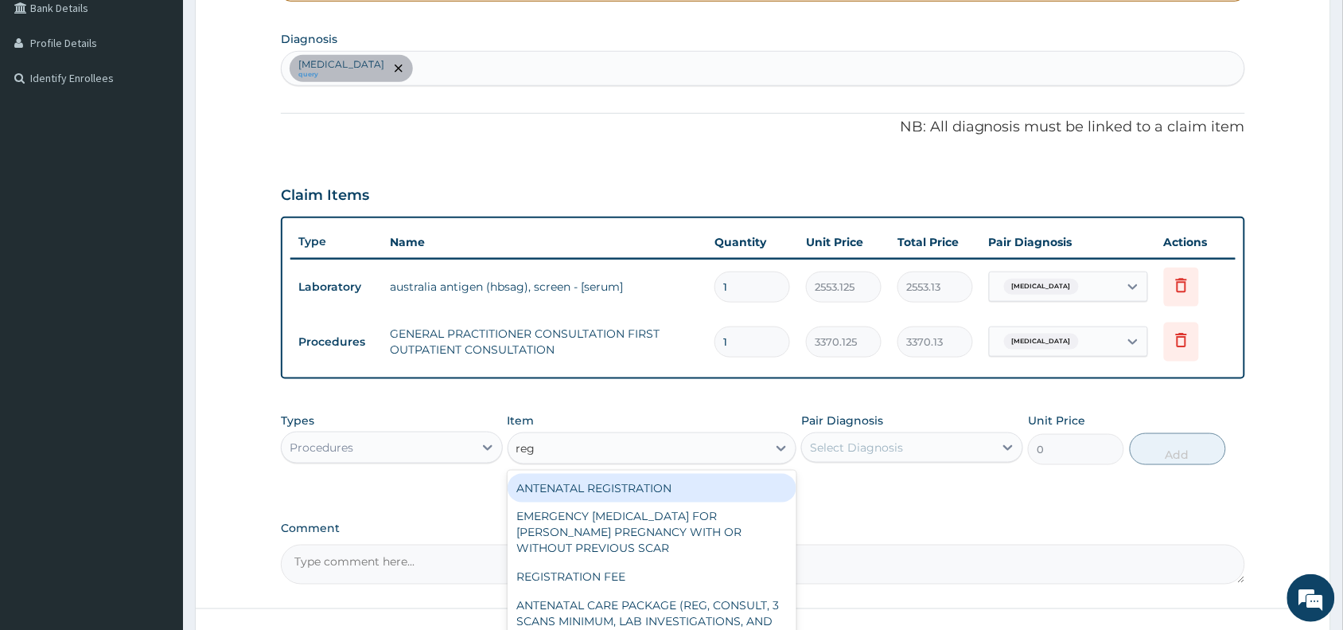
type input "regi"
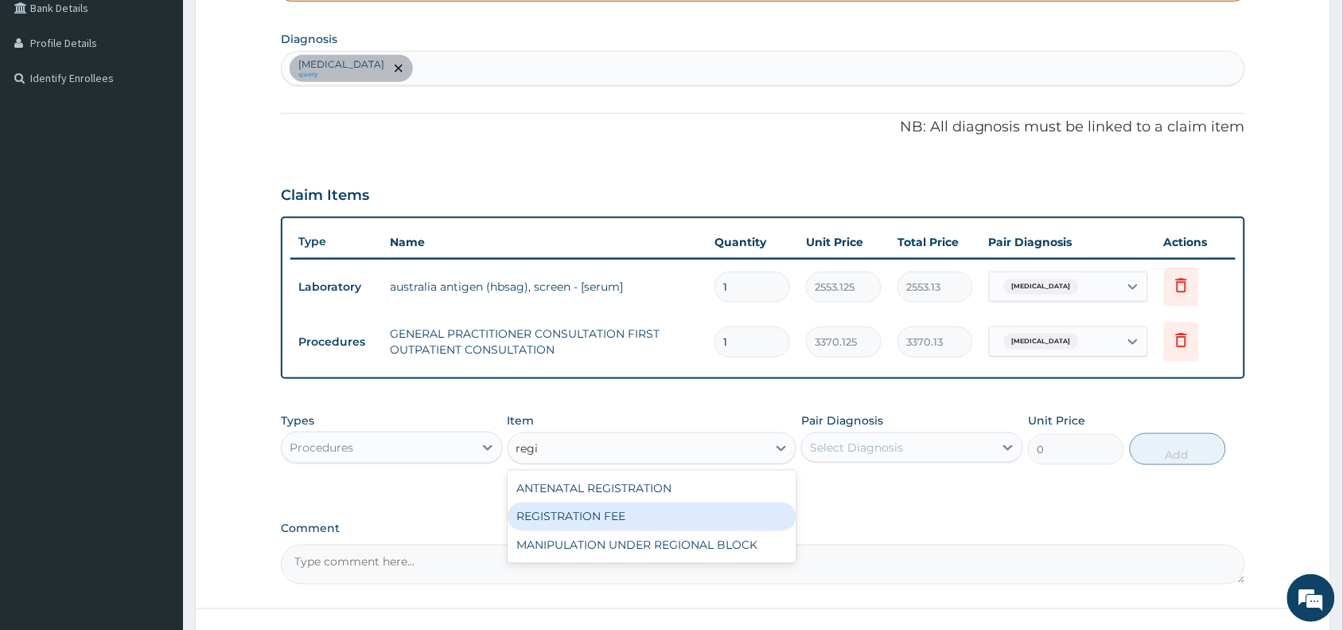
click at [686, 511] on div "REGISTRATION FEE" at bounding box center [653, 516] width 290 height 29
type input "2042.5"
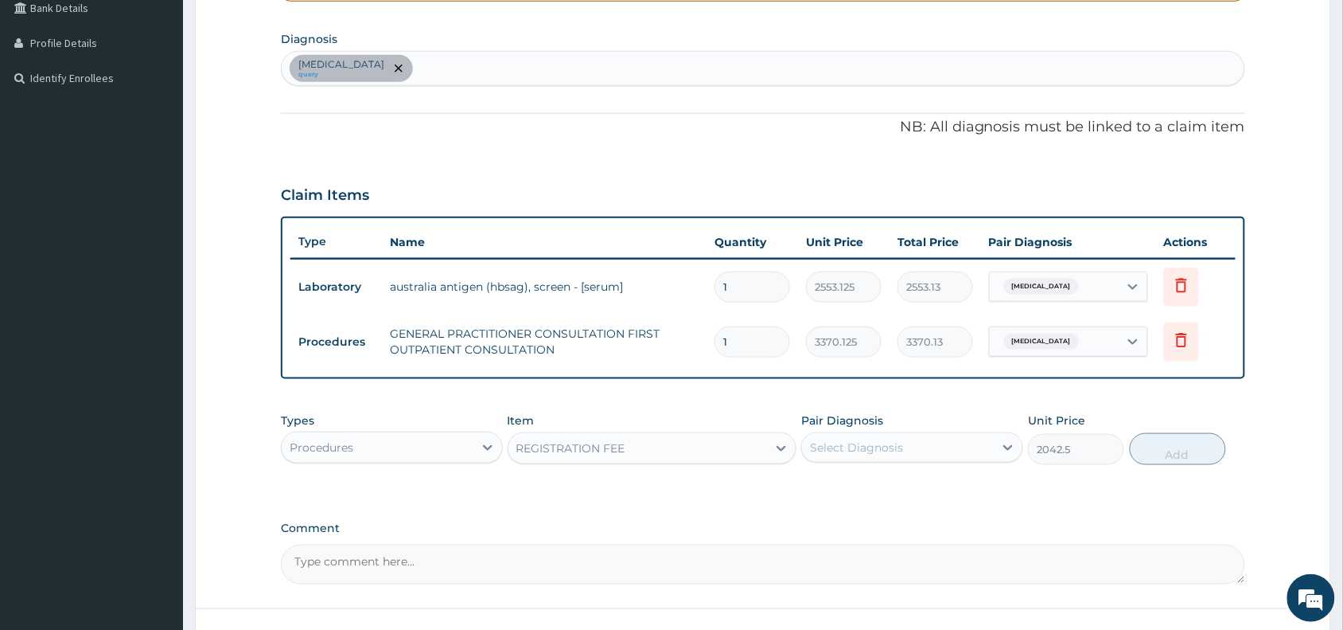
click at [968, 451] on div "Select Diagnosis" at bounding box center [898, 447] width 192 height 25
click at [942, 490] on div "Viral hepatitis" at bounding box center [912, 488] width 222 height 33
checkbox input "true"
click at [1171, 446] on button "Add" at bounding box center [1178, 449] width 96 height 32
type input "0"
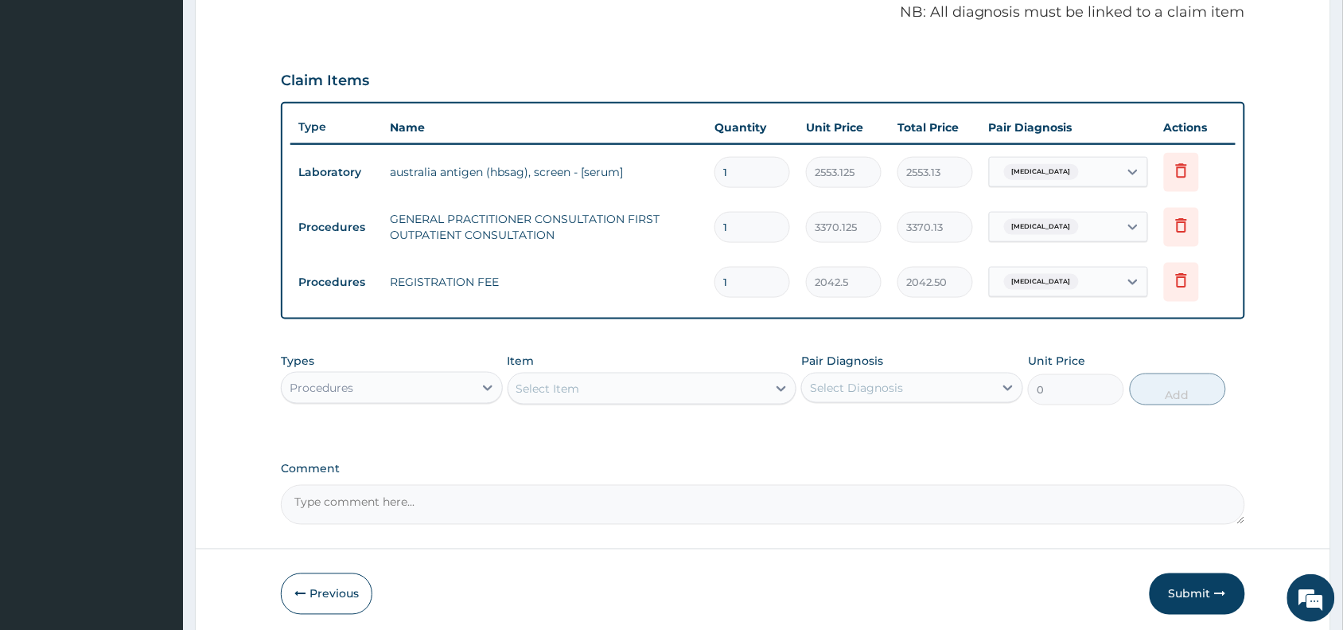
scroll to position [552, 0]
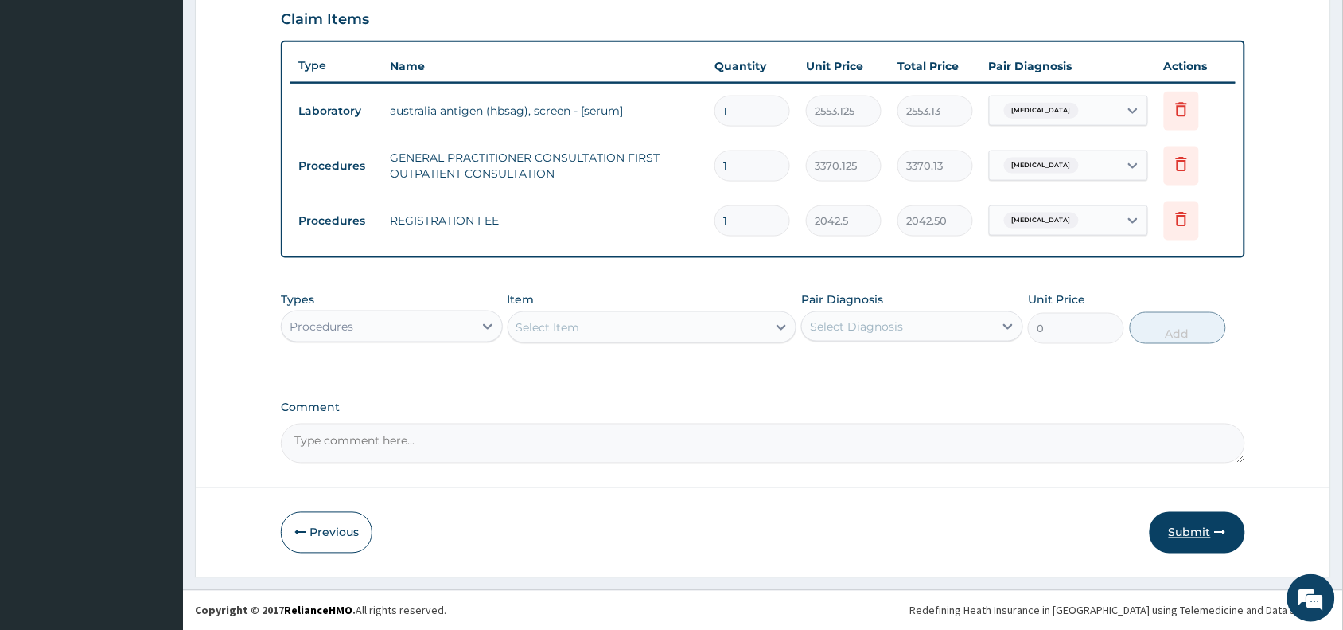
click at [1220, 521] on button "Submit" at bounding box center [1198, 532] width 96 height 41
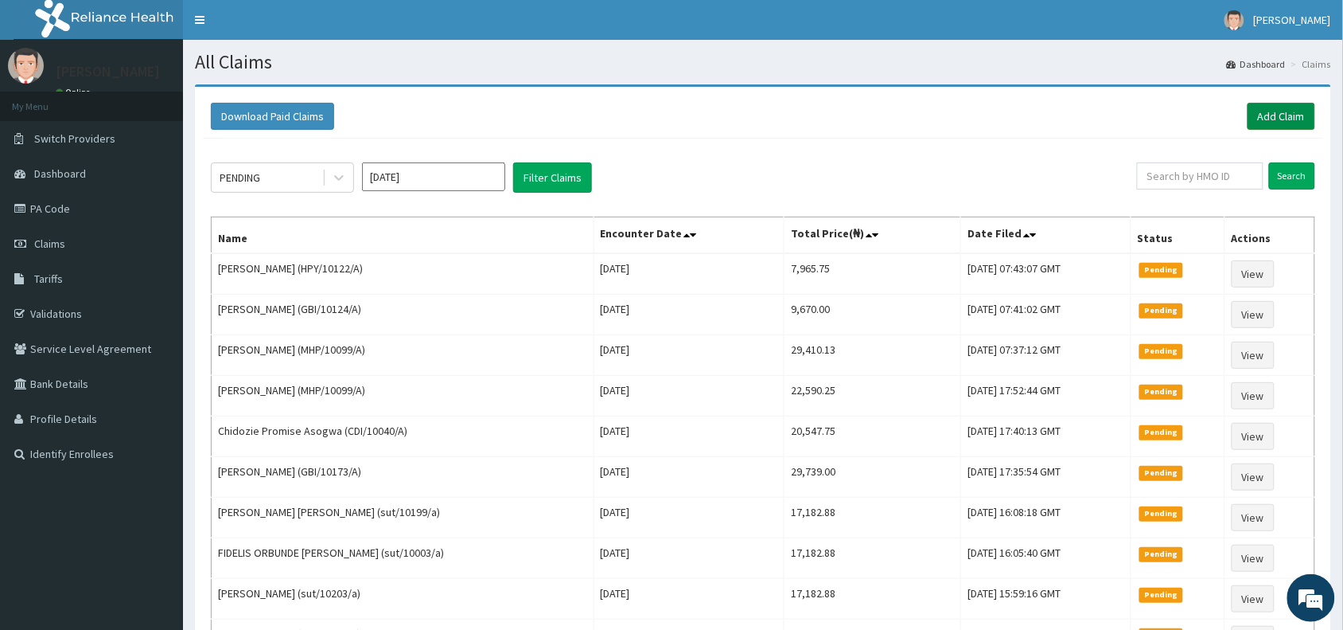
click at [1283, 121] on link "Add Claim" at bounding box center [1282, 116] width 68 height 27
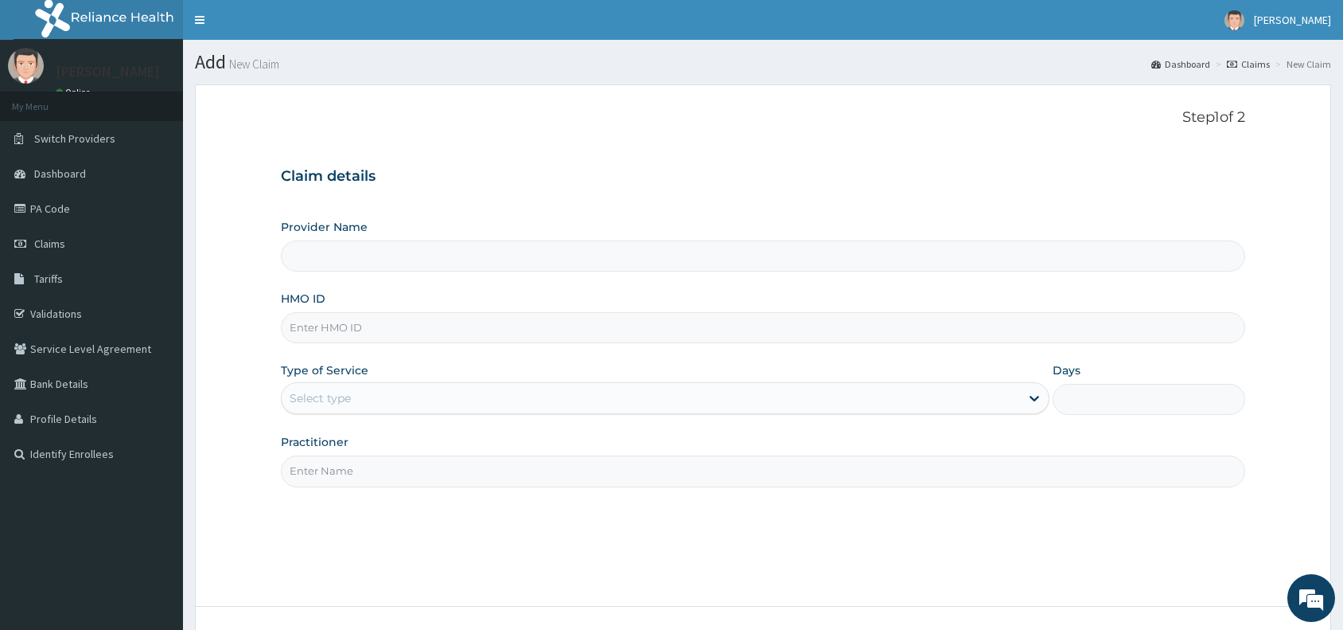
type input "Reliance Family Clinics (RFC) - [GEOGRAPHIC_DATA]"
click at [442, 331] on input "HMO ID" at bounding box center [763, 327] width 965 height 31
paste input "HPY/10122/A"
type input "HPY/10122/A"
click at [412, 396] on div "Select type" at bounding box center [651, 397] width 739 height 25
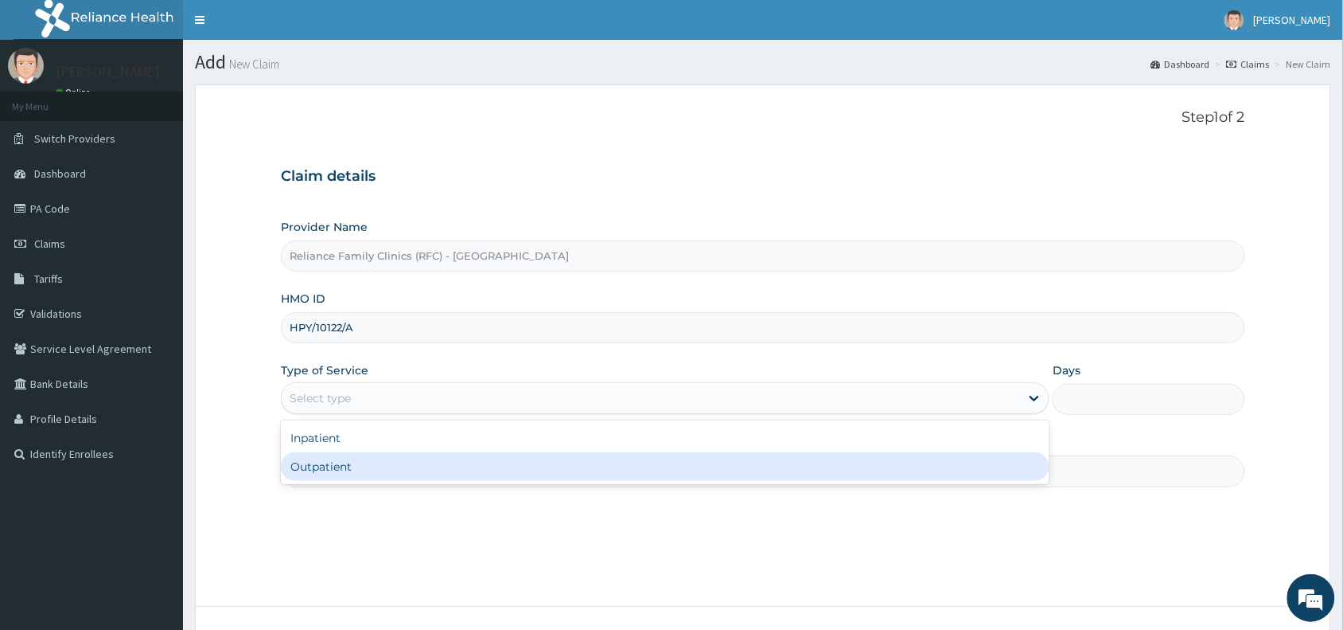
click at [411, 467] on div "Outpatient" at bounding box center [665, 466] width 769 height 29
type input "1"
click at [411, 467] on input "Practitioner" at bounding box center [763, 470] width 965 height 31
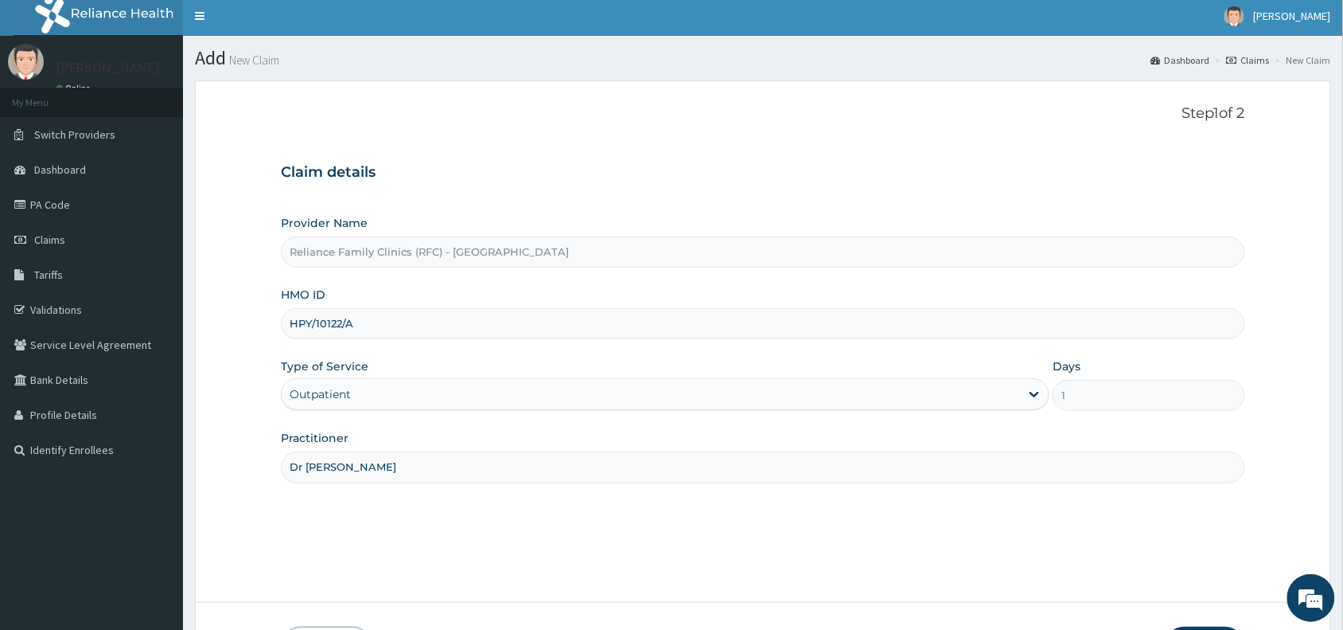
scroll to position [119, 0]
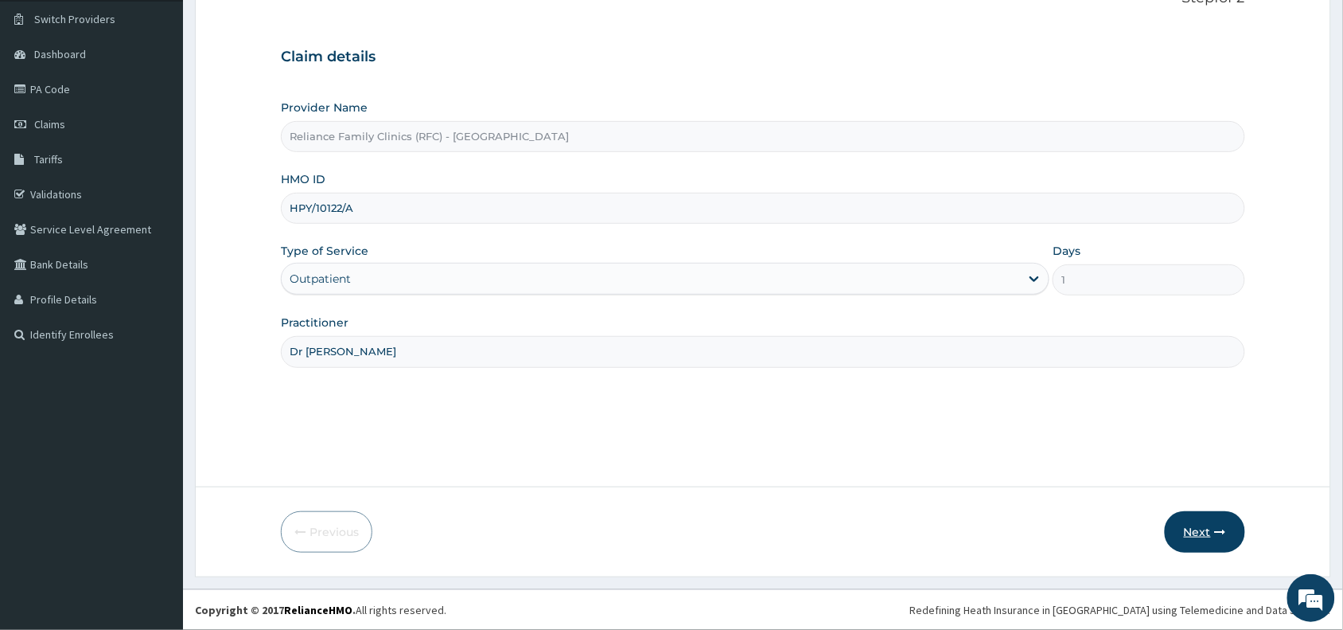
type input "Dr [PERSON_NAME]"
click at [1190, 539] on button "Next" at bounding box center [1205, 531] width 80 height 41
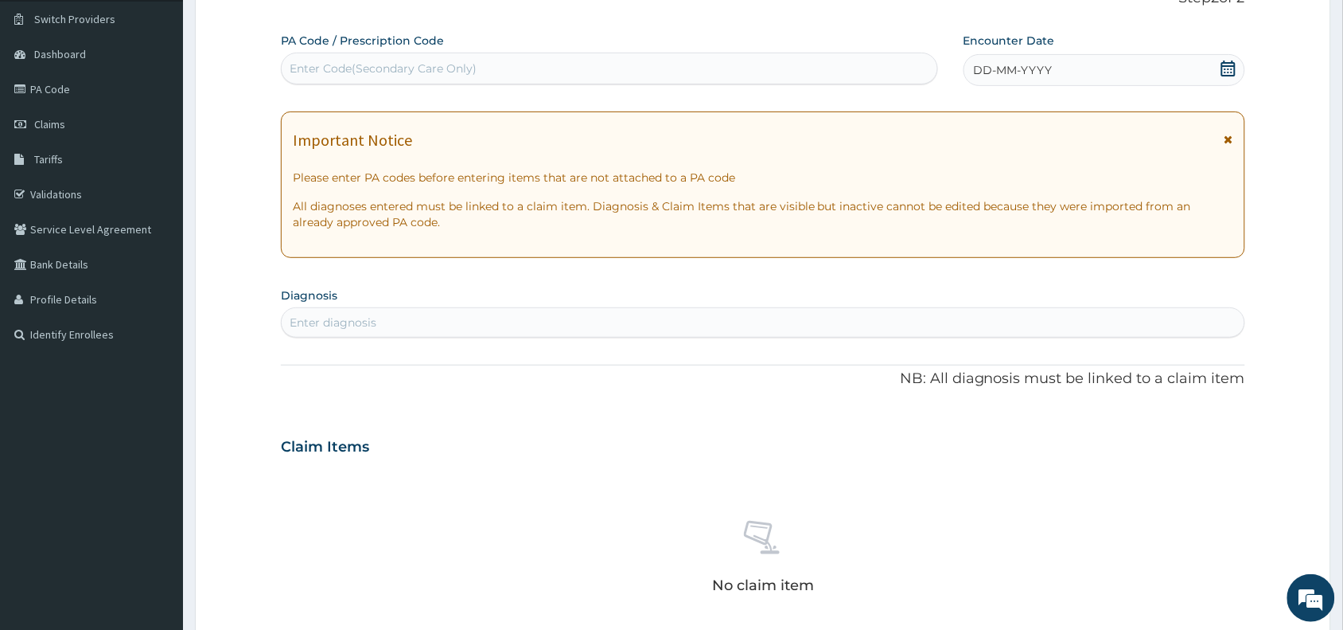
scroll to position [0, 0]
click at [686, 57] on div "Enter Code(Secondary Care Only)" at bounding box center [610, 68] width 656 height 25
paste input "PA/AF94A7"
type input "PA/AF94A7"
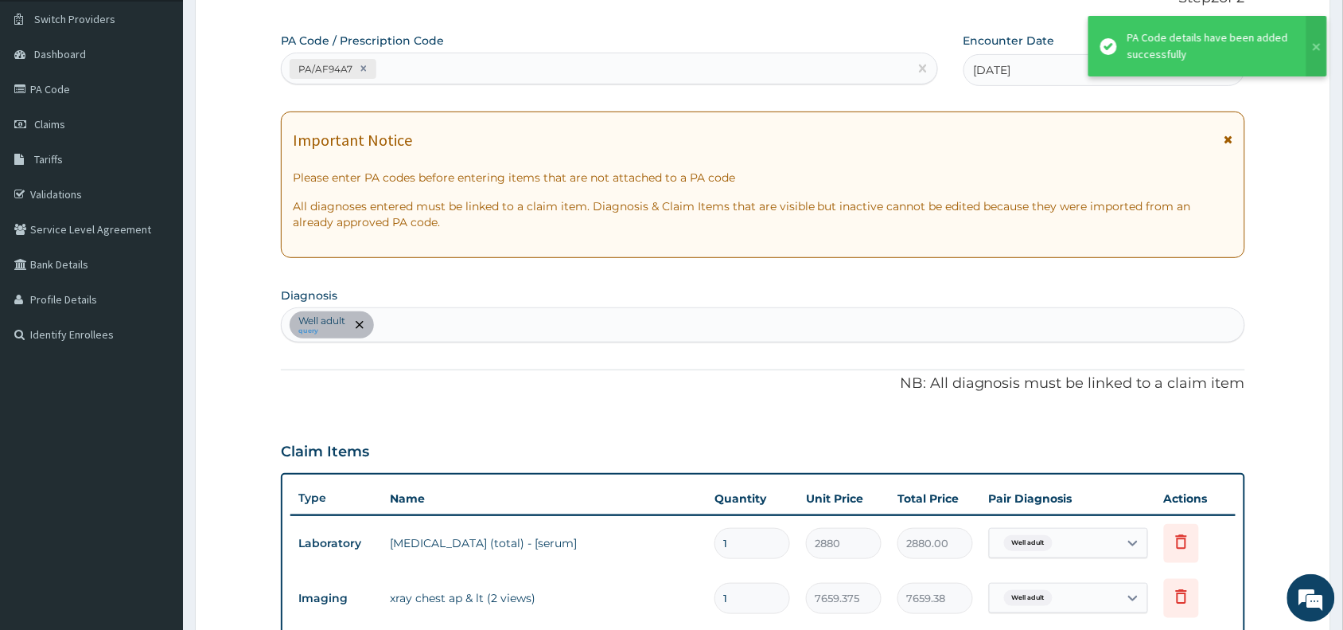
scroll to position [511, 0]
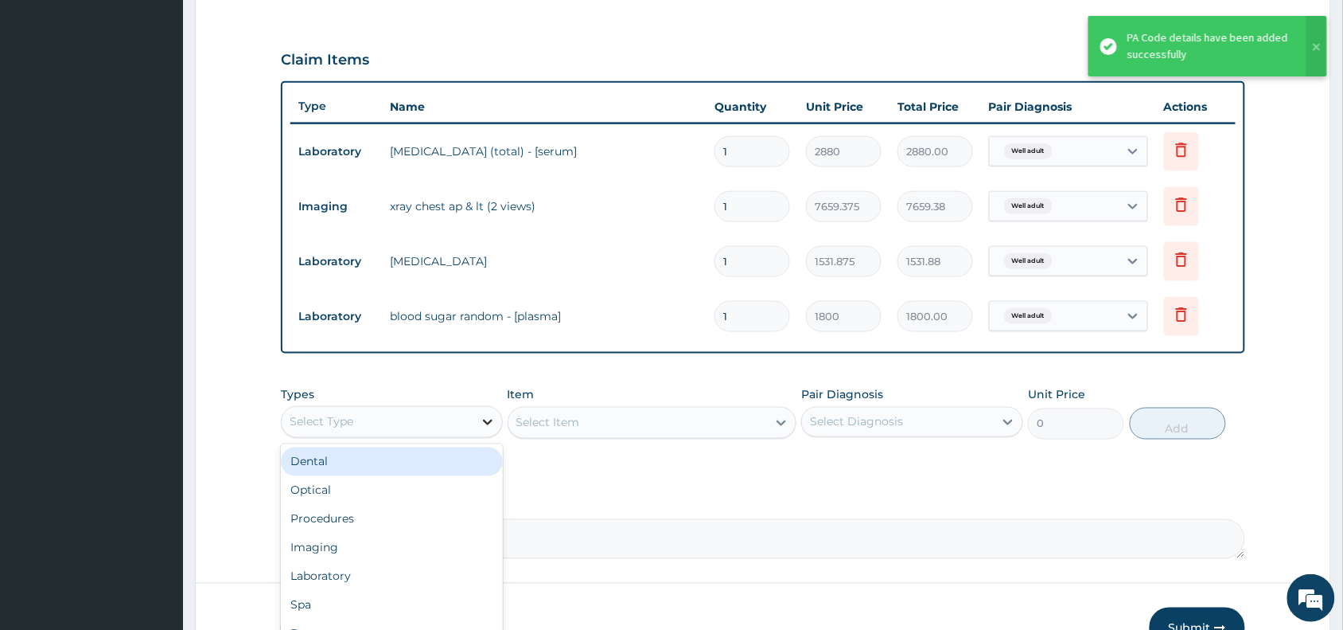
click at [478, 419] on div at bounding box center [488, 421] width 29 height 29
type input "la"
click at [432, 454] on div "Laboratory" at bounding box center [392, 461] width 222 height 29
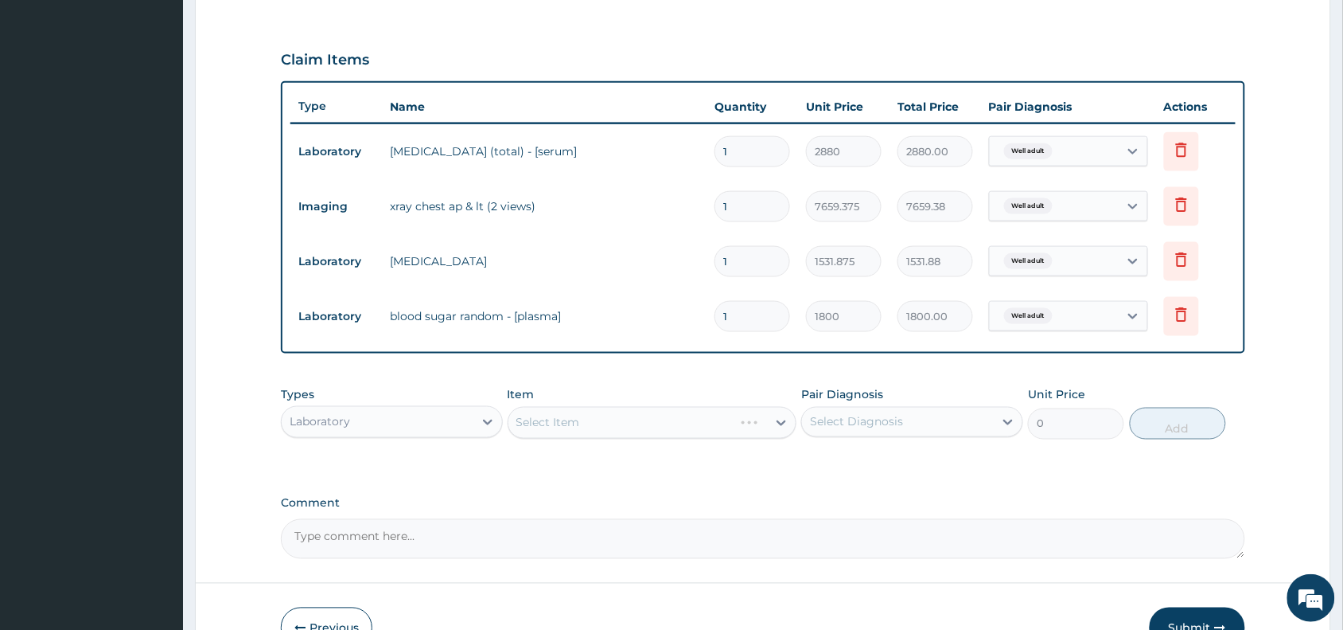
click at [665, 422] on div "Select Item" at bounding box center [653, 423] width 290 height 32
click at [665, 422] on div "Select Item" at bounding box center [638, 422] width 259 height 25
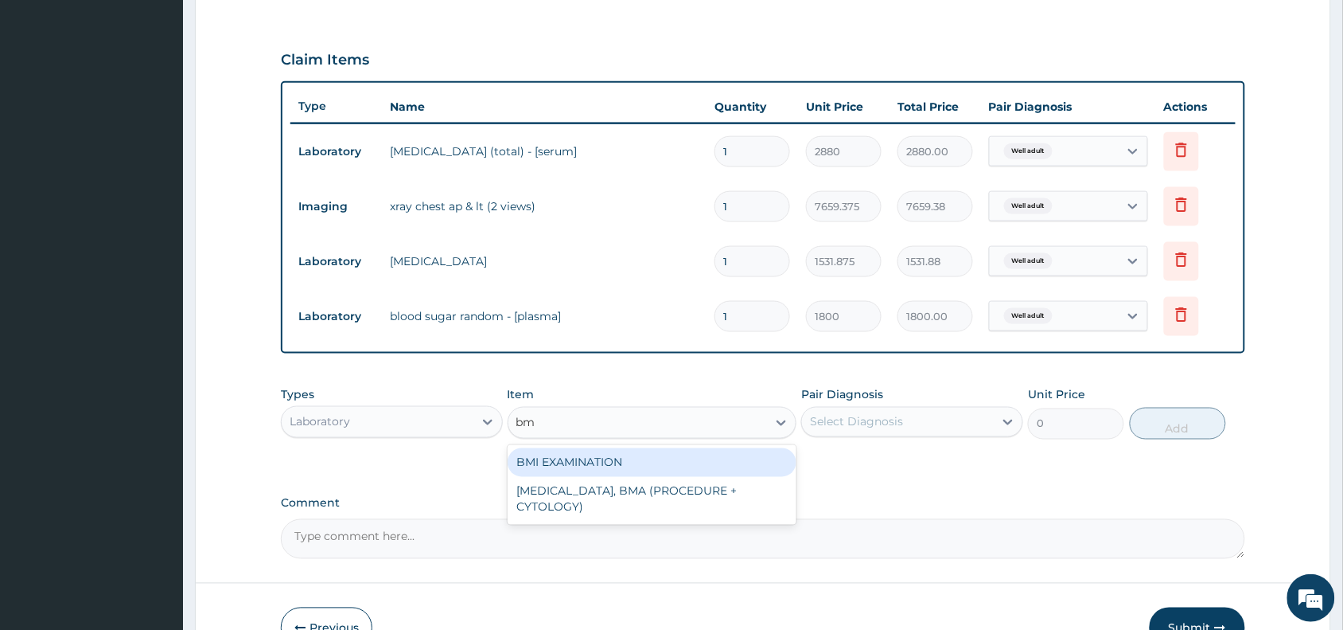
type input "bmi"
click at [694, 448] on div "BMI EXAMINATION" at bounding box center [653, 462] width 290 height 29
type input "1225.5"
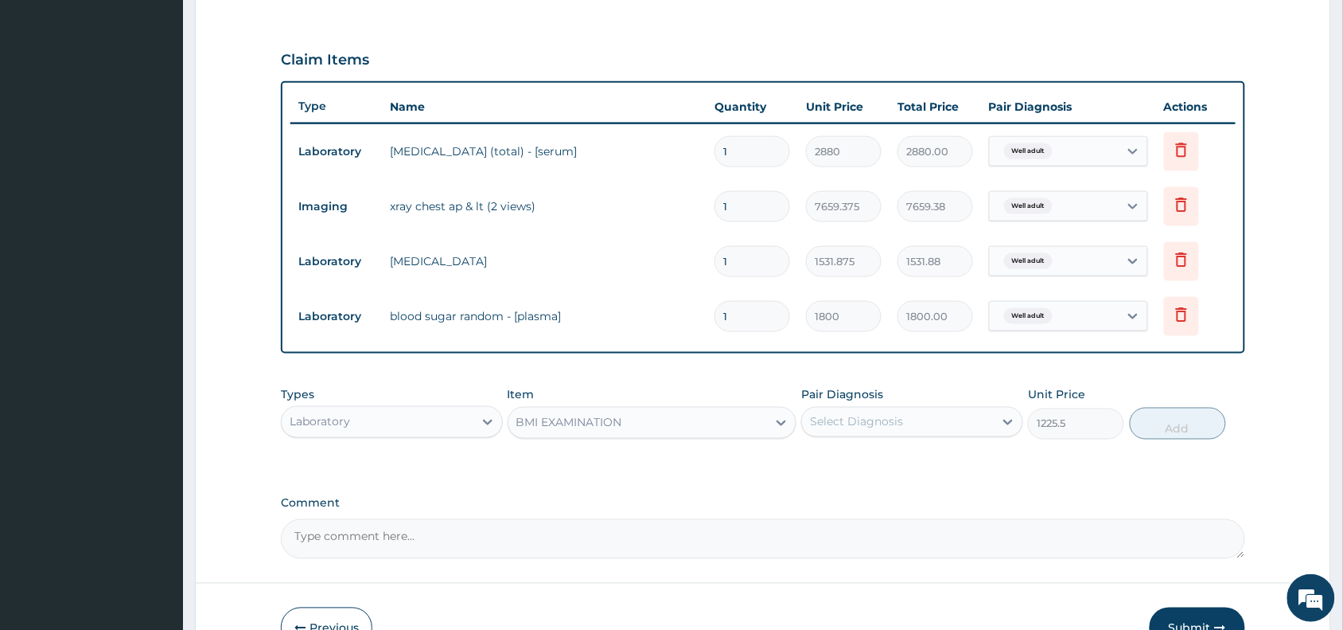
click at [880, 418] on div "Select Diagnosis" at bounding box center [856, 422] width 93 height 16
click at [912, 474] on div "Well adult" at bounding box center [912, 462] width 222 height 33
checkbox input "true"
click at [1199, 422] on button "Add" at bounding box center [1178, 423] width 96 height 32
type input "0"
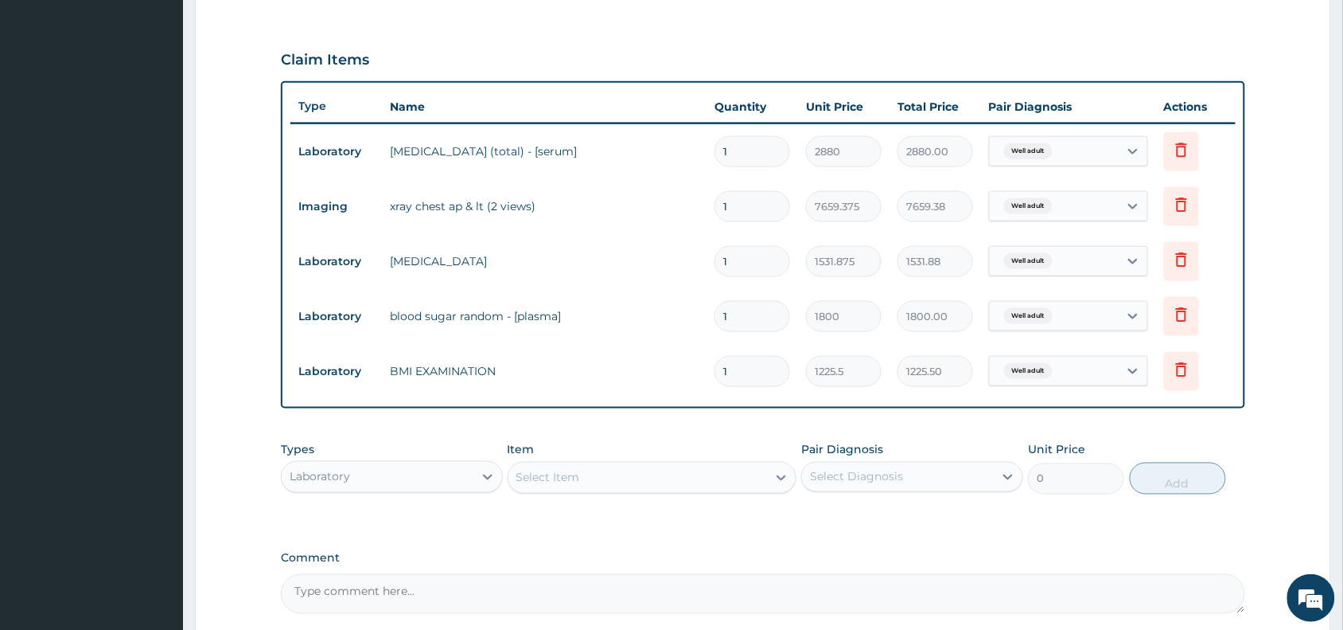
click at [734, 467] on div "Select Item" at bounding box center [638, 477] width 259 height 25
type input "press"
click at [739, 509] on div "BLOOD PRESSURE CHECK" at bounding box center [653, 517] width 290 height 29
type input "1225.5"
click at [896, 476] on div "Select Diagnosis" at bounding box center [856, 477] width 93 height 16
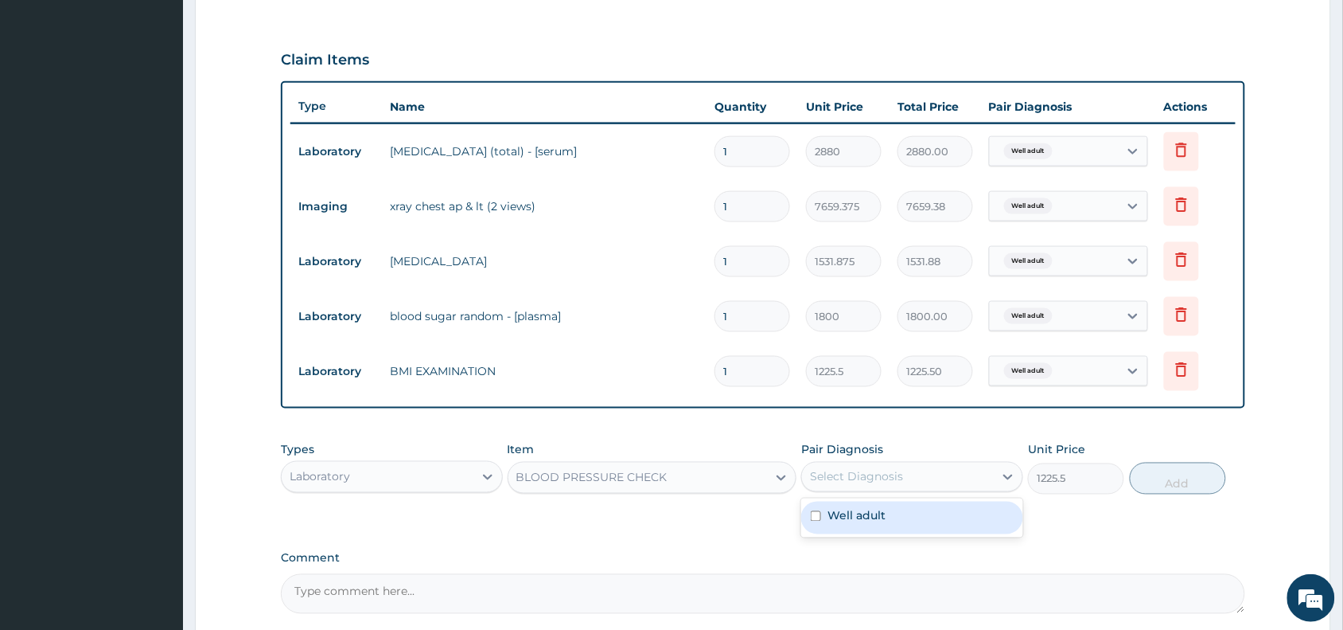
click at [903, 518] on div "Well adult" at bounding box center [912, 517] width 222 height 33
checkbox input "true"
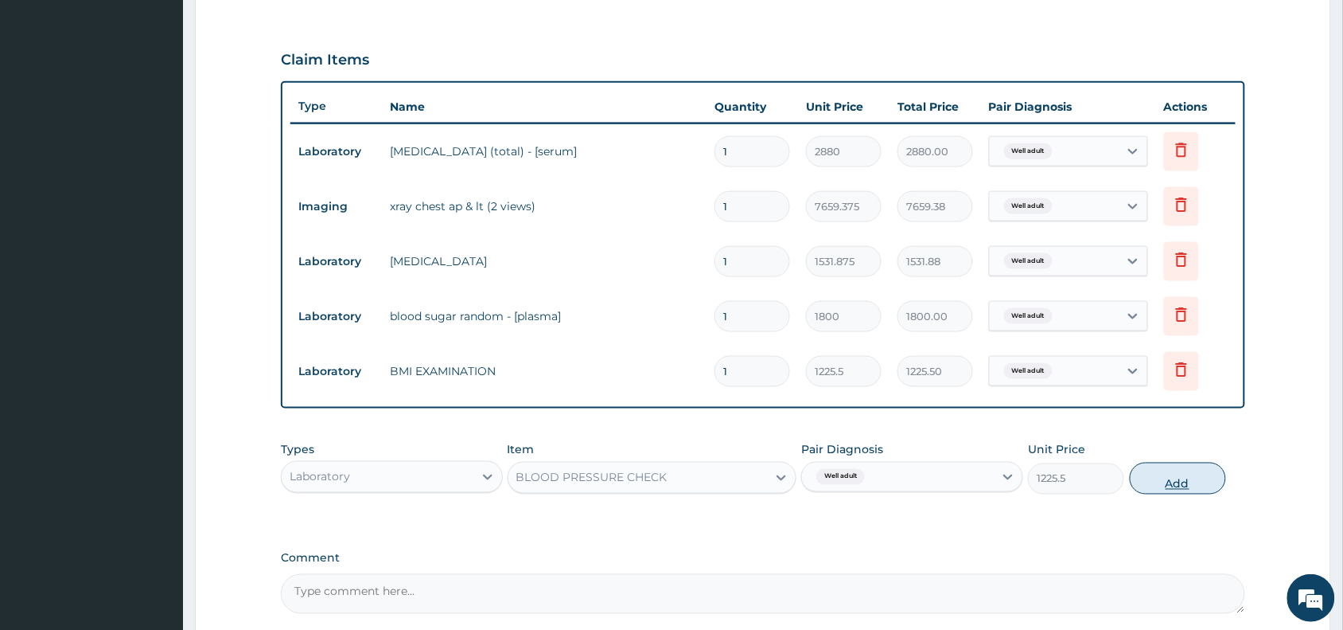
click at [1148, 474] on button "Add" at bounding box center [1178, 478] width 96 height 32
type input "0"
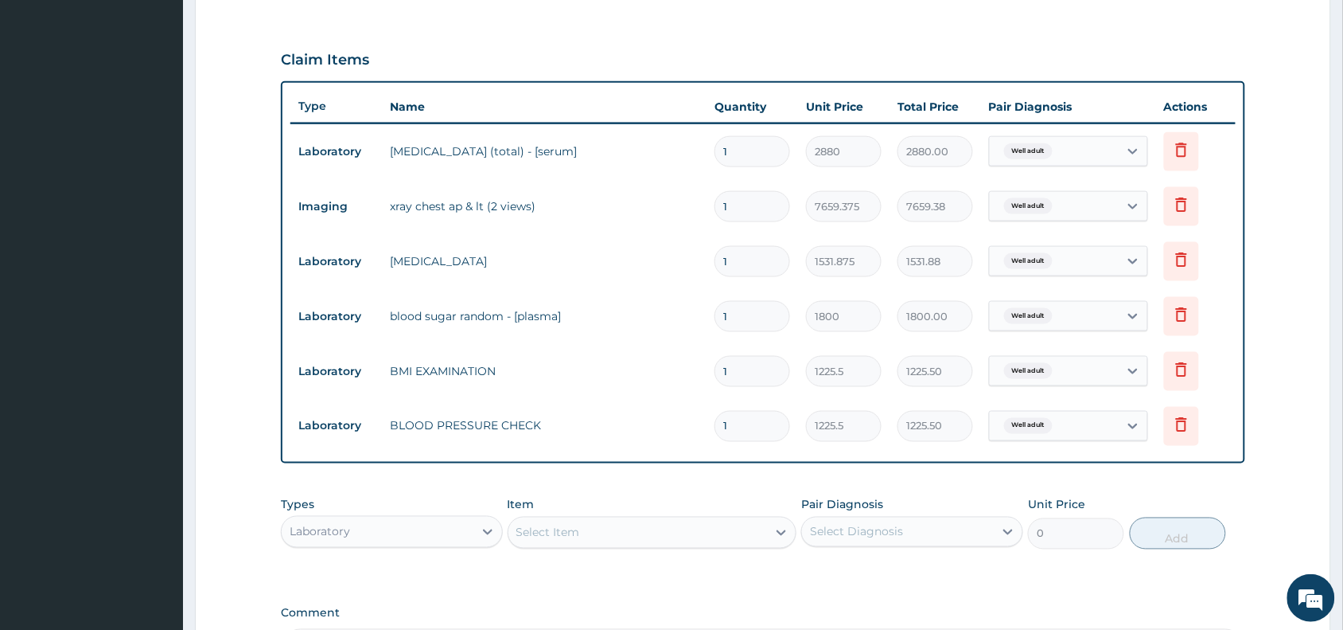
click at [741, 524] on div "Select Item" at bounding box center [638, 532] width 259 height 25
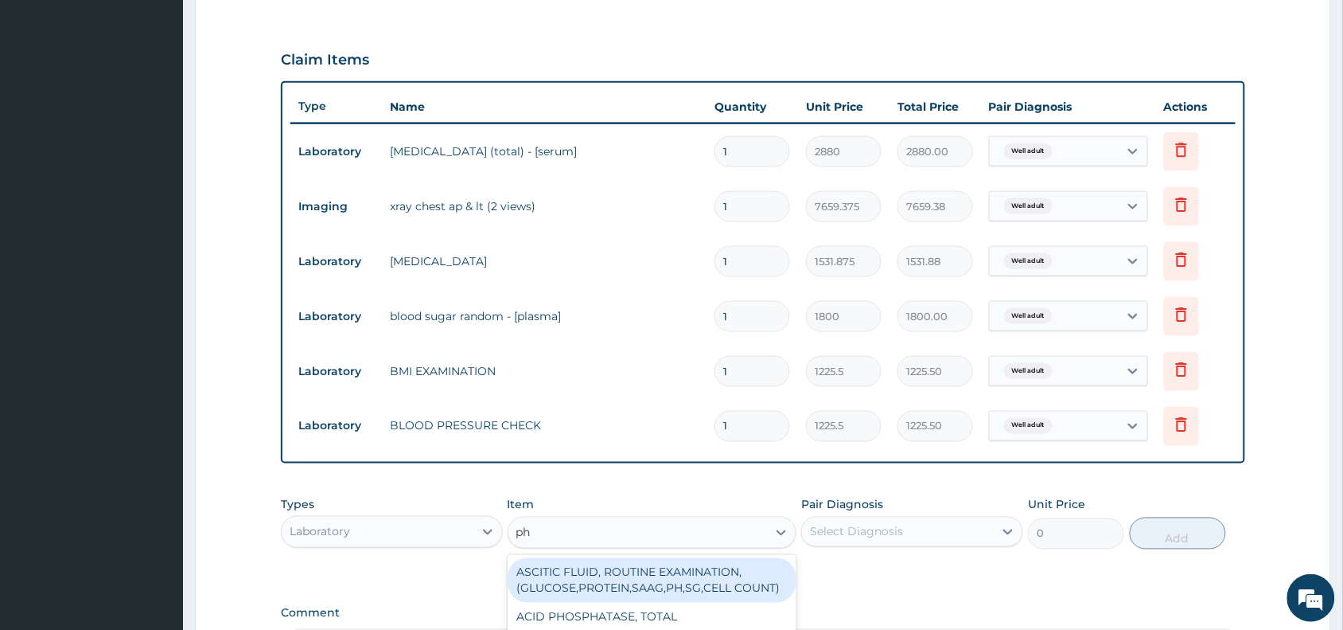
type input "phy"
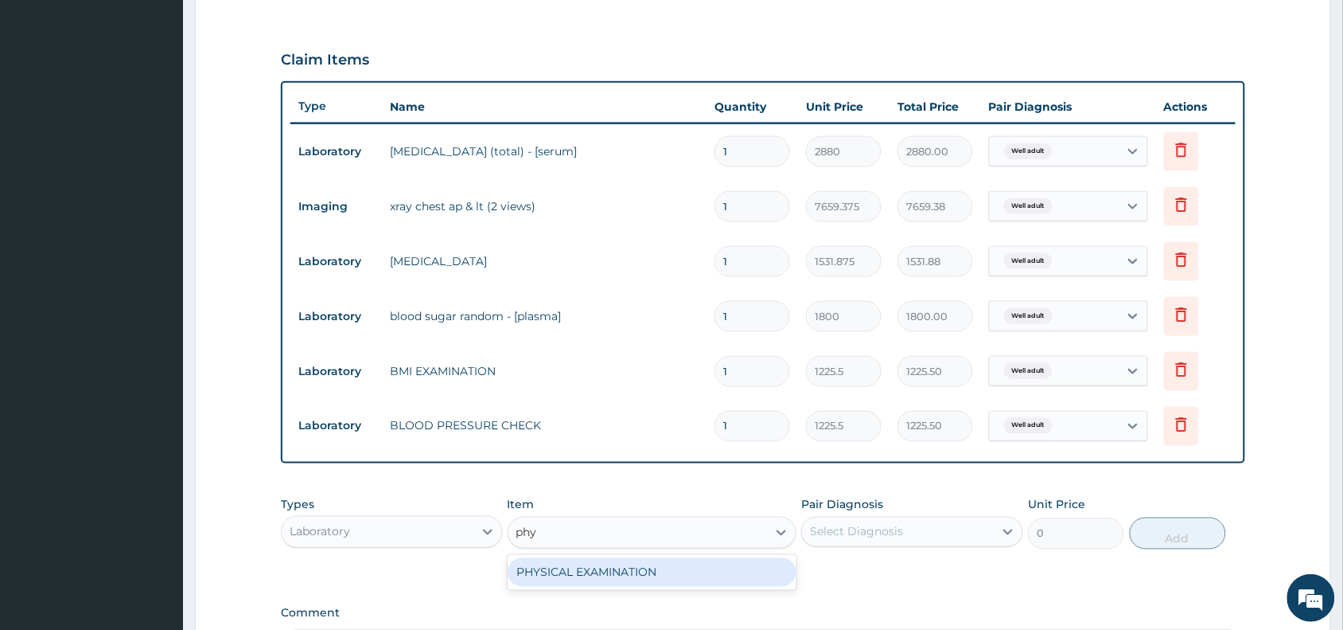
click at [714, 583] on div "PHYSICAL EXAMINATION" at bounding box center [653, 572] width 290 height 29
type input "1225.5"
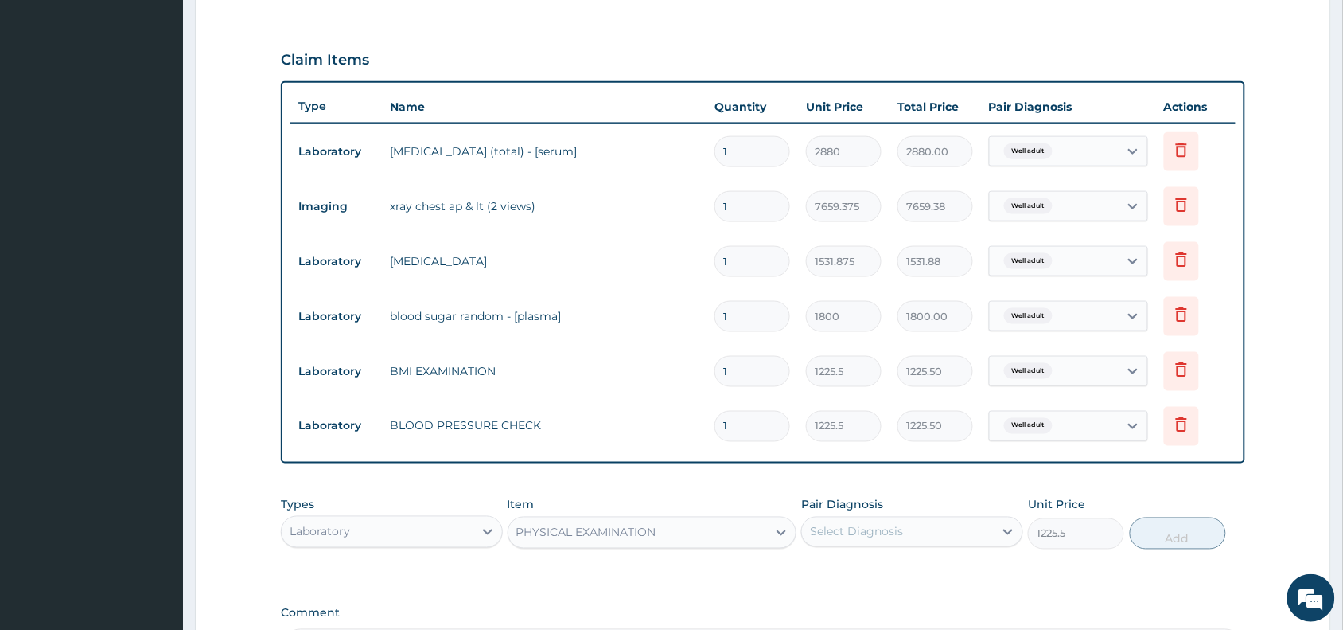
scroll to position [716, 0]
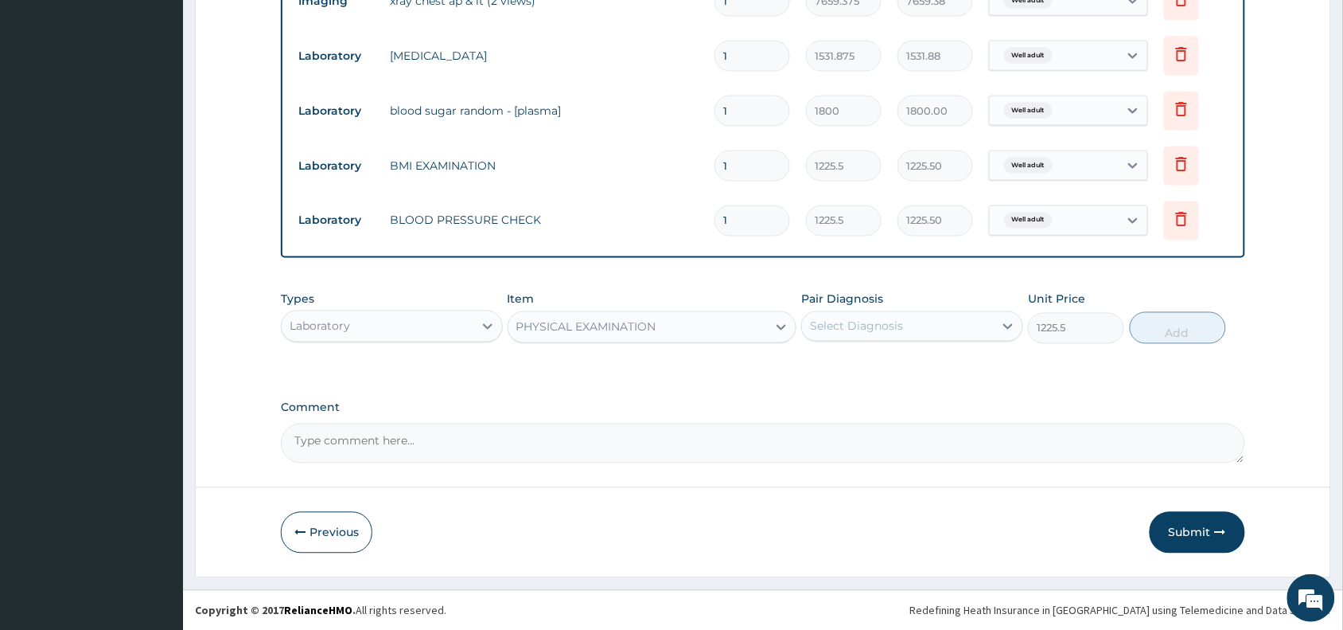
click at [951, 340] on div "Select Diagnosis" at bounding box center [912, 326] width 222 height 30
click at [938, 371] on div "Well adult" at bounding box center [912, 367] width 222 height 33
checkbox input "true"
click at [1168, 324] on button "Add" at bounding box center [1178, 328] width 96 height 32
type input "0"
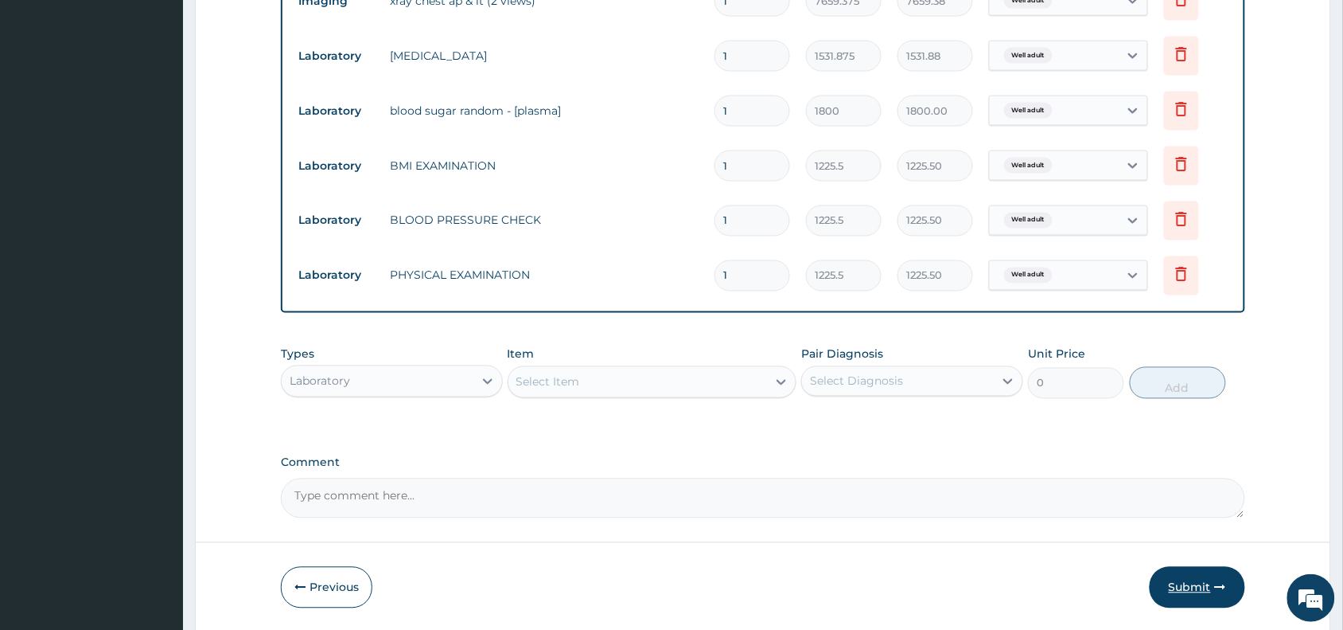
click at [1207, 593] on button "Submit" at bounding box center [1198, 587] width 96 height 41
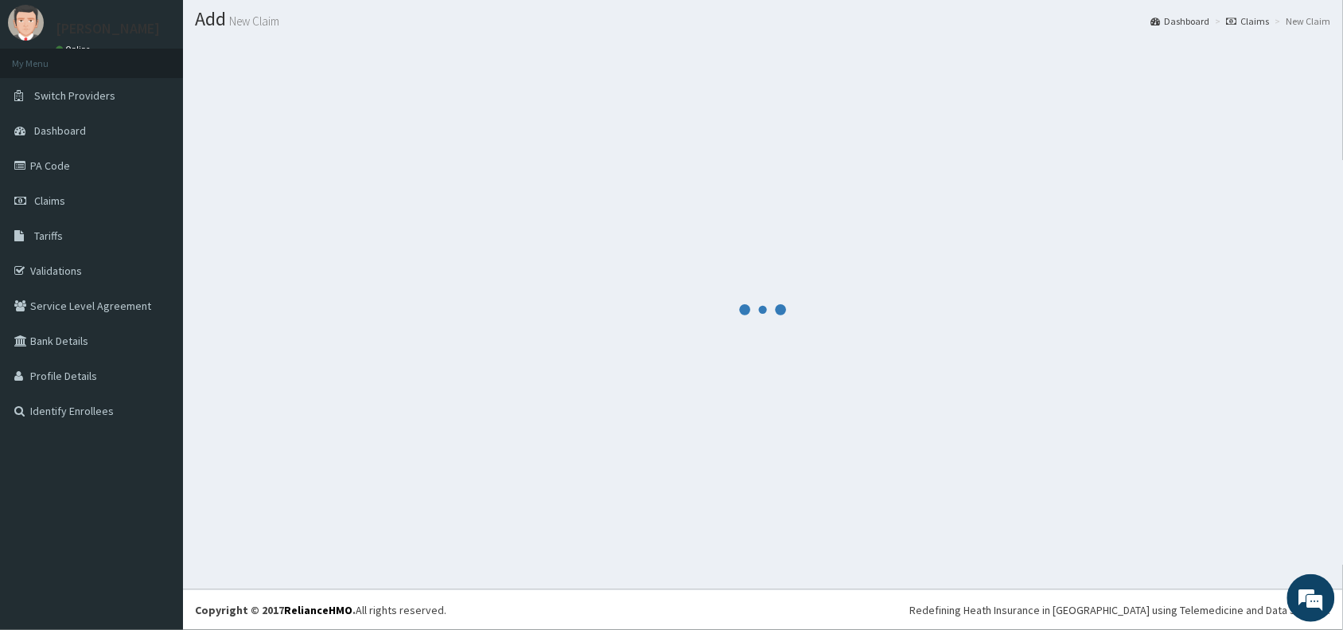
scroll to position [42, 0]
